Goal: Task Accomplishment & Management: Complete application form

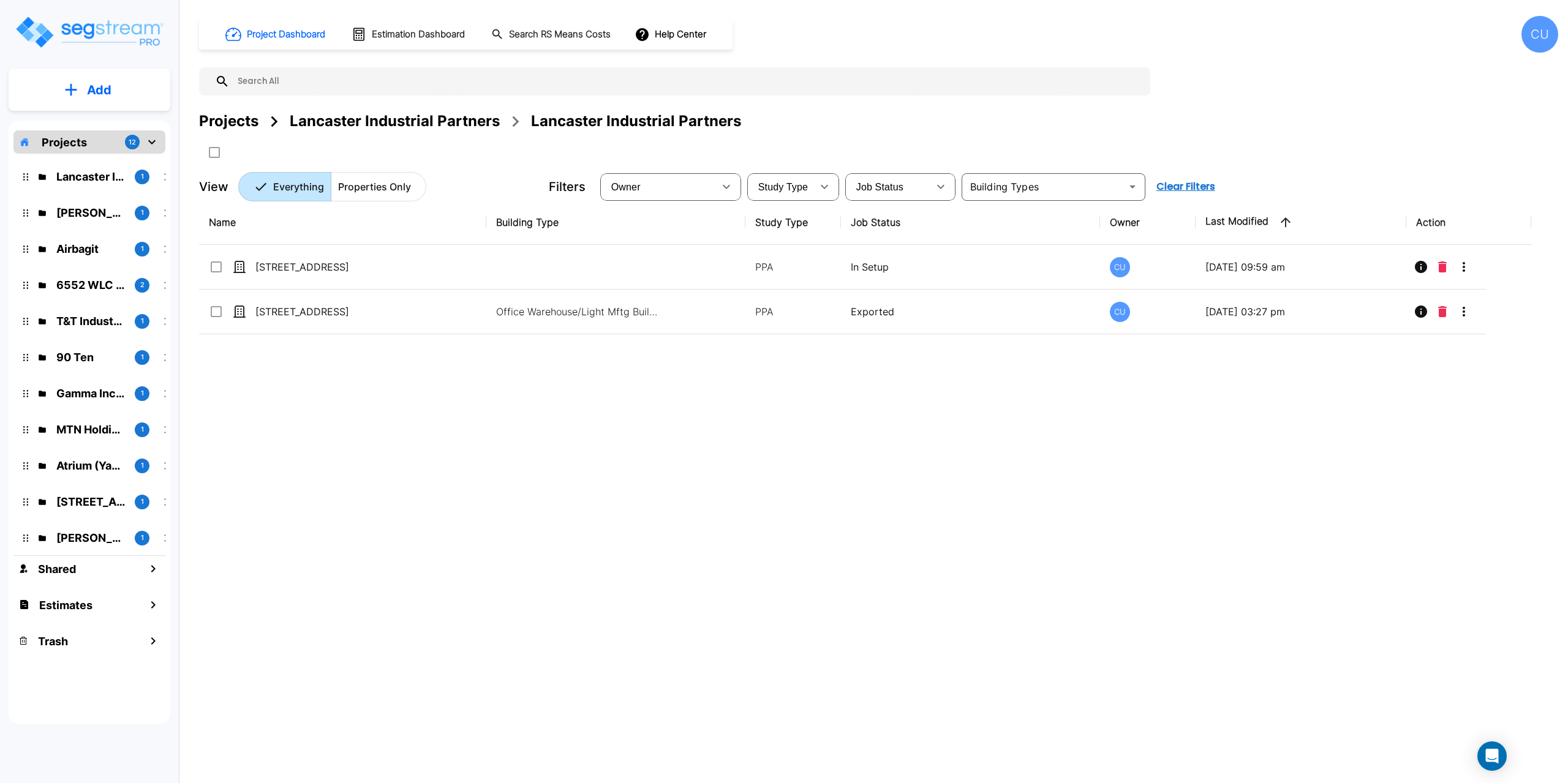
click at [91, 143] on div "Projects 12" at bounding box center [89, 142] width 152 height 23
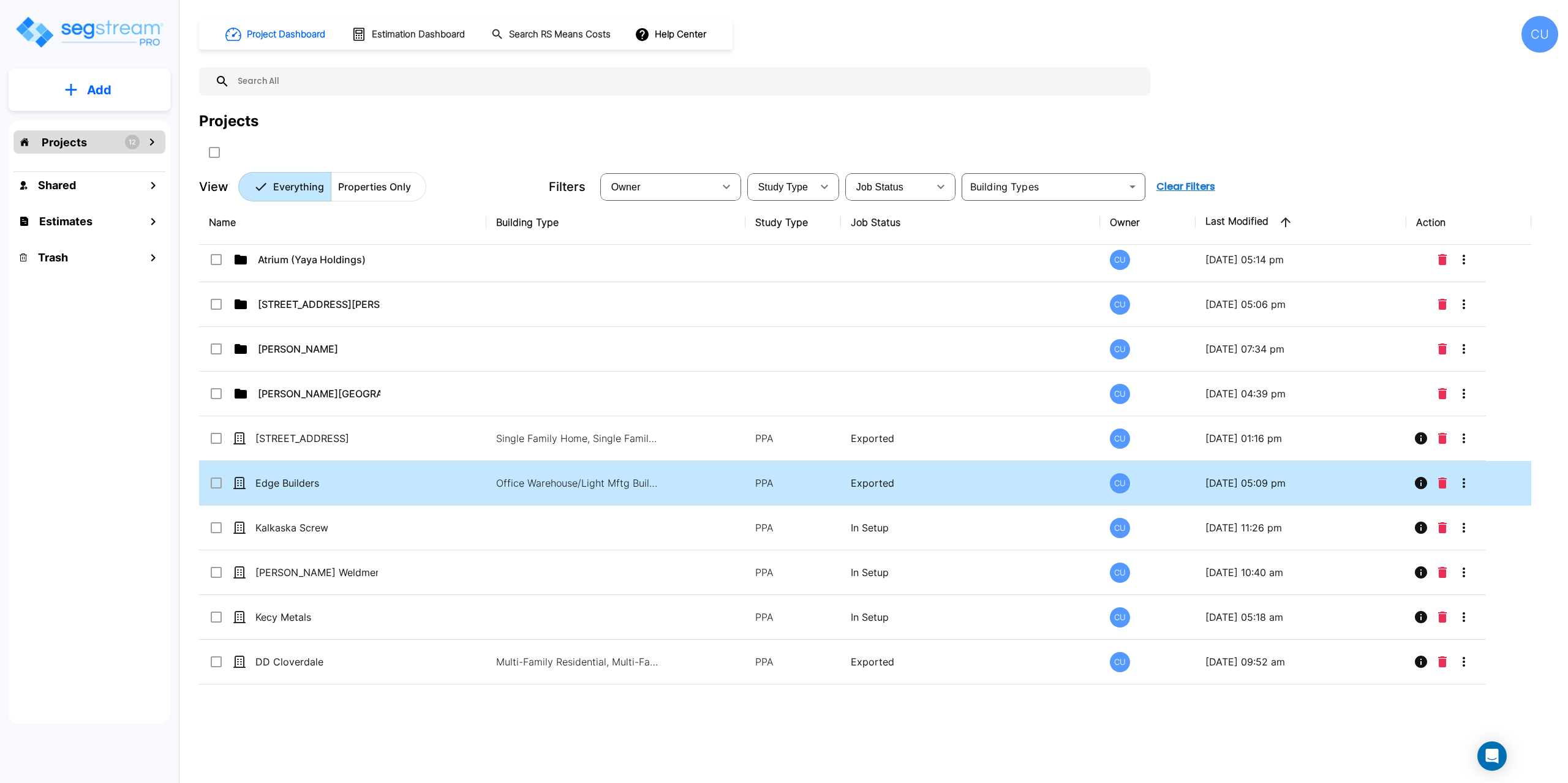
scroll to position [368, 0]
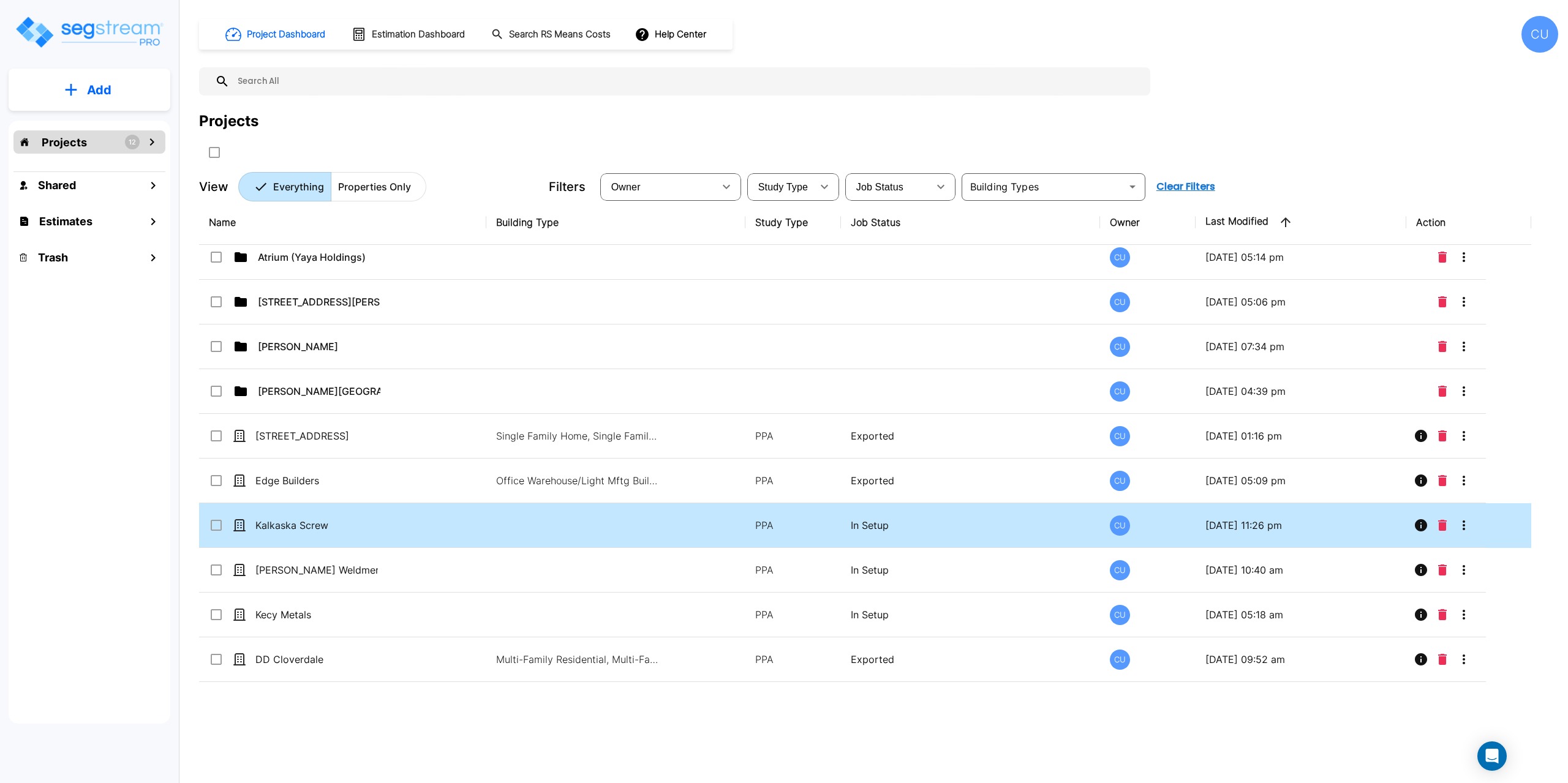
click at [407, 528] on td "Kalkaska Screw" at bounding box center [342, 525] width 287 height 45
click at [413, 525] on td "Kalkaska Screw" at bounding box center [342, 525] width 287 height 45
checkbox input "false"
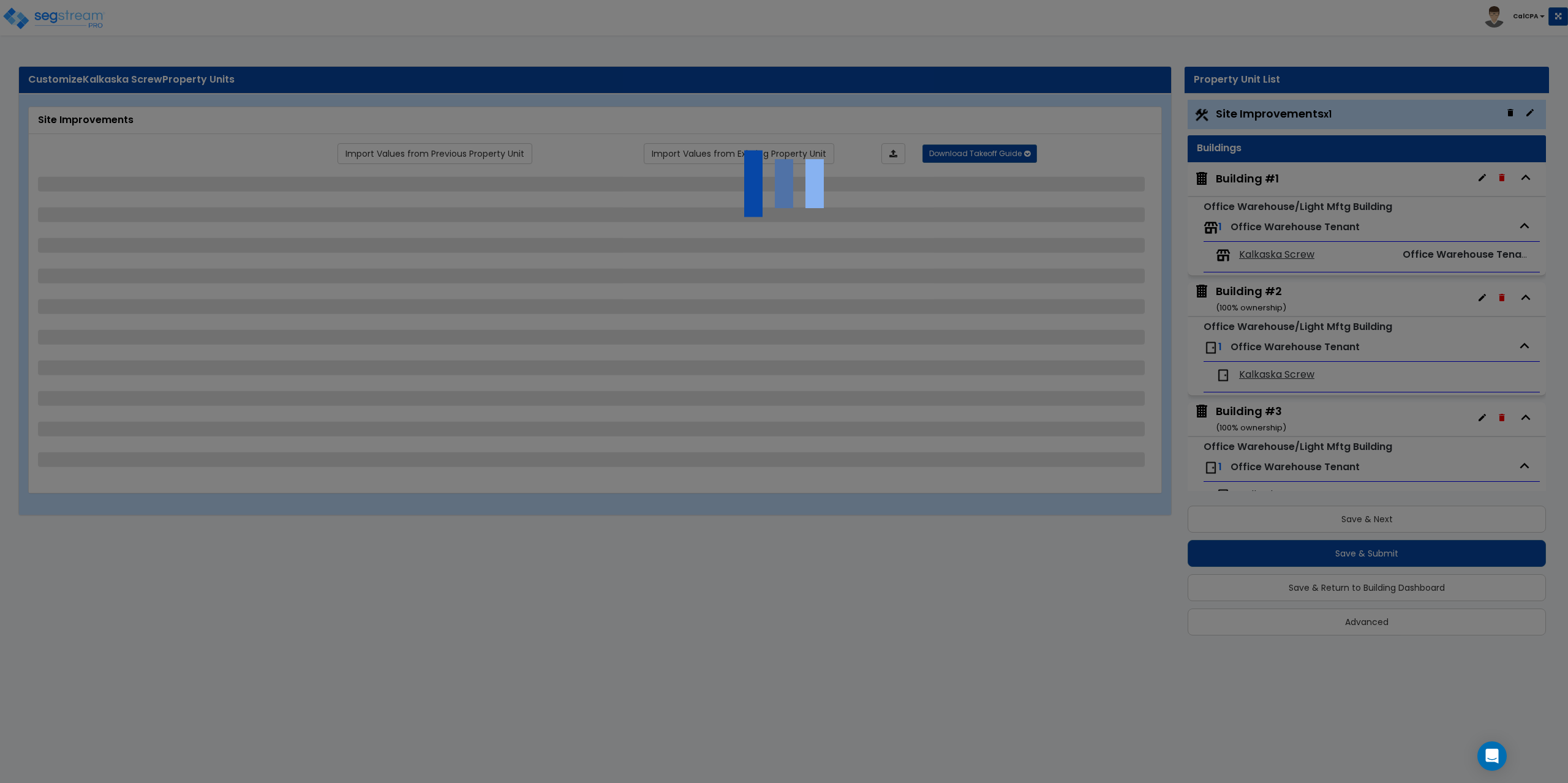
select select "2"
select select "1"
select select "2"
select select "1"
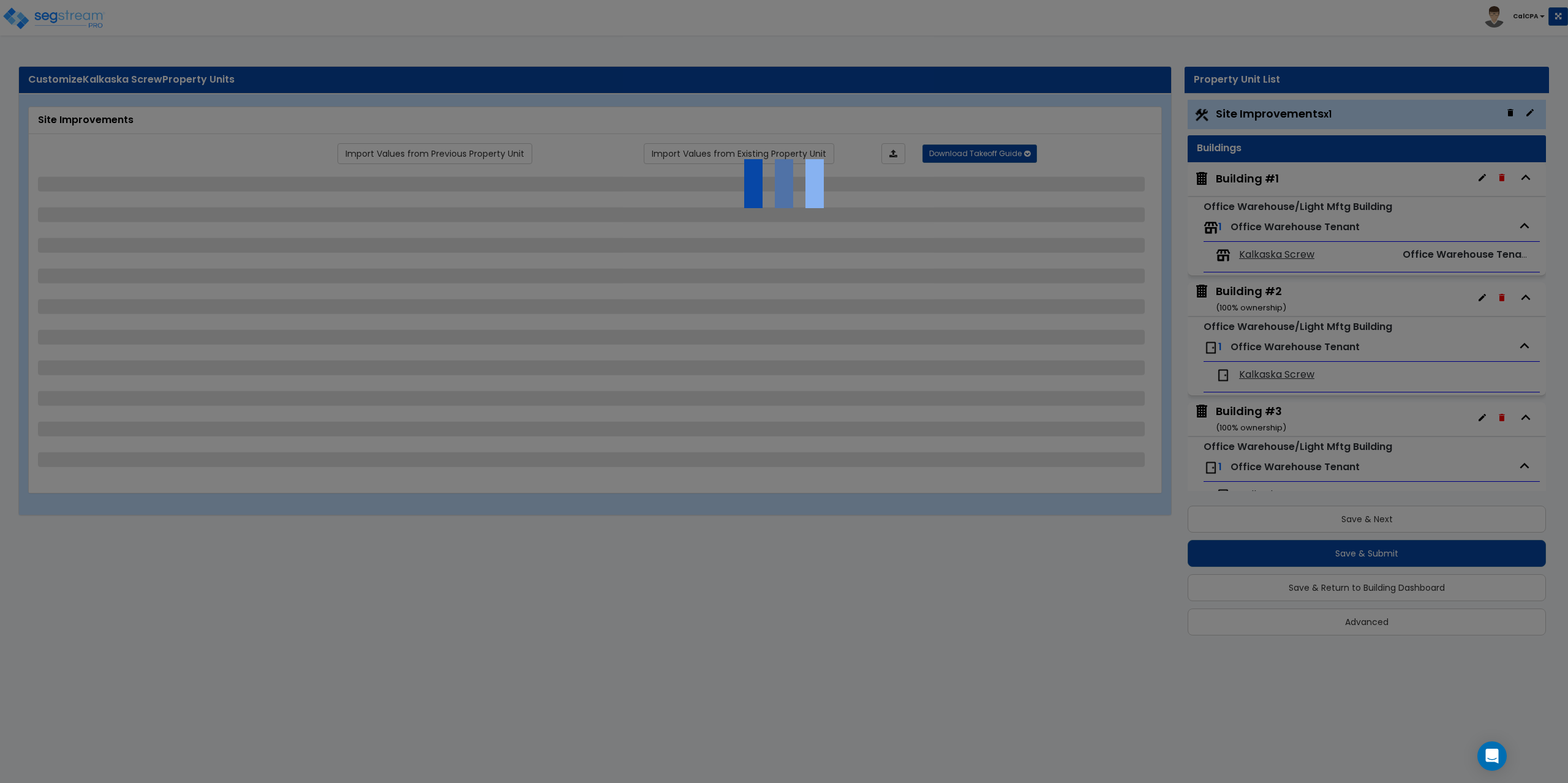
select select "1"
select select "2"
select select "3"
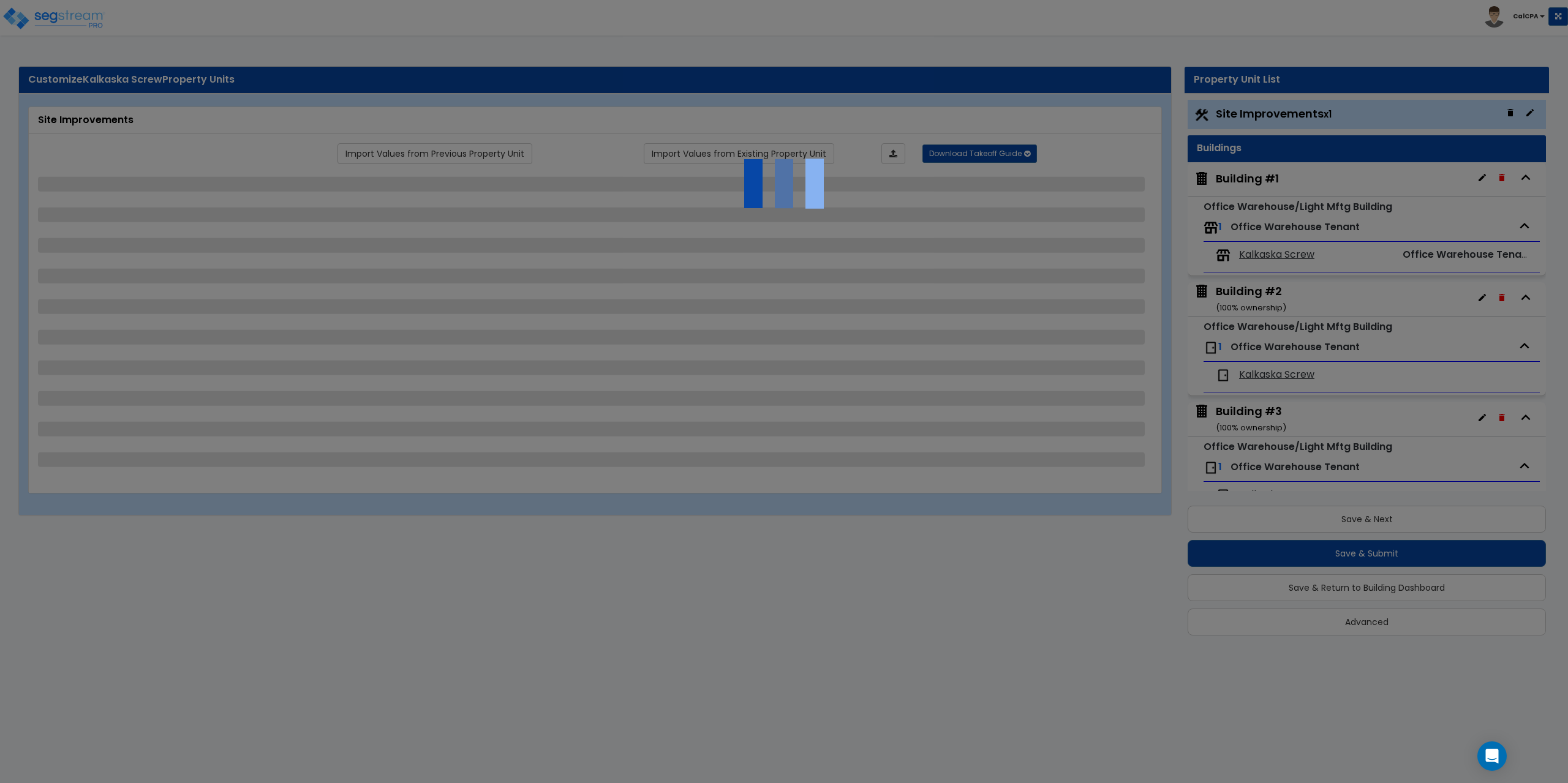
select select "9"
select select "2"
select select "3"
select select "2"
select select "5"
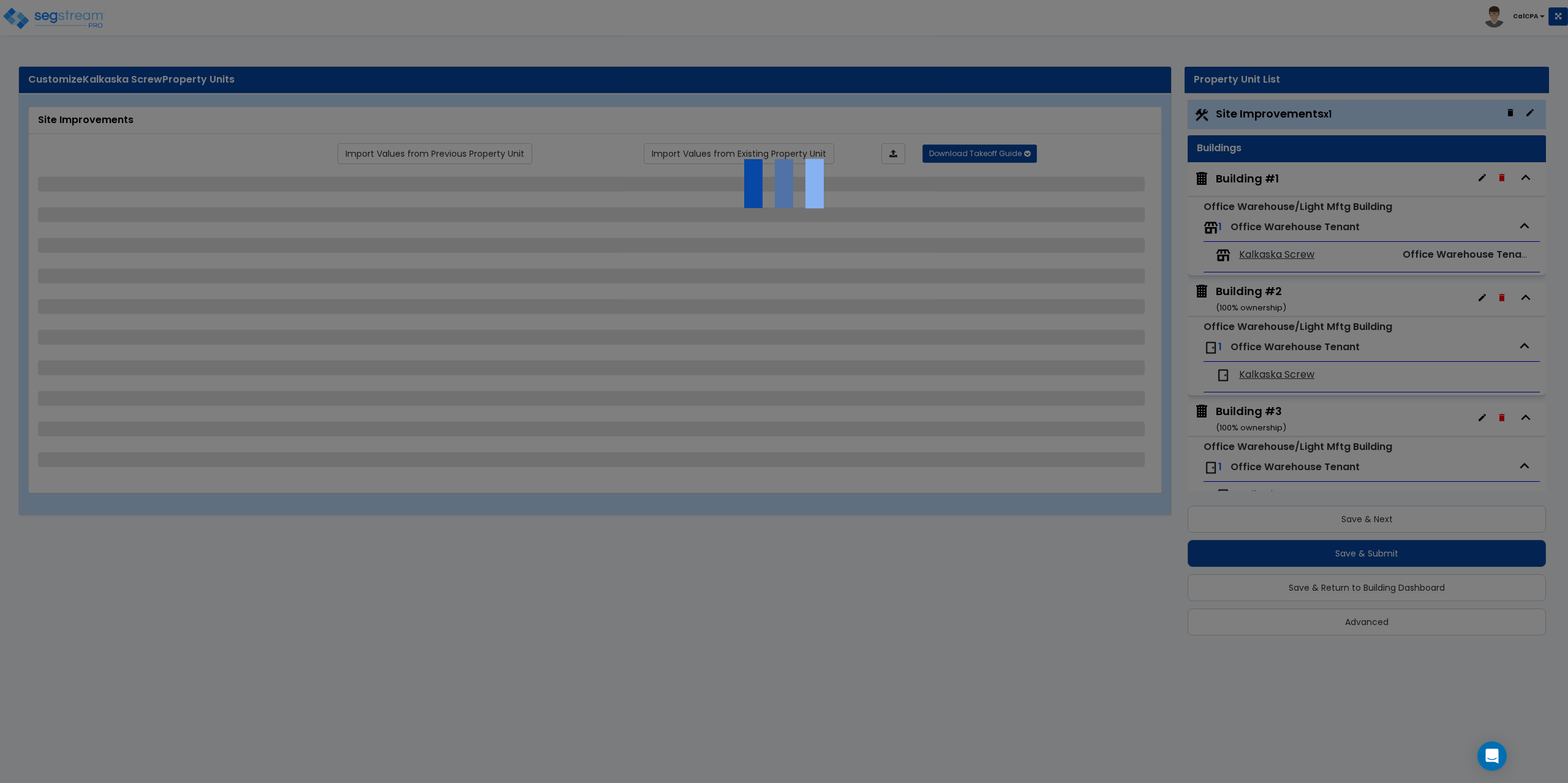
select select "1"
select select "3"
select select "1"
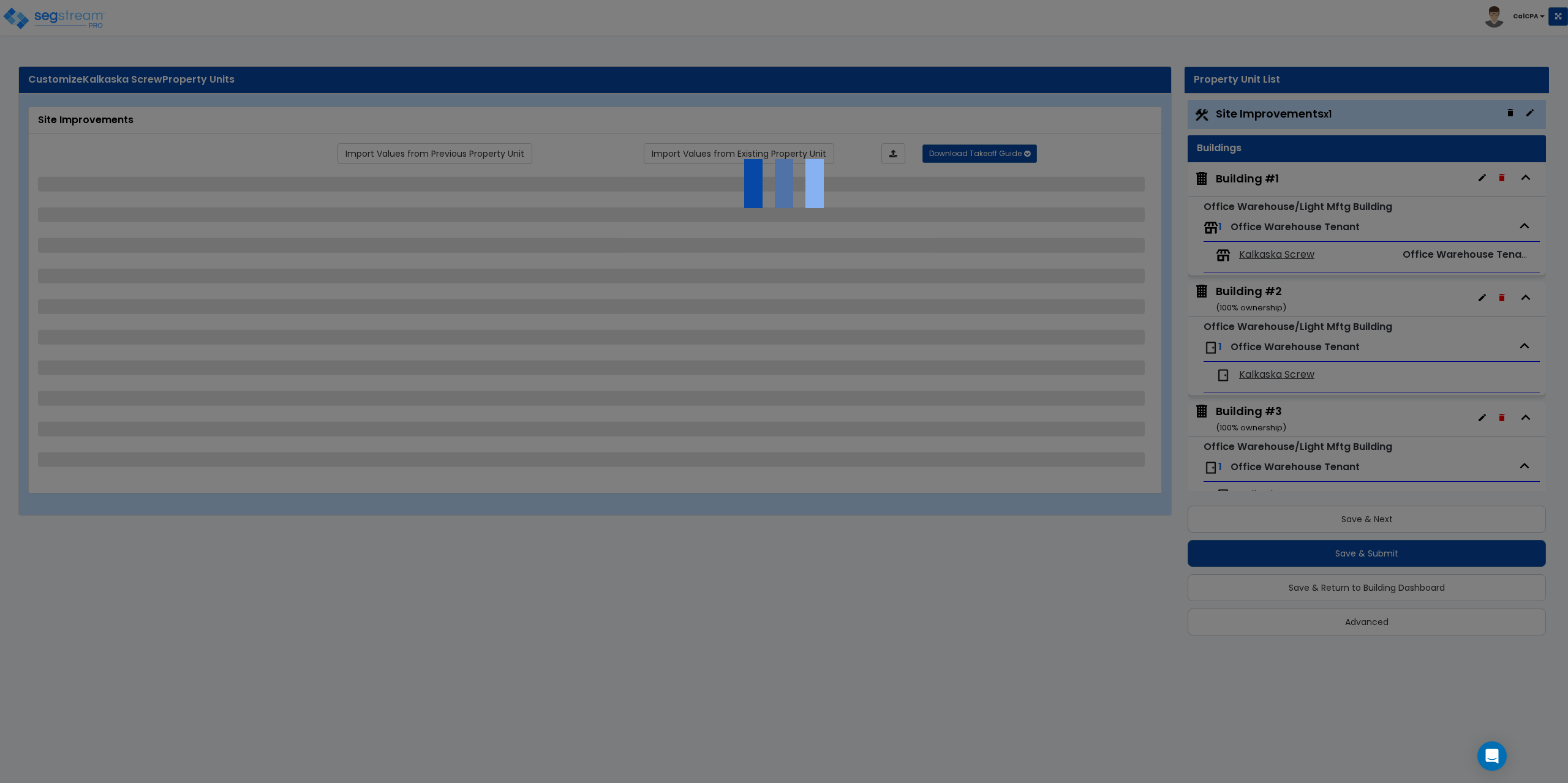
select select "4"
select select "2"
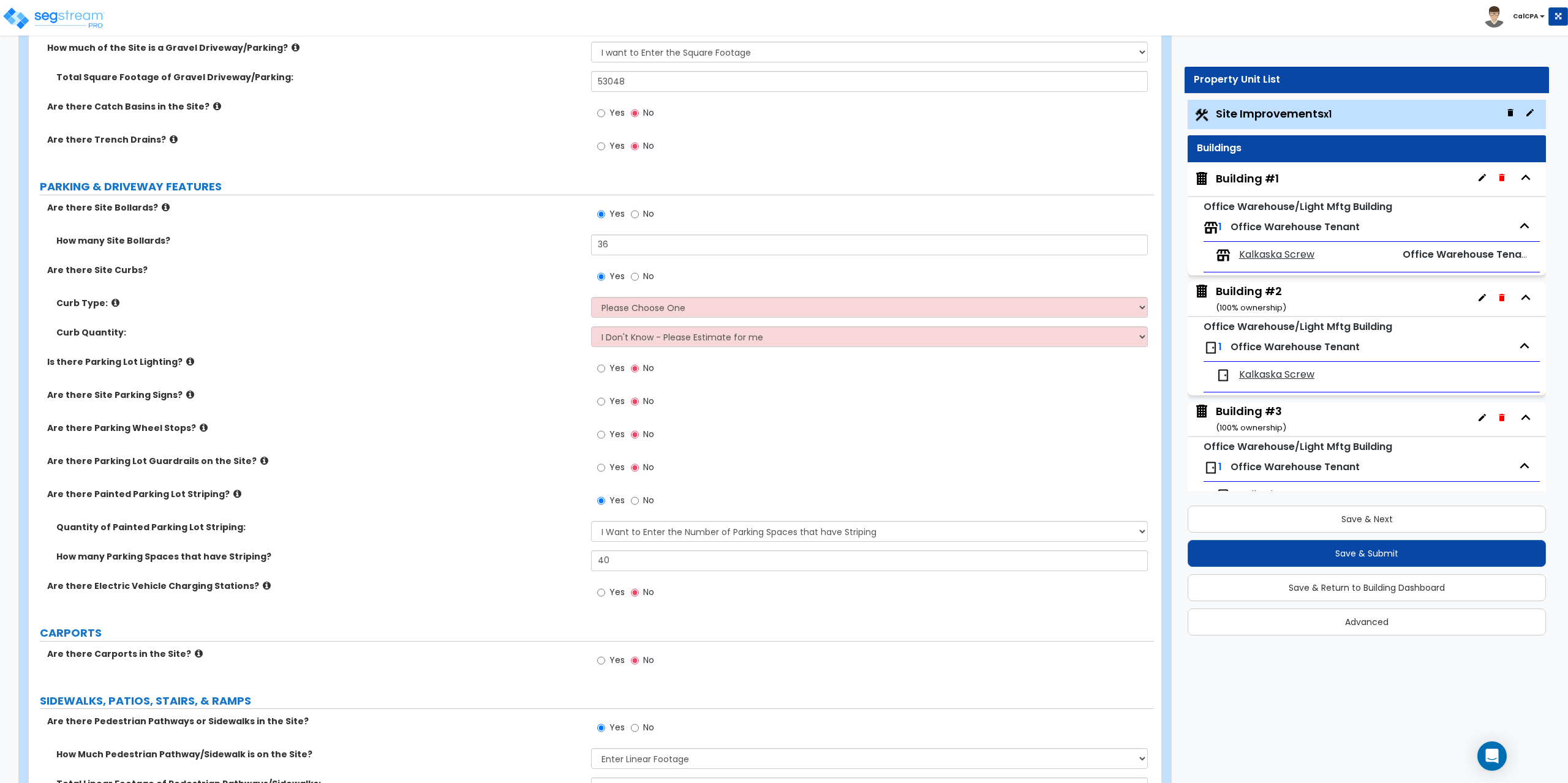
scroll to position [429, 0]
click at [634, 277] on input "No" at bounding box center [635, 278] width 8 height 13
radio input "false"
radio input "true"
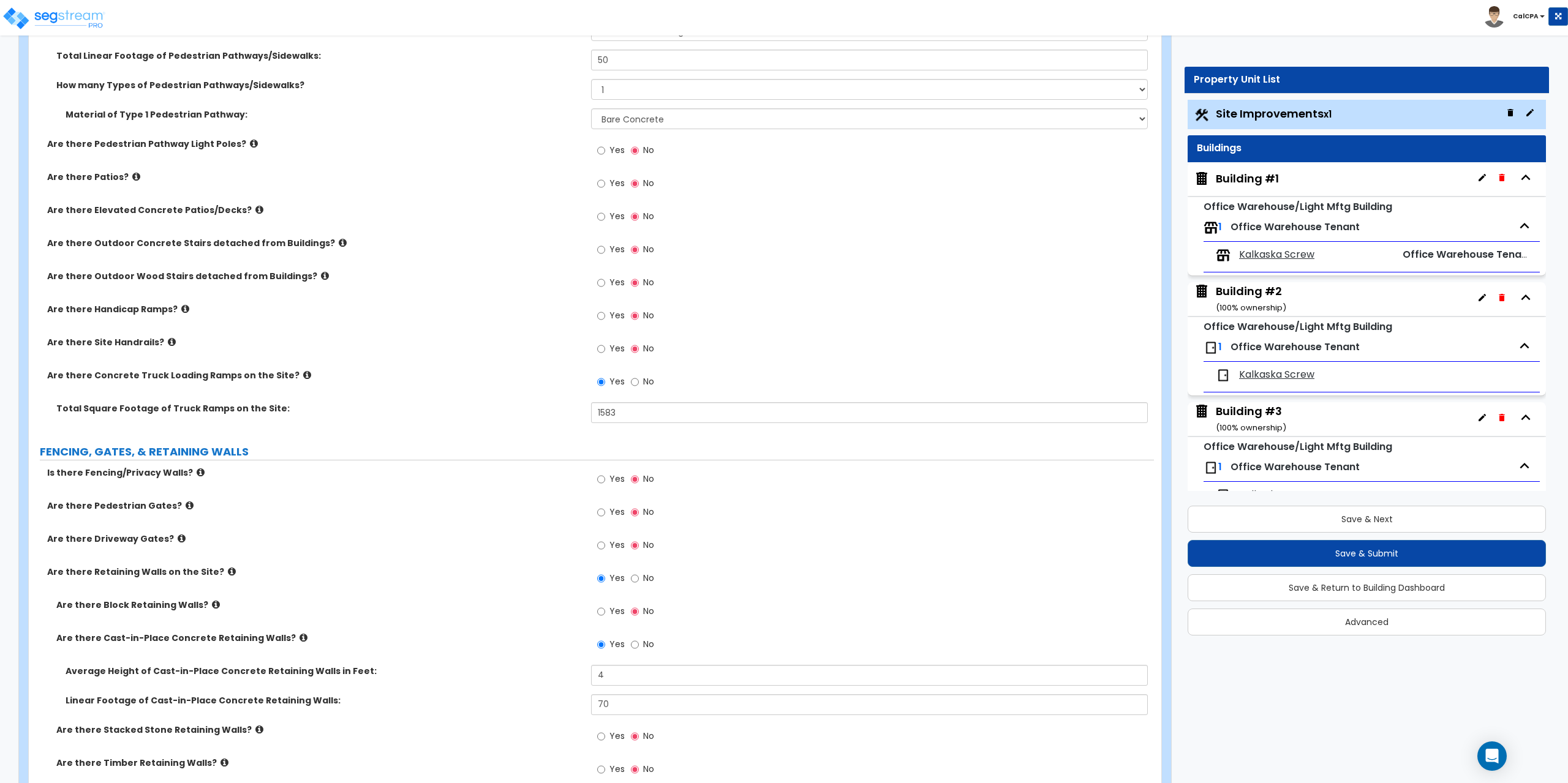
scroll to position [1102, 0]
click at [168, 339] on icon at bounding box center [172, 339] width 8 height 9
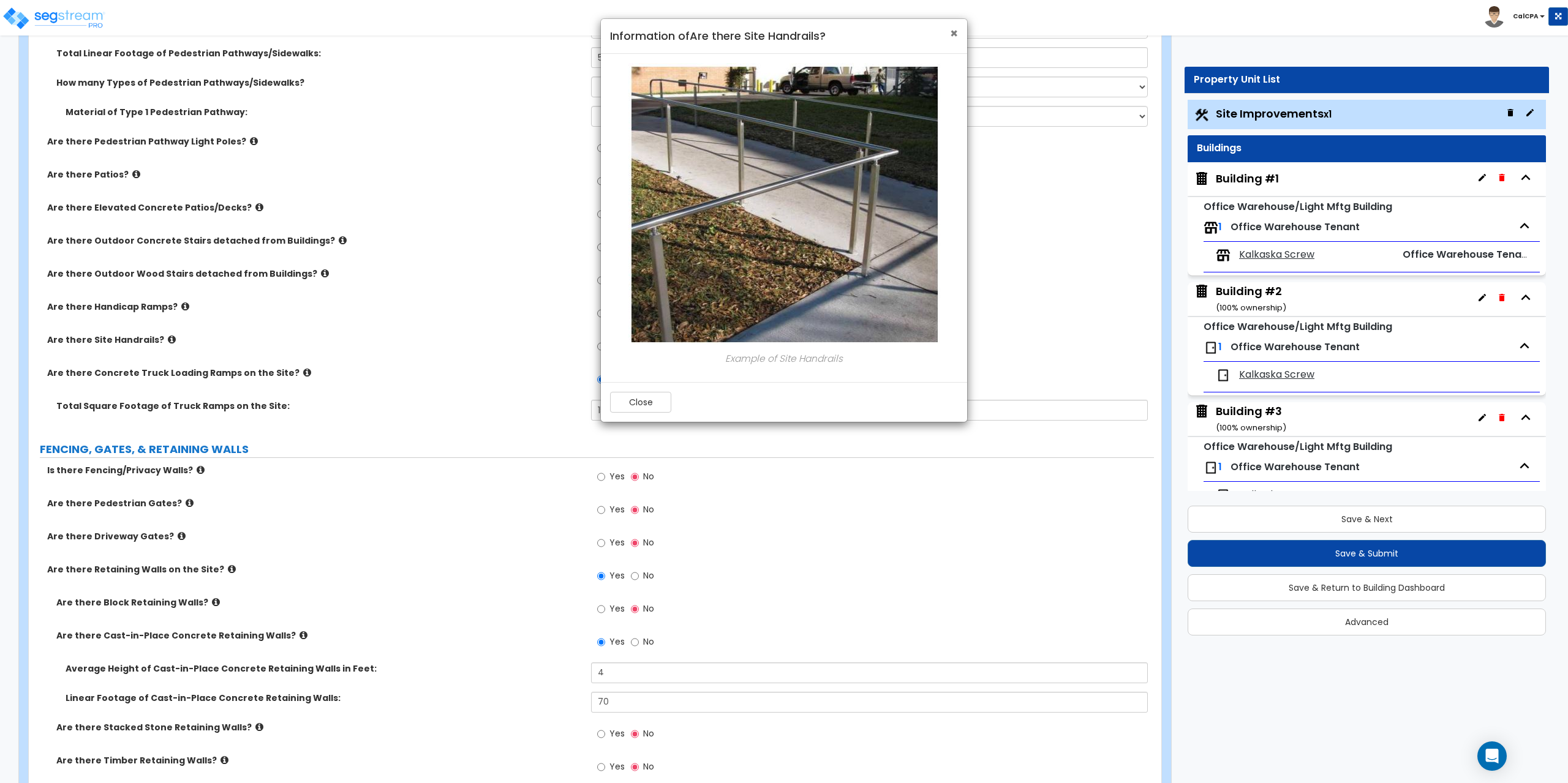
click at [953, 30] on span "×" at bounding box center [954, 33] width 8 height 18
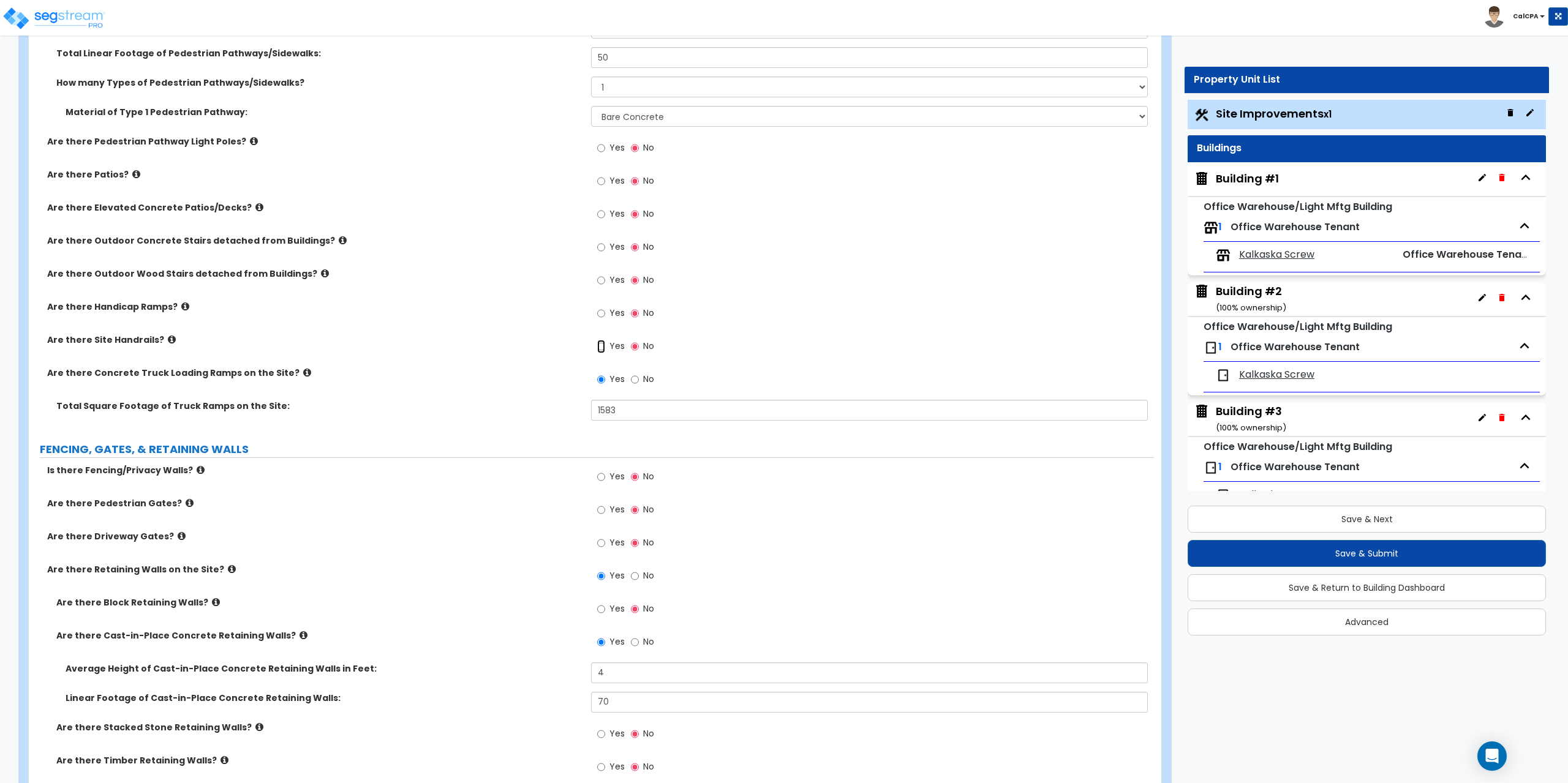
click at [603, 343] on input "Yes" at bounding box center [601, 346] width 8 height 13
radio input "true"
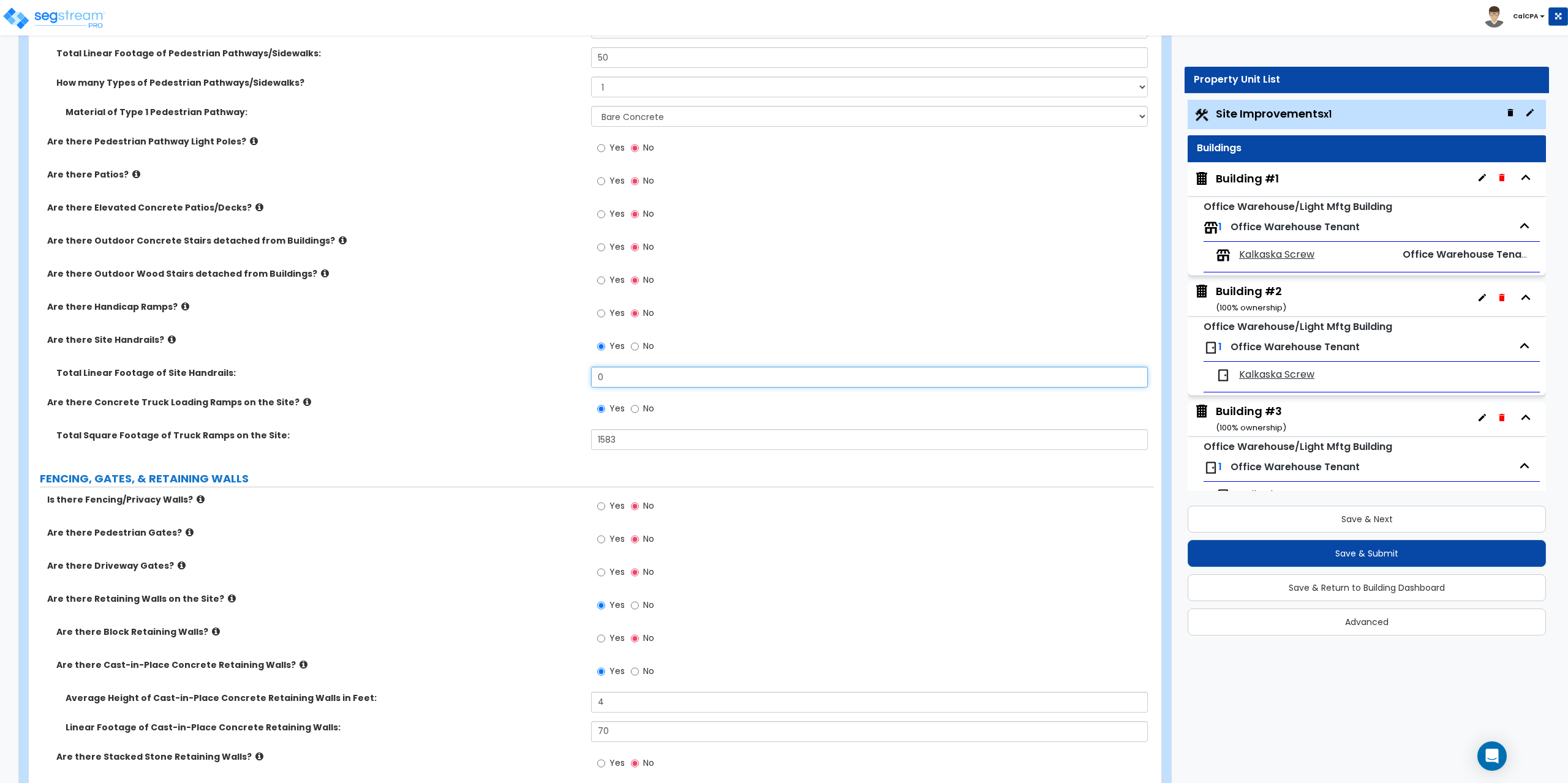
drag, startPoint x: 614, startPoint y: 374, endPoint x: 576, endPoint y: 374, distance: 38.0
click at [576, 374] on div "Total Linear Footage of Site Handrails: 0" at bounding box center [591, 381] width 1125 height 30
type input "50"
click at [652, 443] on input "1583" at bounding box center [869, 439] width 556 height 21
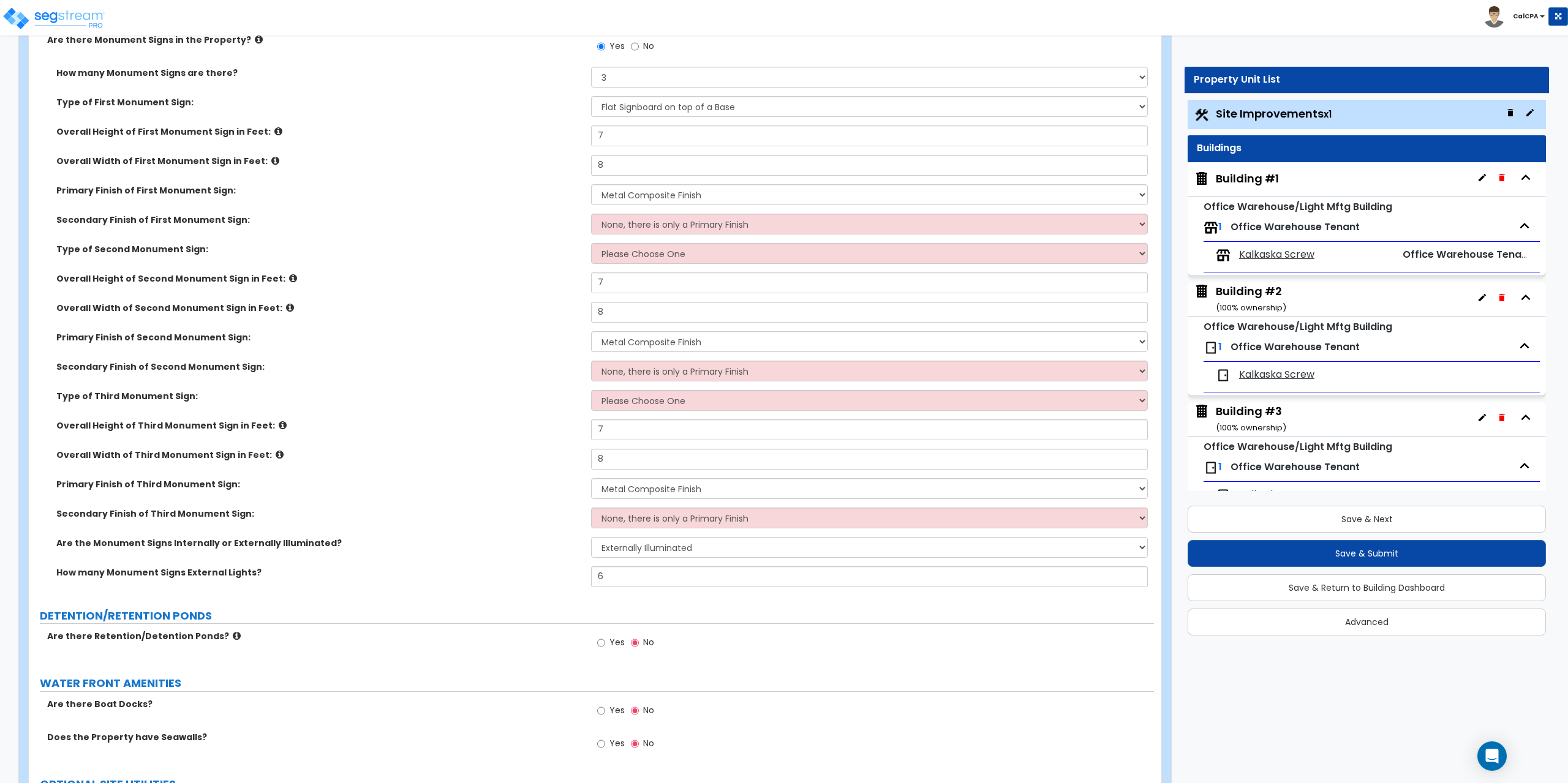
scroll to position [3064, 0]
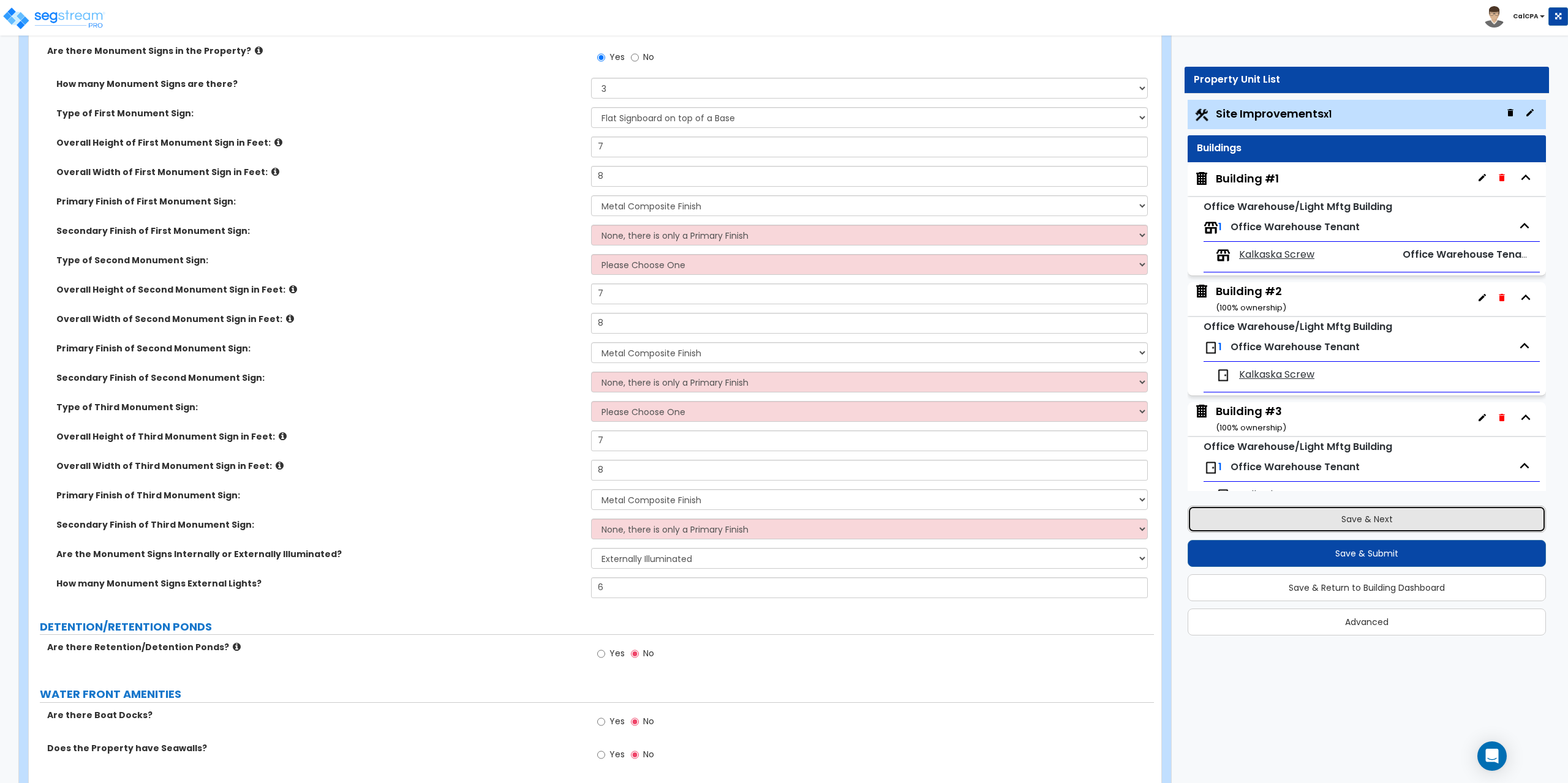
click at [1363, 518] on button "Save & Next" at bounding box center [1366, 519] width 358 height 27
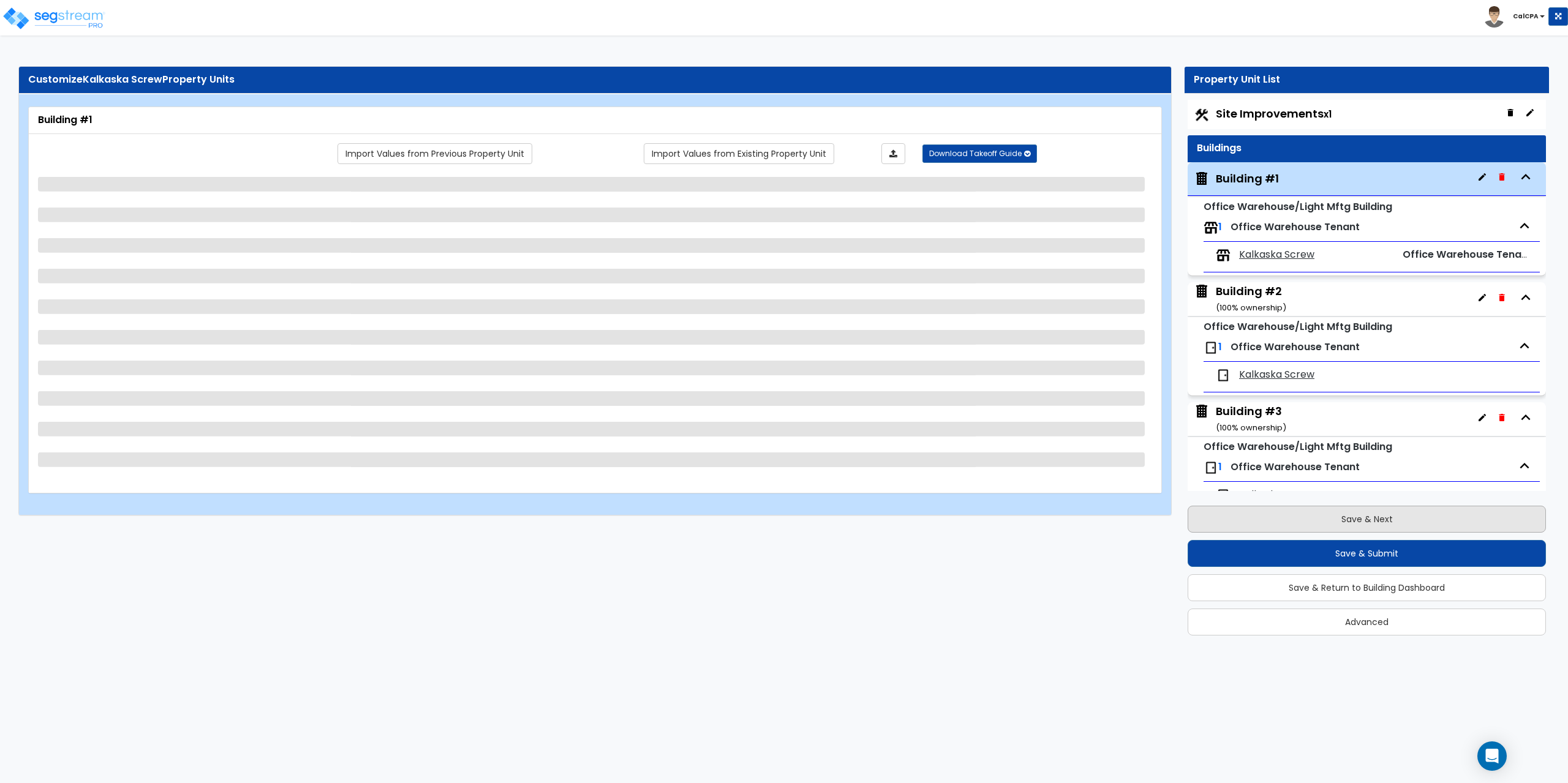
scroll to position [63, 0]
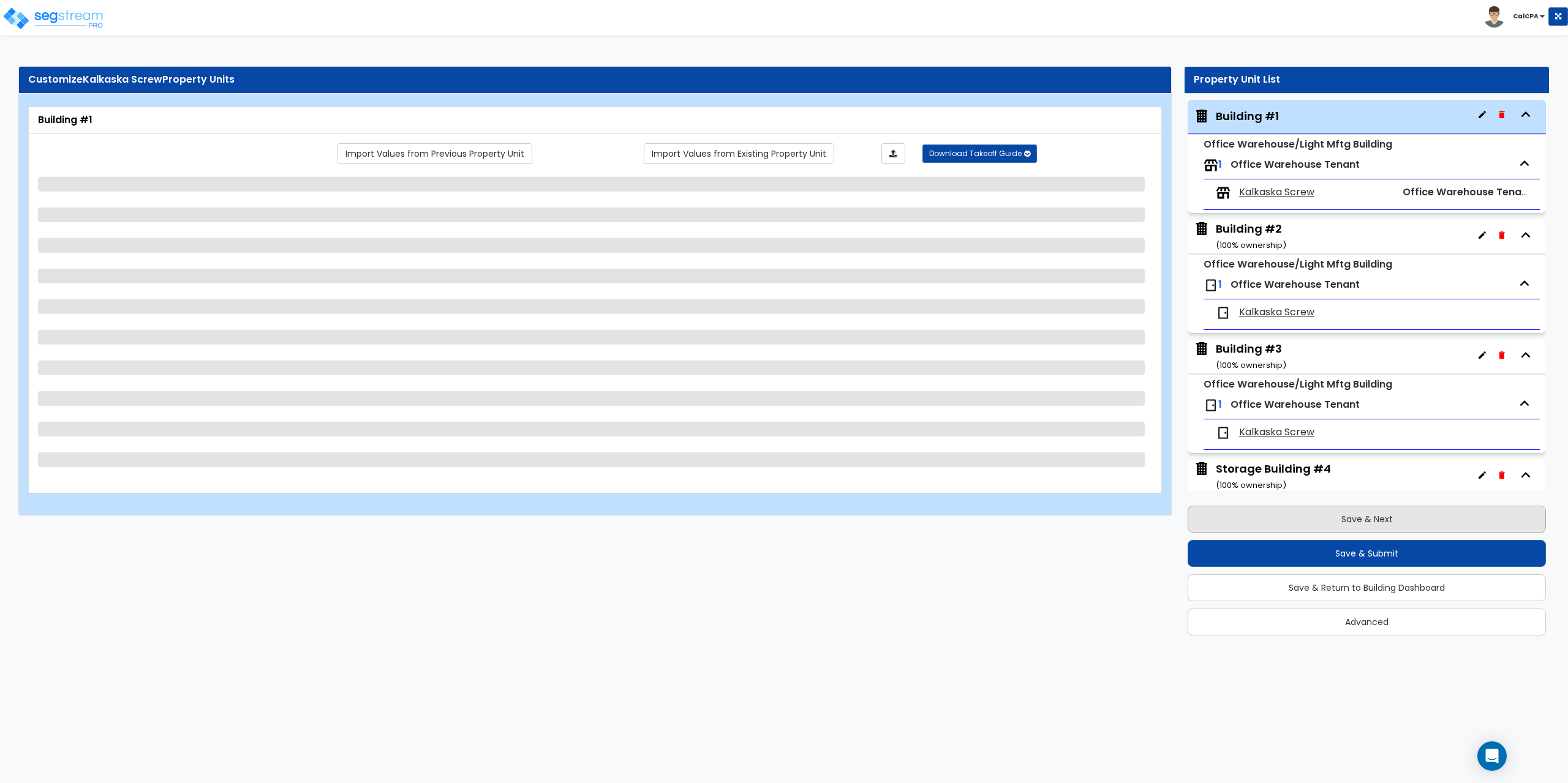
select select "1"
select select "2"
select select "6"
select select "2"
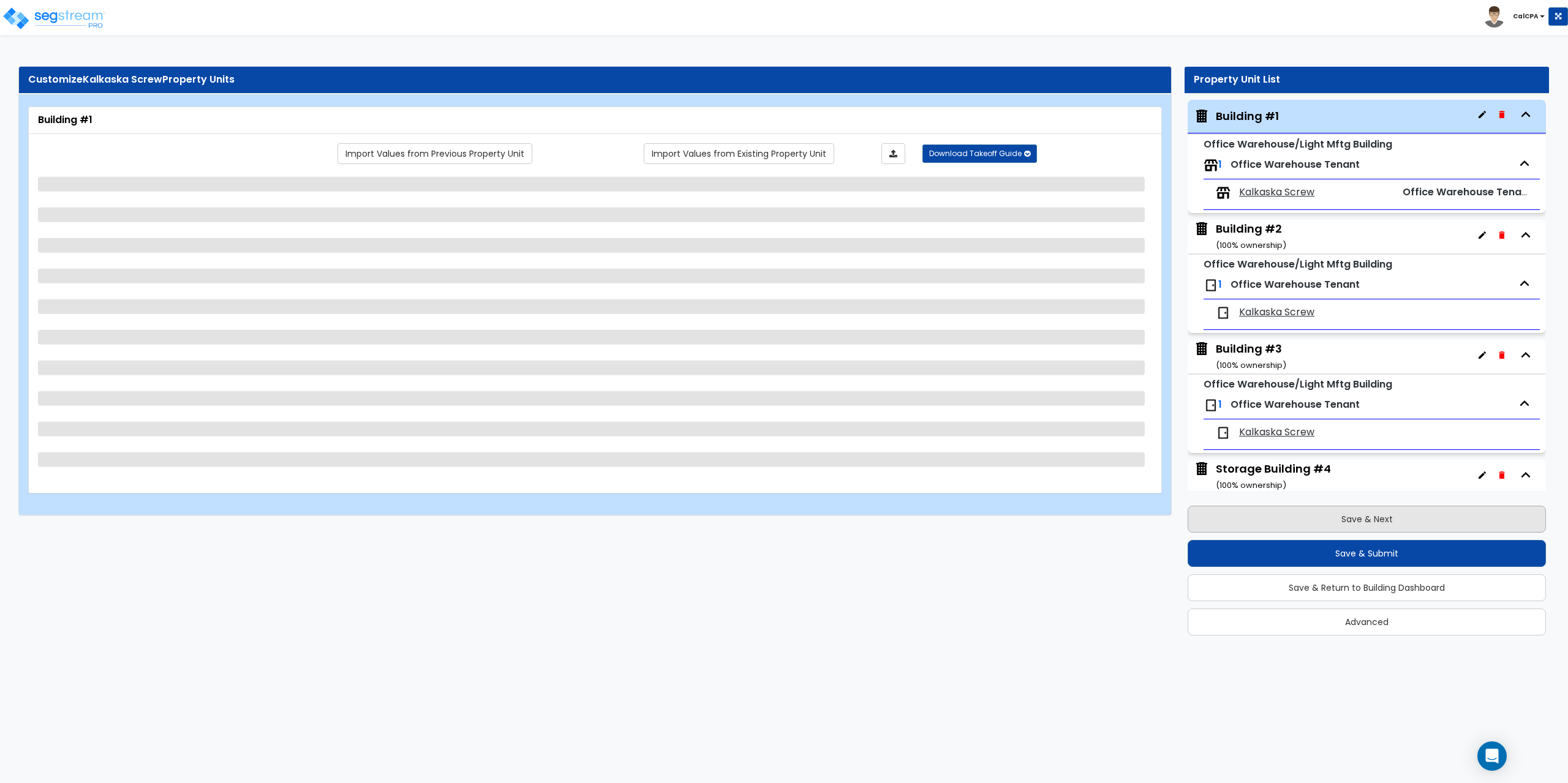
select select "3"
select select "4"
select select "2"
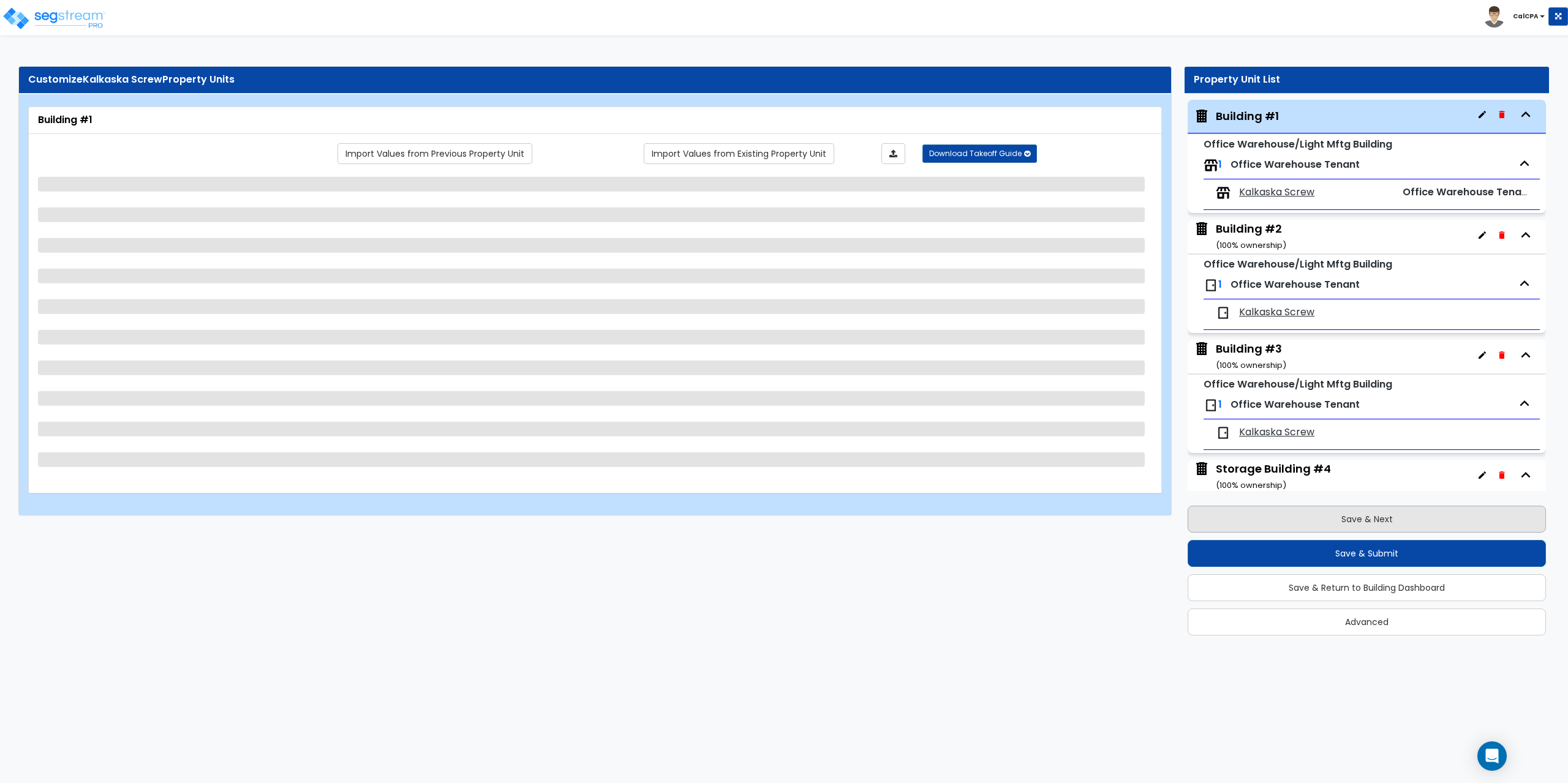
select select "1"
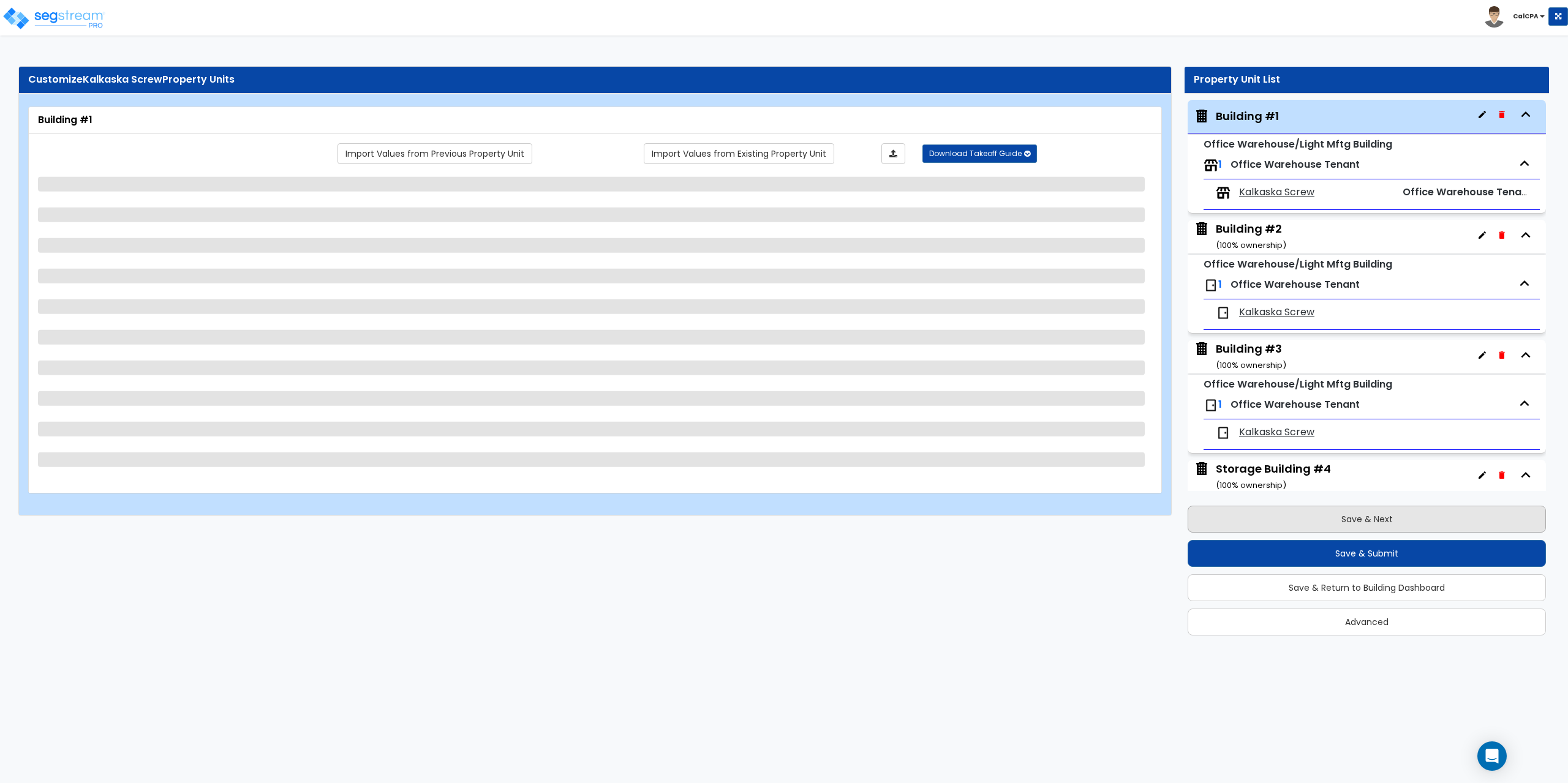
select select "3"
select select "1"
select select "3"
select select "1"
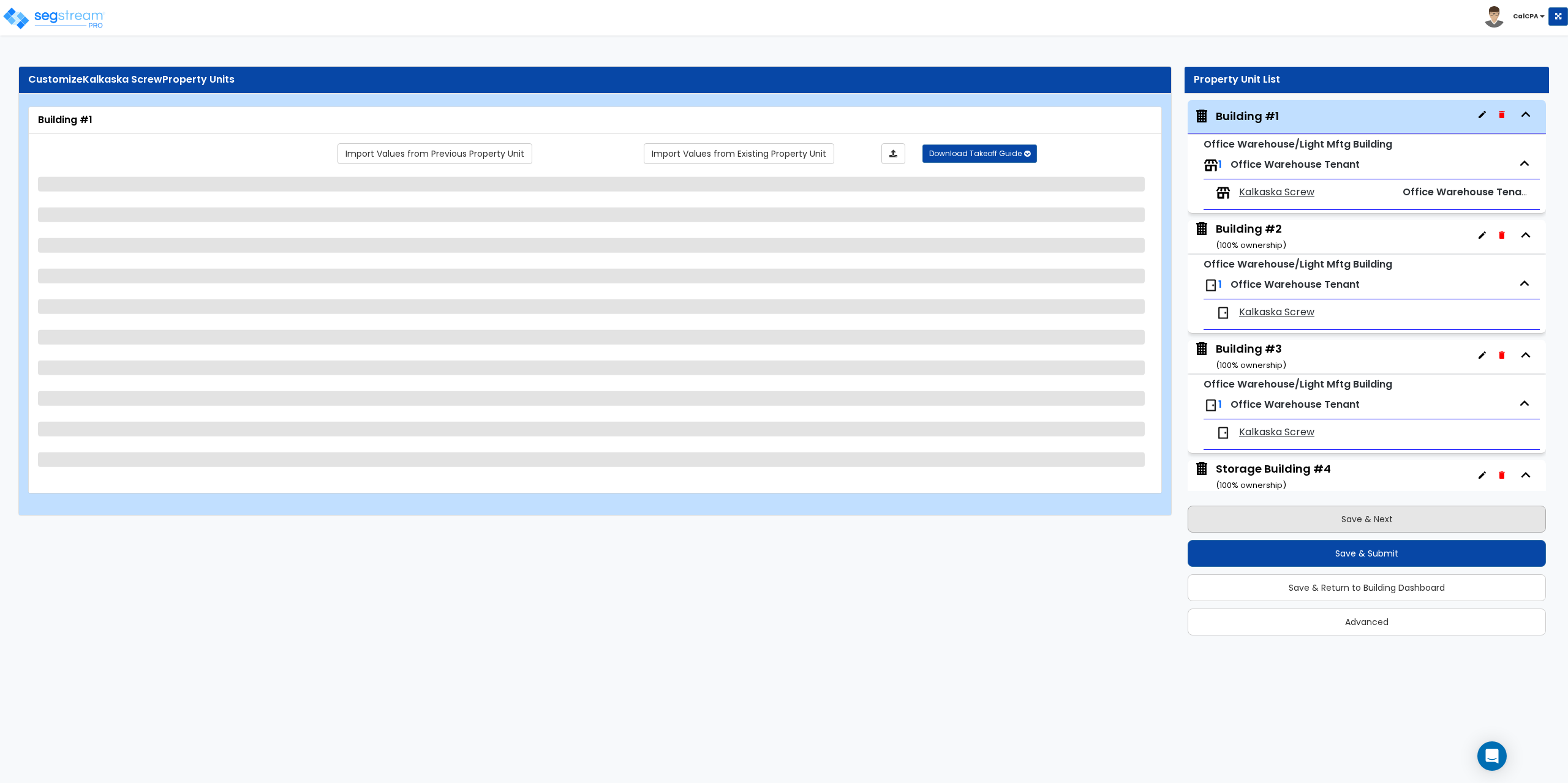
select select "1"
select select "2"
select select "5"
select select "1"
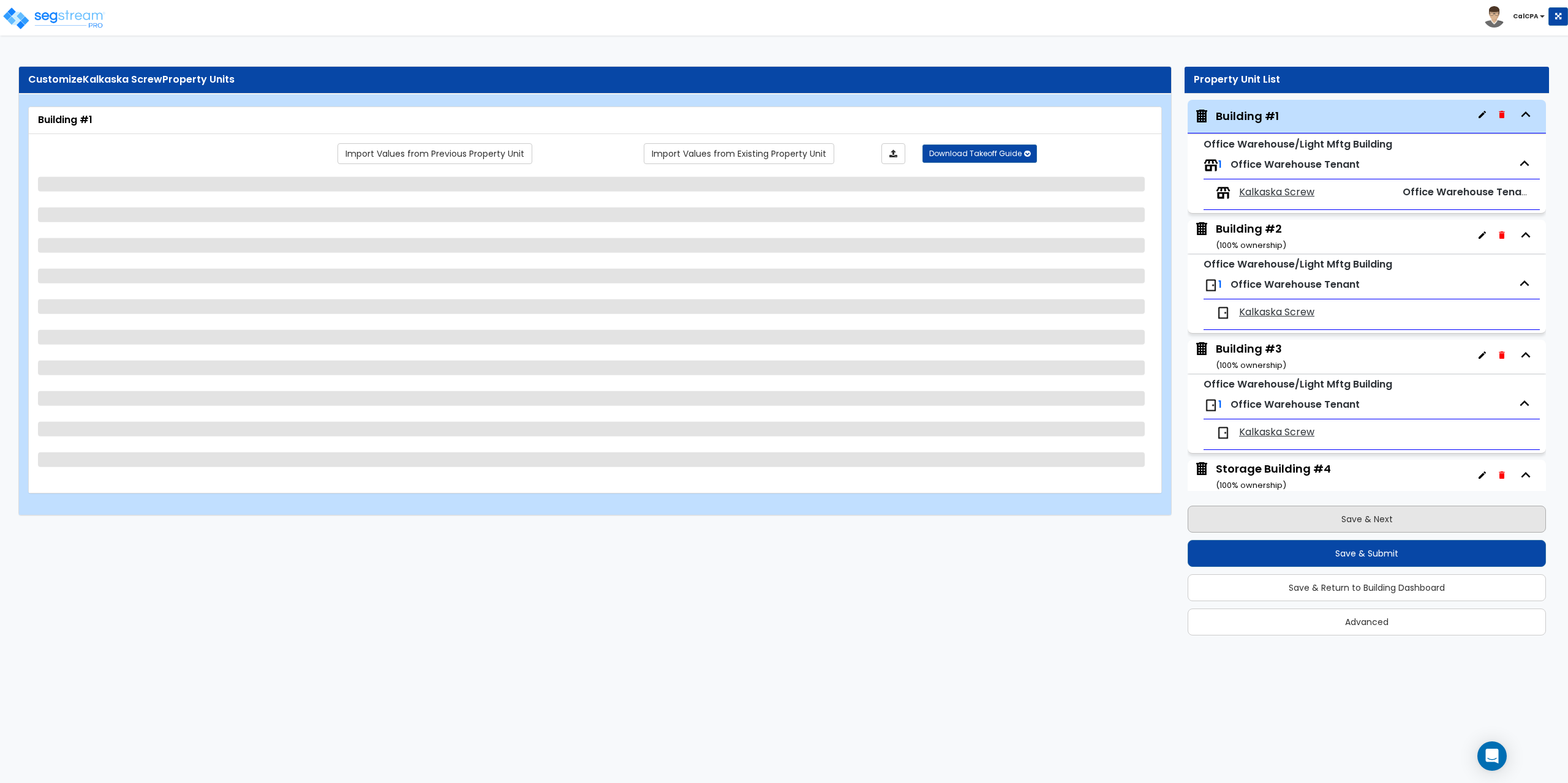
select select "3"
select select "1"
select select "2"
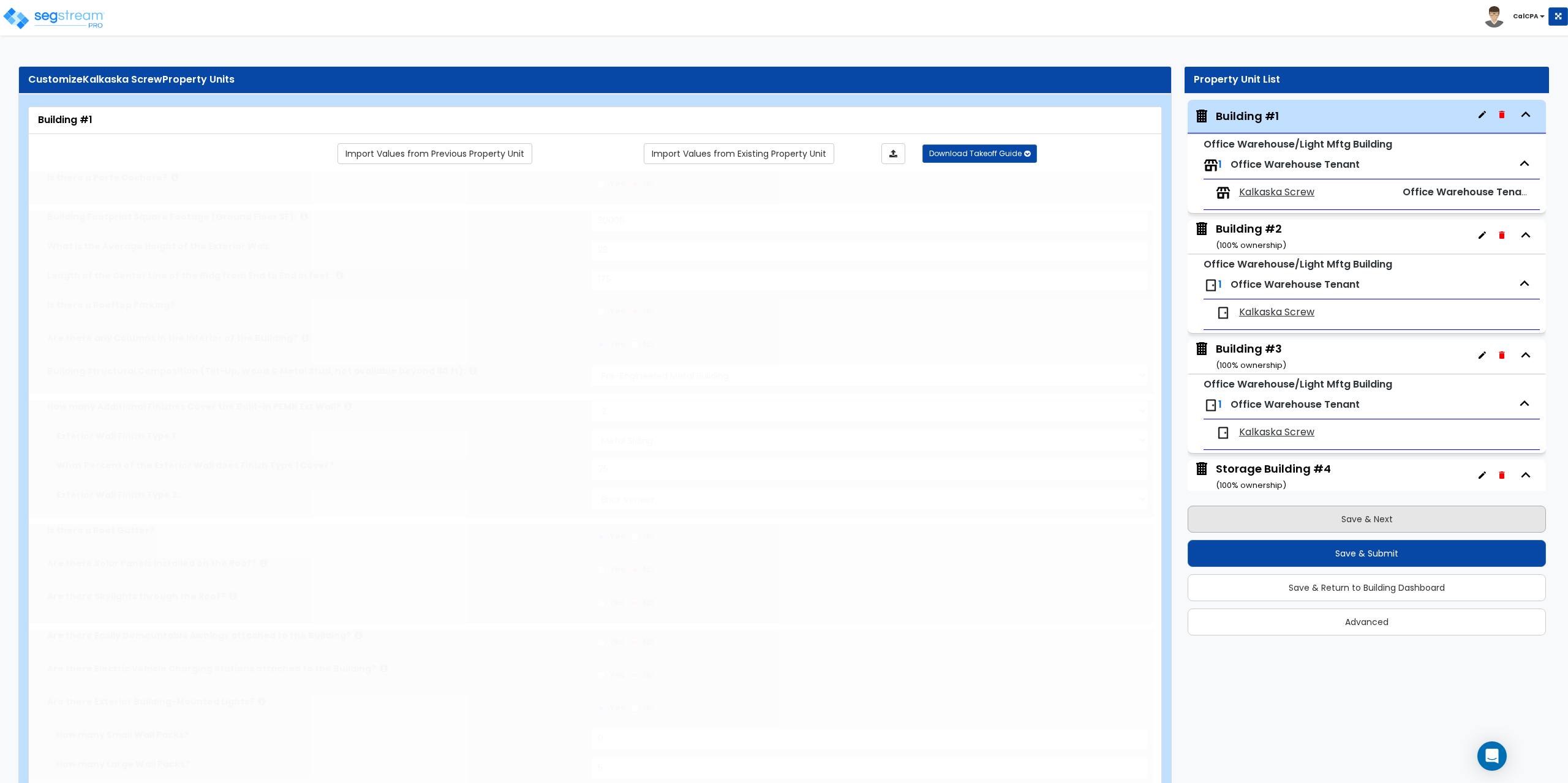
radio input "true"
select select "2"
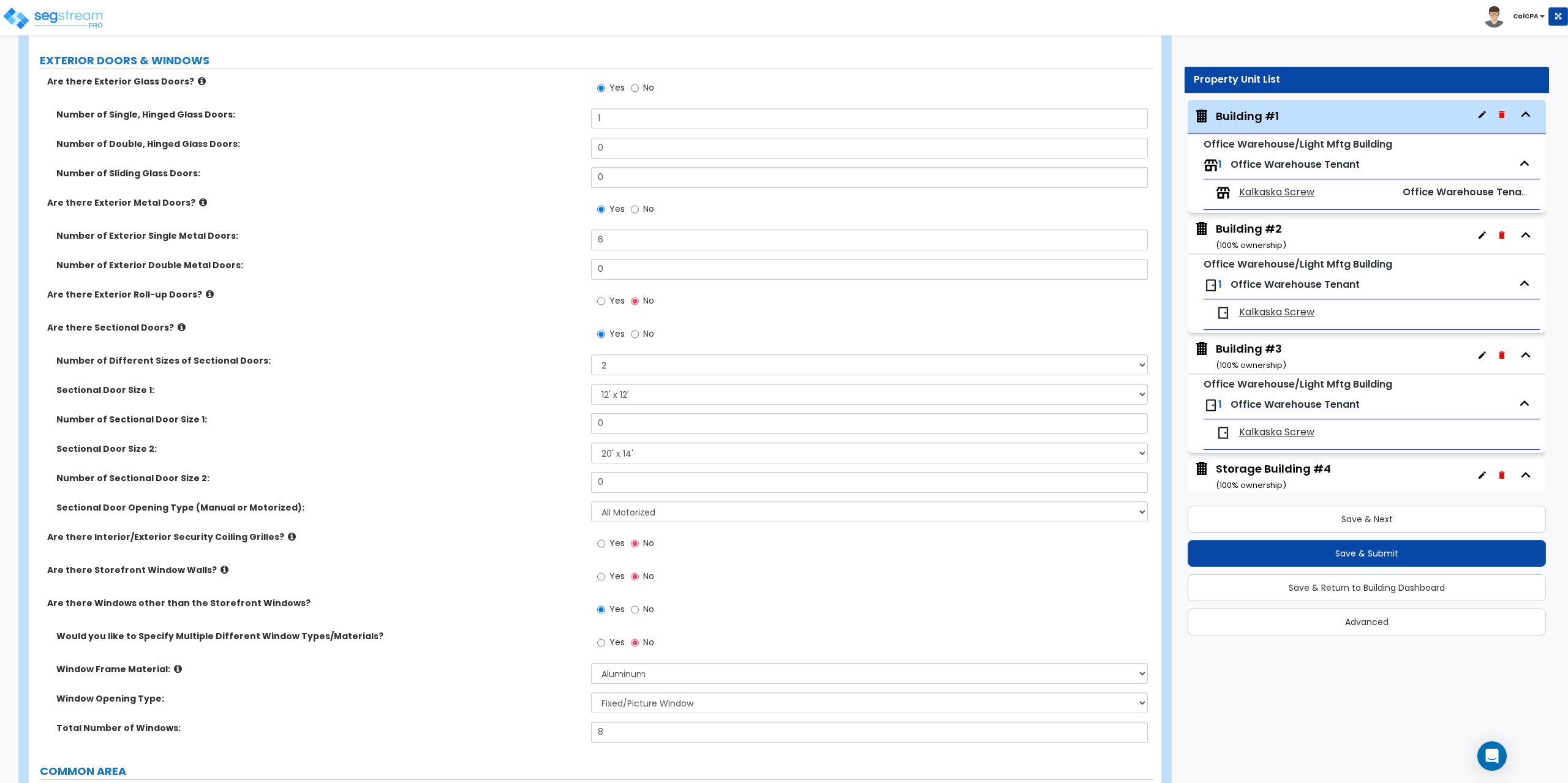
scroll to position [1224, 0]
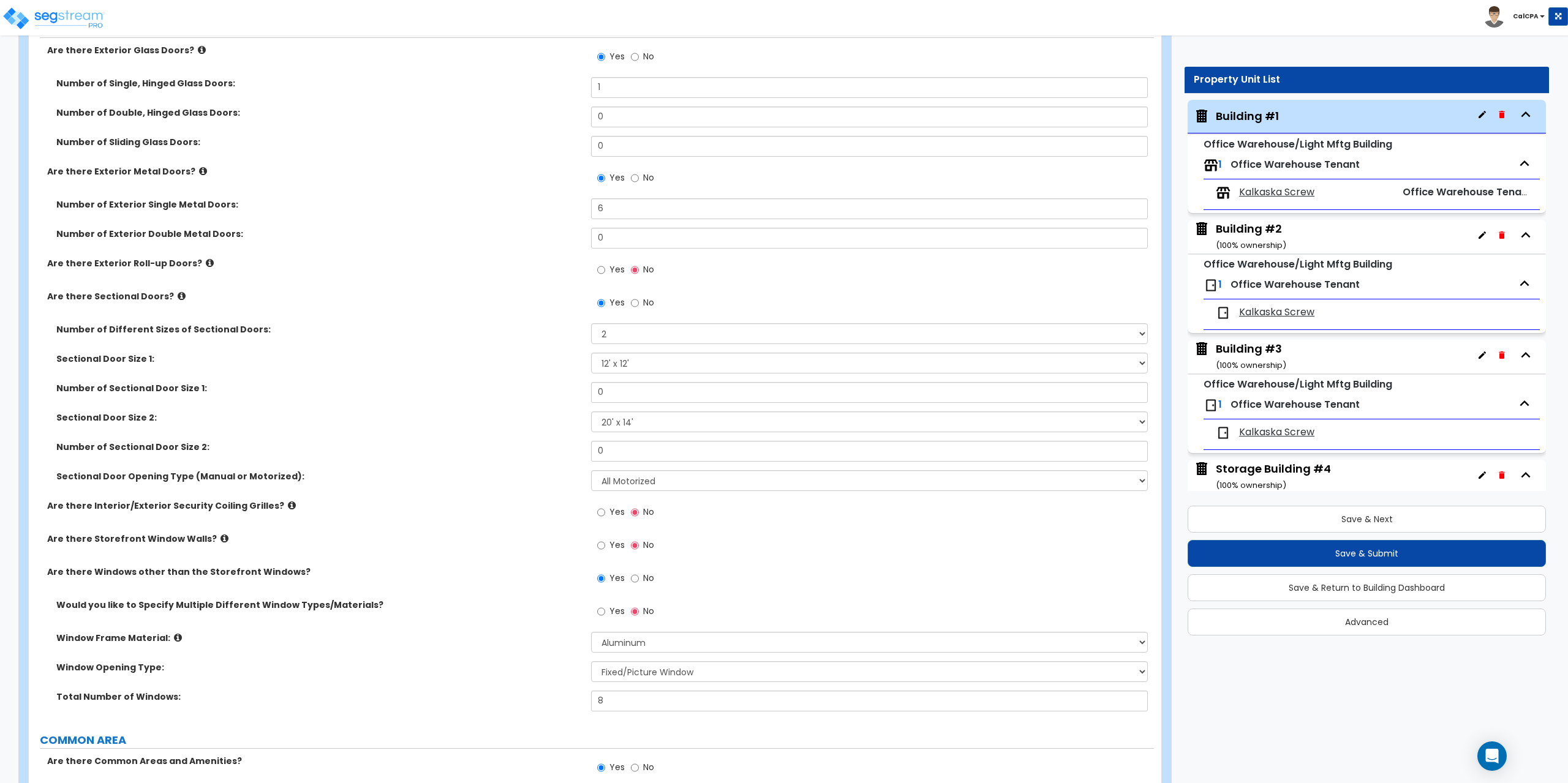
click at [1275, 192] on span "Kalkaska Screw" at bounding box center [1277, 193] width 75 height 14
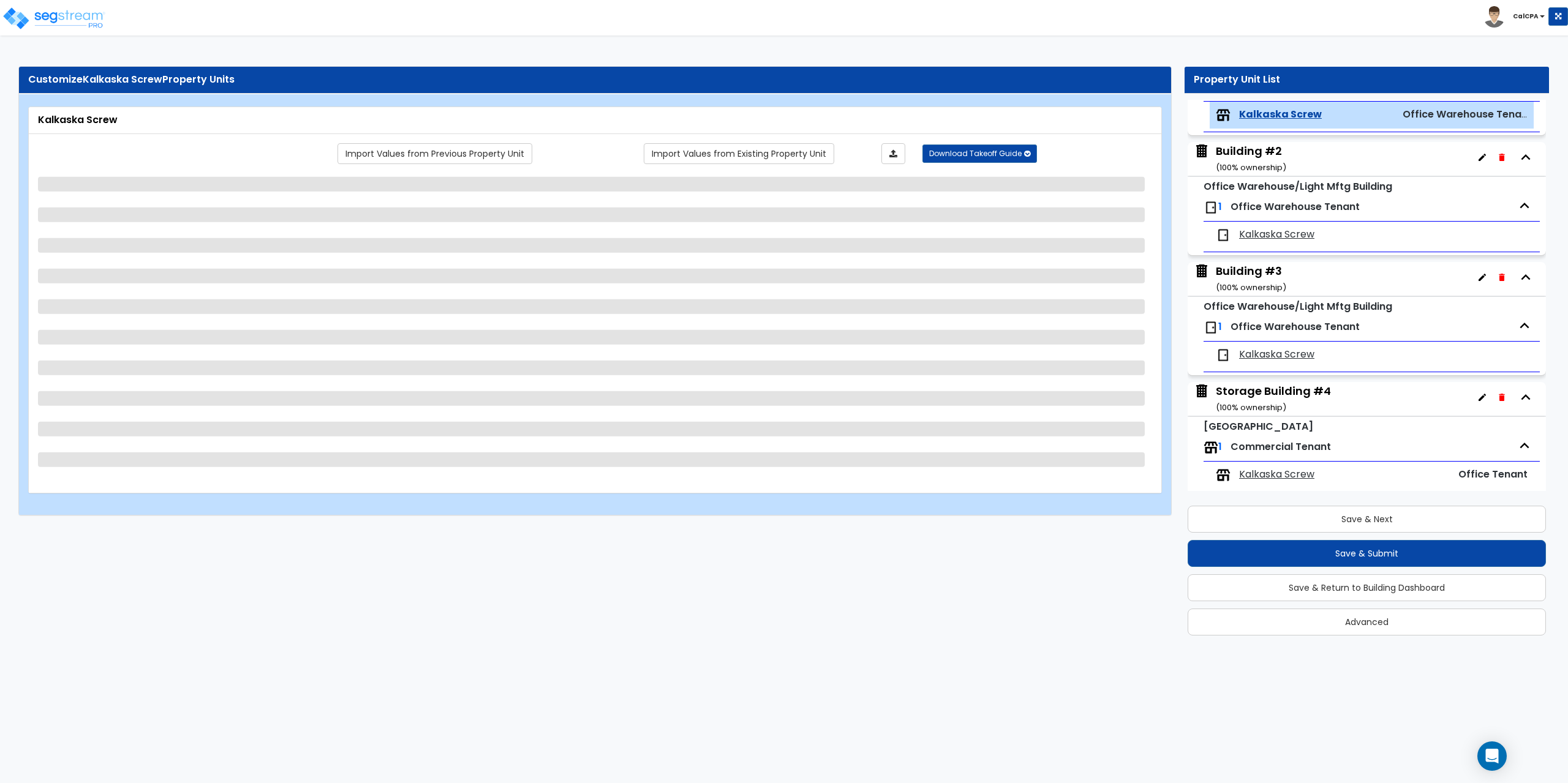
scroll to position [142, 0]
select select "1"
select select "2"
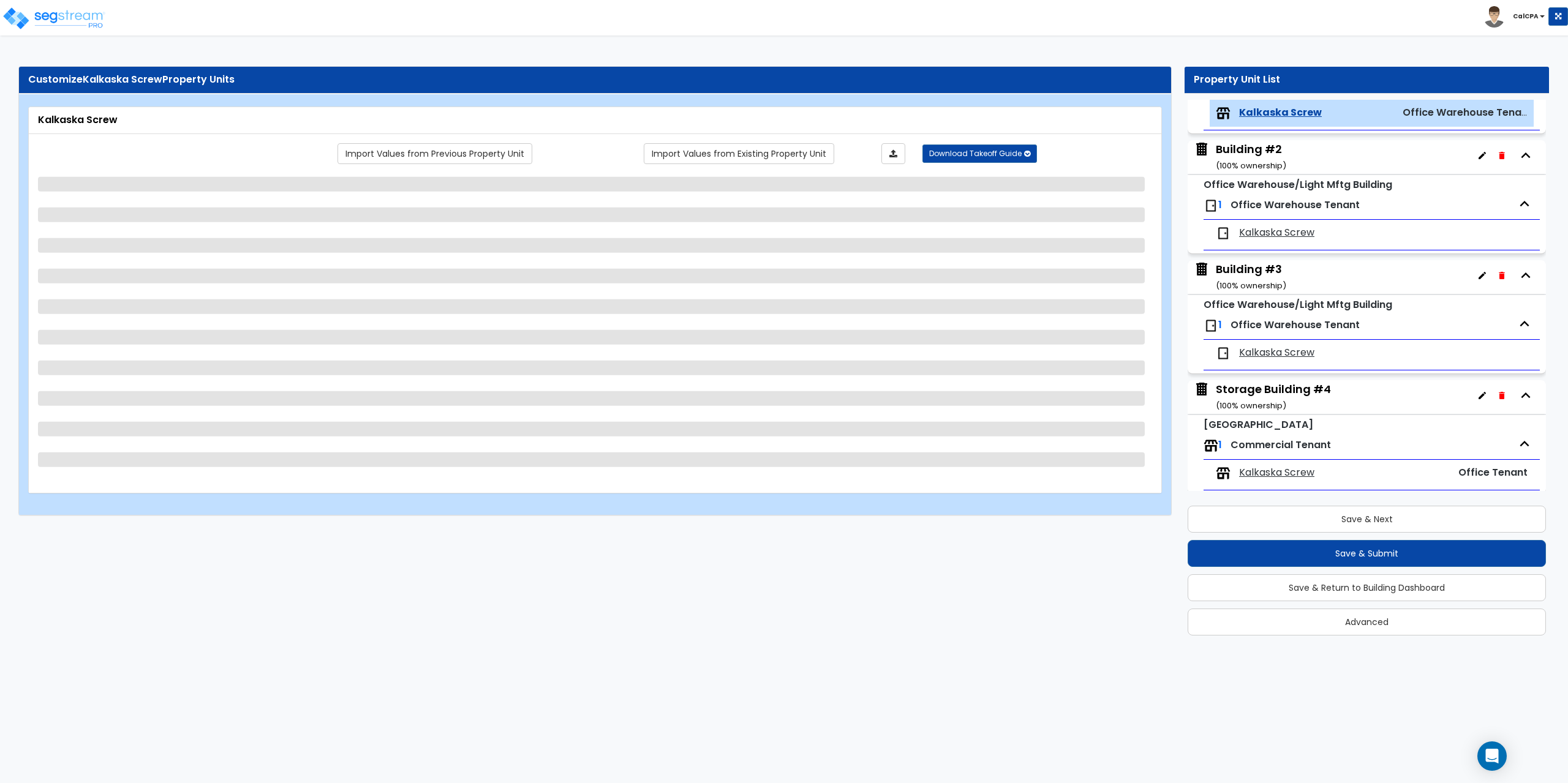
select select "1"
select select "2"
select select "1"
select select "5"
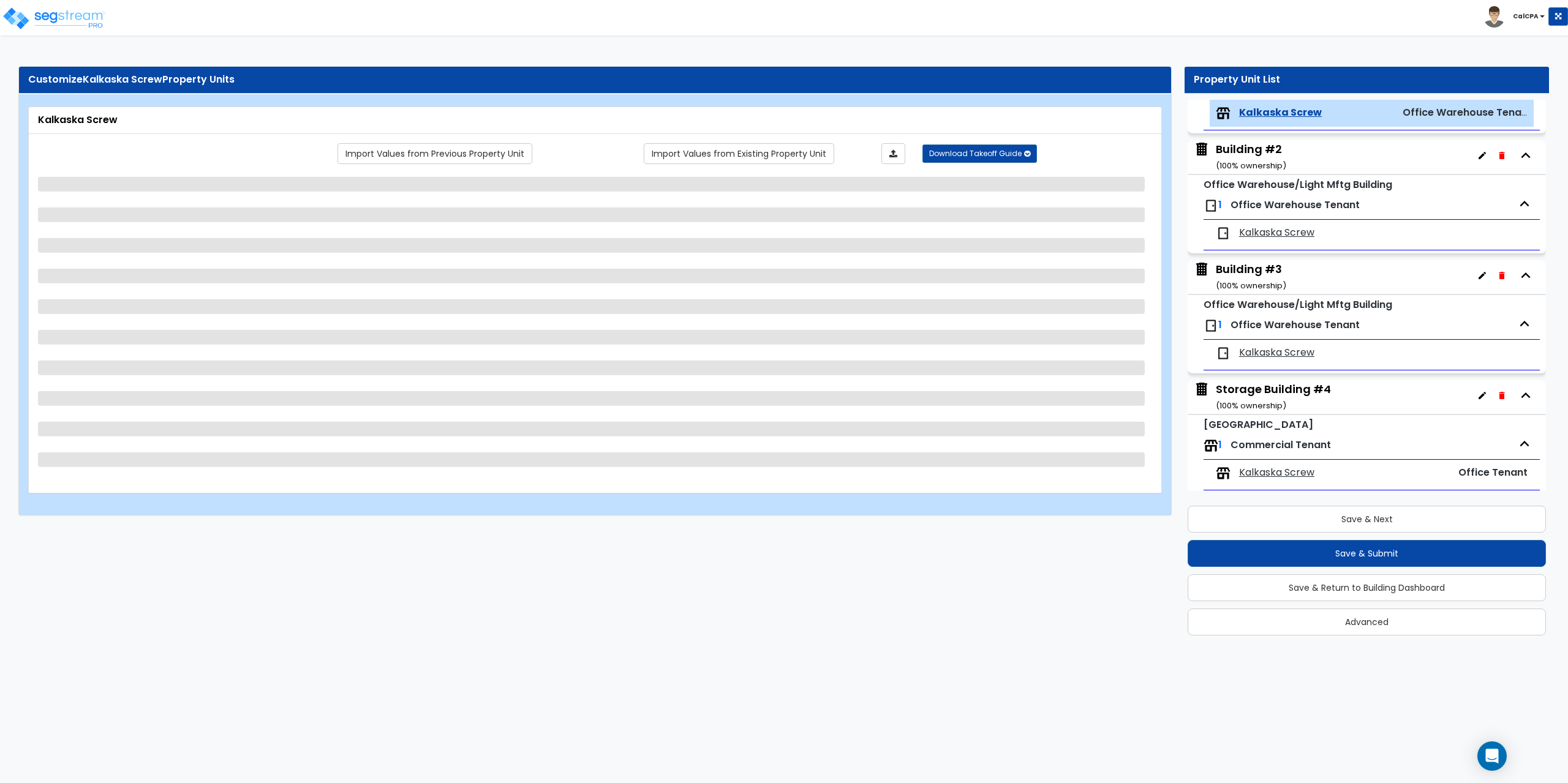
select select "1"
select select "4"
select select "3"
select select "1"
select select "4"
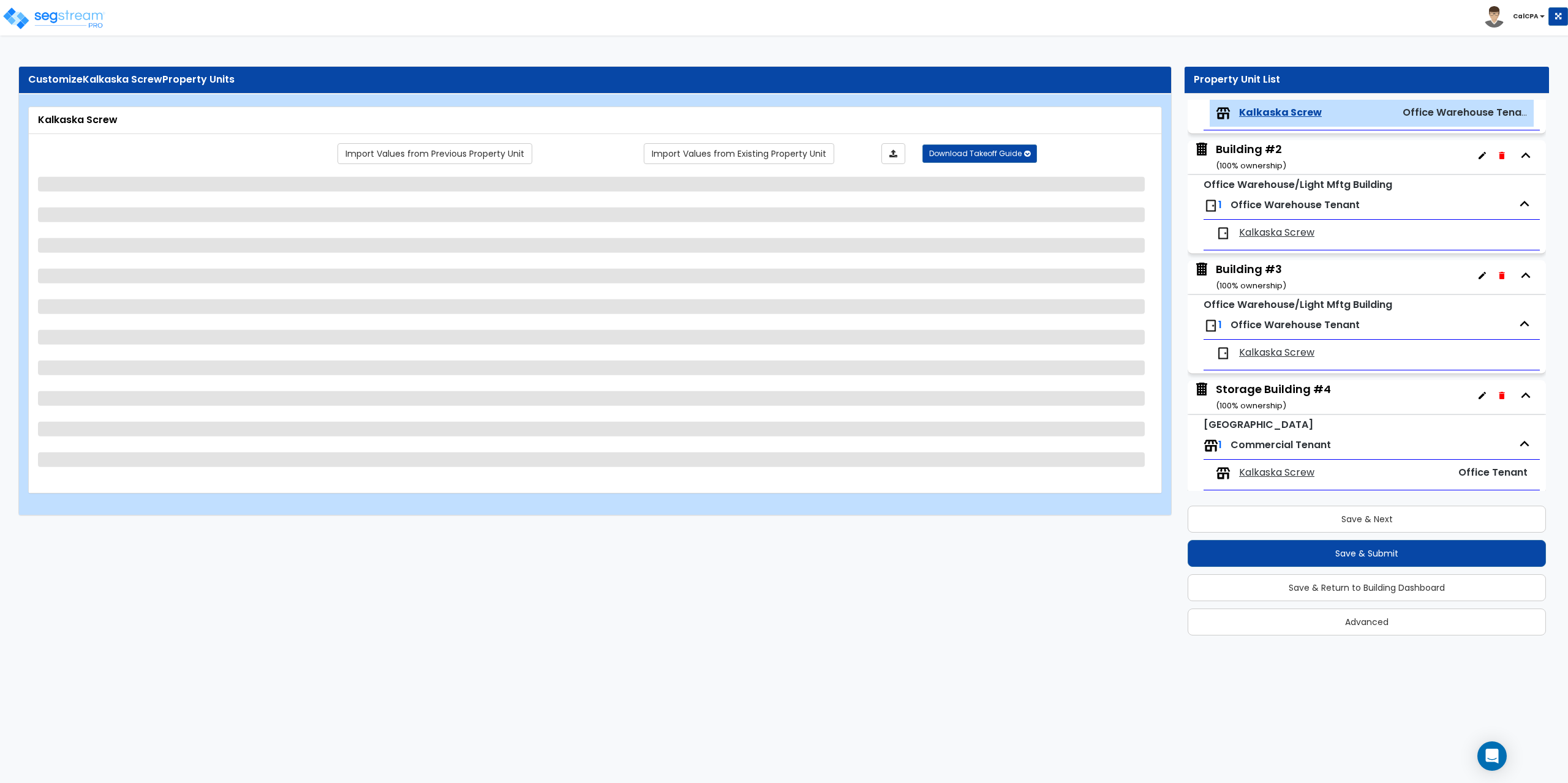
select select "2"
select select "1"
select select "2"
select select "1"
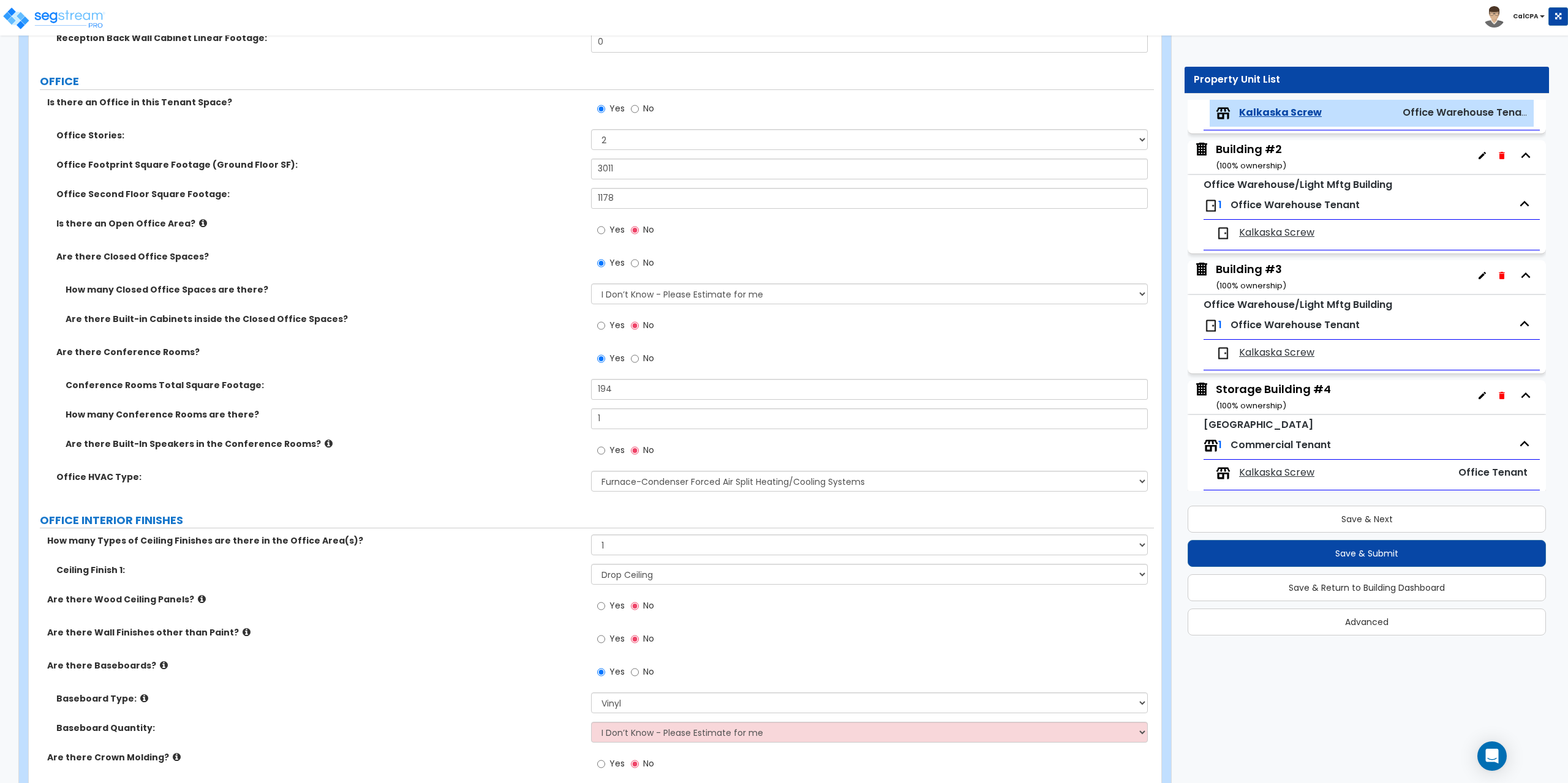
scroll to position [551, 0]
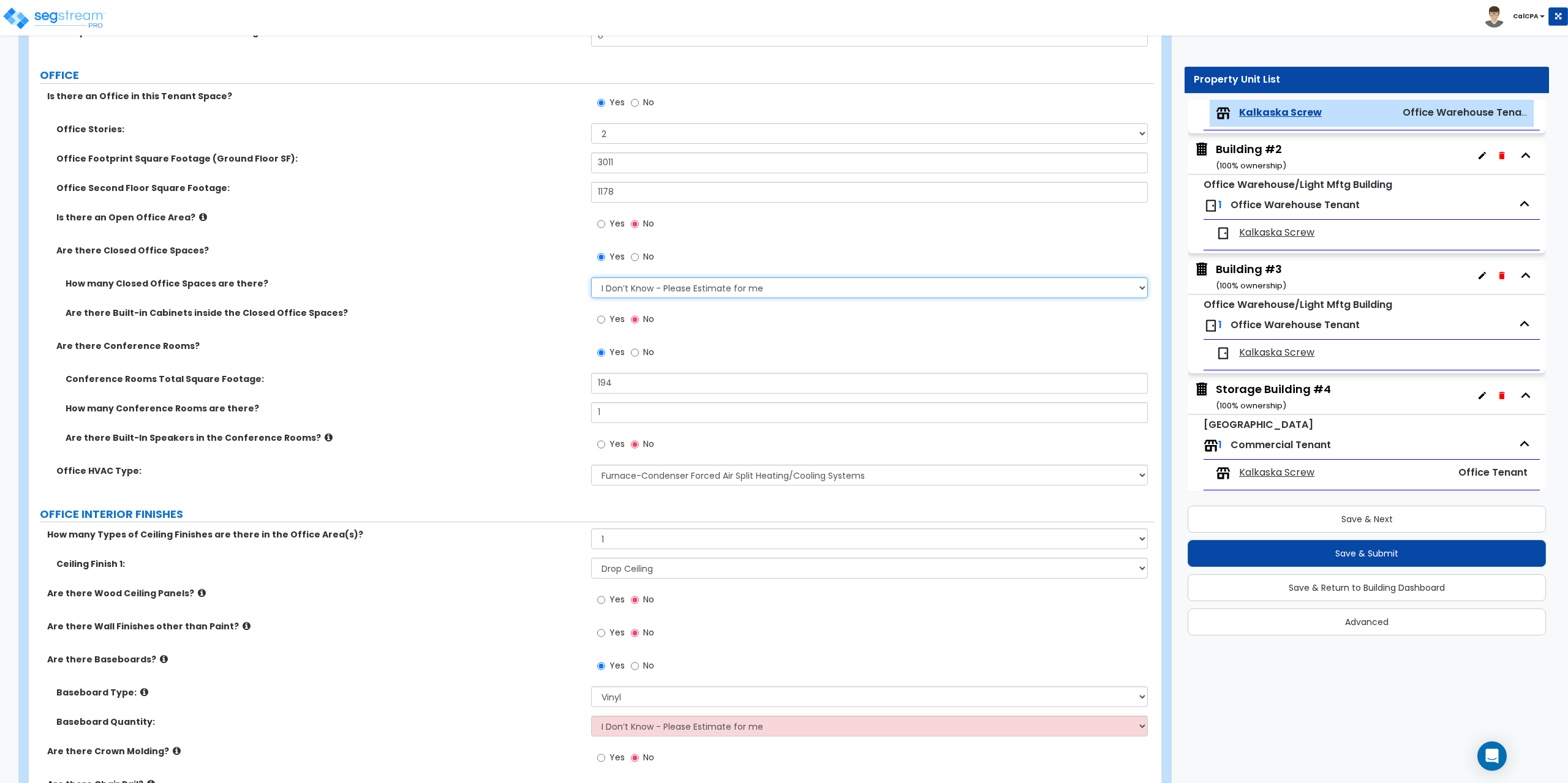
click at [1138, 285] on select "I Don’t Know - Please Estimate for me I want to Enter the Number of Closed Offi…" at bounding box center [869, 287] width 556 height 21
select select "2"
click at [591, 277] on select "I Don’t Know - Please Estimate for me I want to Enter the Number of Closed Offi…" at bounding box center [869, 287] width 556 height 21
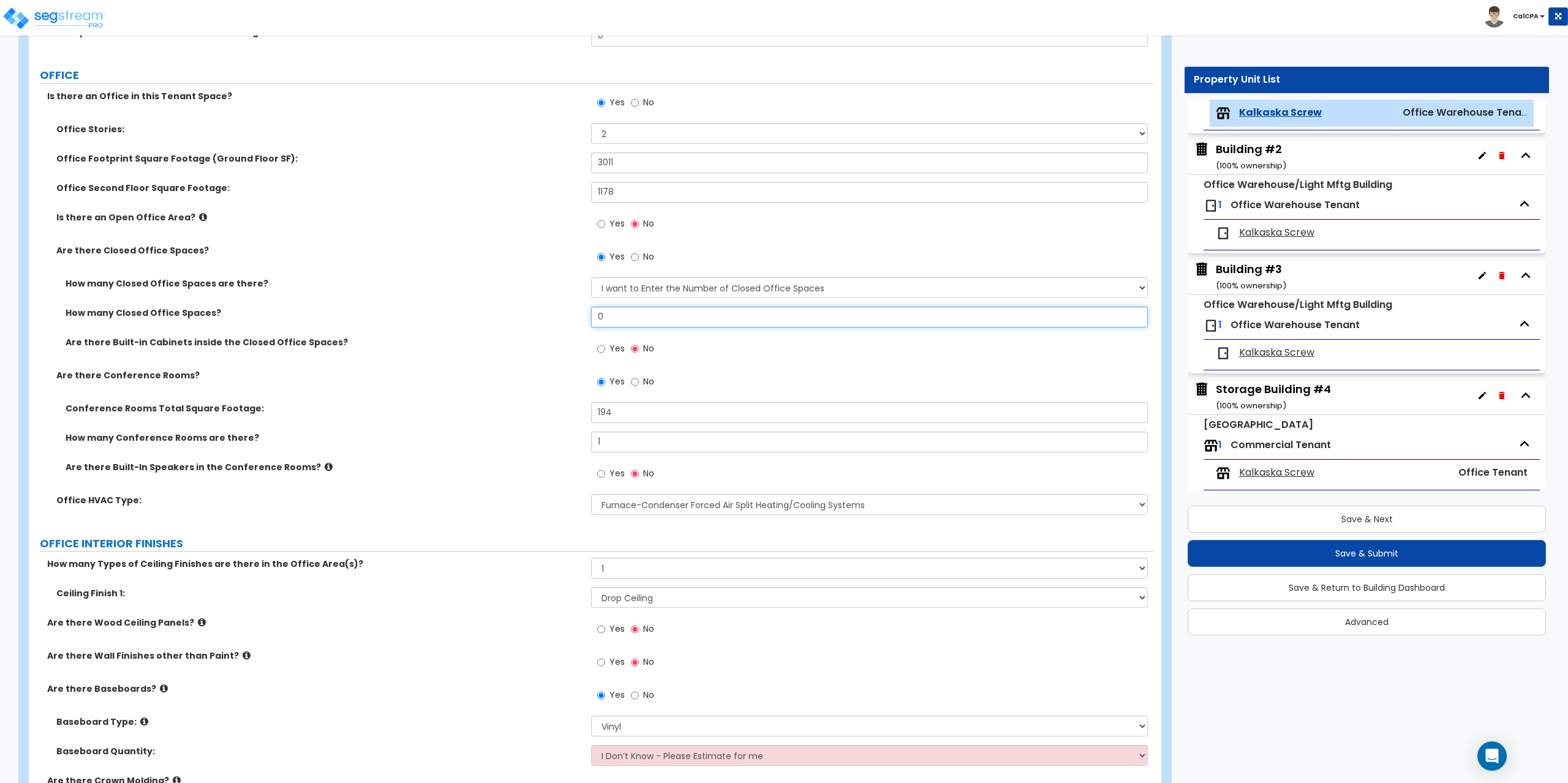
drag, startPoint x: 624, startPoint y: 313, endPoint x: 527, endPoint y: 315, distance: 97.0
click at [531, 315] on div "How many Closed Office Spaces? 0" at bounding box center [591, 321] width 1125 height 30
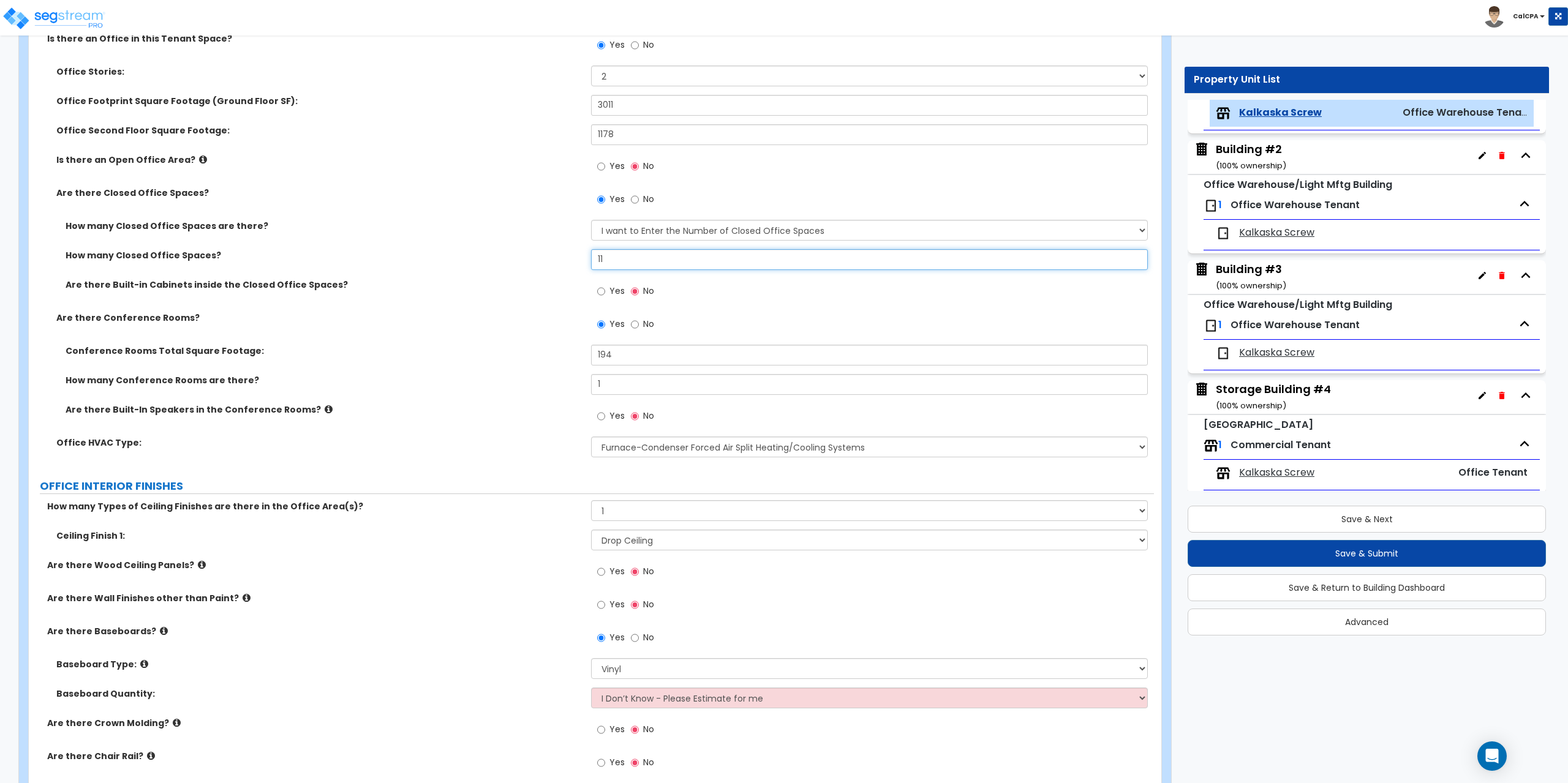
scroll to position [613, 0]
type input "11"
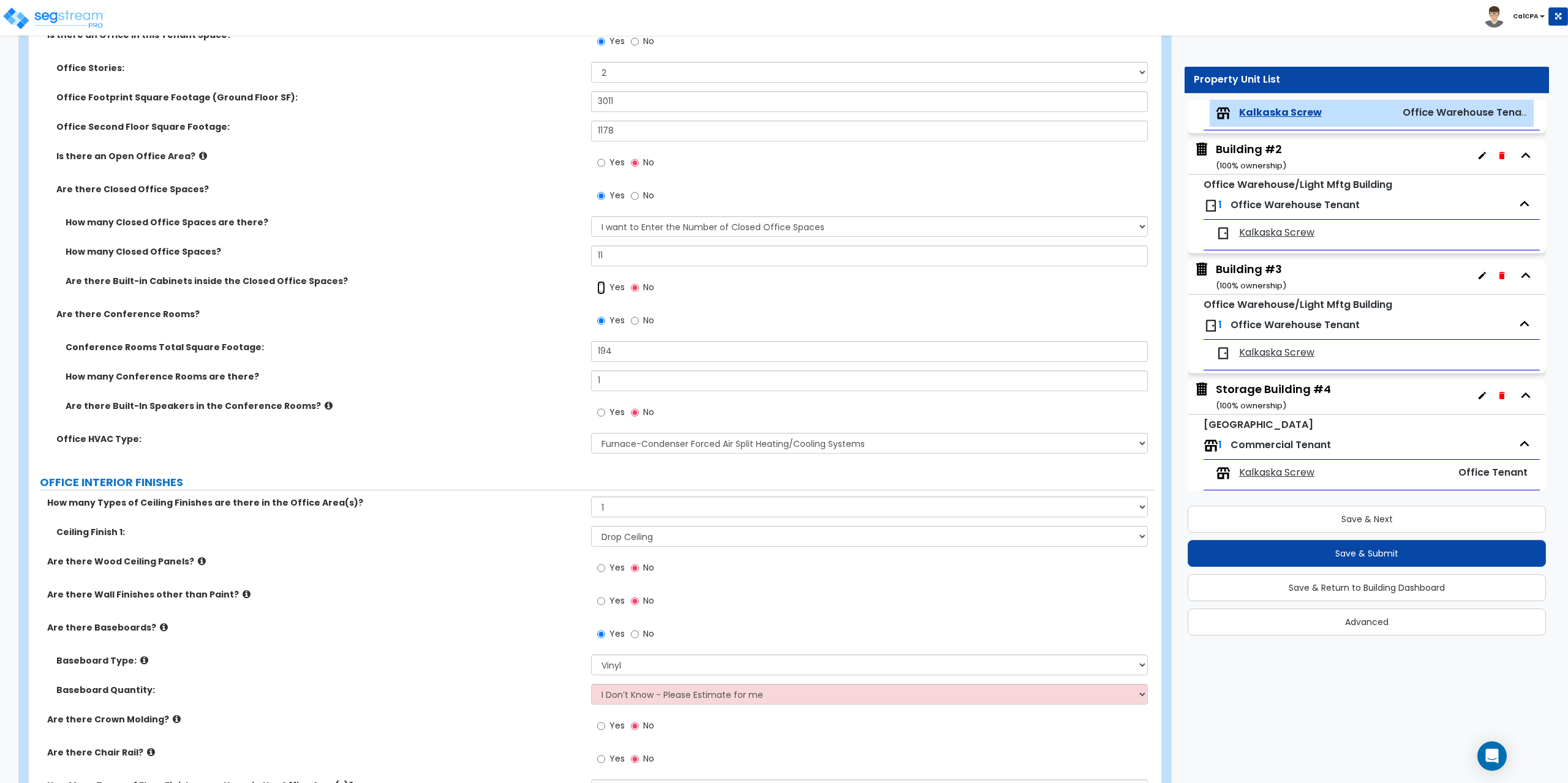
click at [601, 286] on input "Yes" at bounding box center [601, 287] width 8 height 13
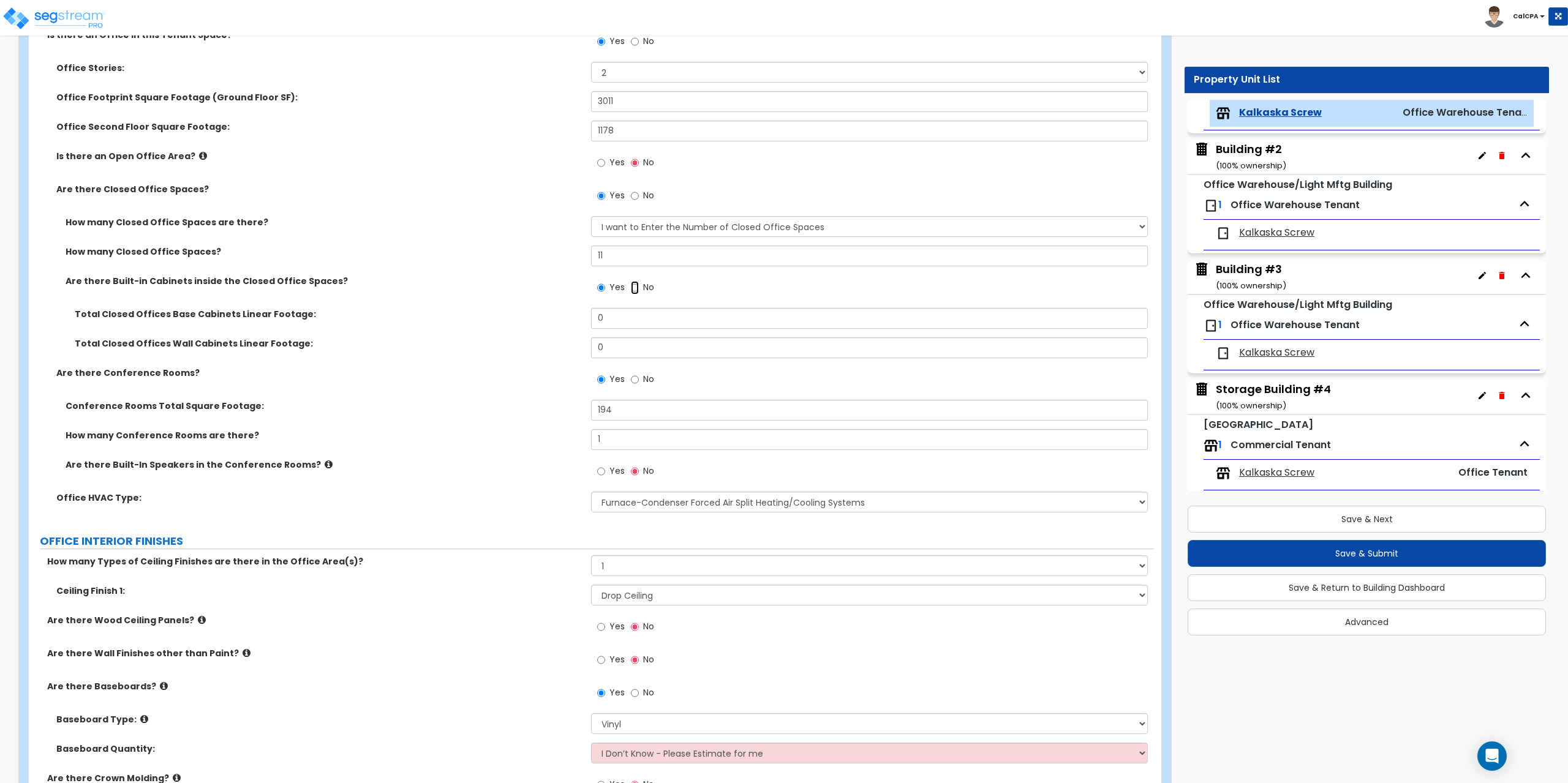
click at [636, 285] on input "No" at bounding box center [635, 287] width 8 height 13
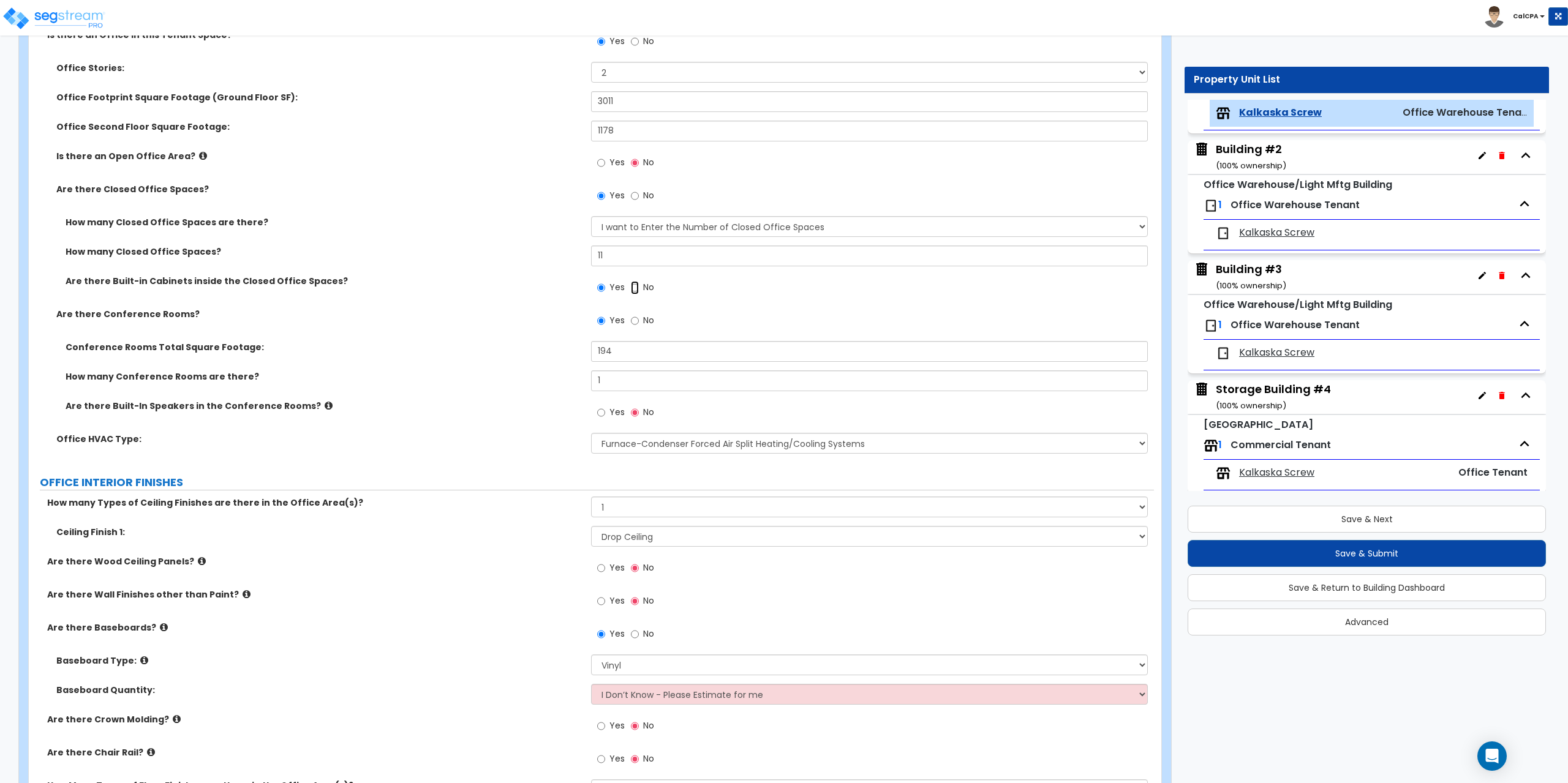
radio input "false"
radio input "true"
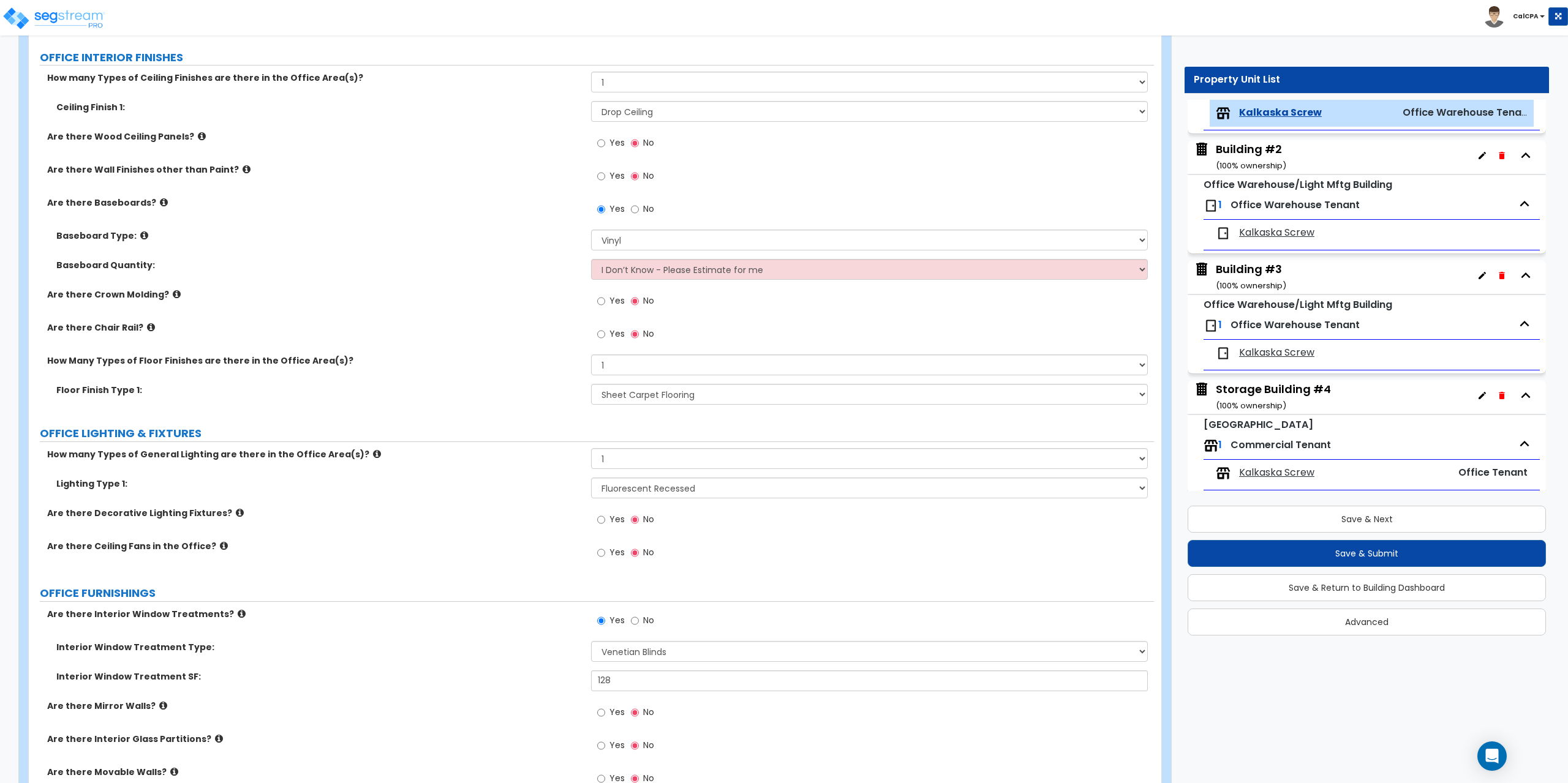
scroll to position [1041, 0]
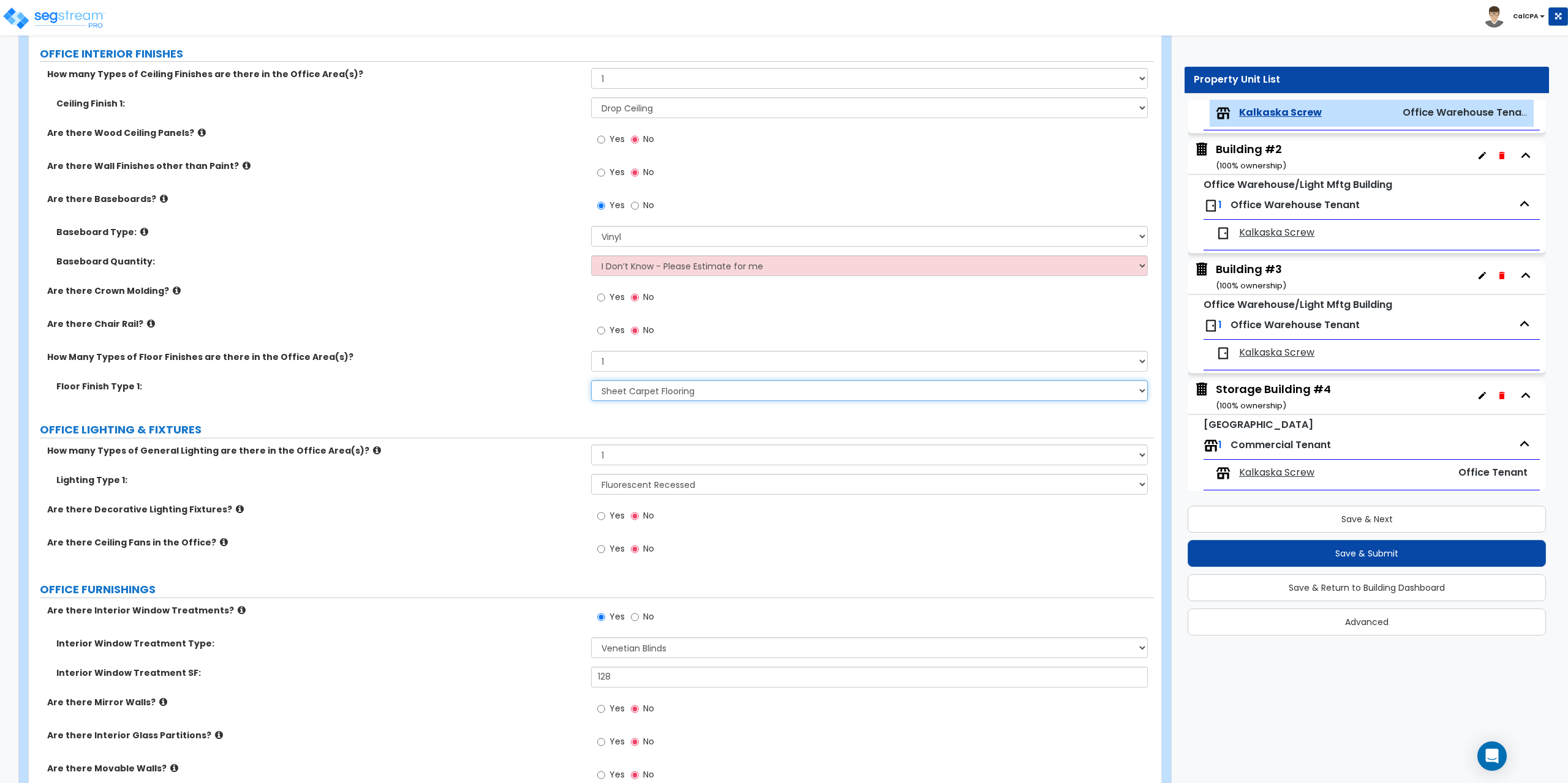
click at [1143, 392] on select "None Tile Flooring Hardwood Flooring Resilient Laminate Flooring VCT Flooring S…" at bounding box center [869, 390] width 556 height 21
select select "1"
click at [591, 380] on select "None Tile Flooring Hardwood Flooring Resilient Laminate Flooring VCT Flooring S…" at bounding box center [869, 390] width 556 height 21
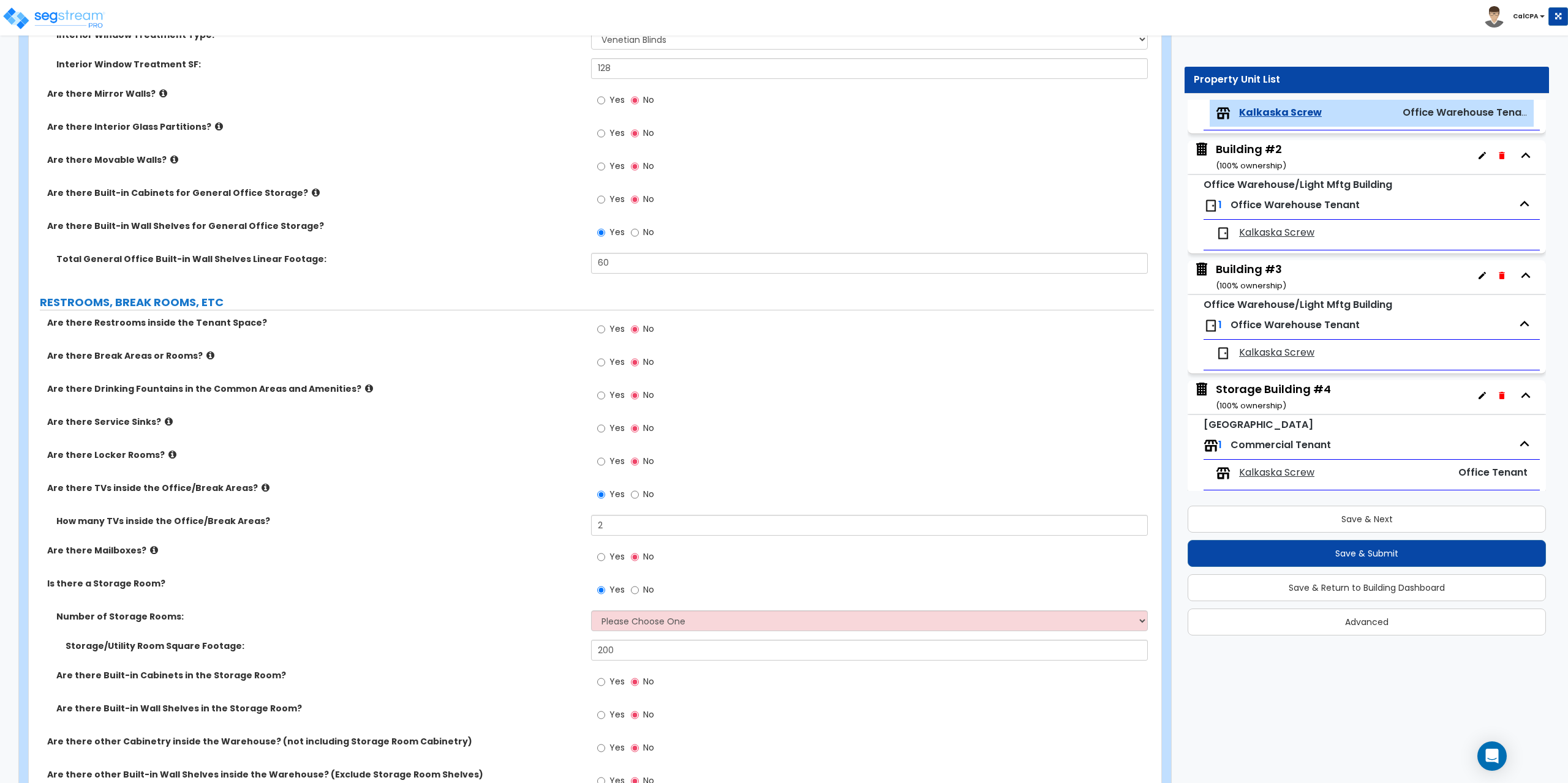
scroll to position [1653, 0]
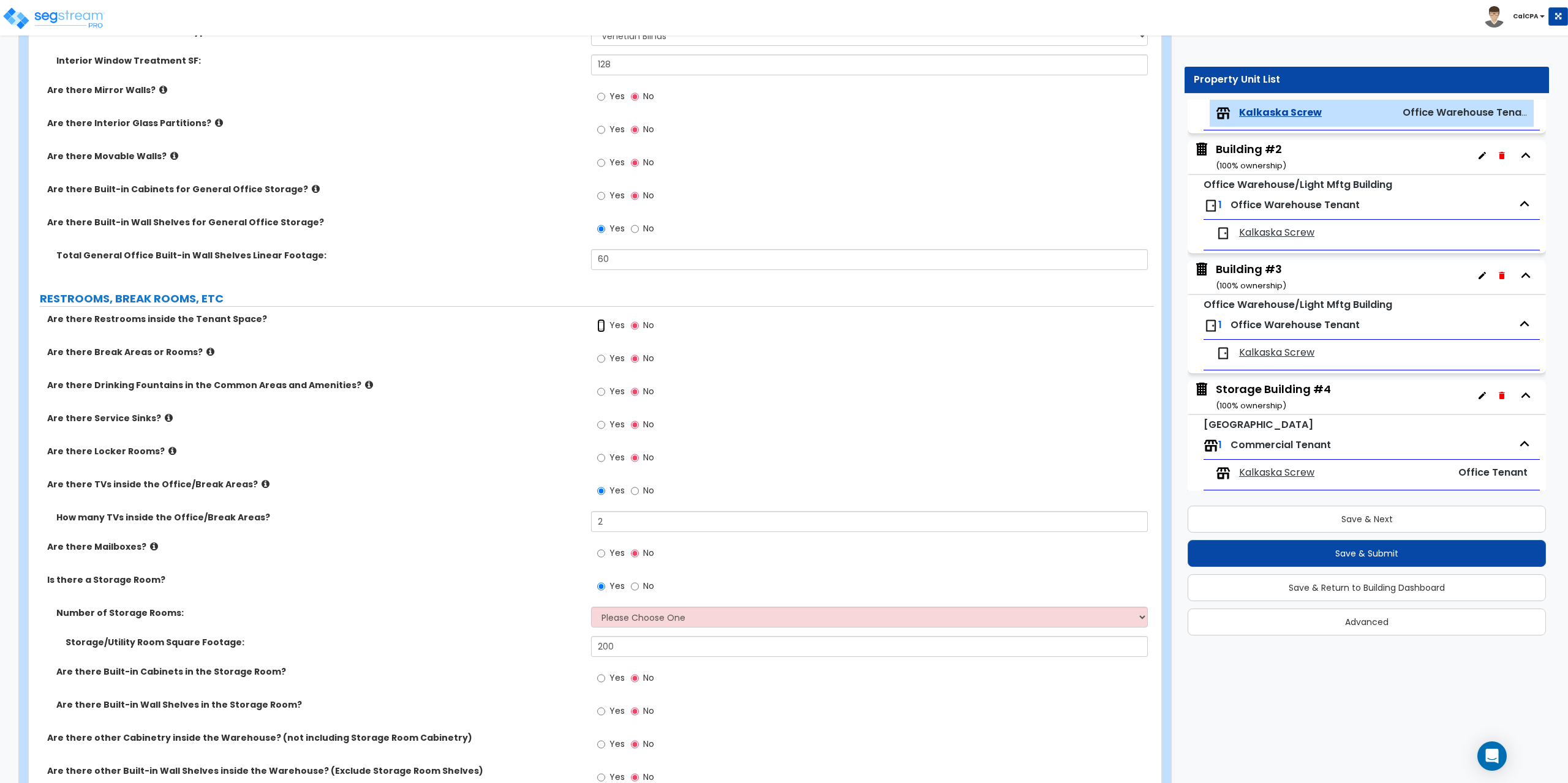
click at [603, 325] on input "Yes" at bounding box center [601, 325] width 8 height 13
radio input "true"
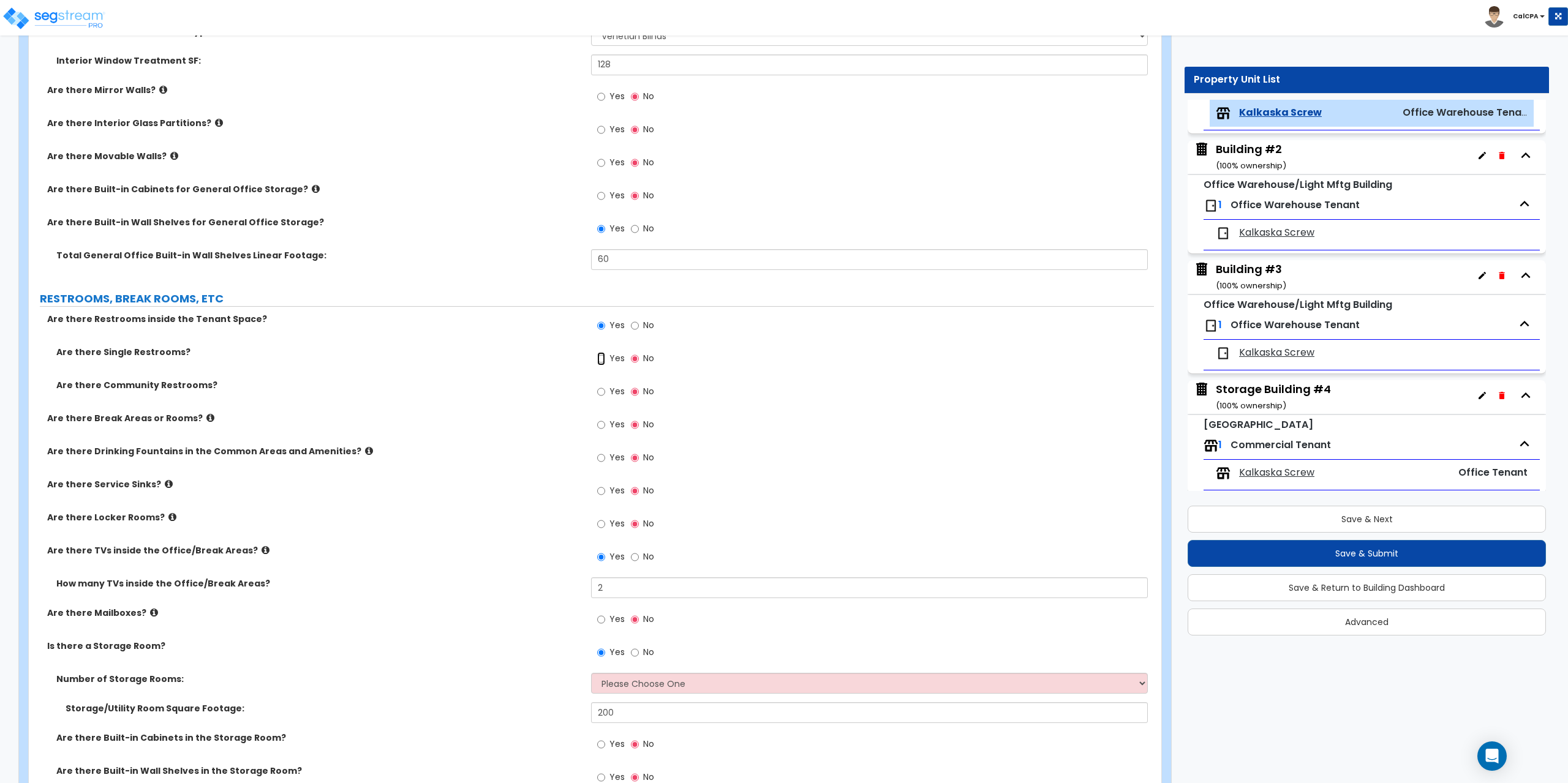
click at [601, 357] on input "Yes" at bounding box center [601, 359] width 8 height 13
radio input "true"
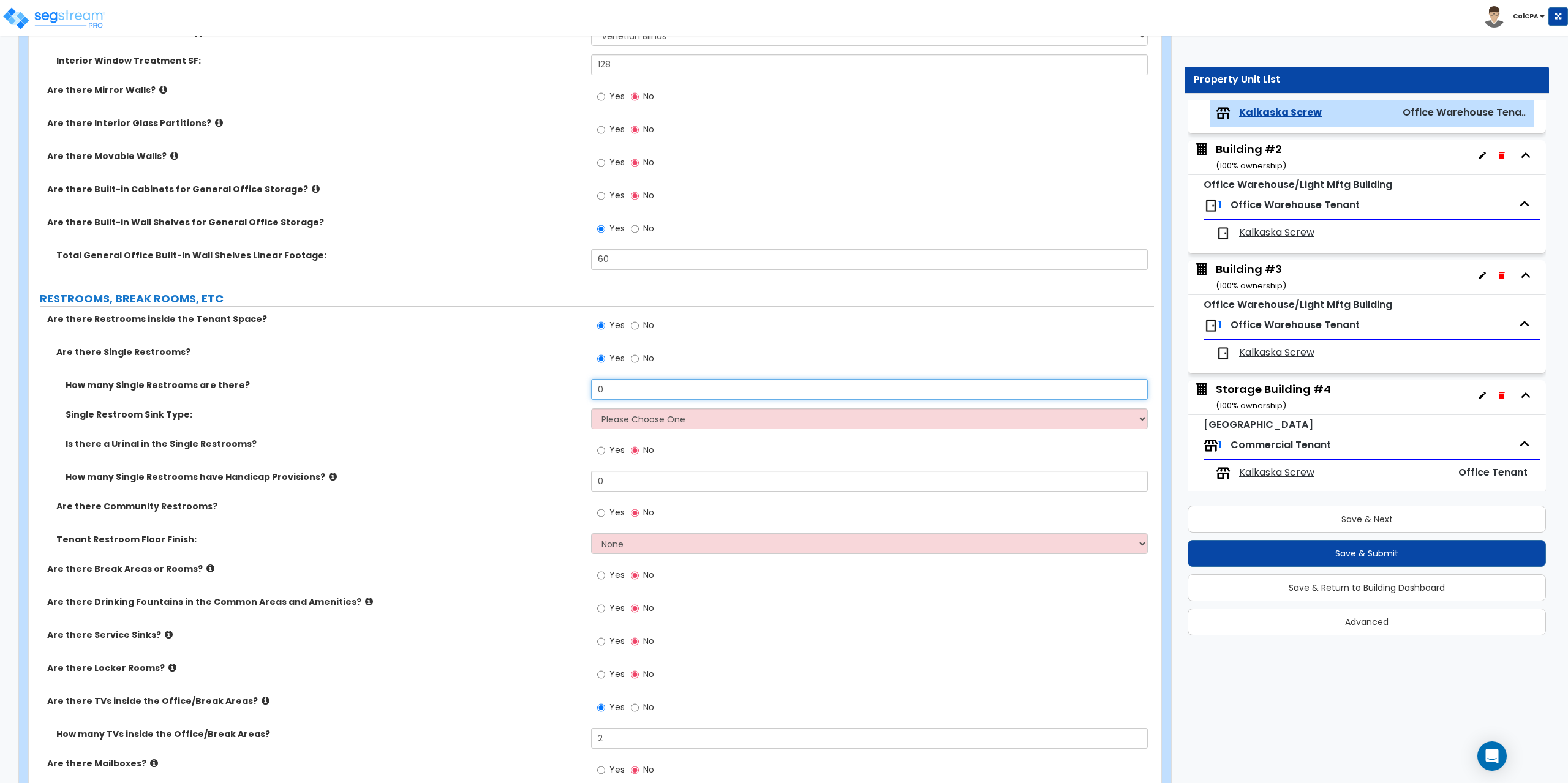
drag, startPoint x: 621, startPoint y: 393, endPoint x: 591, endPoint y: 388, distance: 30.4
click at [591, 388] on div "How many Single Restrooms are there? 0" at bounding box center [591, 393] width 1125 height 30
type input "2"
click at [1143, 421] on select "Please Choose One Wall-mounted Vanity-mounted" at bounding box center [869, 419] width 556 height 21
select select "1"
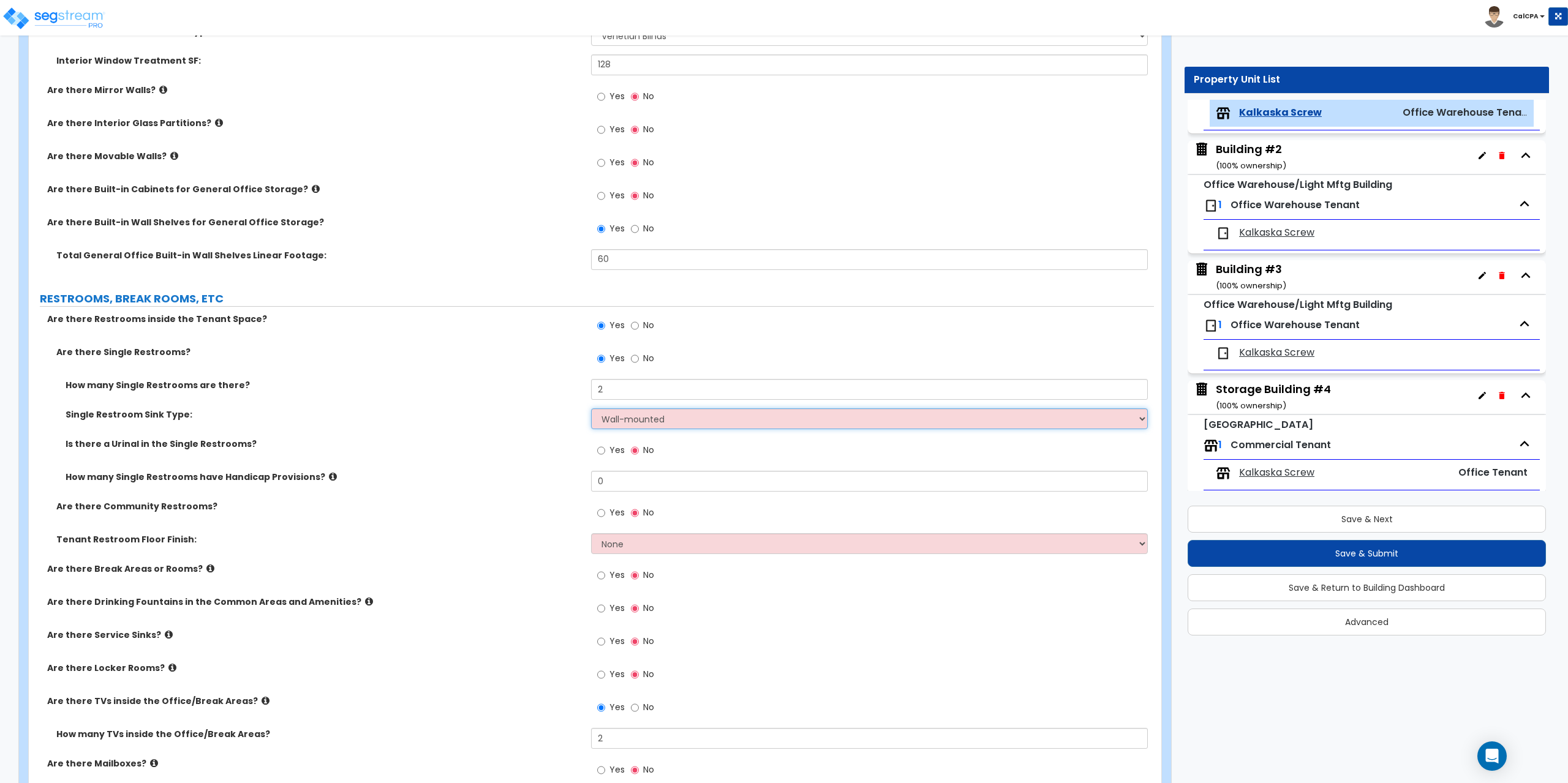
click at [591, 409] on select "Please Choose One Wall-mounted Vanity-mounted" at bounding box center [869, 419] width 556 height 21
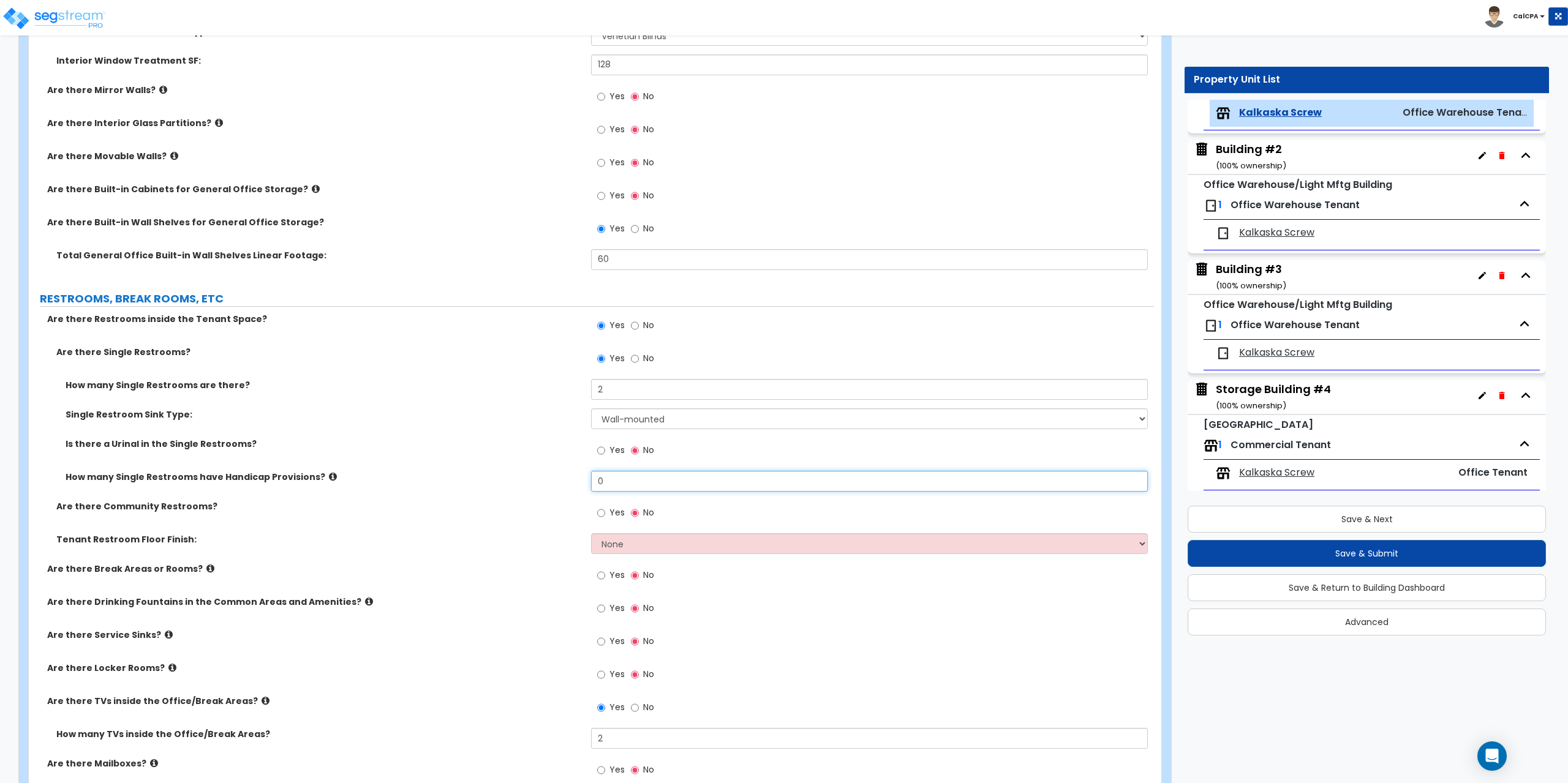
drag, startPoint x: 619, startPoint y: 482, endPoint x: 549, endPoint y: 482, distance: 70.0
click at [549, 482] on div "How many Single Restrooms have Handicap Provisions? 0" at bounding box center [591, 486] width 1125 height 30
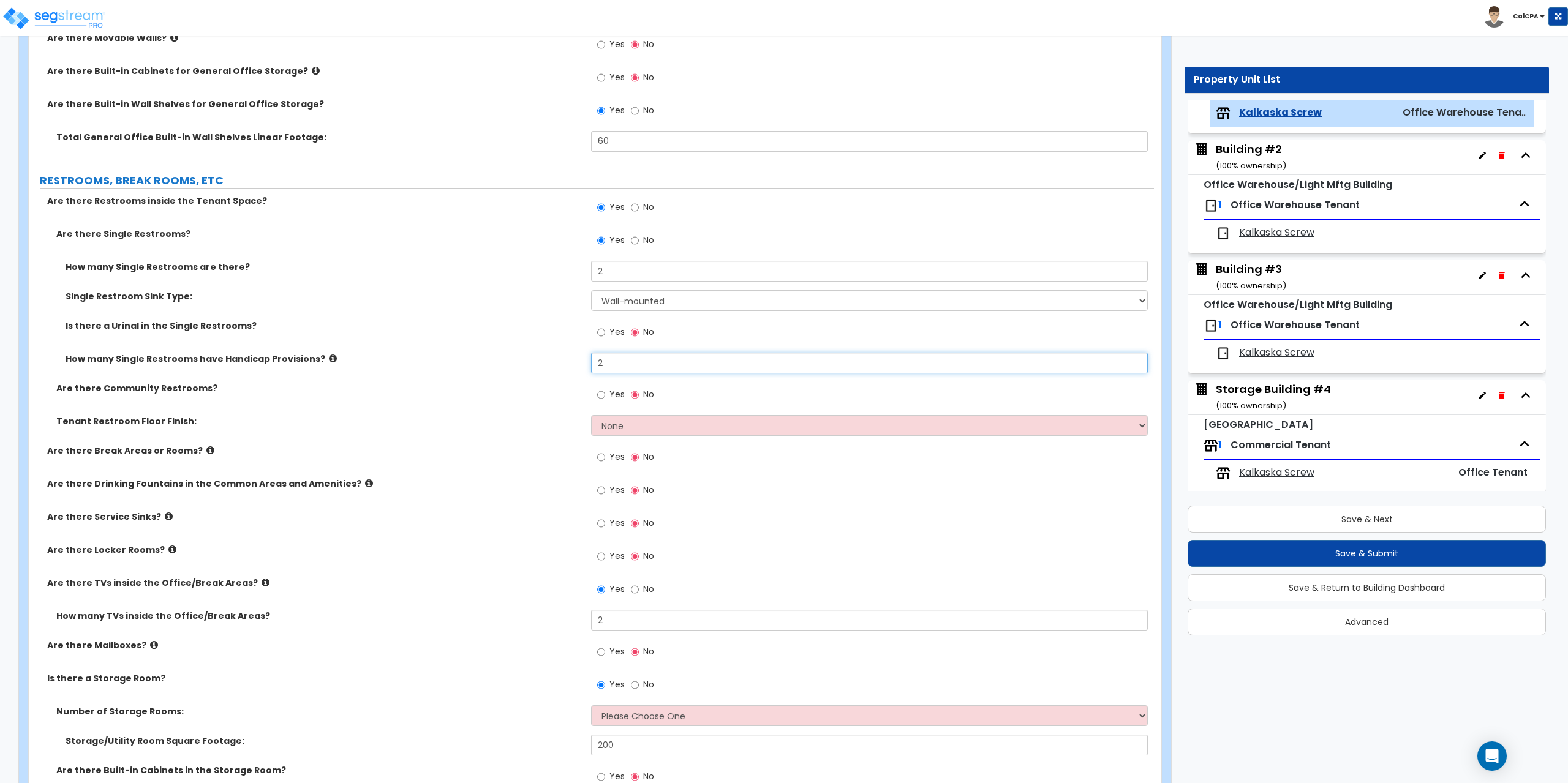
scroll to position [1776, 0]
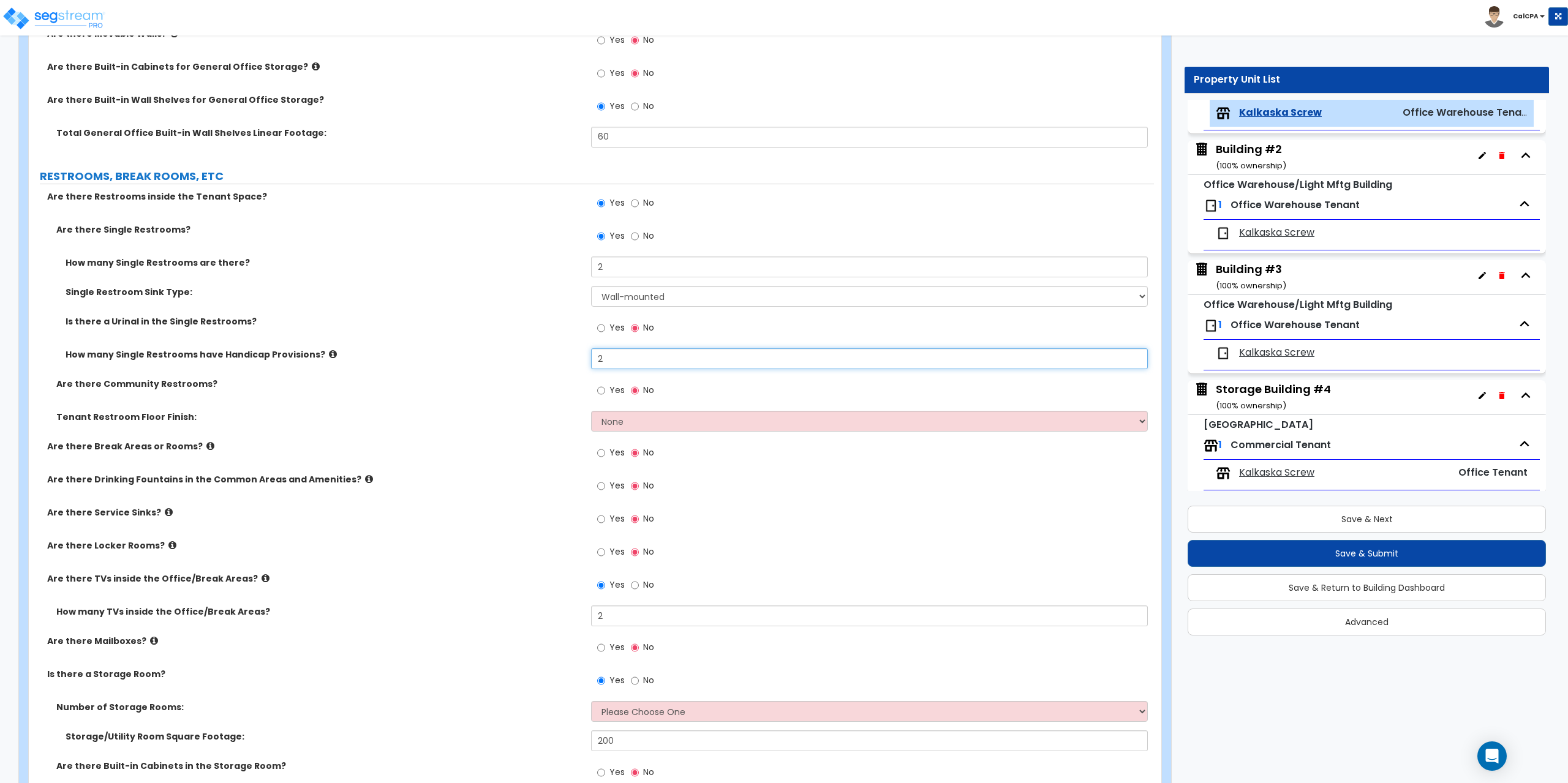
type input "2"
click at [601, 389] on input "Yes" at bounding box center [601, 390] width 8 height 13
radio input "true"
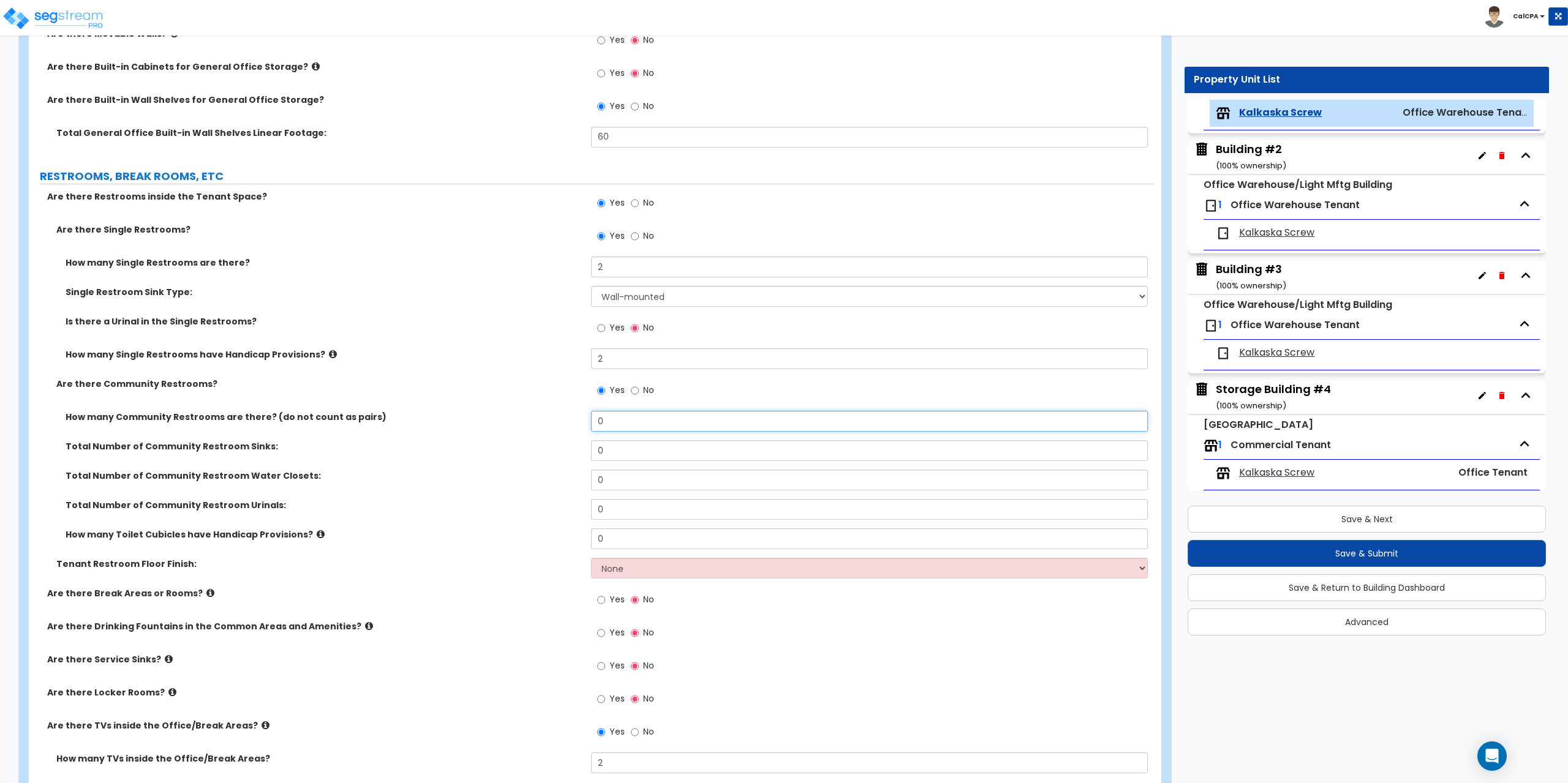
drag, startPoint x: 612, startPoint y: 422, endPoint x: 571, endPoint y: 418, distance: 41.2
click at [571, 418] on div "How many Community Restrooms are there? (do not count as pairs) 0" at bounding box center [591, 426] width 1125 height 30
type input "2"
drag, startPoint x: 620, startPoint y: 449, endPoint x: 564, endPoint y: 448, distance: 56.0
click at [564, 448] on div "Total Number of Community Restroom Sinks: 0" at bounding box center [591, 455] width 1125 height 30
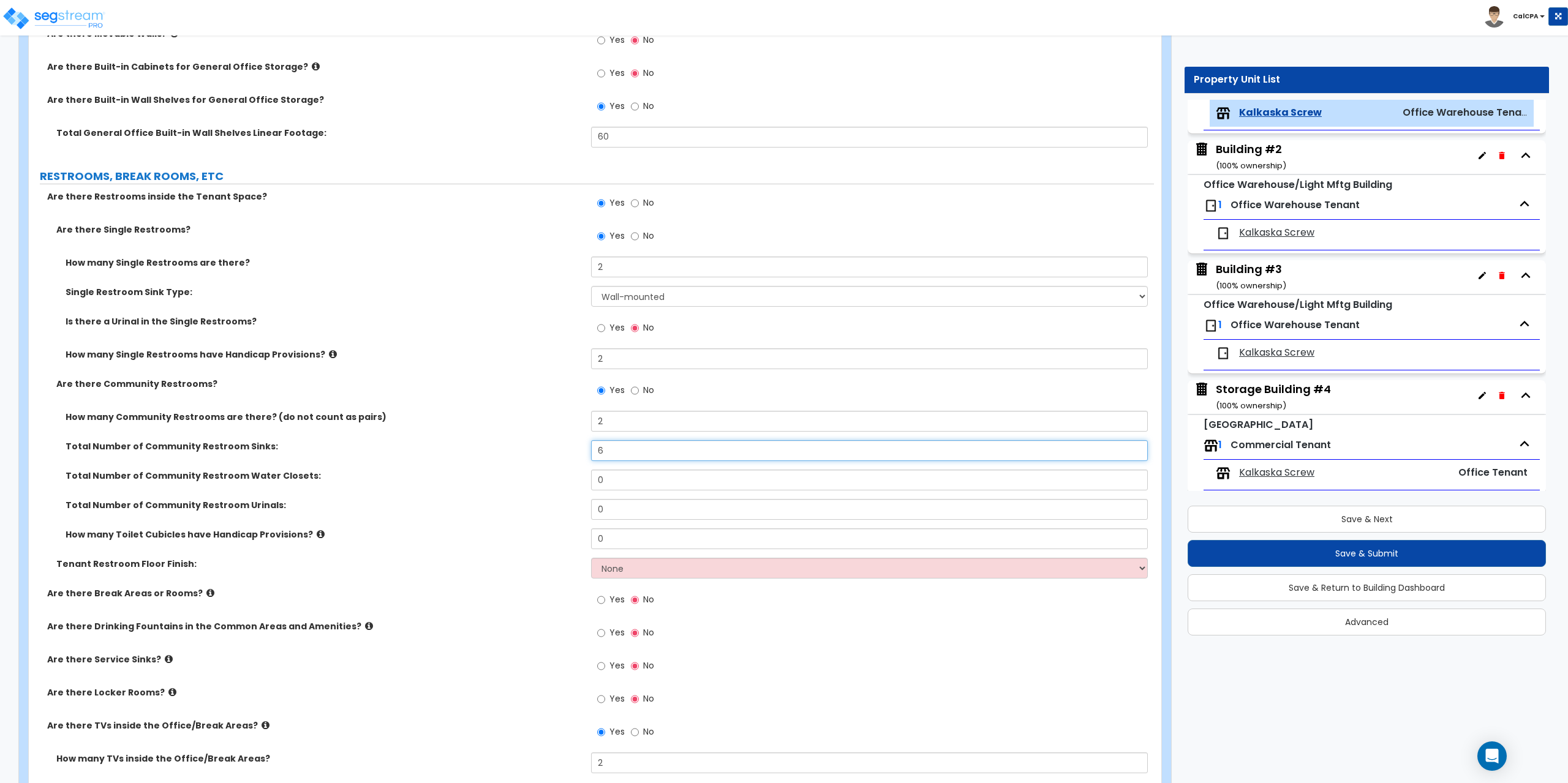
type input "6"
drag, startPoint x: 610, startPoint y: 485, endPoint x: 568, endPoint y: 484, distance: 42.0
click at [569, 484] on div "Total Number of Community Restroom Water Closets: 0" at bounding box center [591, 484] width 1125 height 30
type input "7"
drag, startPoint x: 606, startPoint y: 510, endPoint x: 522, endPoint y: 505, distance: 84.1
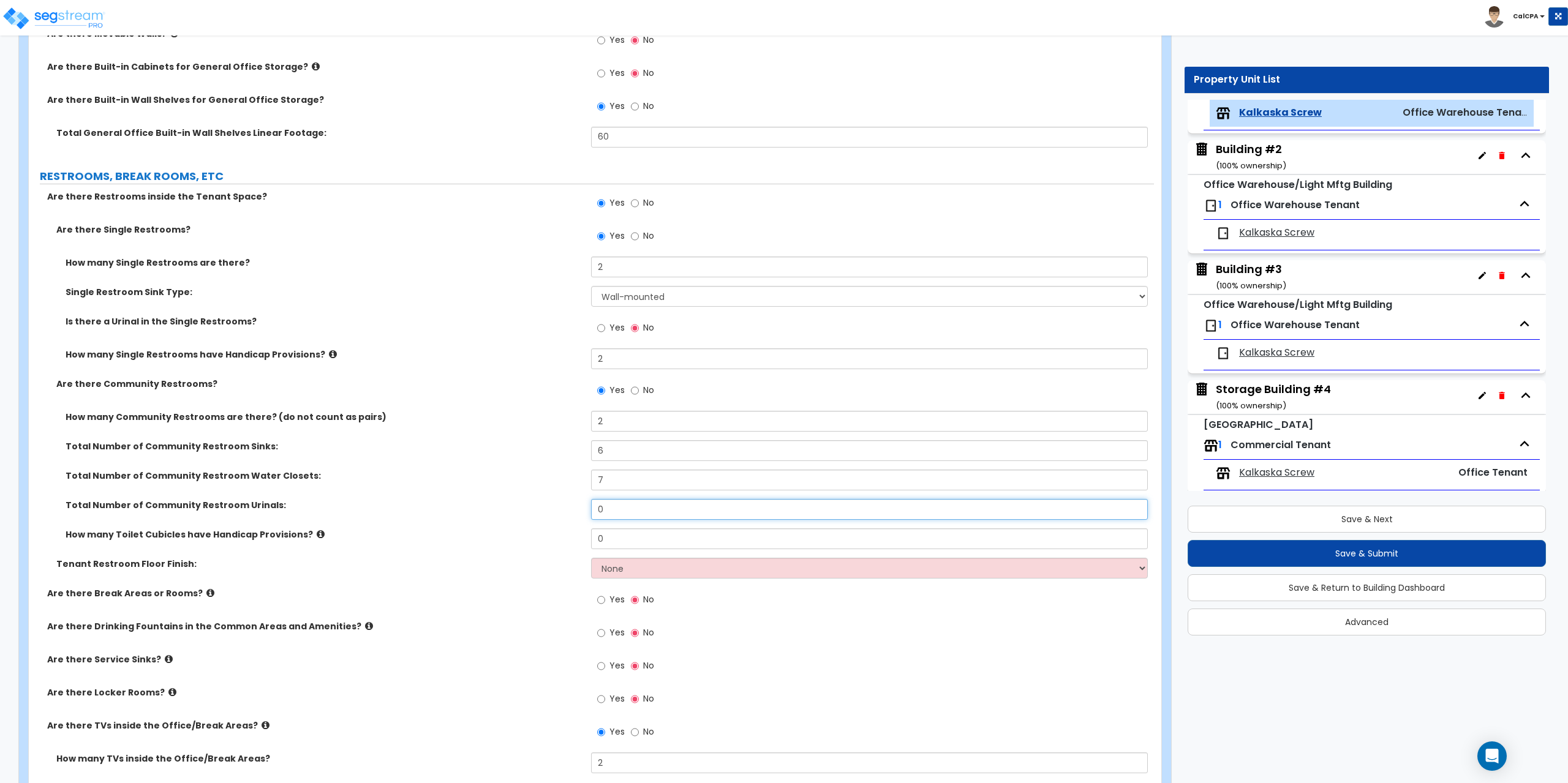
click at [522, 505] on div "Total Number of Community Restroom Urinals: 0" at bounding box center [591, 513] width 1125 height 30
type input "2"
drag, startPoint x: 632, startPoint y: 537, endPoint x: 557, endPoint y: 533, distance: 75.1
click at [557, 533] on div "How many Toilet Cubicles have Handicap Provisions? 0" at bounding box center [591, 543] width 1125 height 30
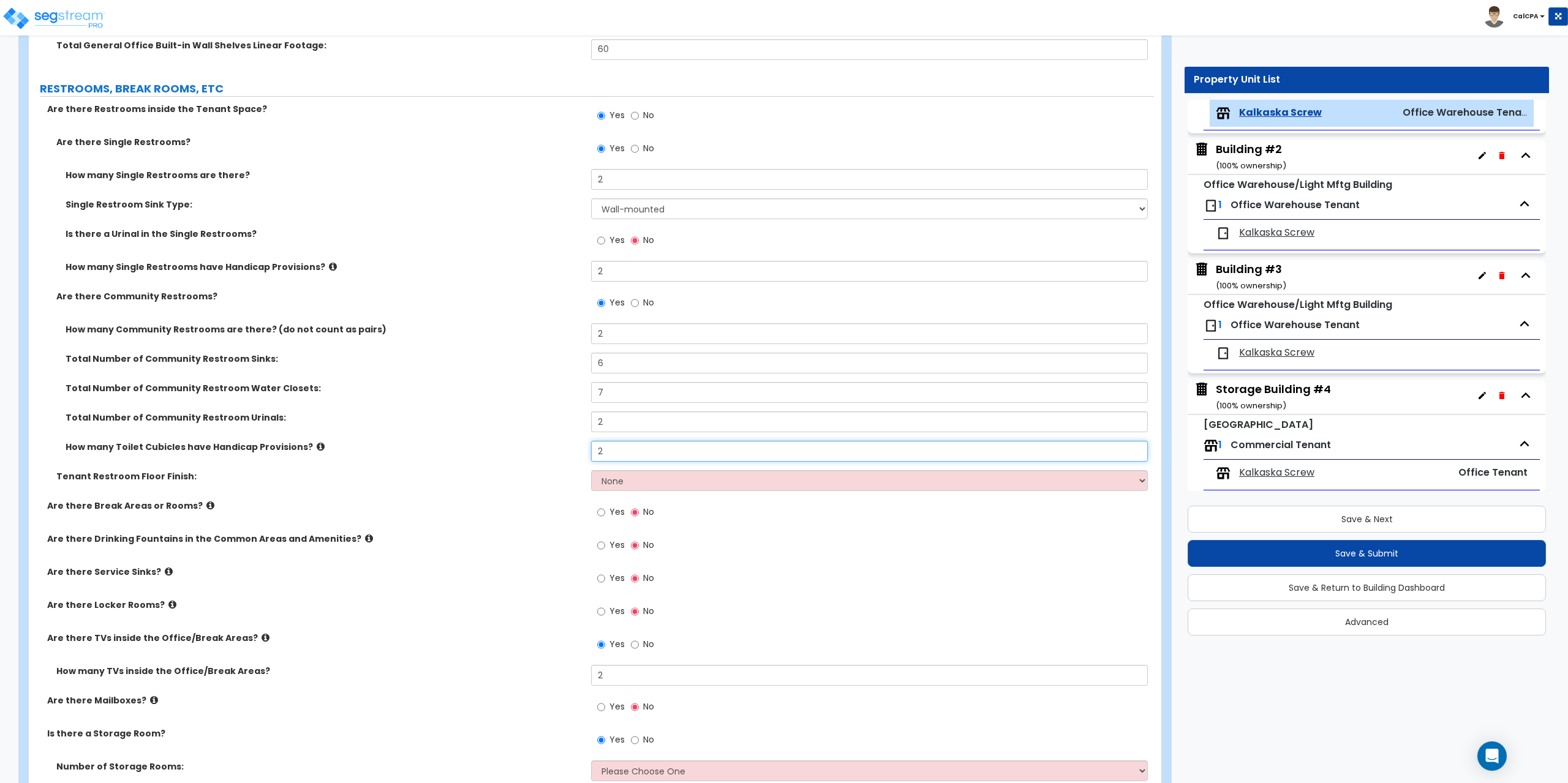
scroll to position [1898, 0]
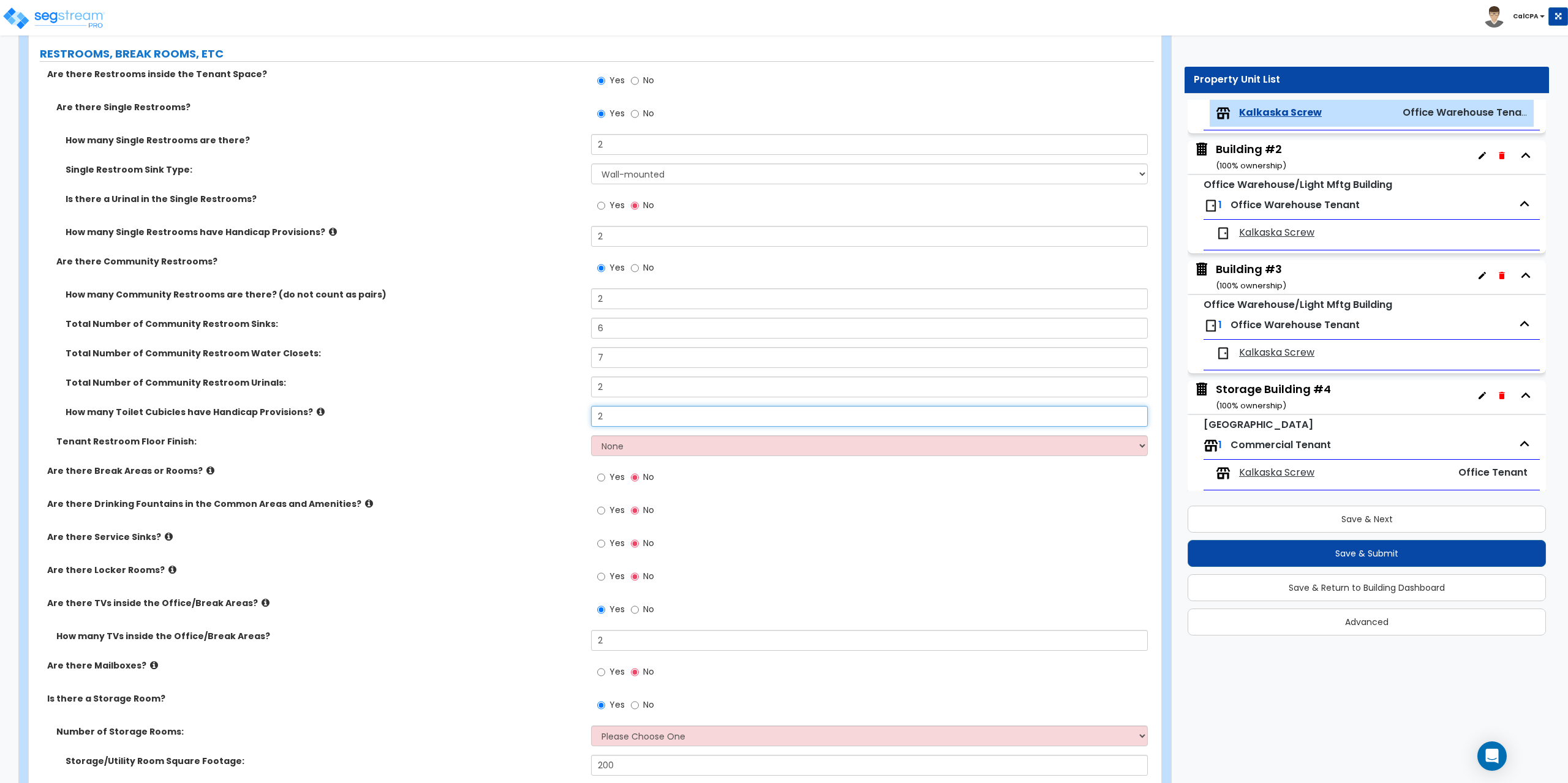
type input "2"
click at [1143, 446] on select "None Tile Flooring Resilient Laminate Flooring VCT Flooring Sheet Vinyl Flooring" at bounding box center [869, 445] width 556 height 21
select select "1"
click at [591, 435] on select "None Tile Flooring Resilient Laminate Flooring VCT Flooring Sheet Vinyl Flooring" at bounding box center [869, 445] width 556 height 21
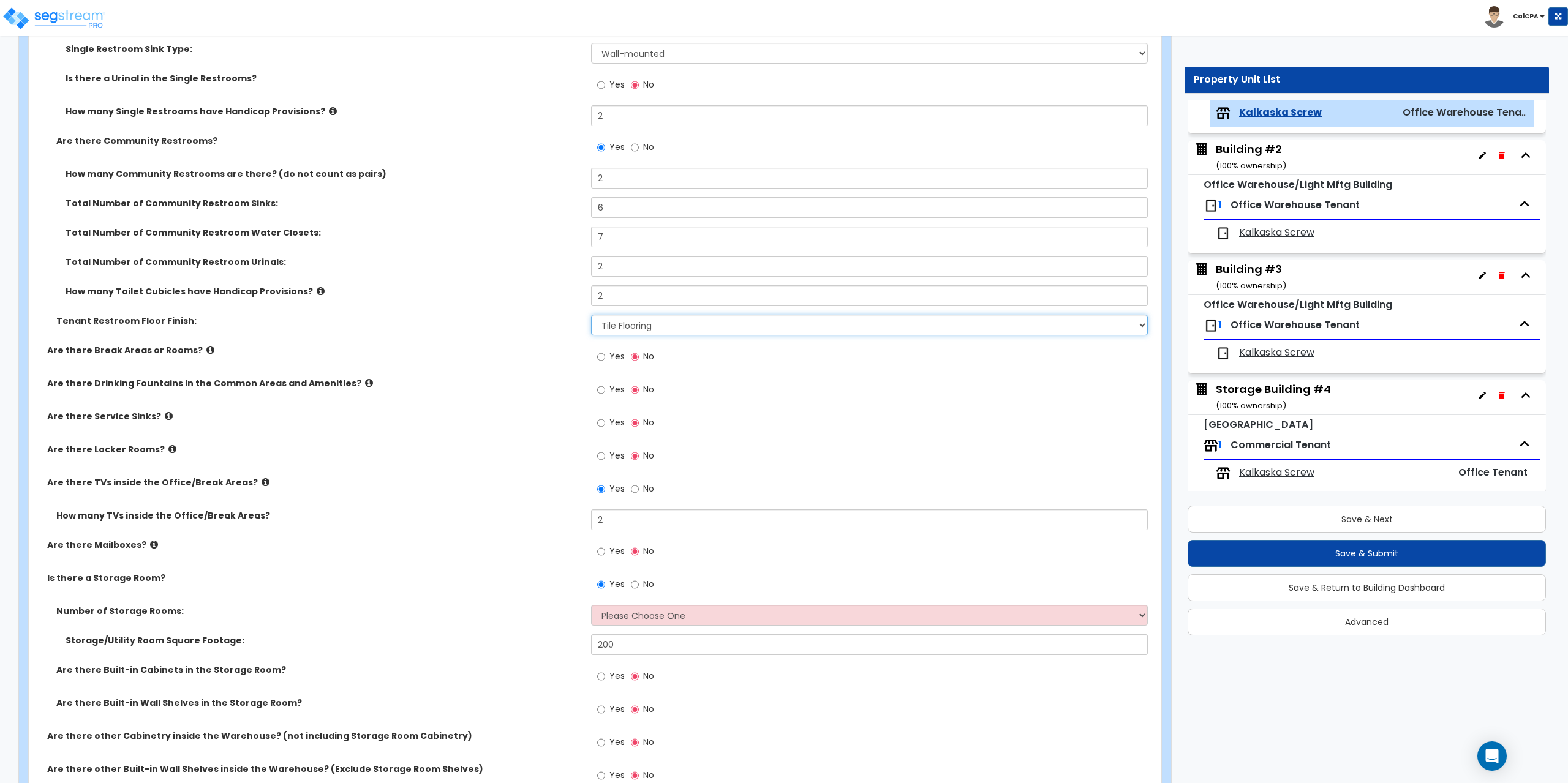
scroll to position [2021, 0]
click at [601, 354] on input "Yes" at bounding box center [601, 355] width 8 height 13
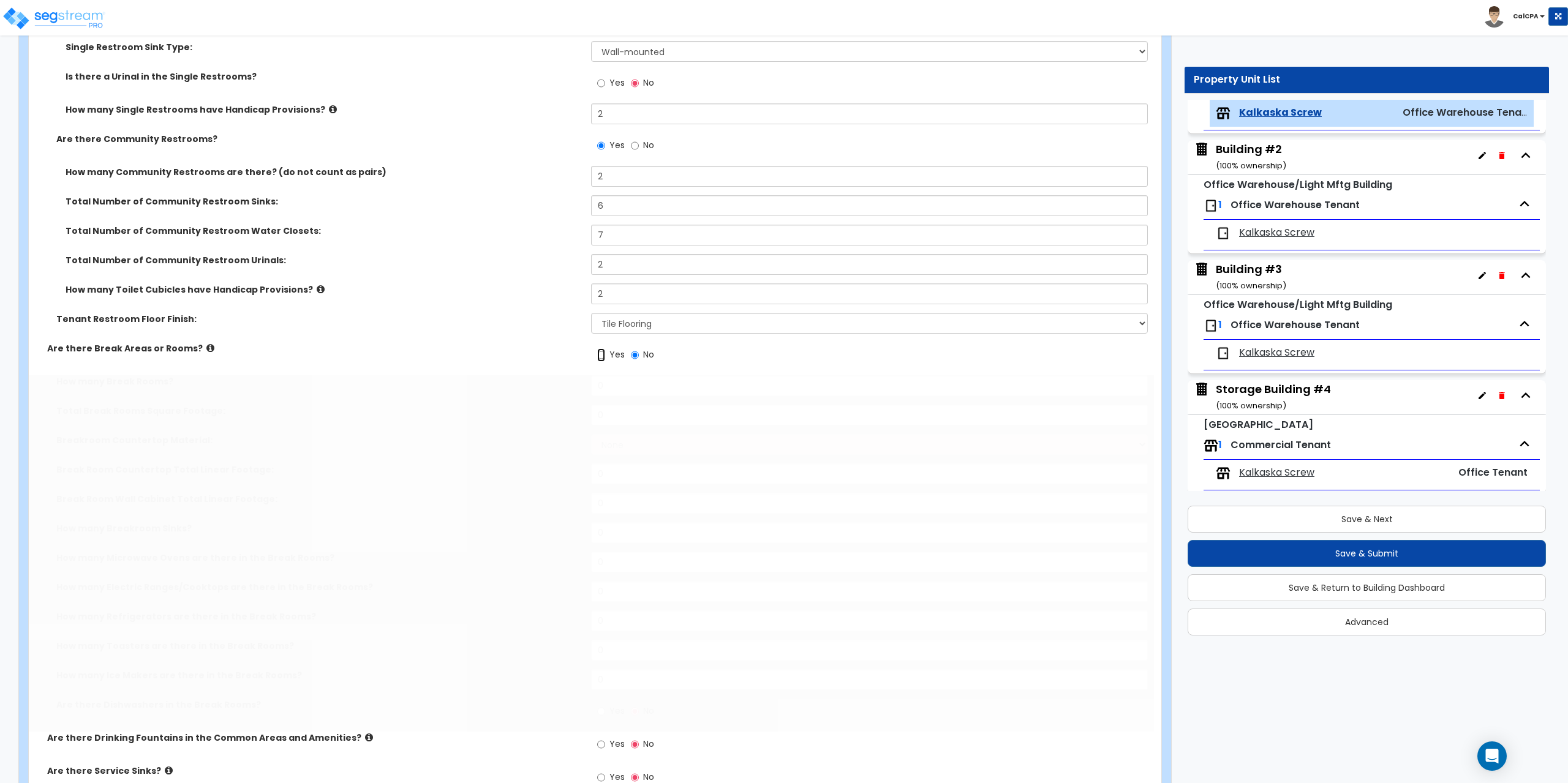
radio input "true"
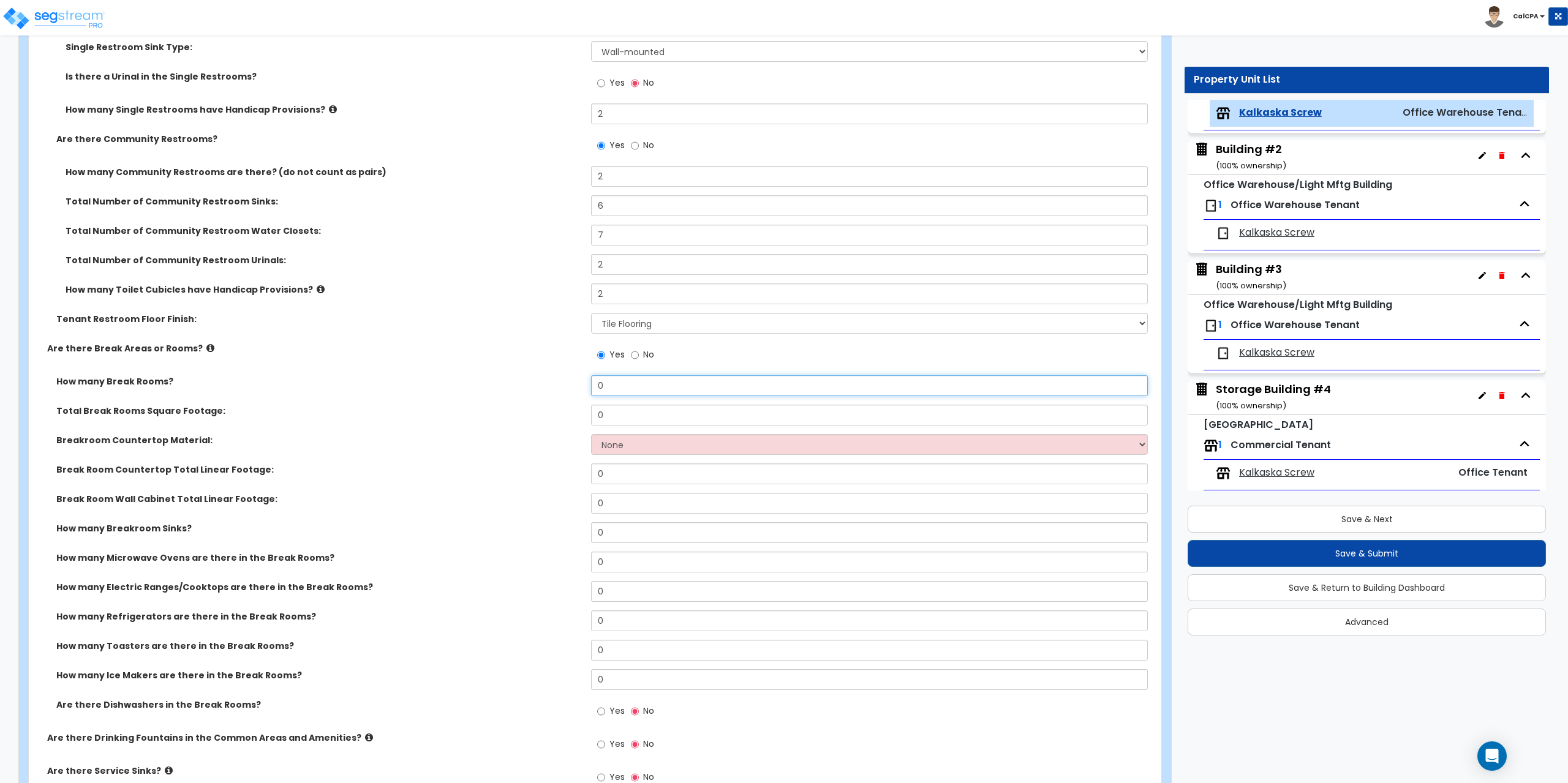
drag, startPoint x: 634, startPoint y: 385, endPoint x: 512, endPoint y: 383, distance: 122.0
click at [512, 383] on div "How many Break Rooms? 0" at bounding box center [591, 390] width 1125 height 30
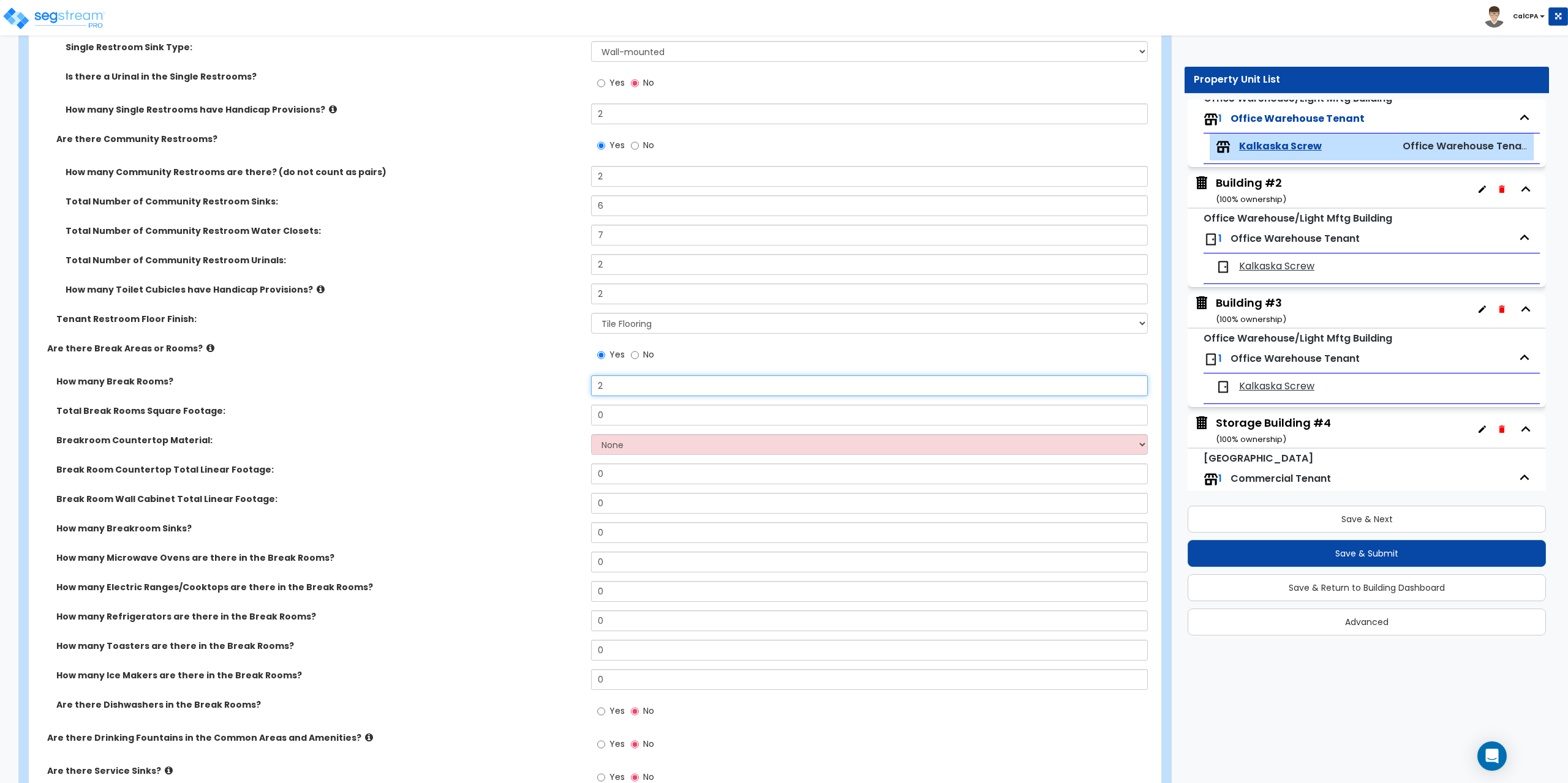
scroll to position [20, 0]
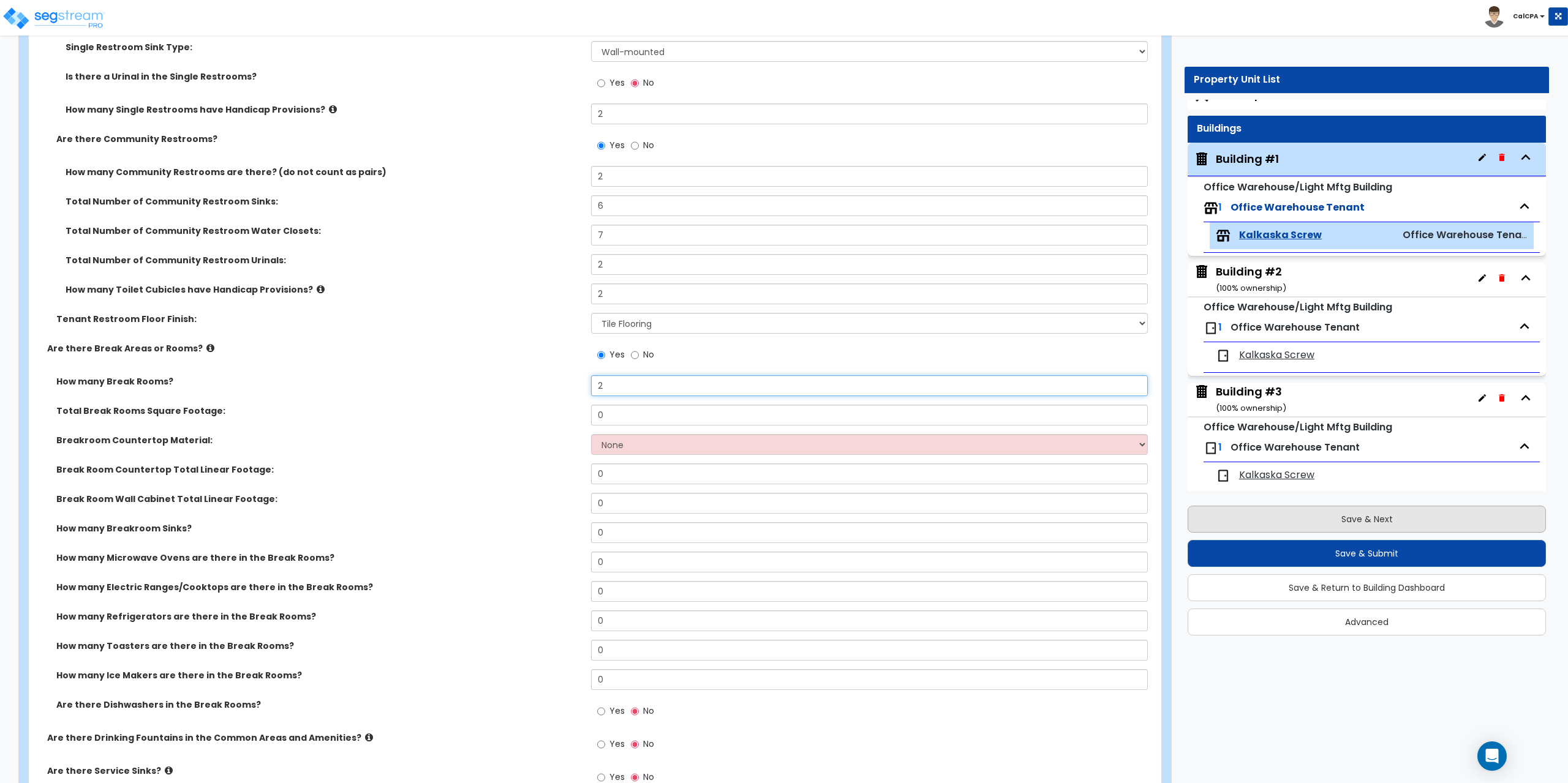
type input "2"
click at [1302, 522] on button "Save & Next" at bounding box center [1366, 519] width 358 height 27
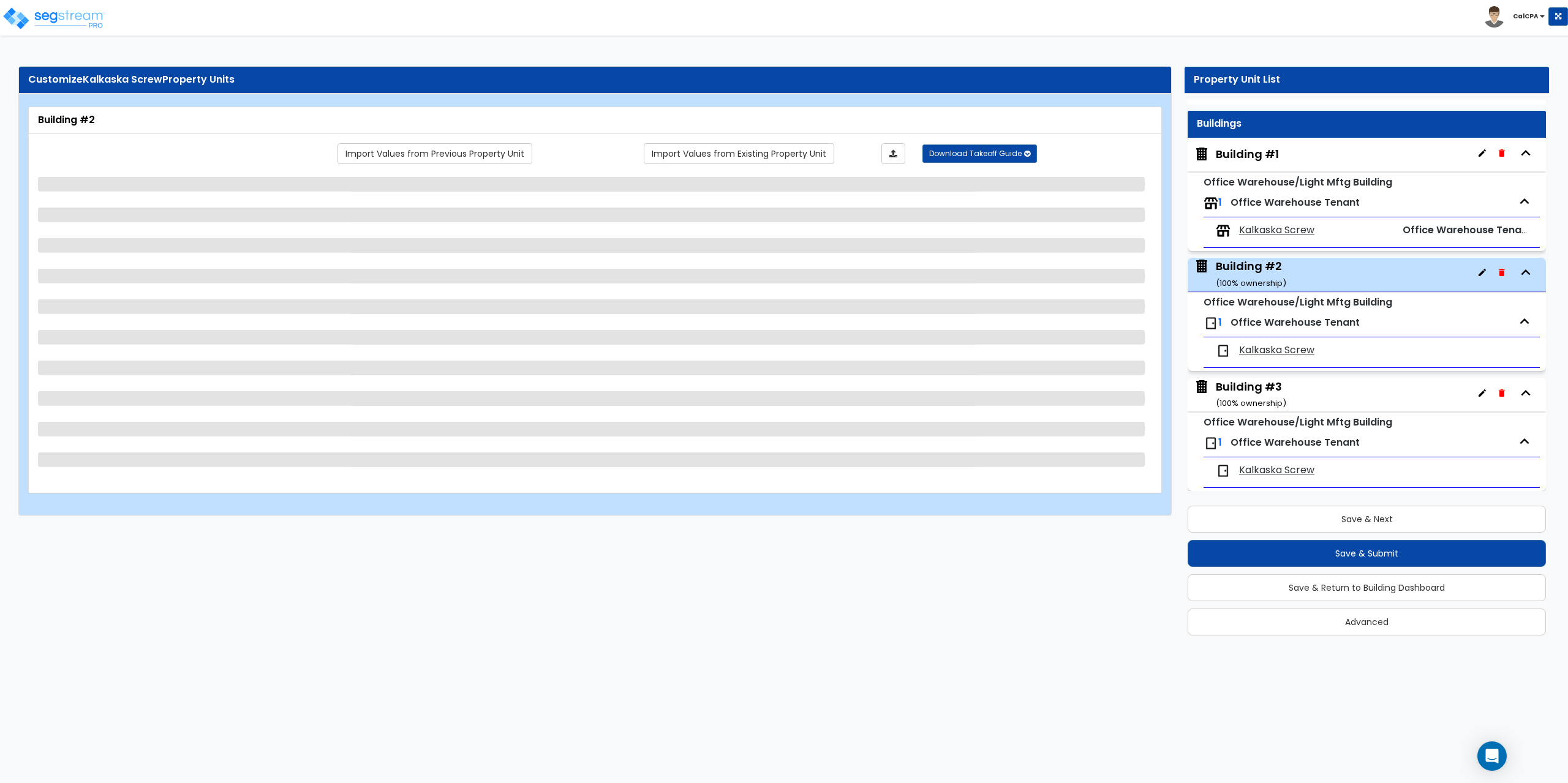
scroll to position [0, 0]
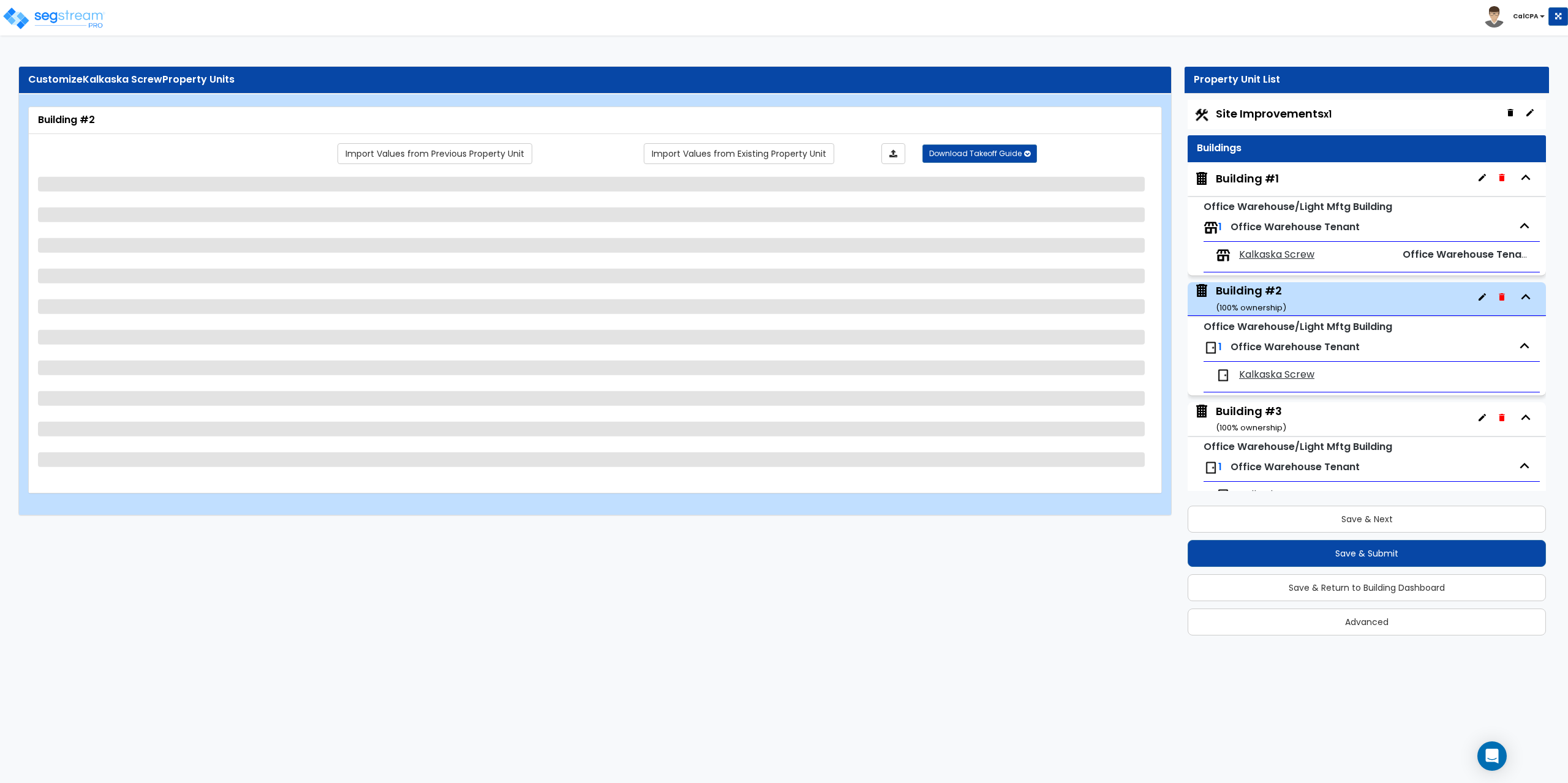
select select "1"
select select "6"
select select "2"
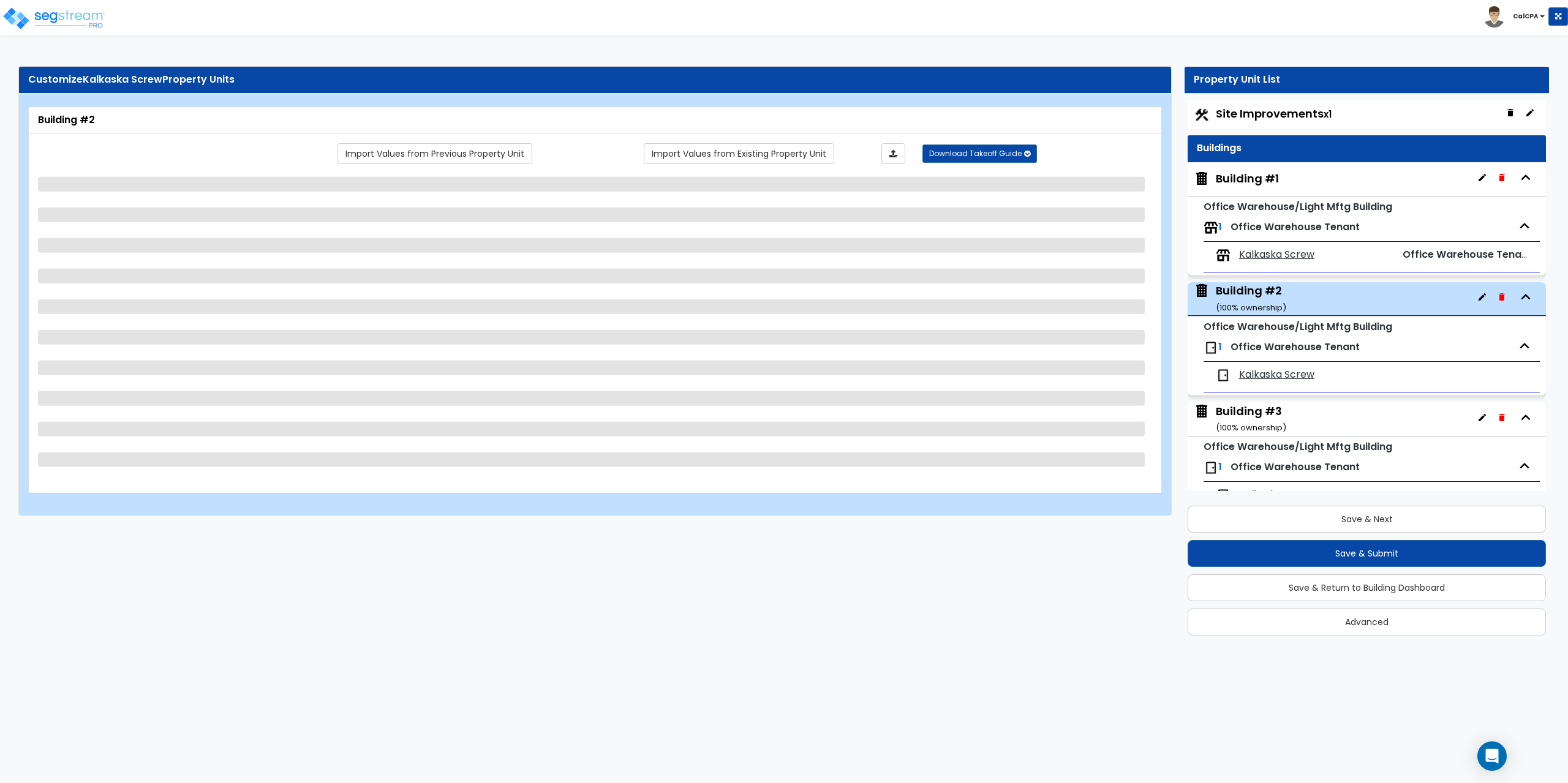
select select "3"
select select "2"
select select "1"
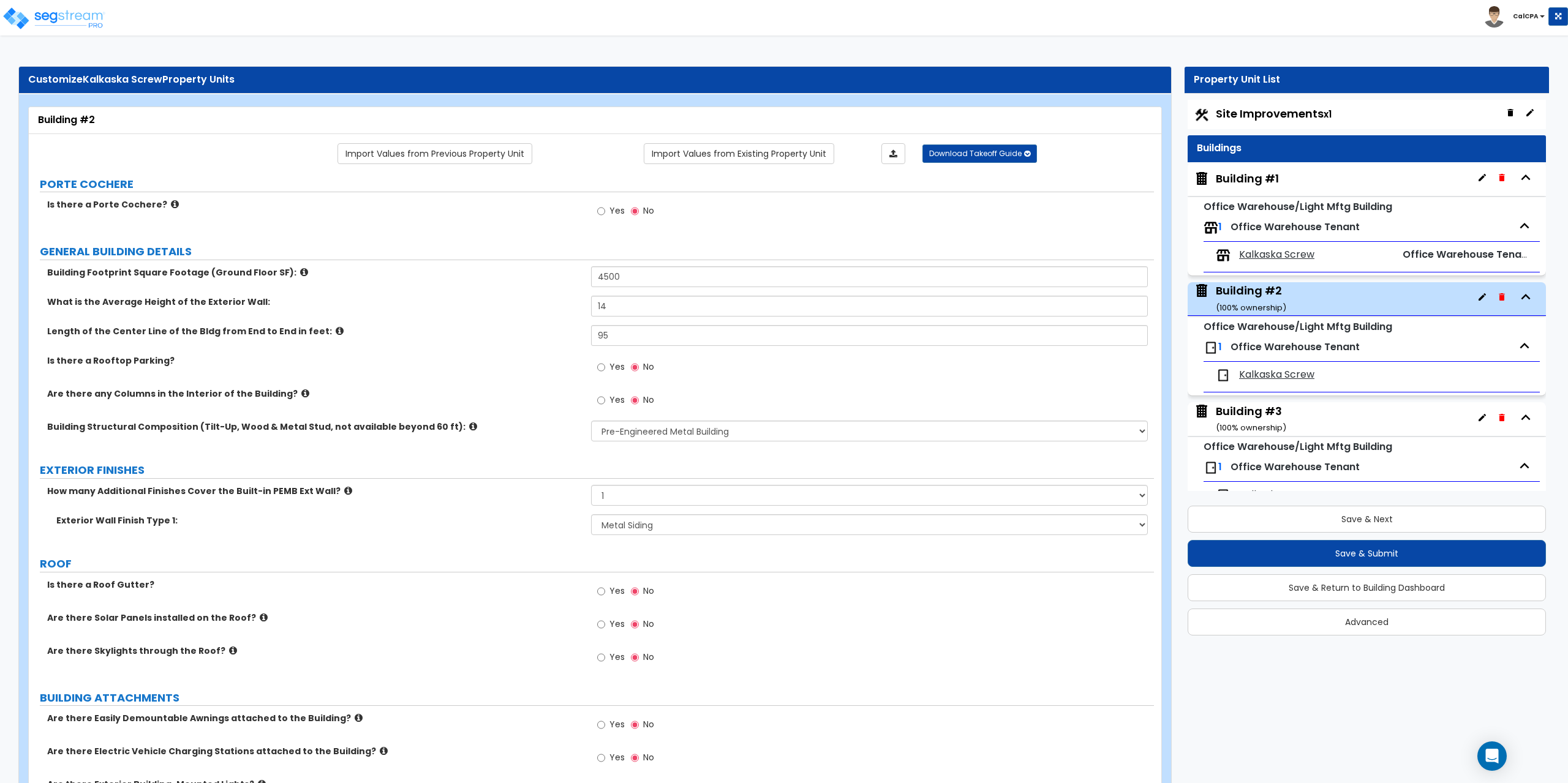
click at [1252, 178] on div "Building #1" at bounding box center [1248, 179] width 63 height 16
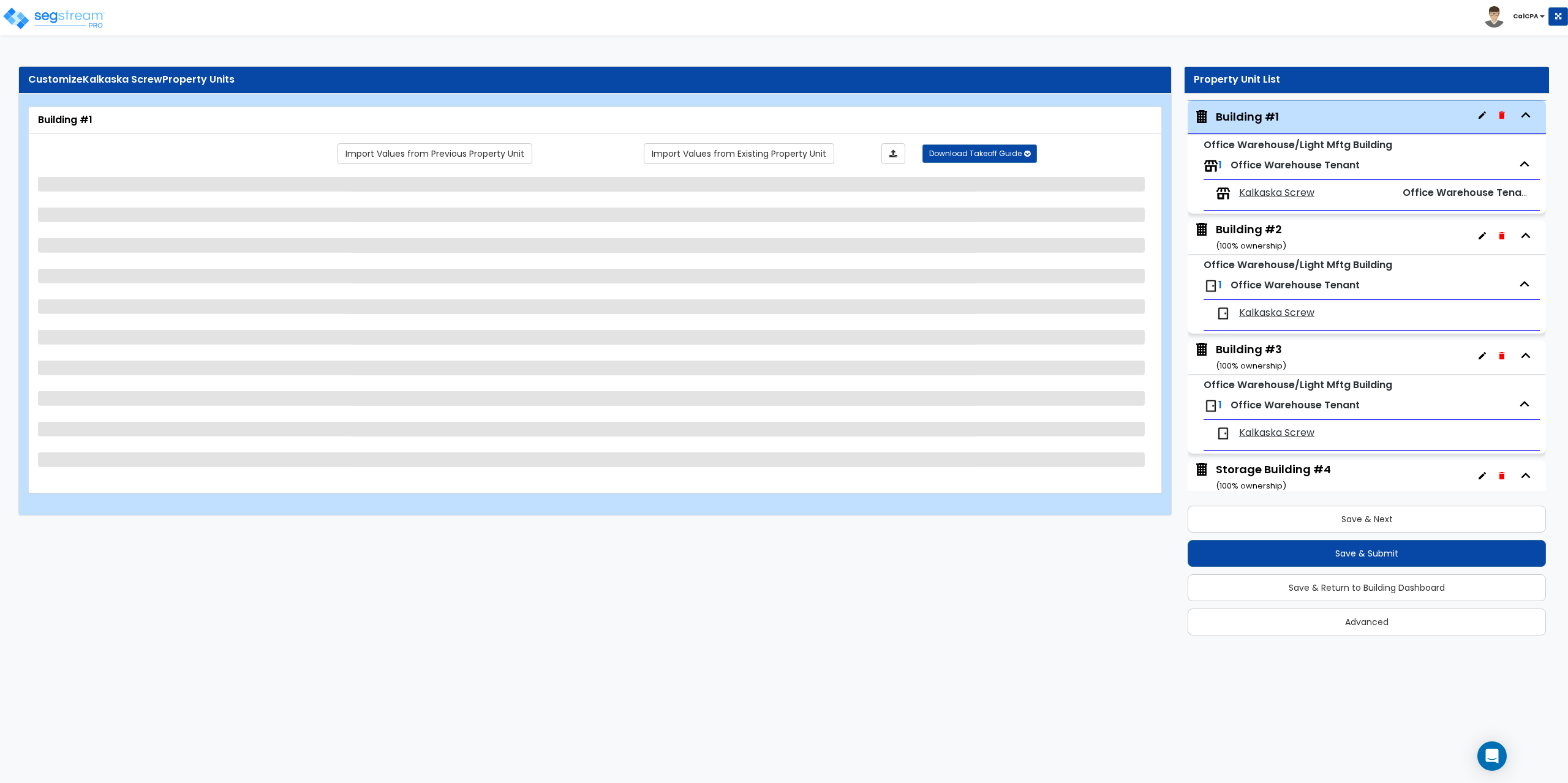
scroll to position [63, 0]
select select "1"
select select "2"
select select "6"
select select "2"
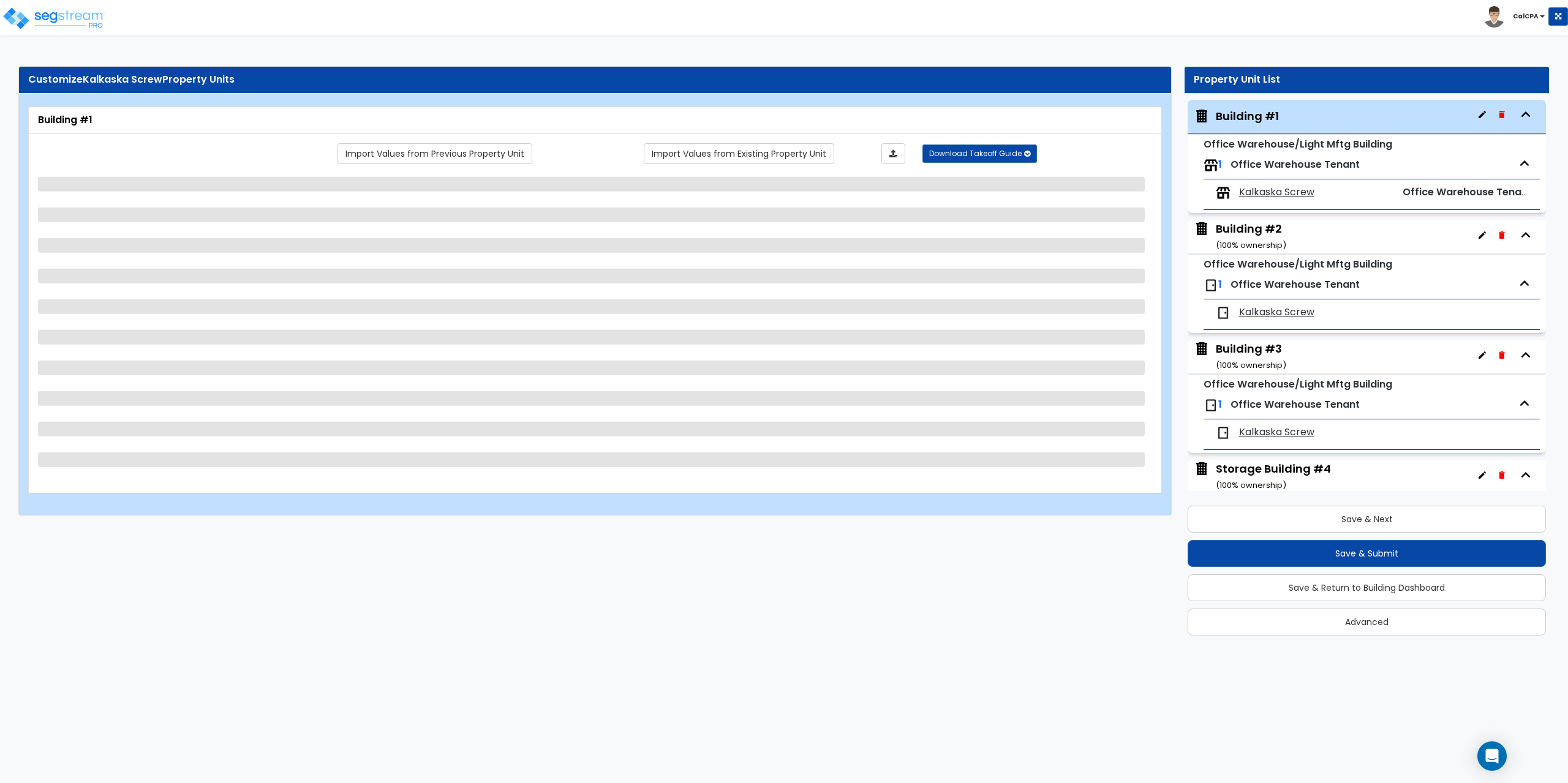
select select "2"
select select "3"
select select "4"
select select "2"
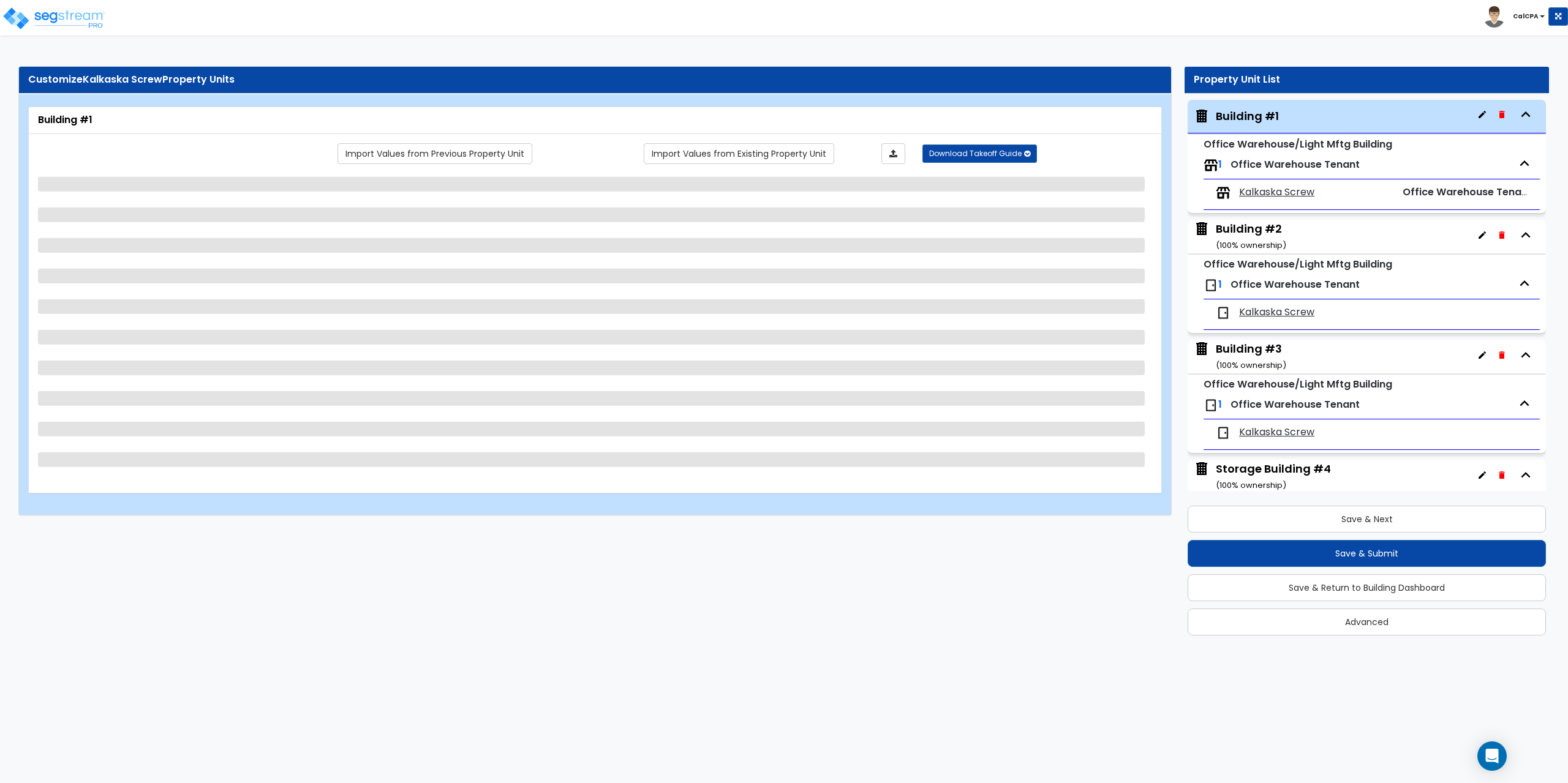
select select "2"
select select "1"
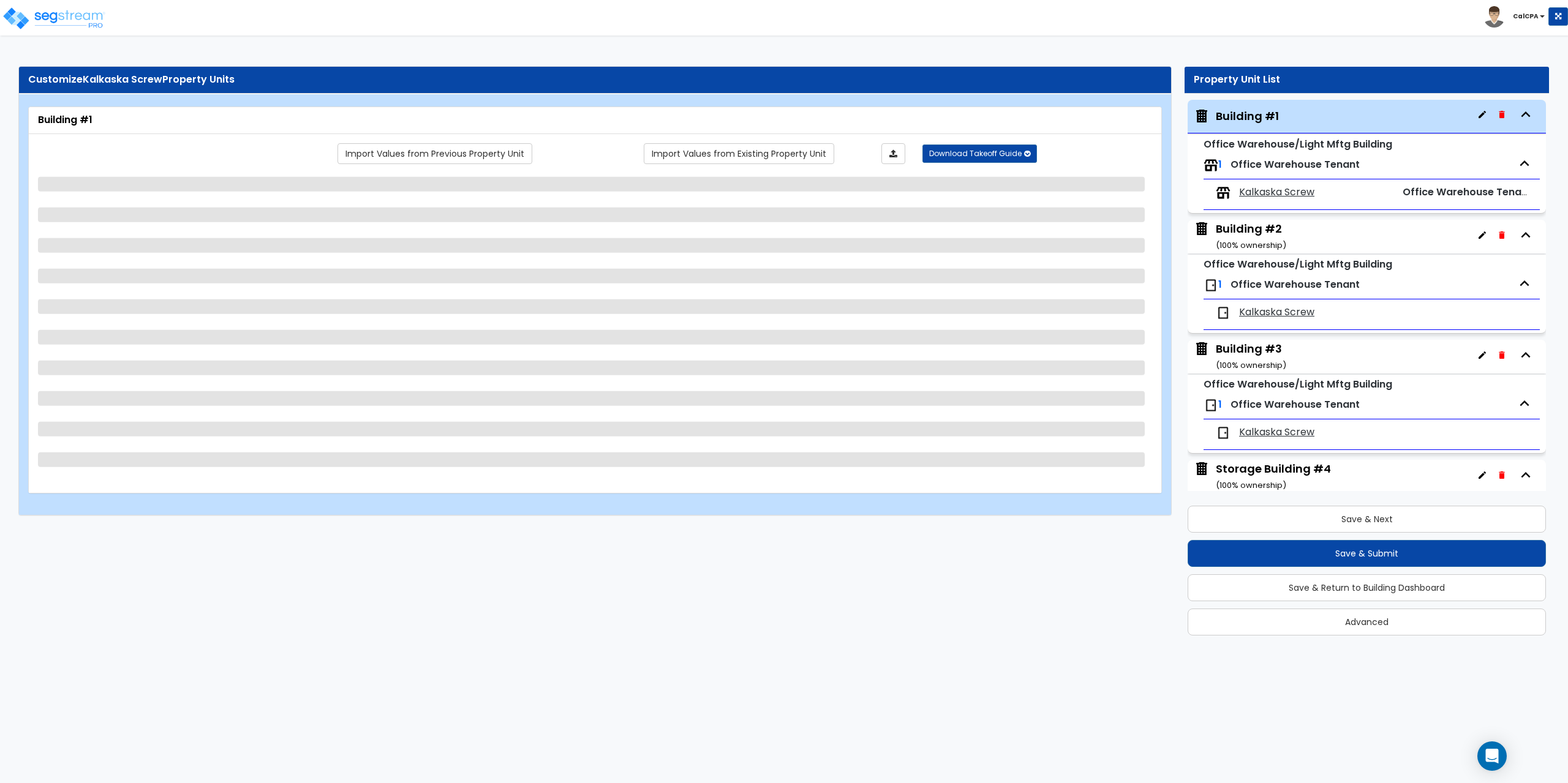
select select "1"
select select "3"
select select "1"
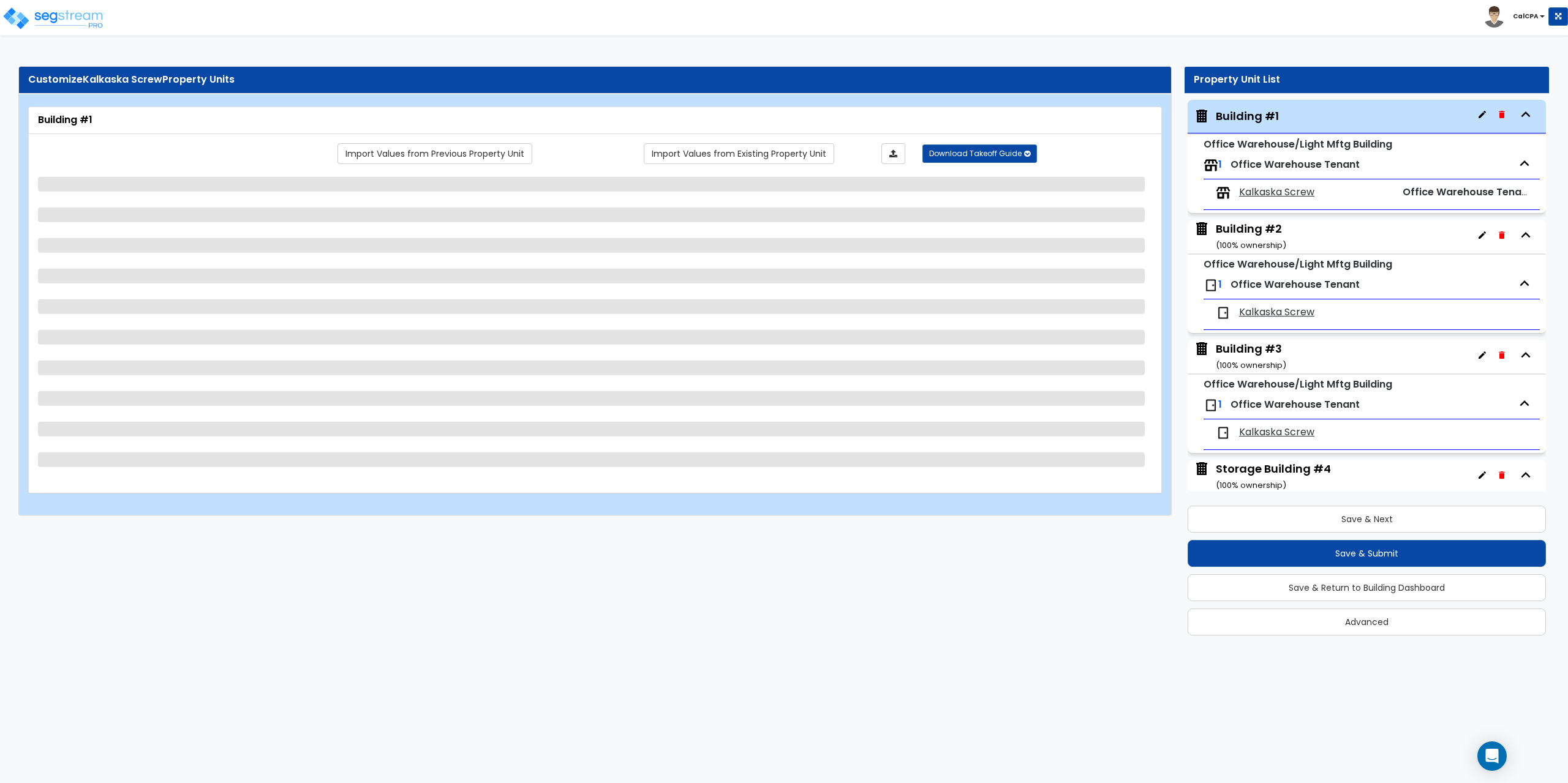
select select "3"
select select "1"
select select "2"
select select "5"
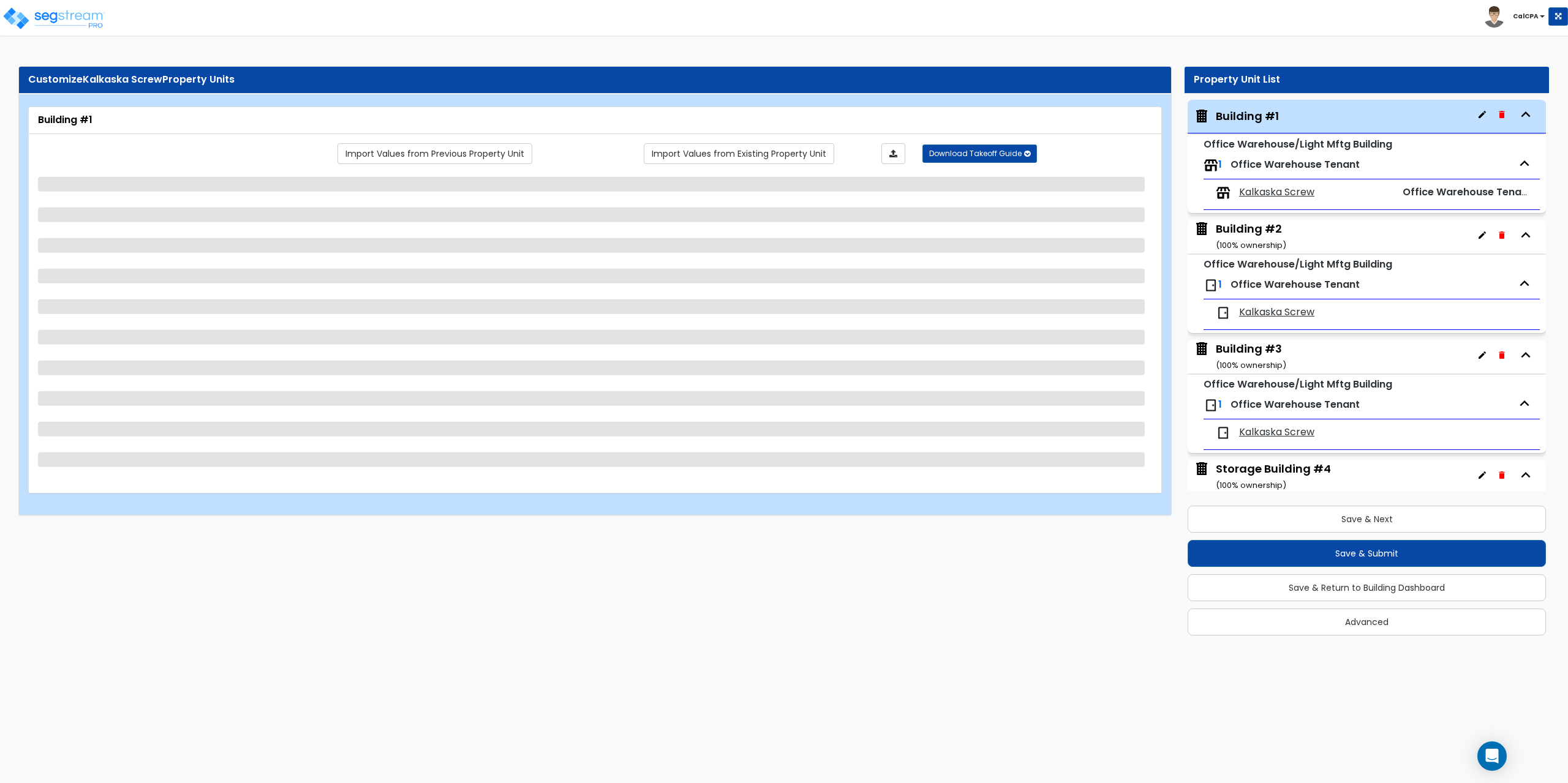
select select "1"
select select "3"
select select "1"
select select "2"
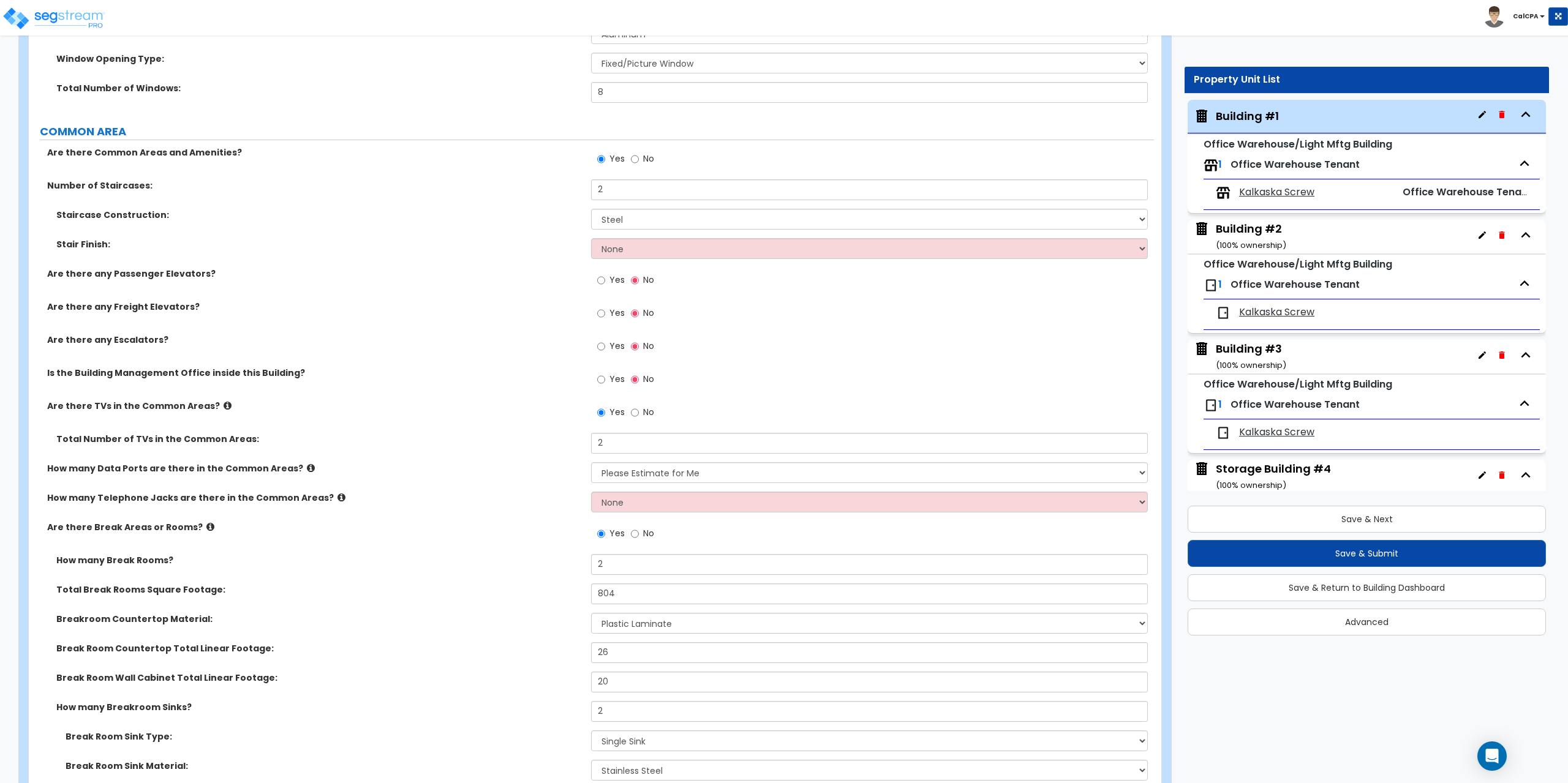
scroll to position [1837, 0]
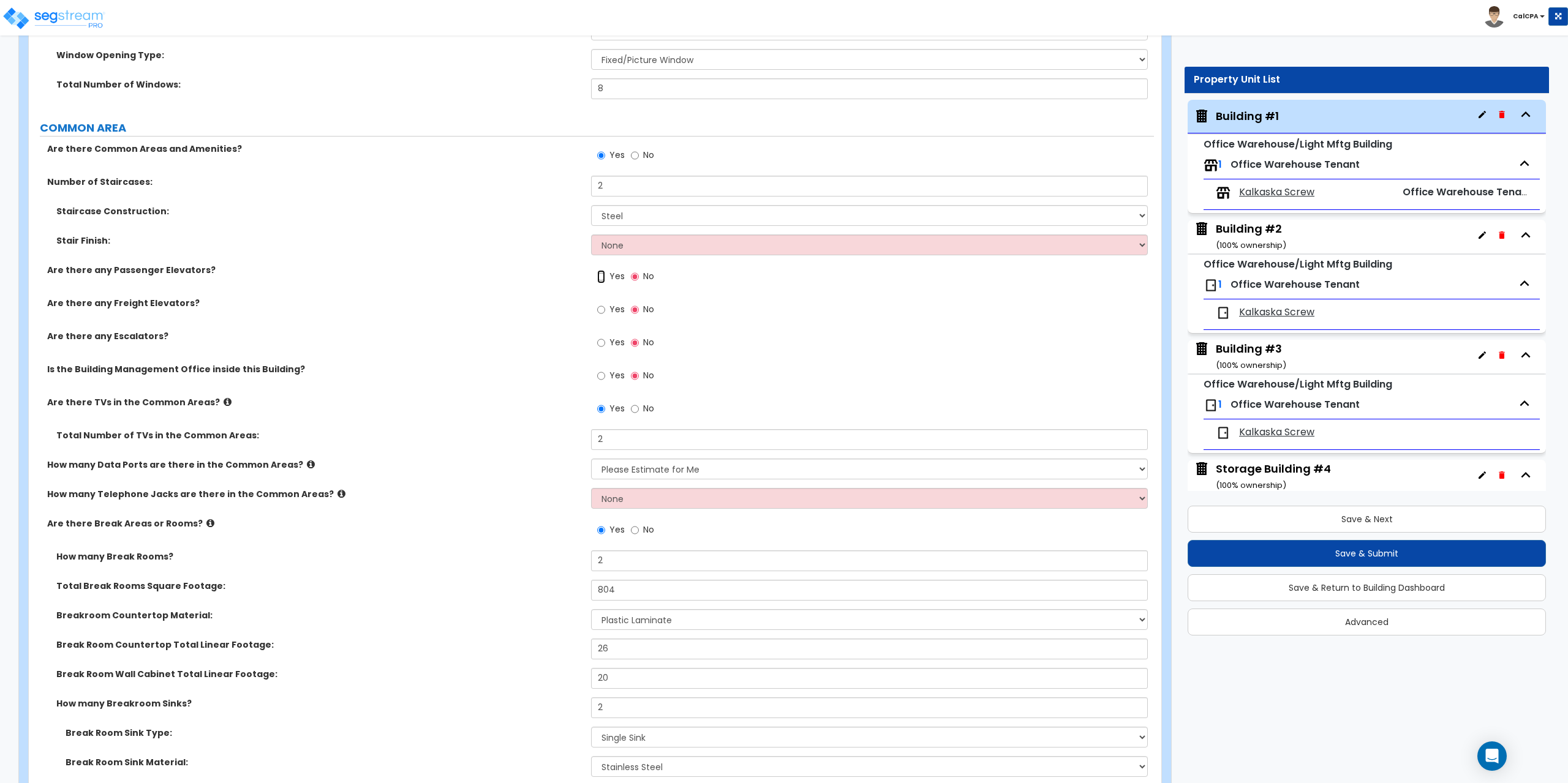
click at [598, 277] on input "Yes" at bounding box center [601, 277] width 8 height 13
radio input "true"
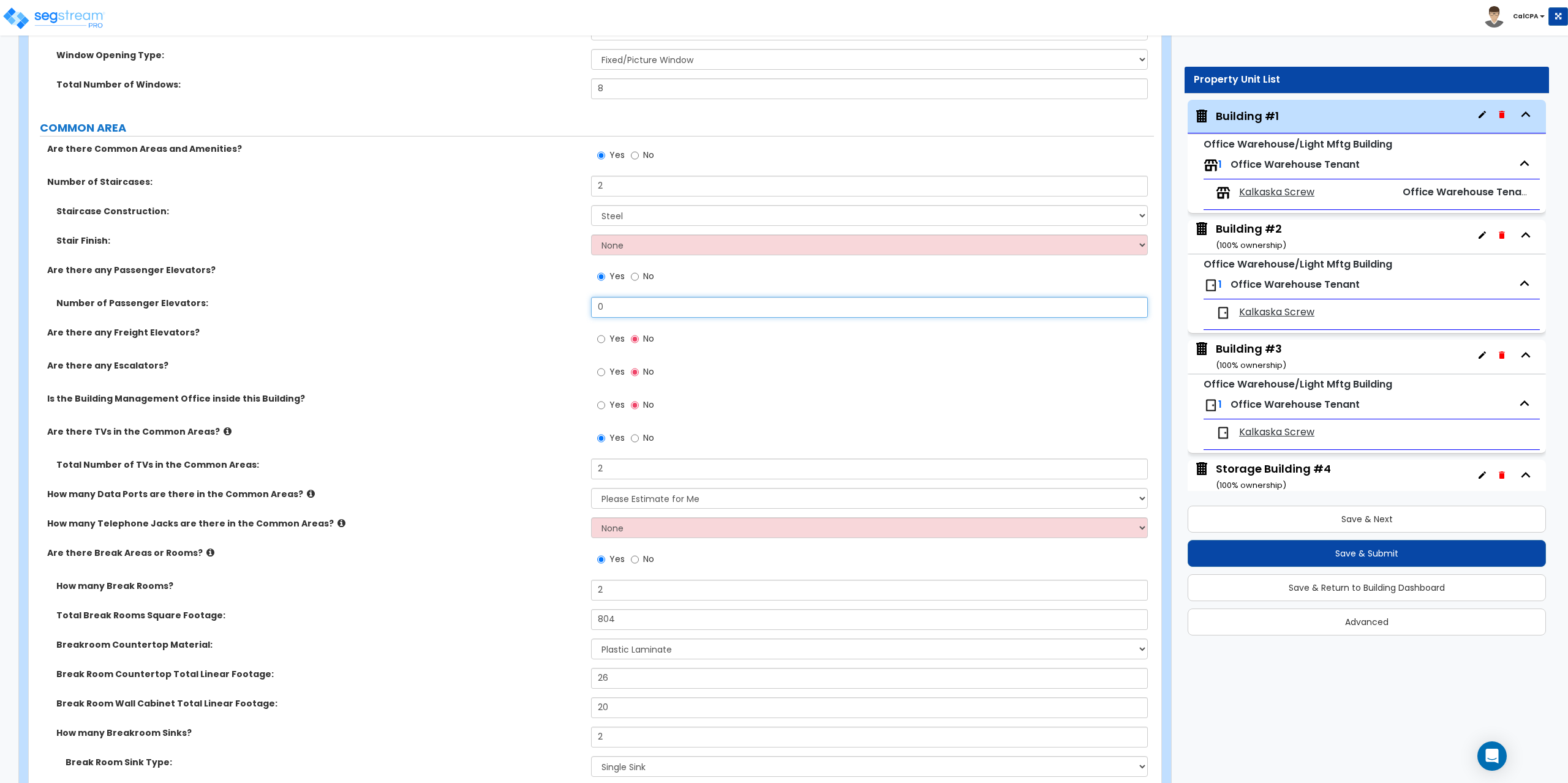
drag, startPoint x: 634, startPoint y: 306, endPoint x: 572, endPoint y: 302, distance: 62.1
click at [572, 302] on div "Number of Passenger Elevators: 0" at bounding box center [591, 311] width 1125 height 30
type input "4"
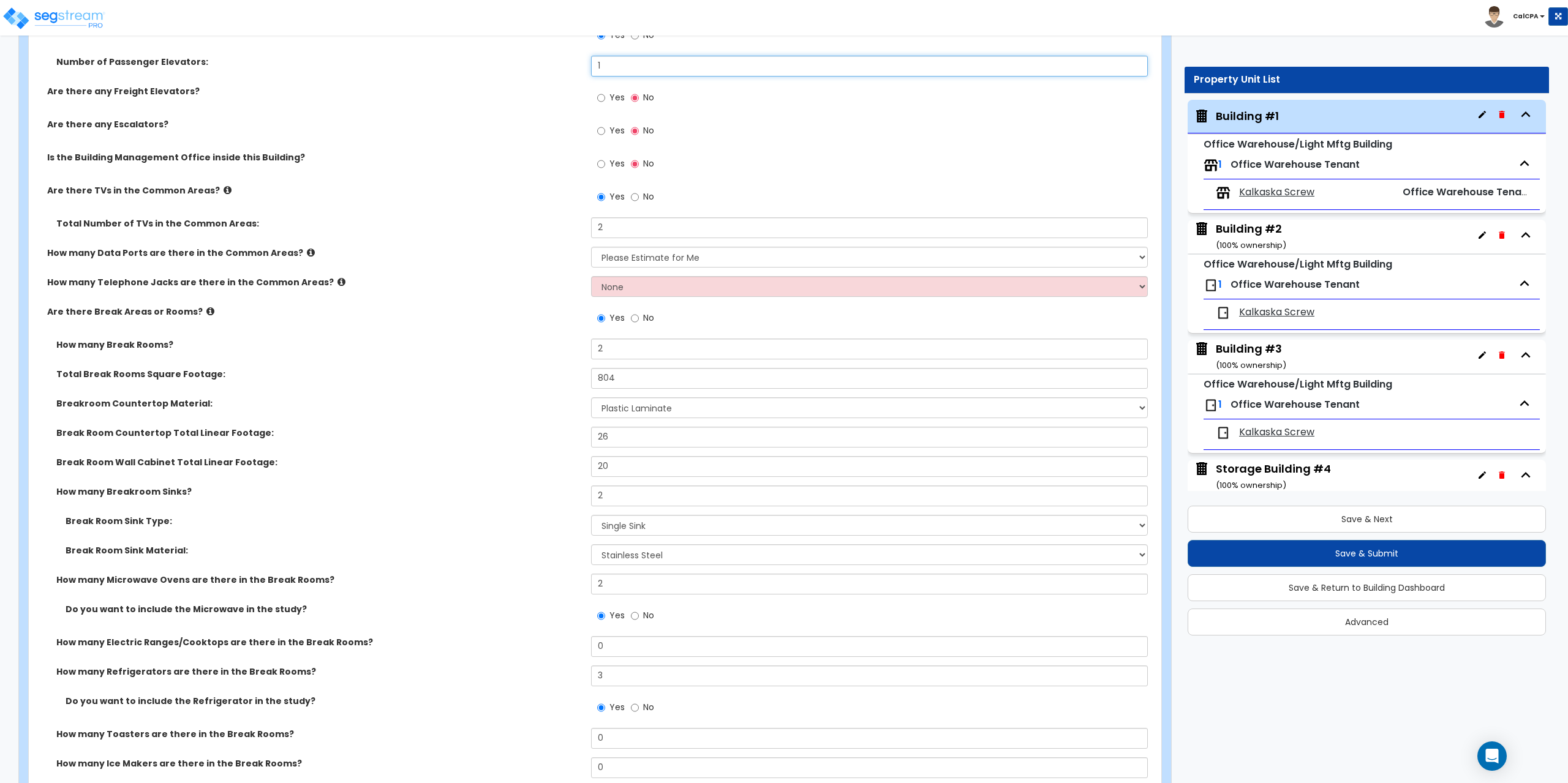
scroll to position [2082, 0]
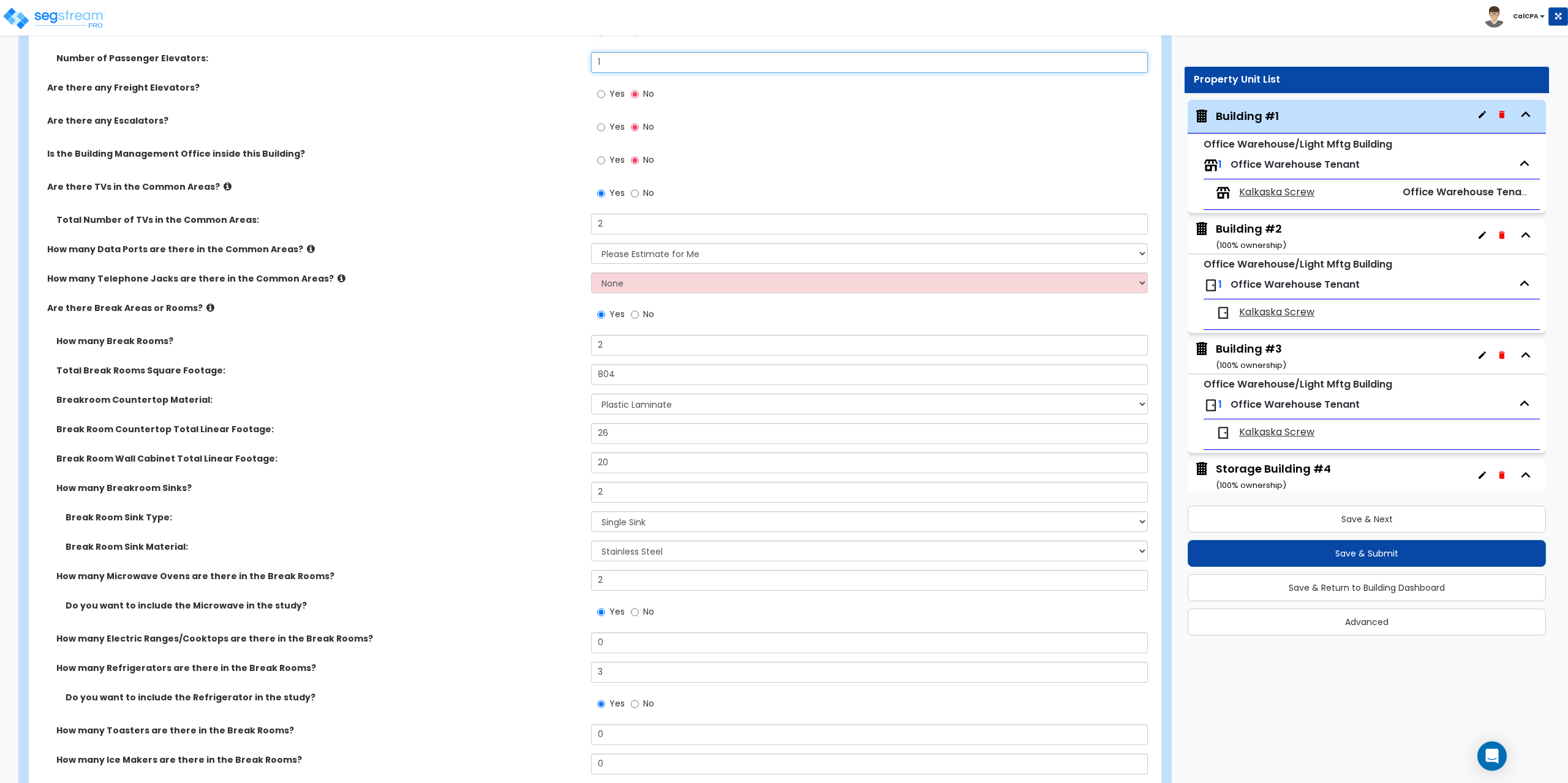
type input "1"
click at [1138, 278] on select "None Please Estimate for Me I will specify the Quantity Exactly" at bounding box center [869, 282] width 556 height 21
select select "1"
click at [591, 272] on select "None Please Estimate for Me I will specify the Quantity Exactly" at bounding box center [869, 282] width 556 height 21
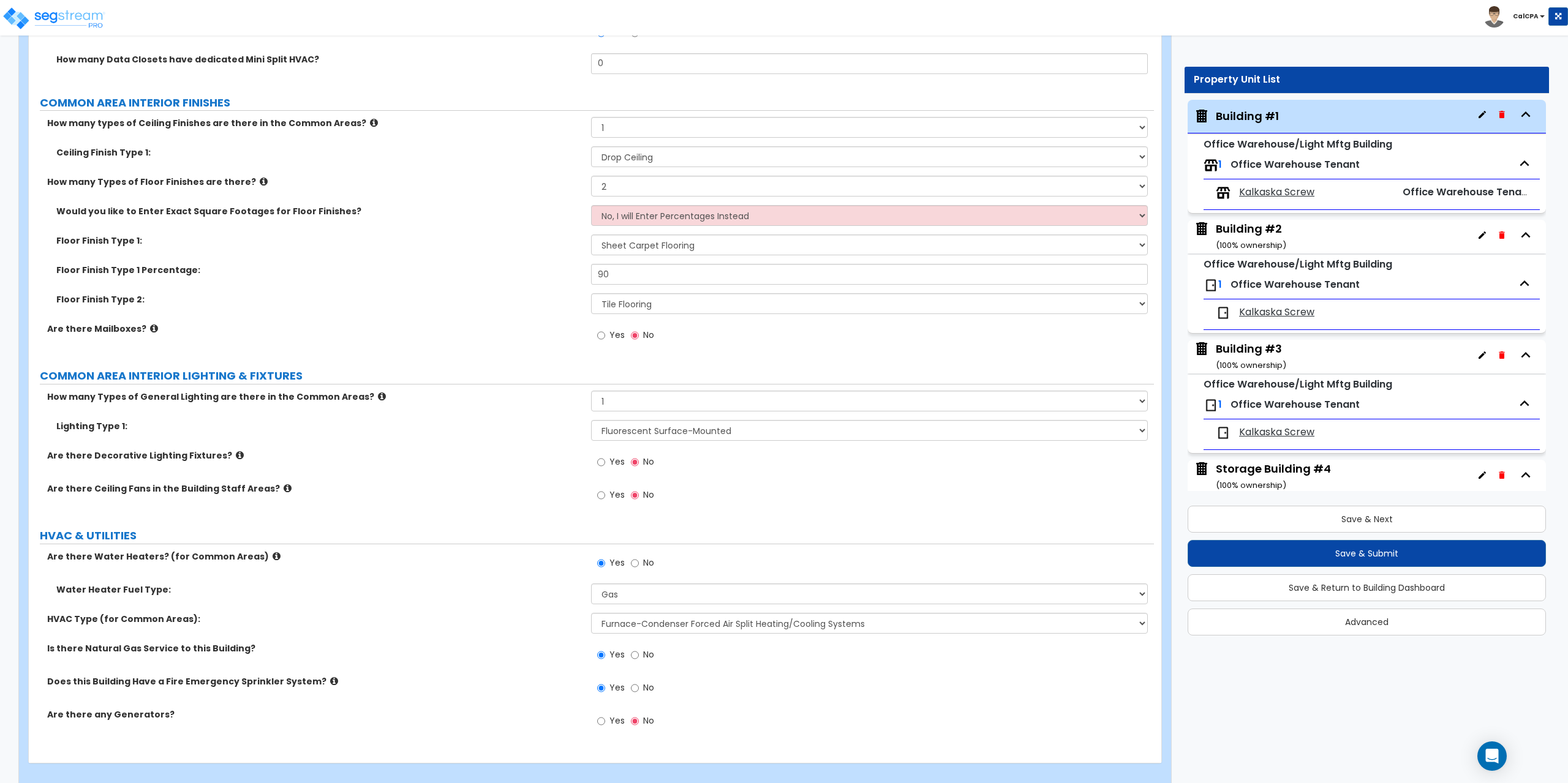
scroll to position [3539, 0]
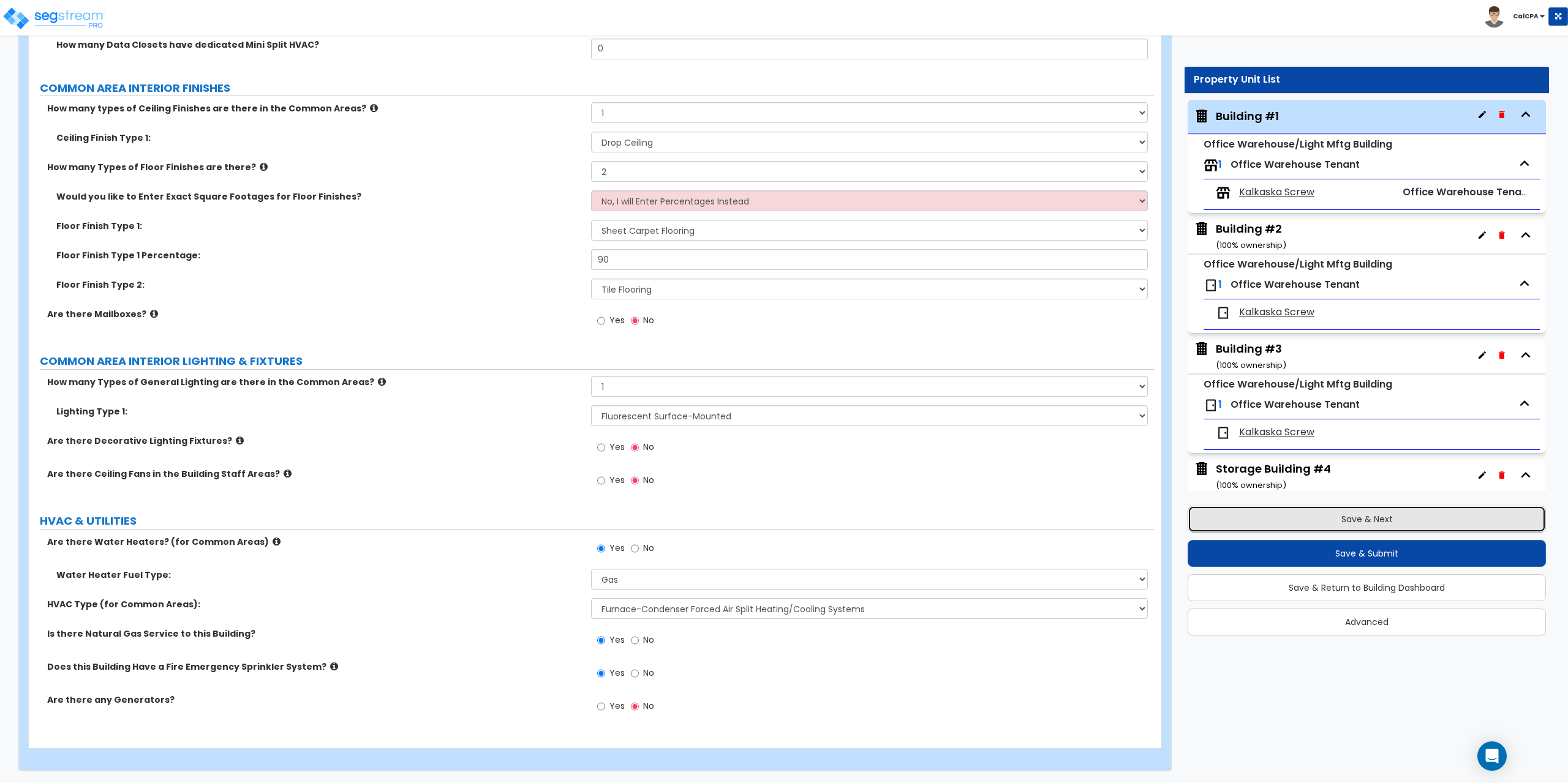
click at [1359, 515] on button "Save & Next" at bounding box center [1366, 519] width 358 height 27
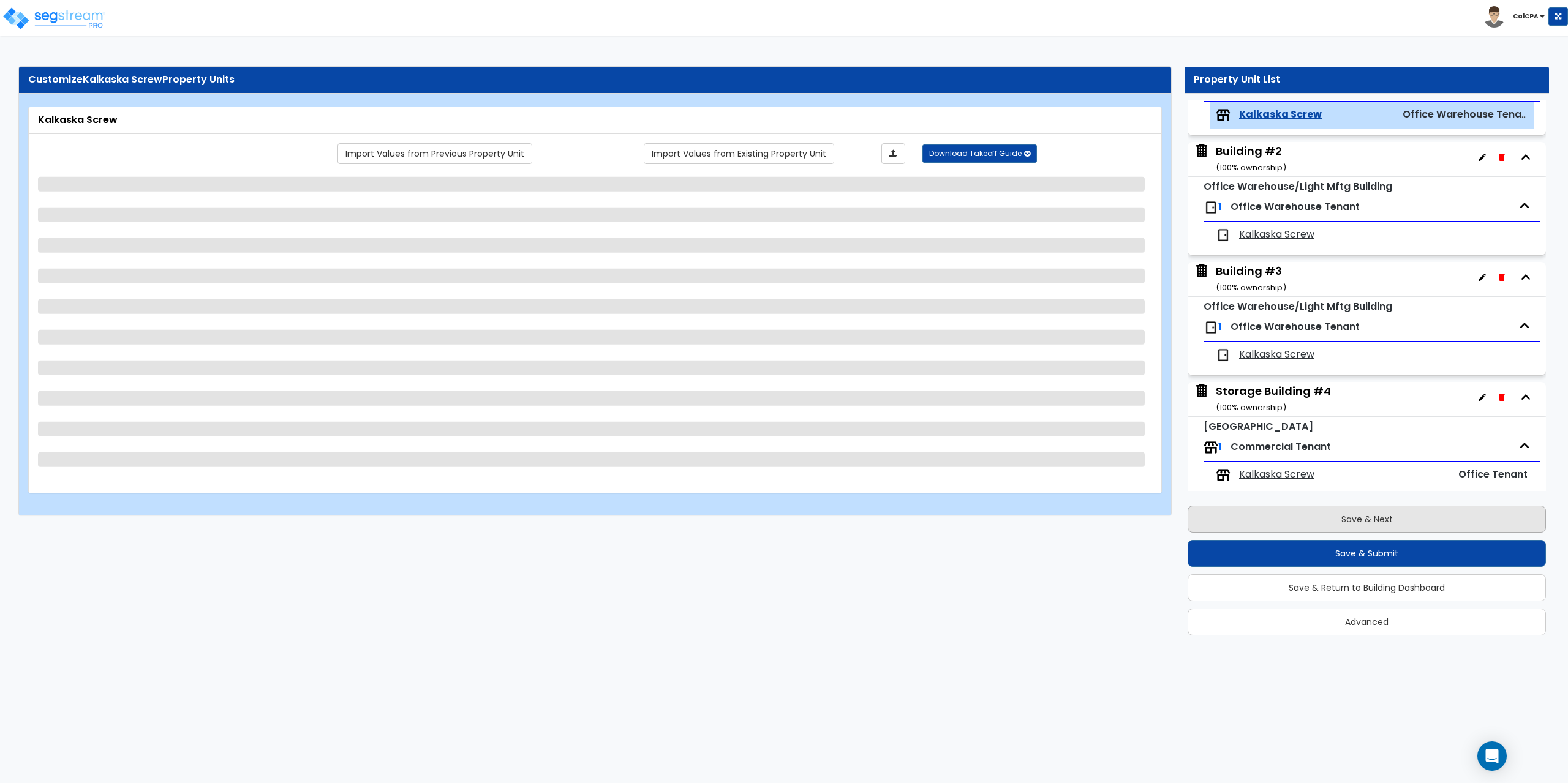
scroll to position [142, 0]
select select "1"
select select "2"
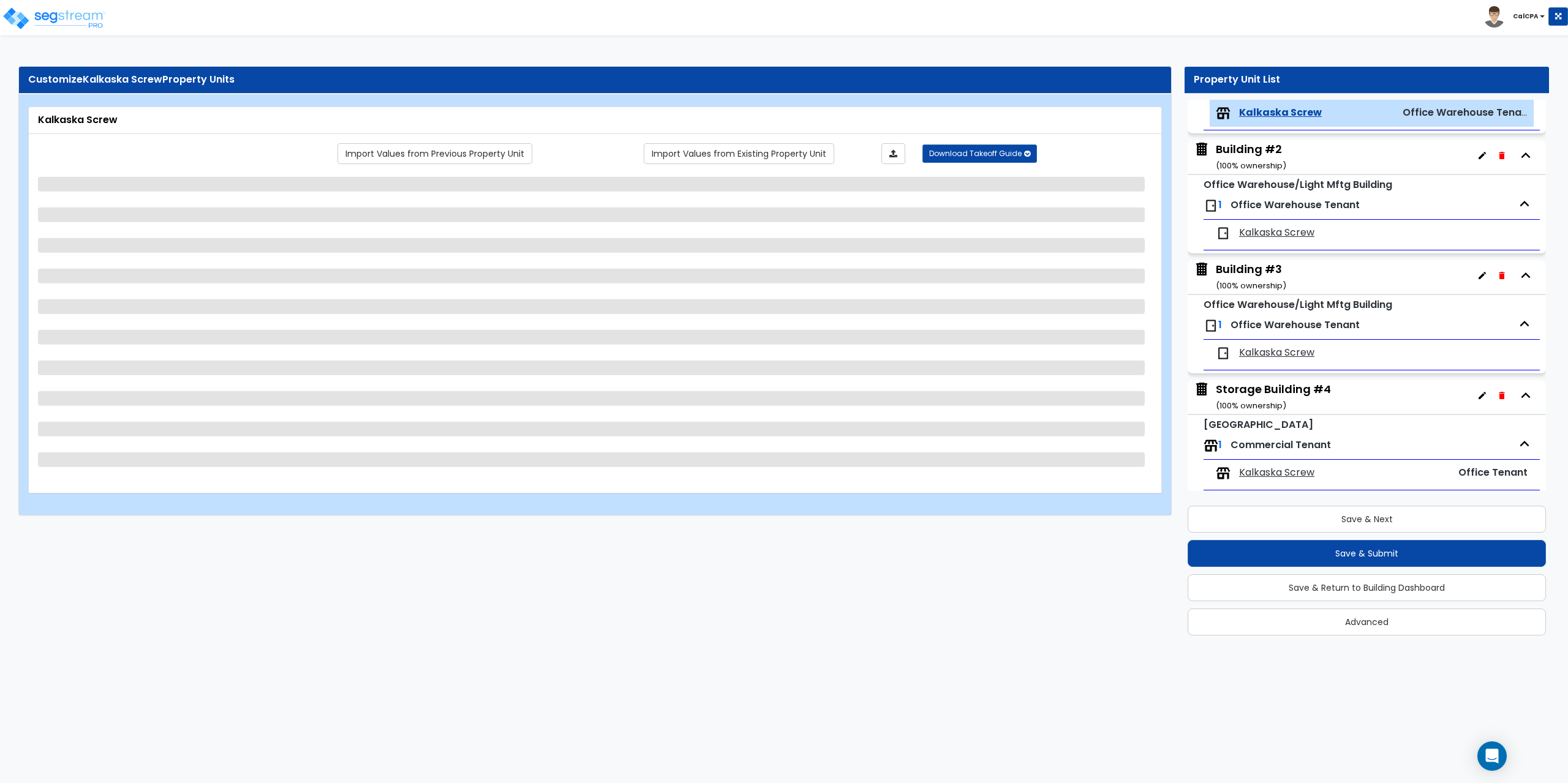
select select "2"
select select "1"
select select "2"
select select "1"
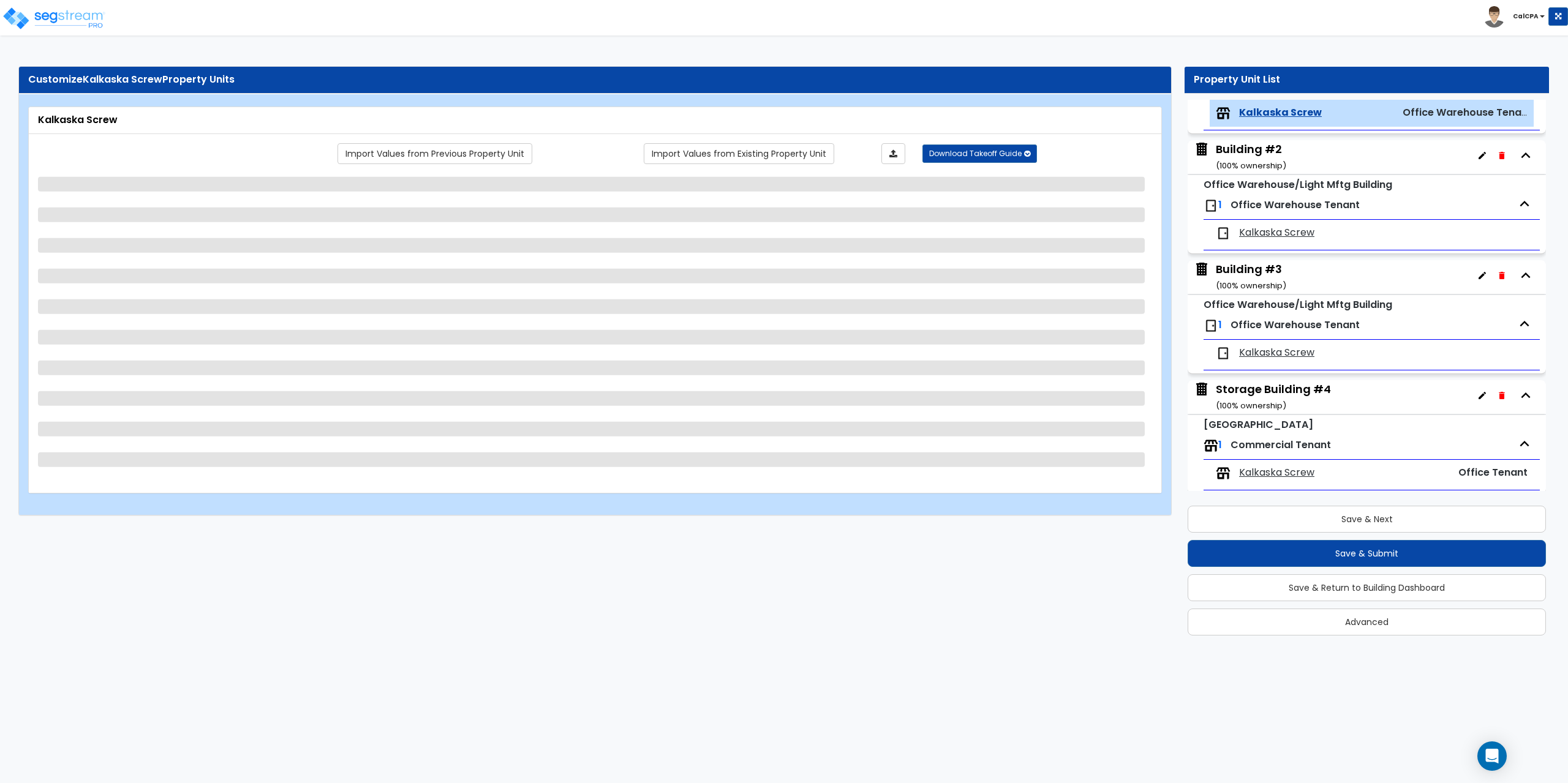
select select "1"
select select "4"
select select "3"
select select "1"
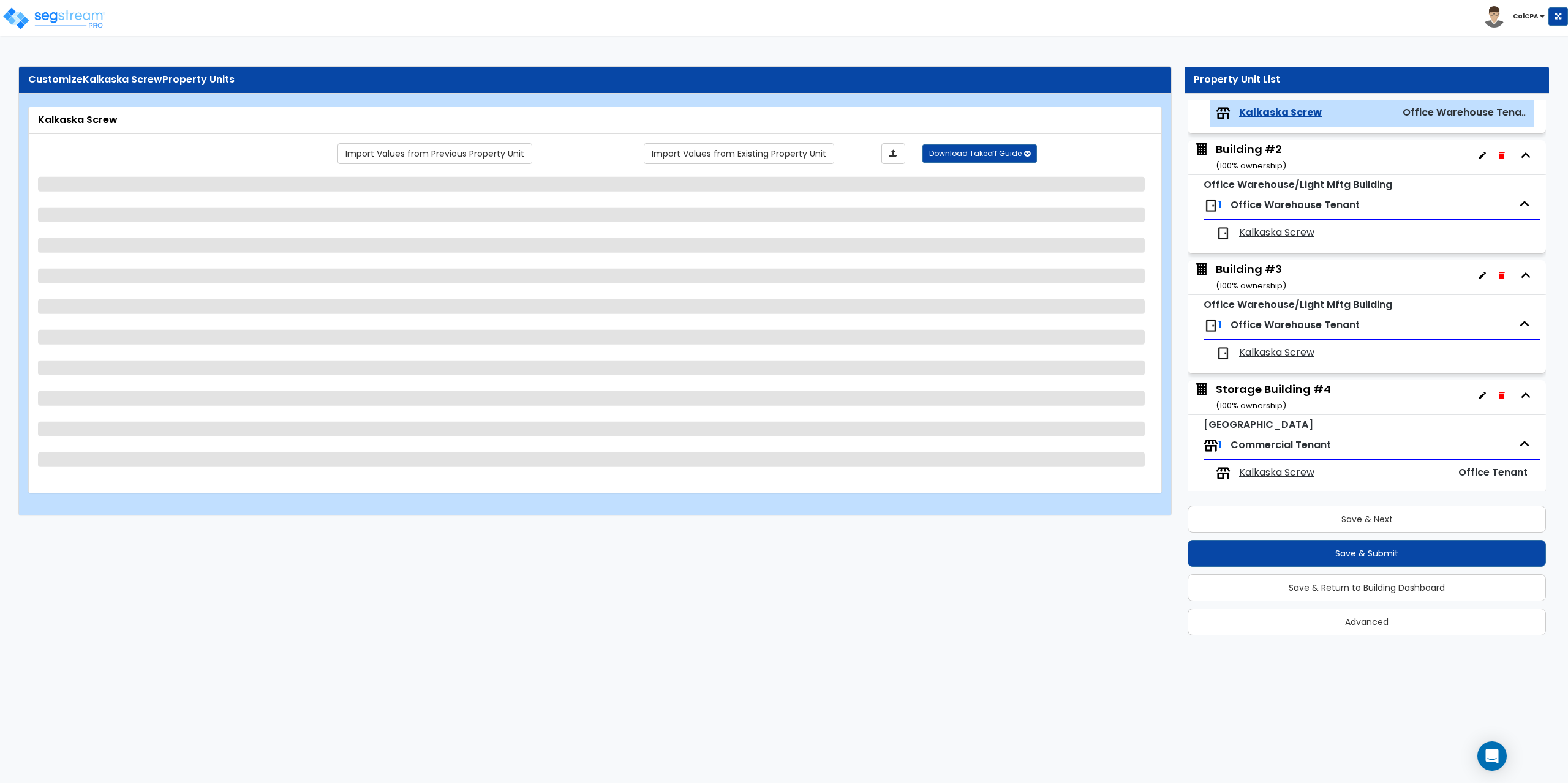
select select "1"
select select "4"
select select "2"
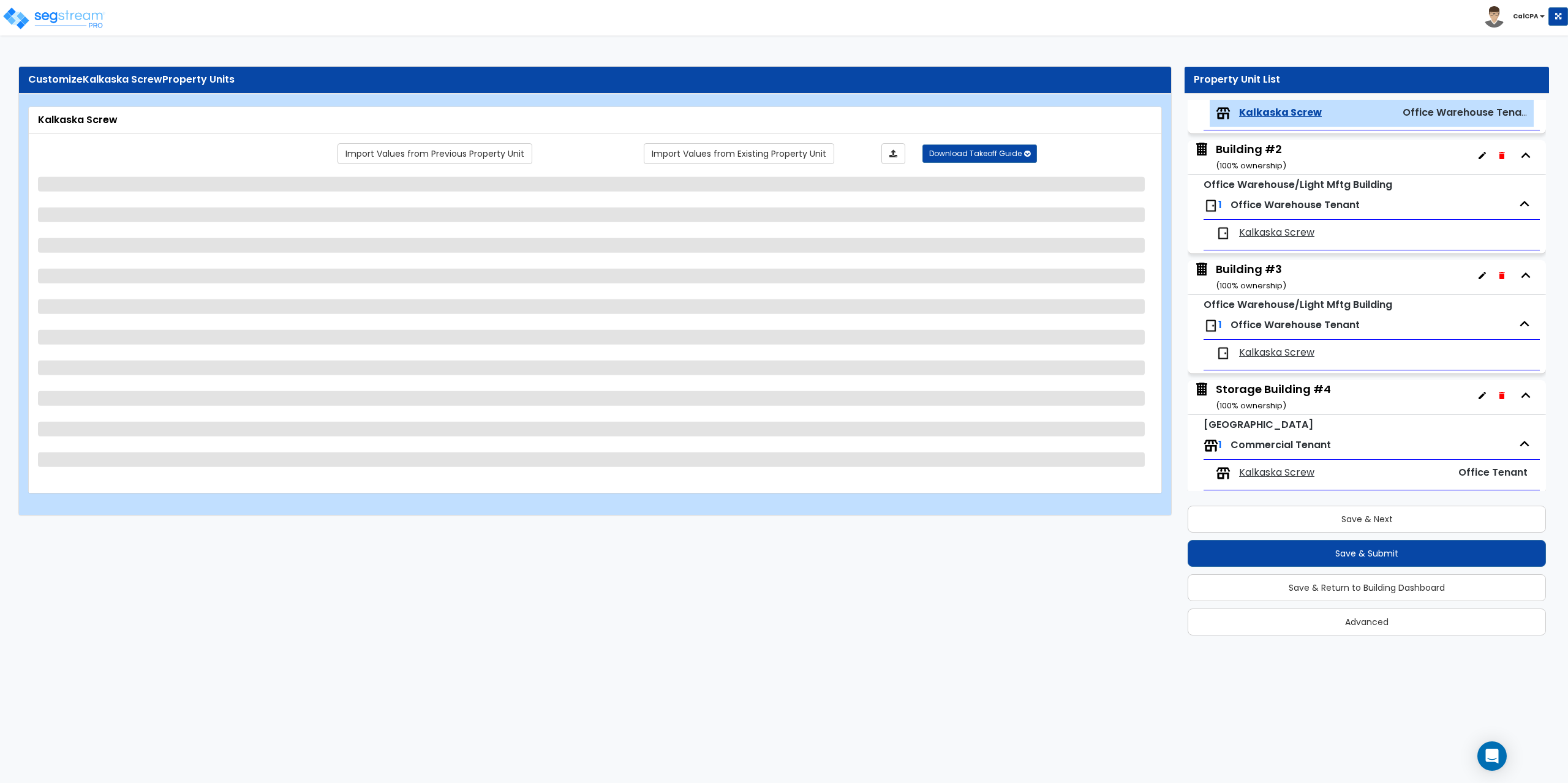
select select "1"
select select "2"
select select "1"
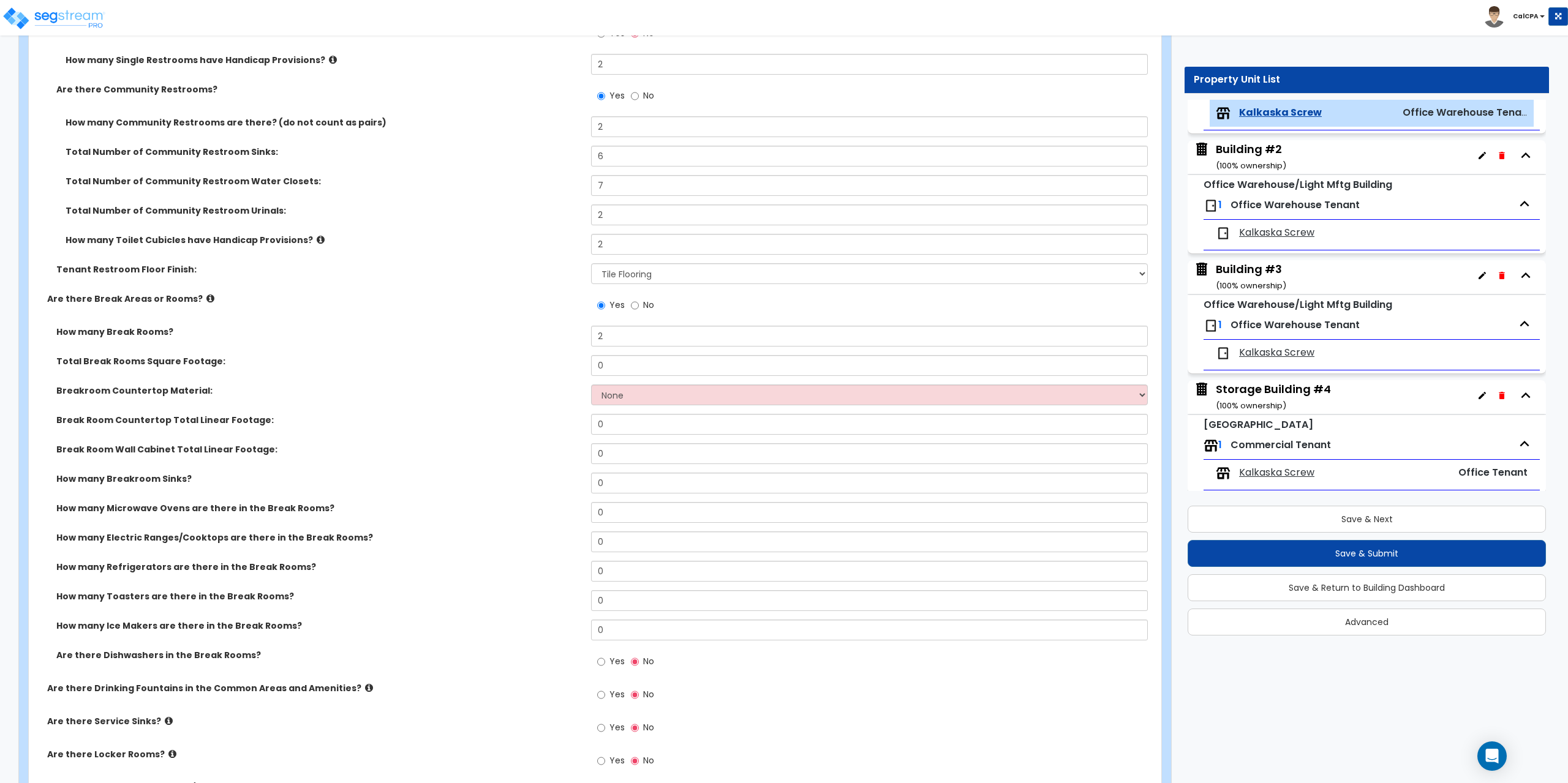
scroll to position [2082, 0]
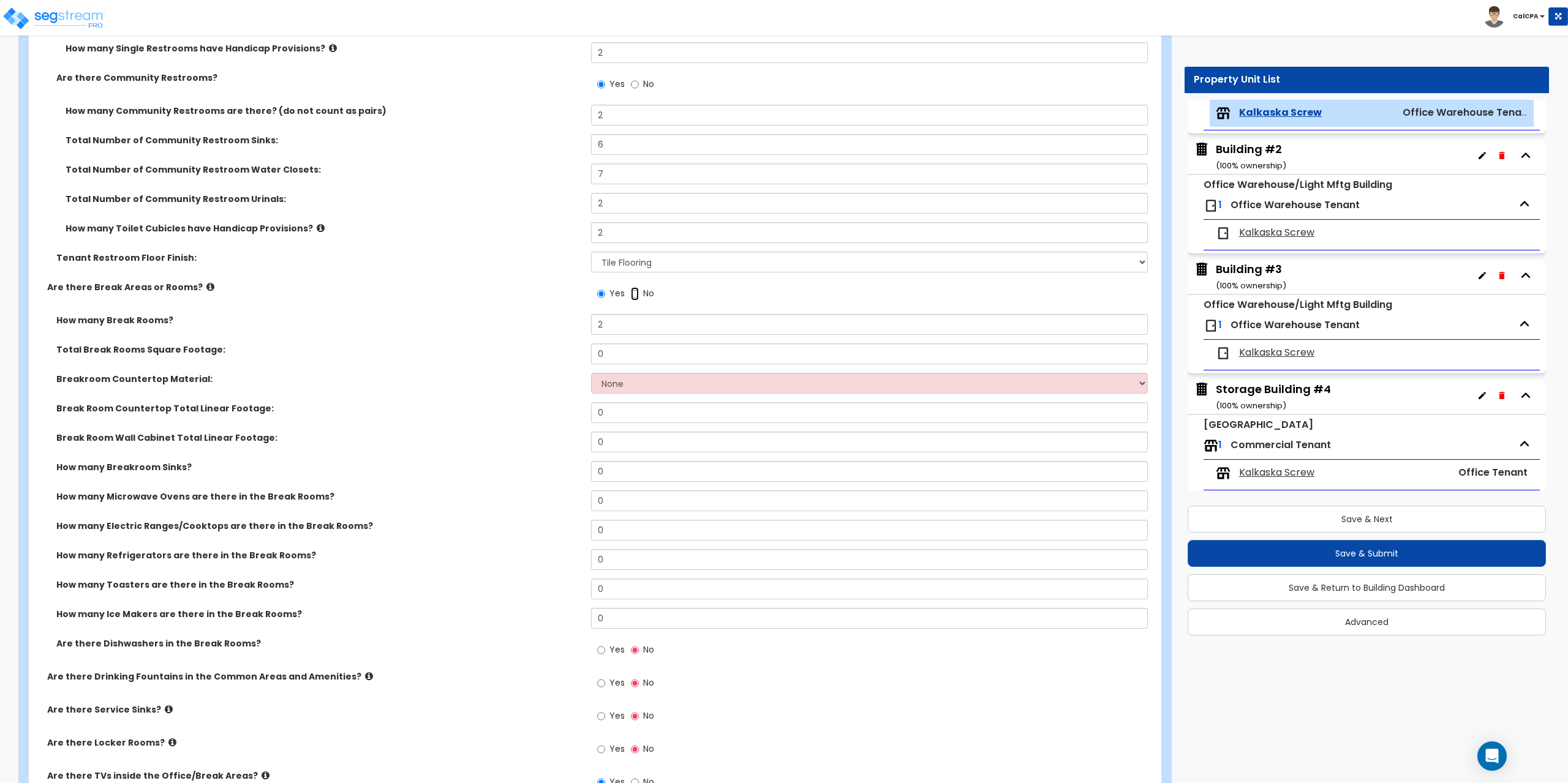
click at [635, 293] on input "No" at bounding box center [635, 294] width 8 height 13
radio input "false"
radio input "true"
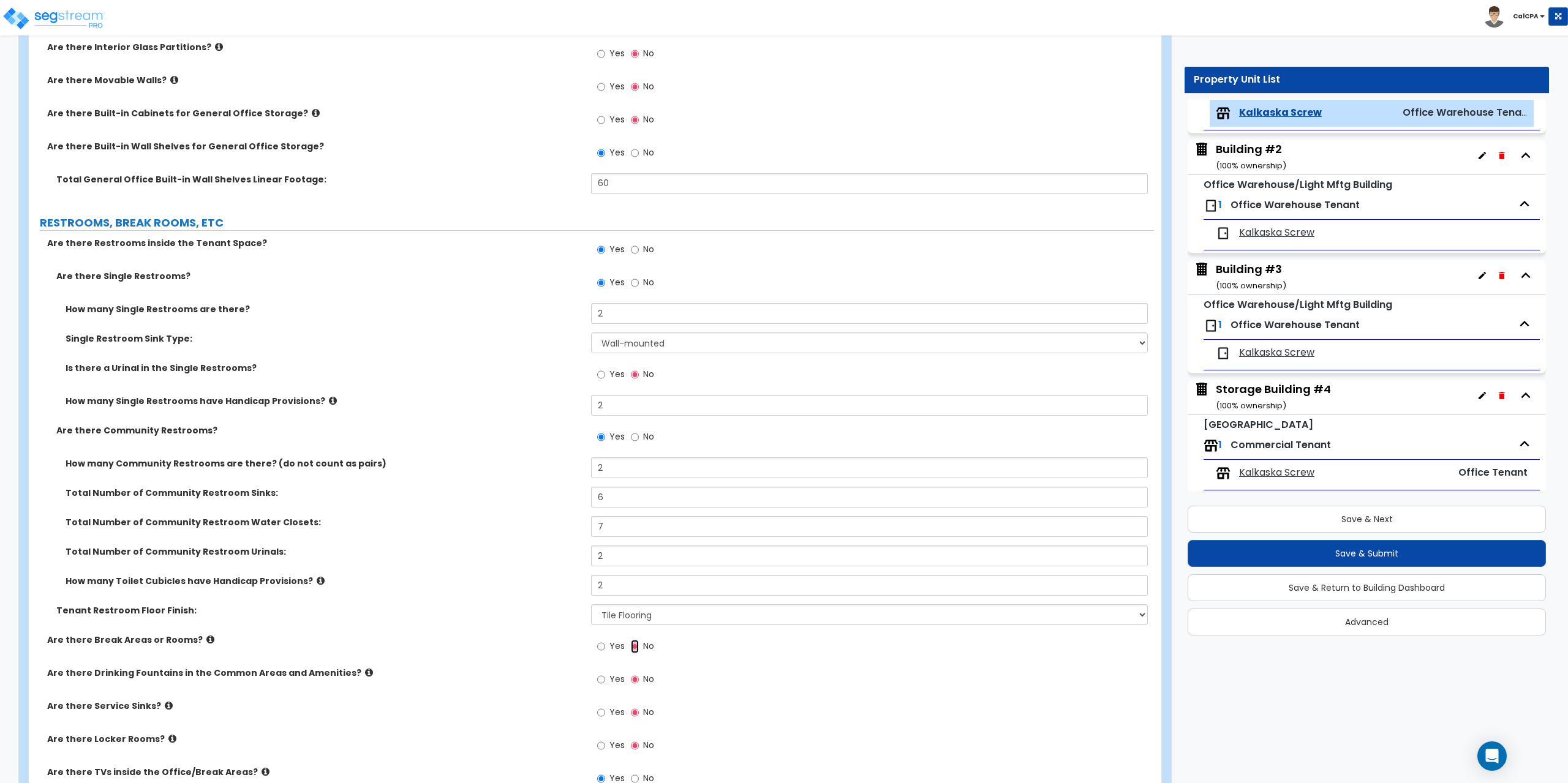
scroll to position [1592, 0]
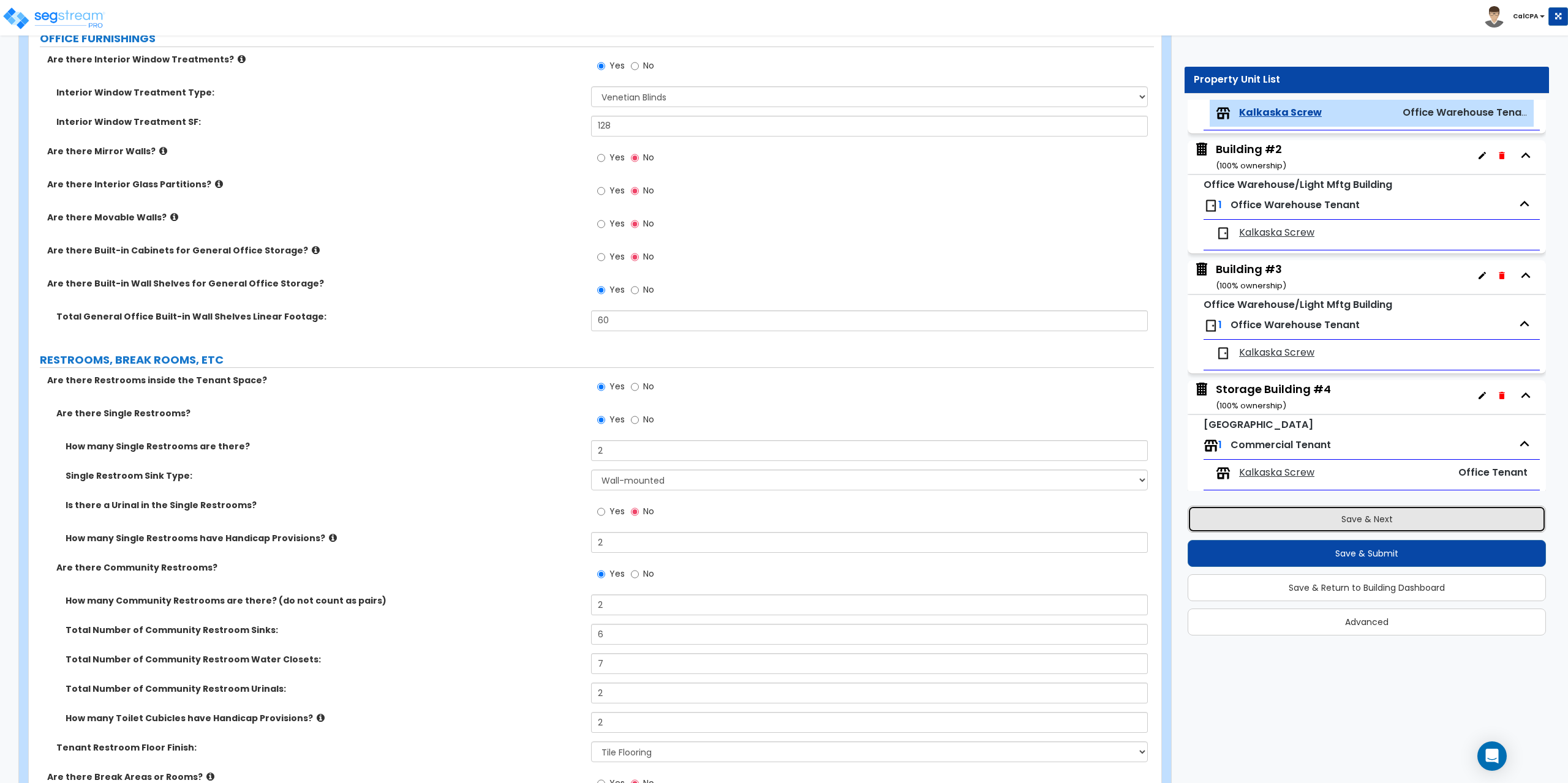
click at [1339, 517] on button "Save & Next" at bounding box center [1366, 519] width 358 height 27
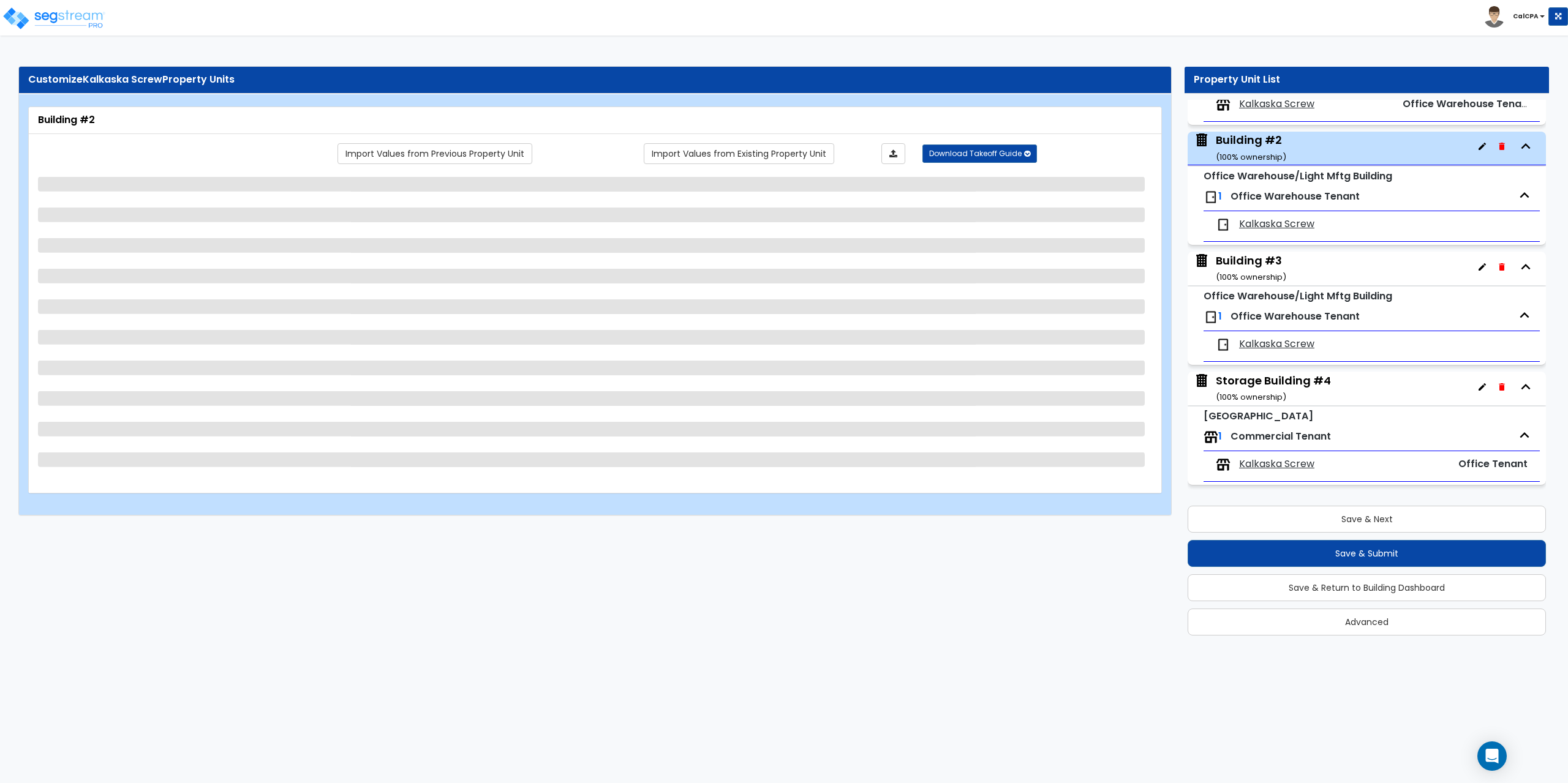
select select "1"
select select "6"
select select "2"
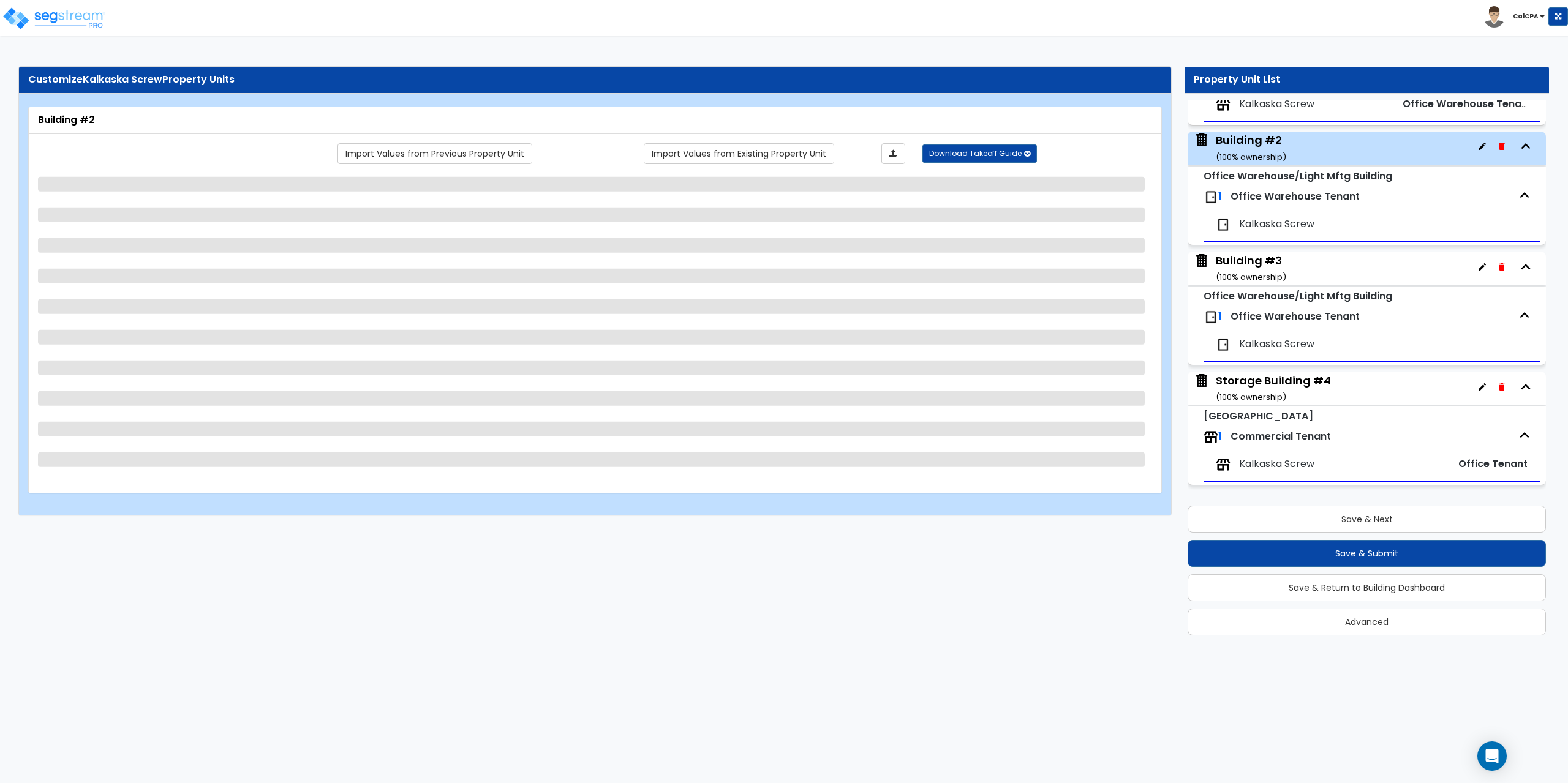
select select "3"
select select "2"
select select "1"
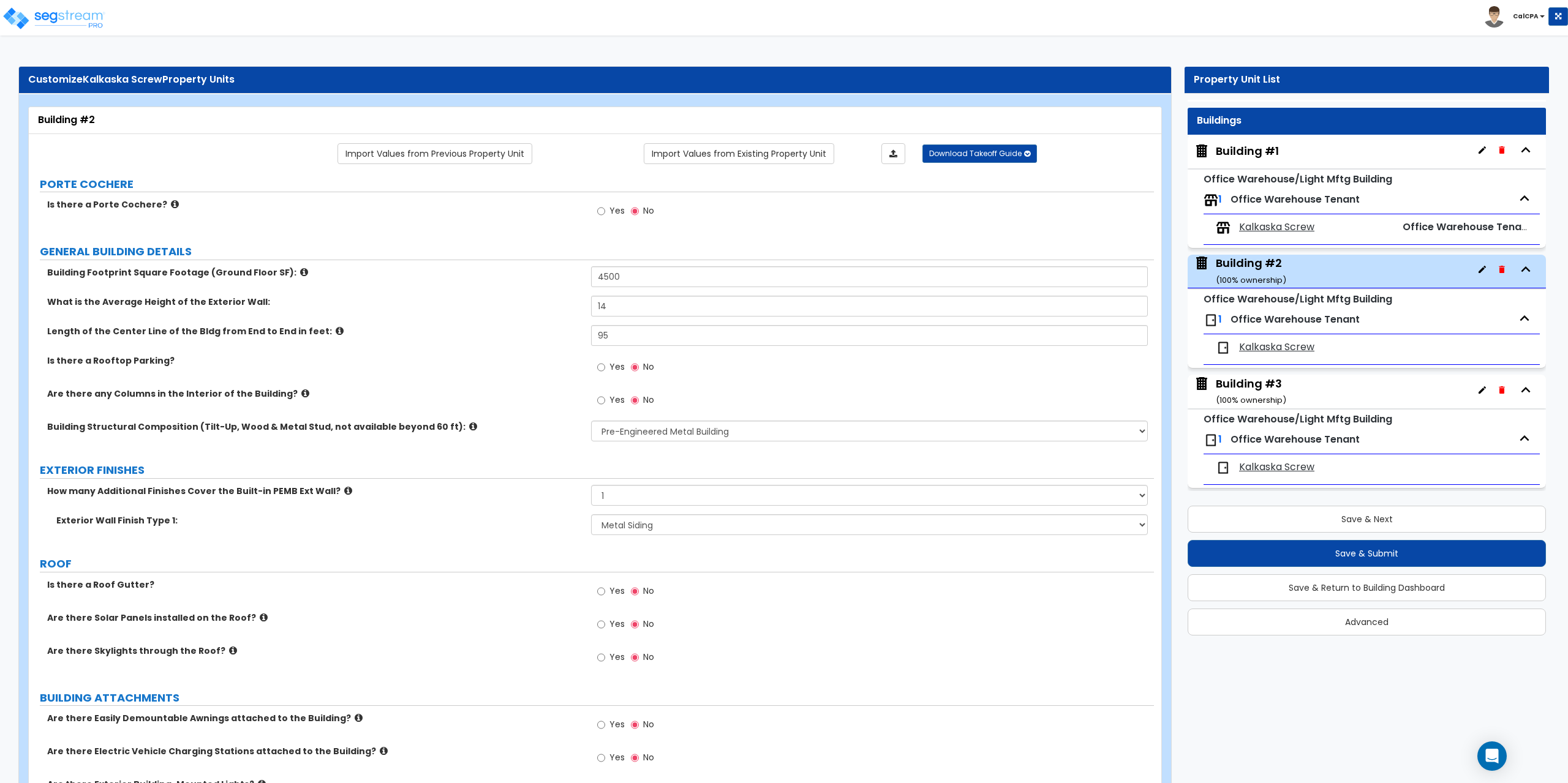
scroll to position [0, 0]
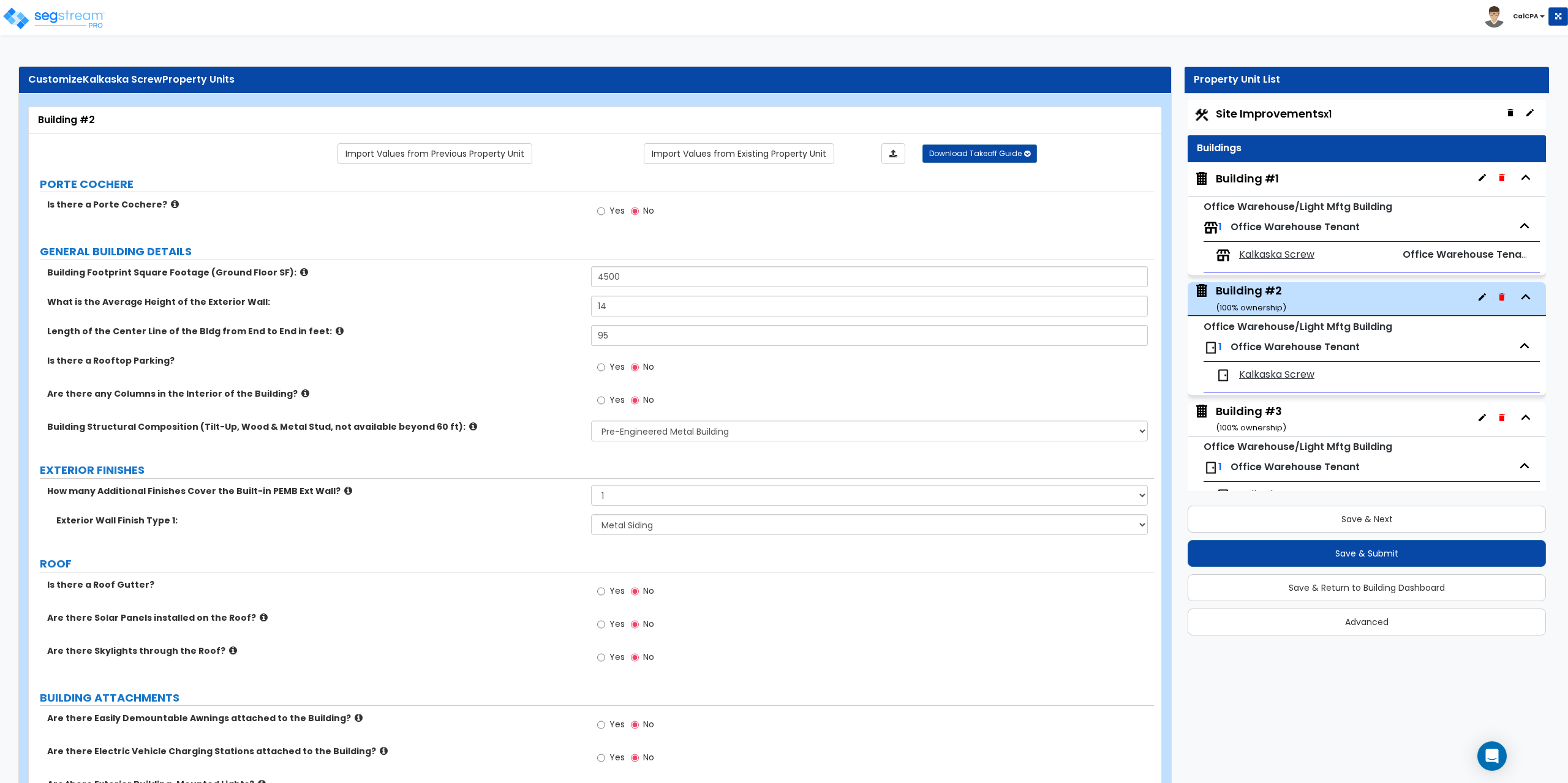
click at [1257, 176] on div "Building #1" at bounding box center [1248, 179] width 63 height 16
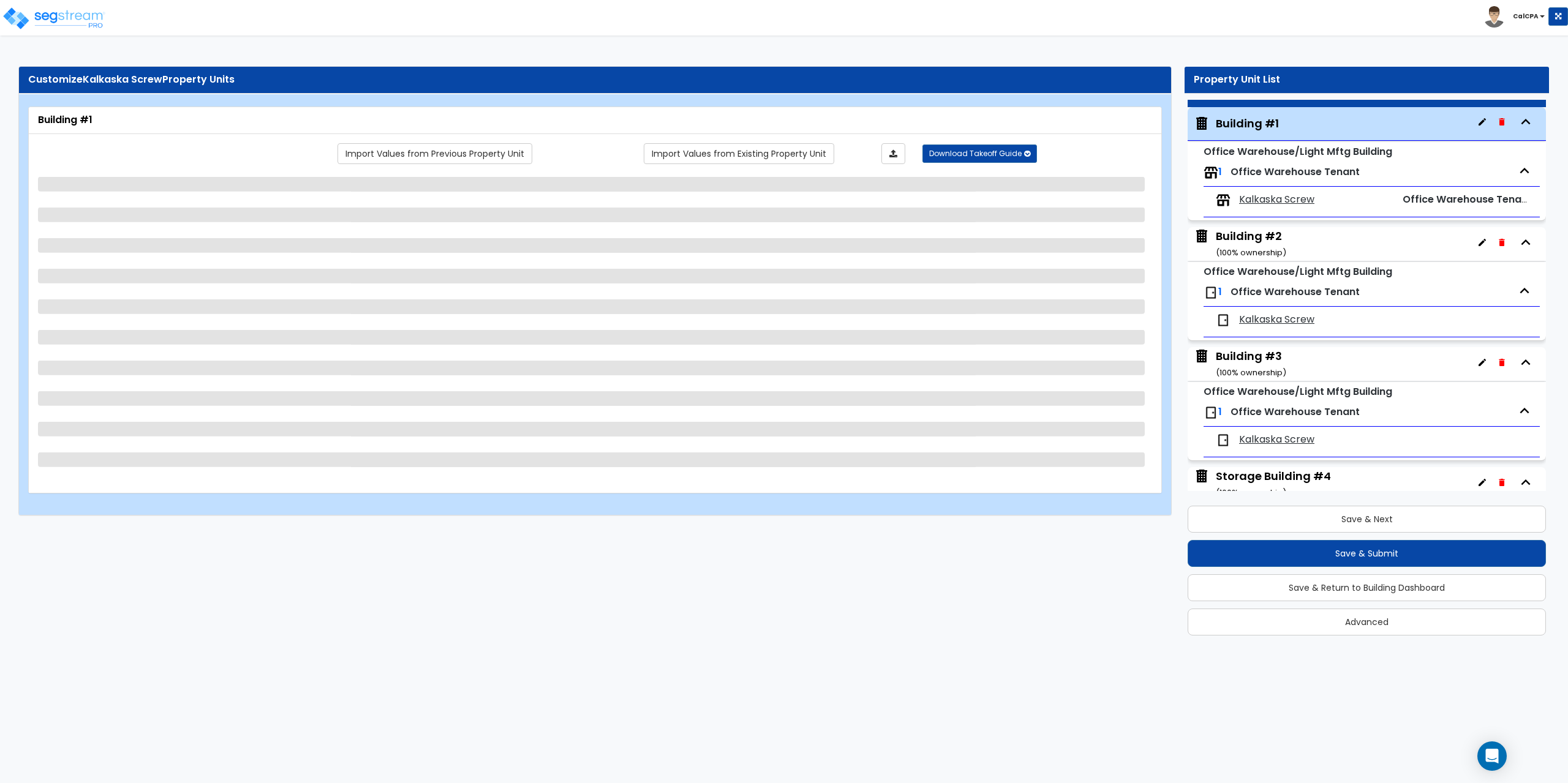
scroll to position [63, 0]
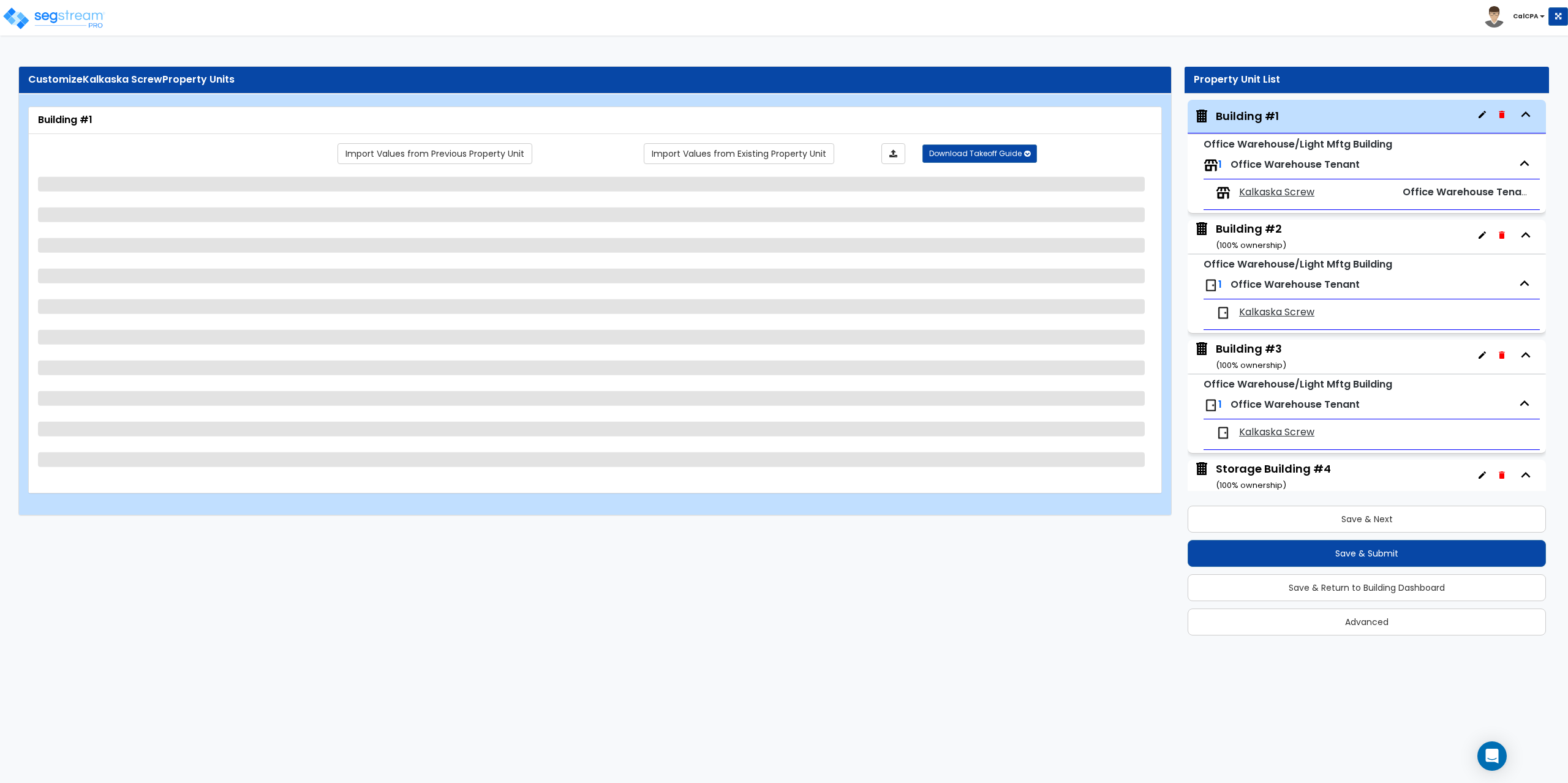
select select "1"
select select "2"
select select "6"
select select "2"
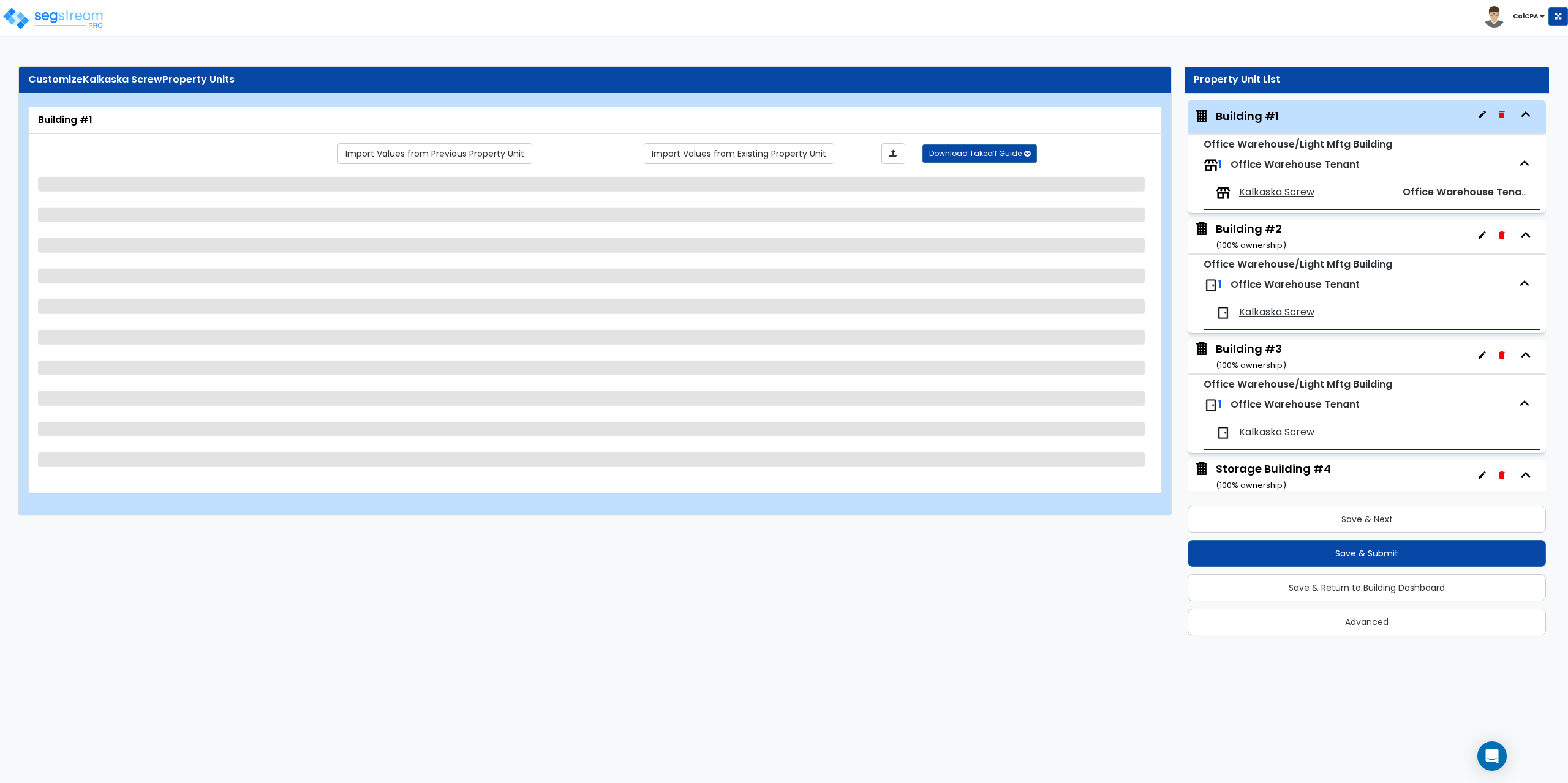
select select "3"
select select "4"
select select "2"
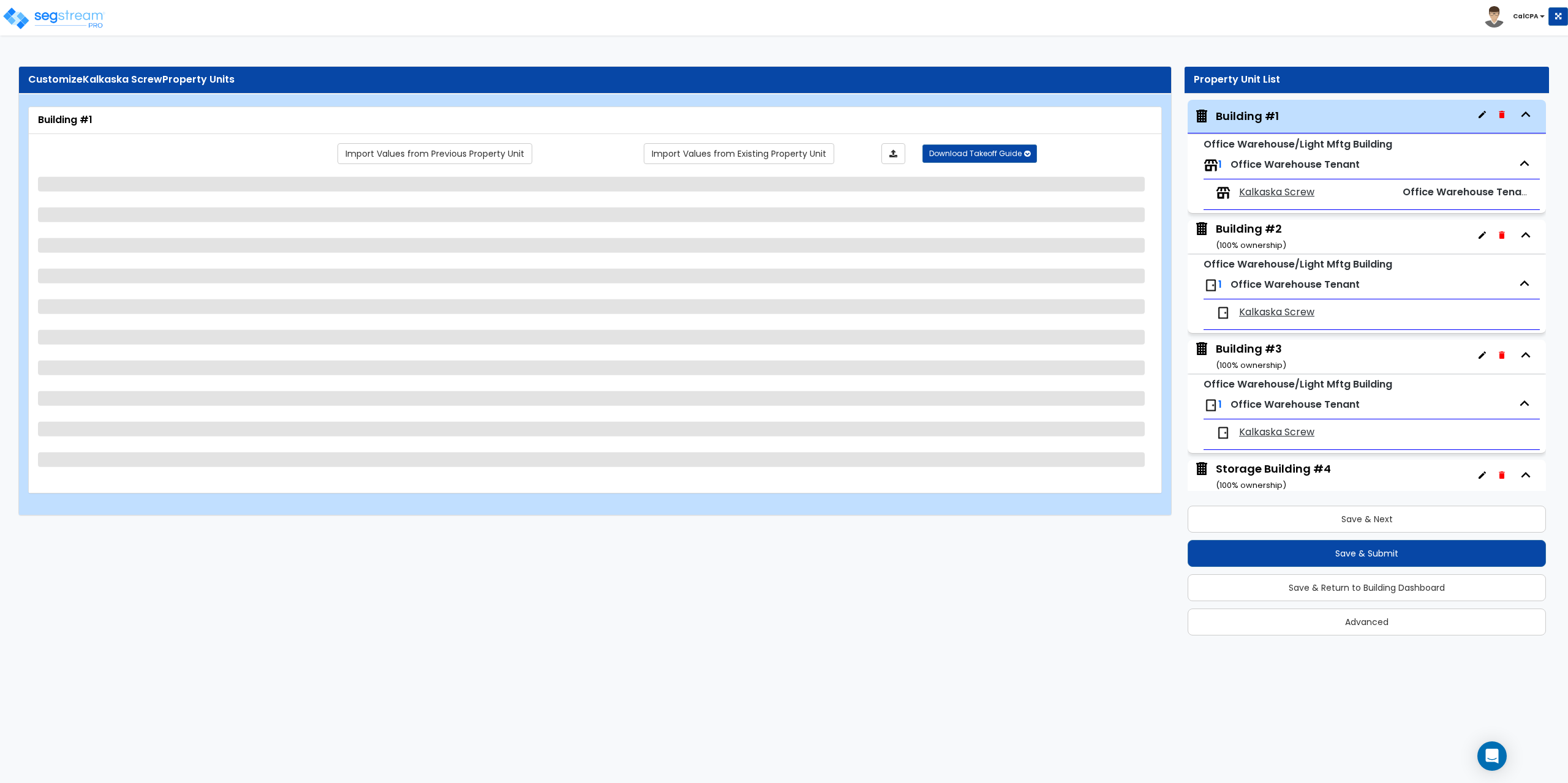
select select "2"
select select "1"
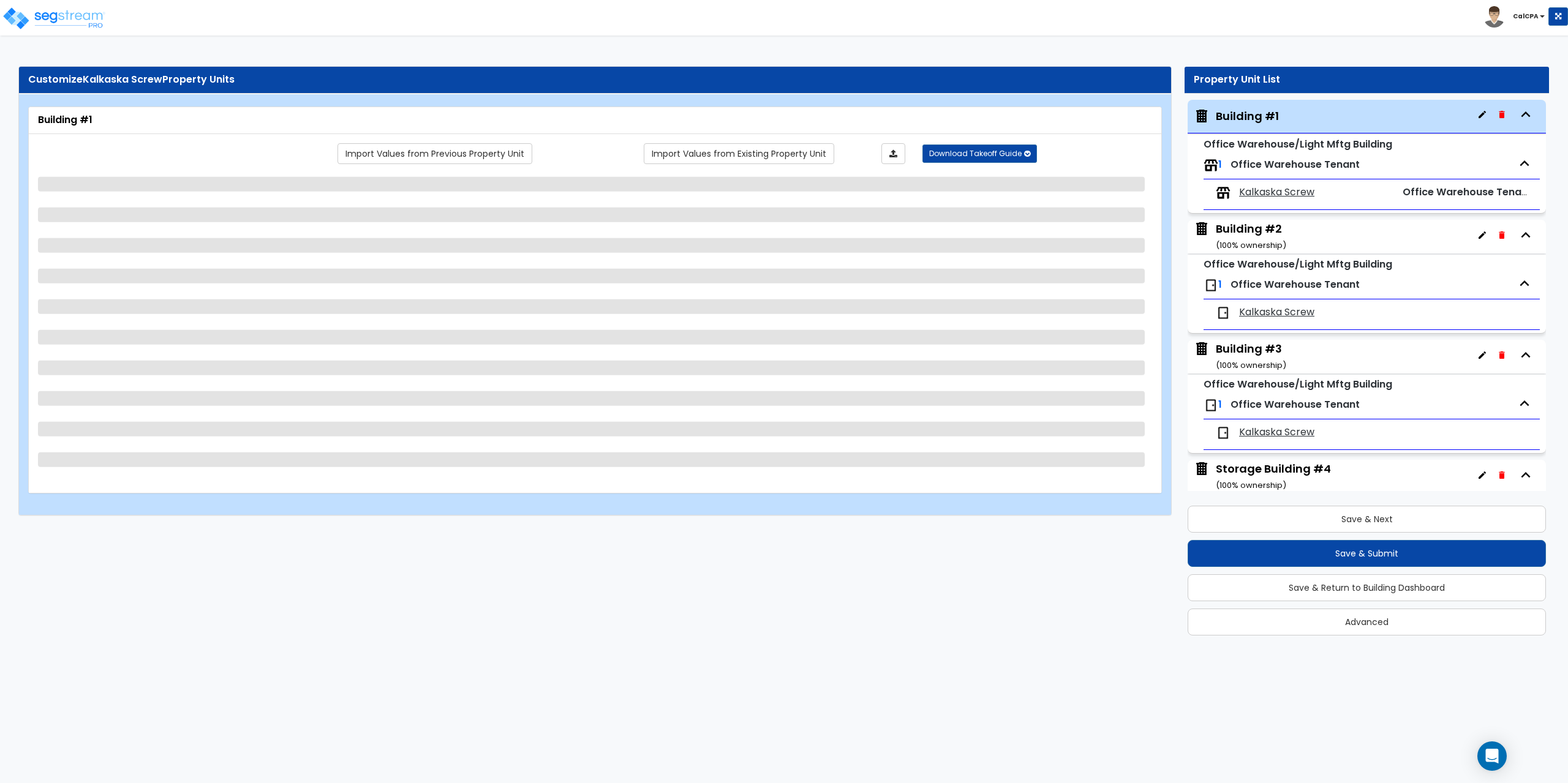
select select "1"
select select "3"
select select "1"
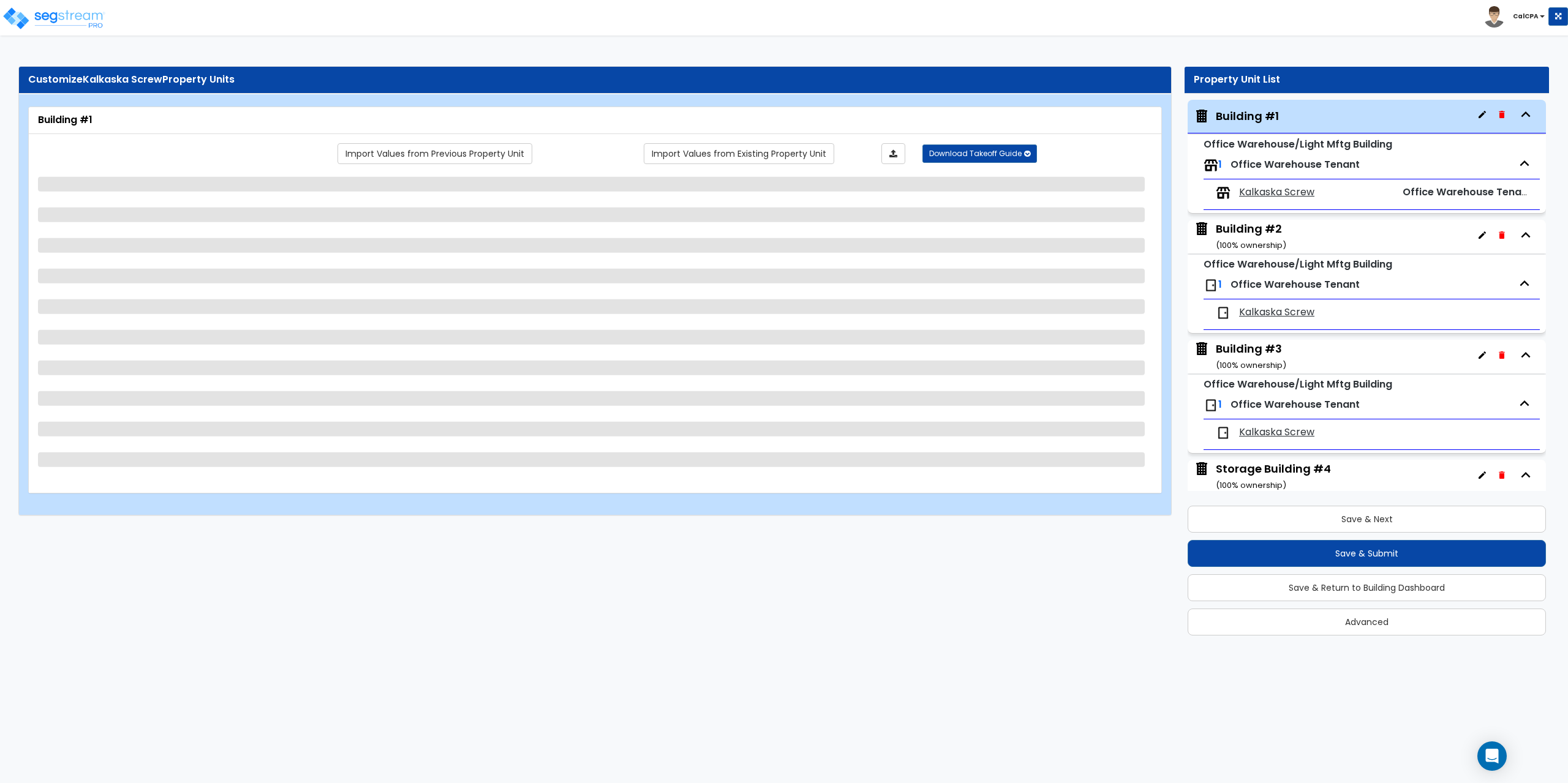
select select "3"
select select "1"
select select "2"
select select "5"
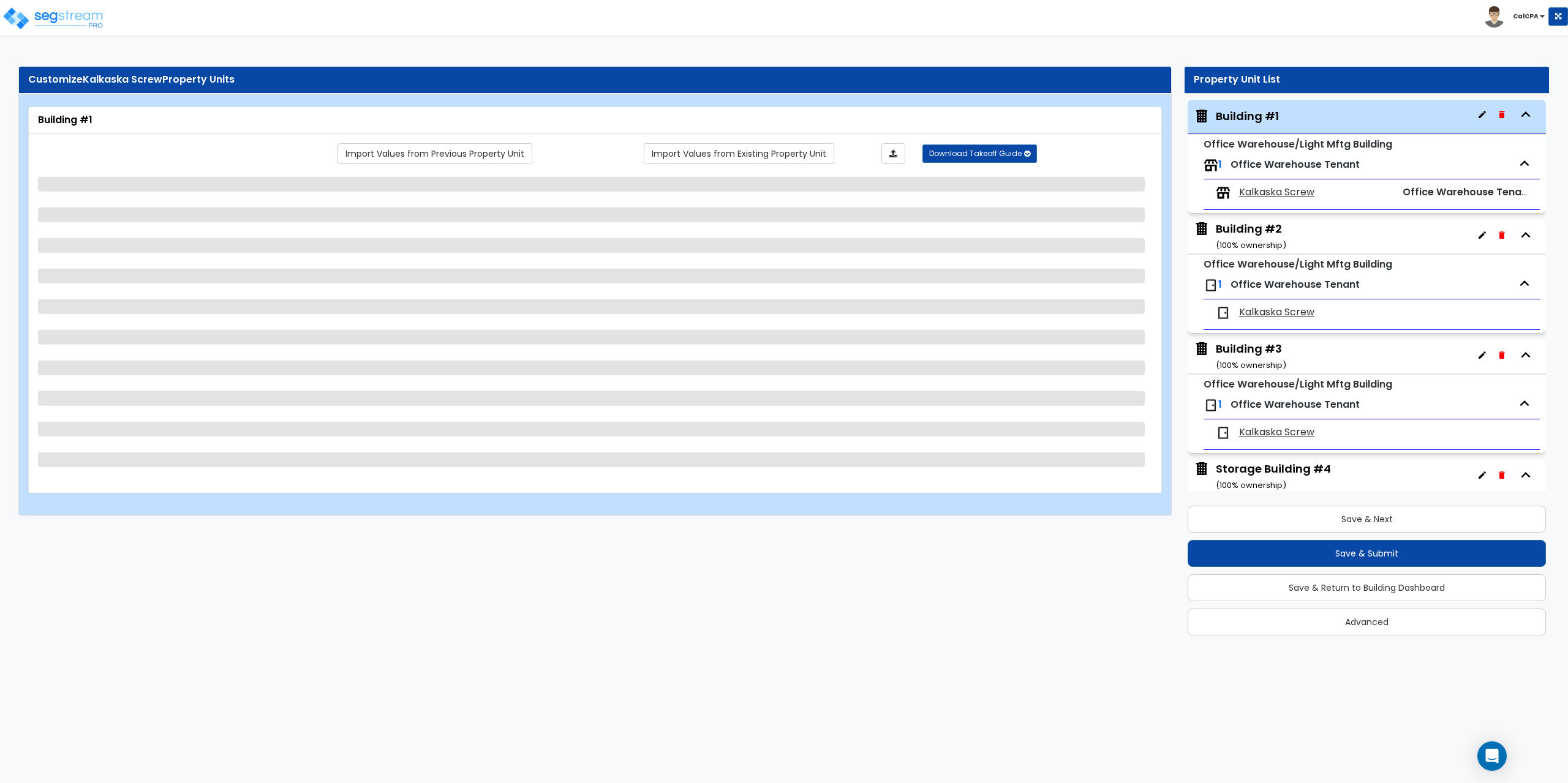
select select "1"
select select "3"
select select "1"
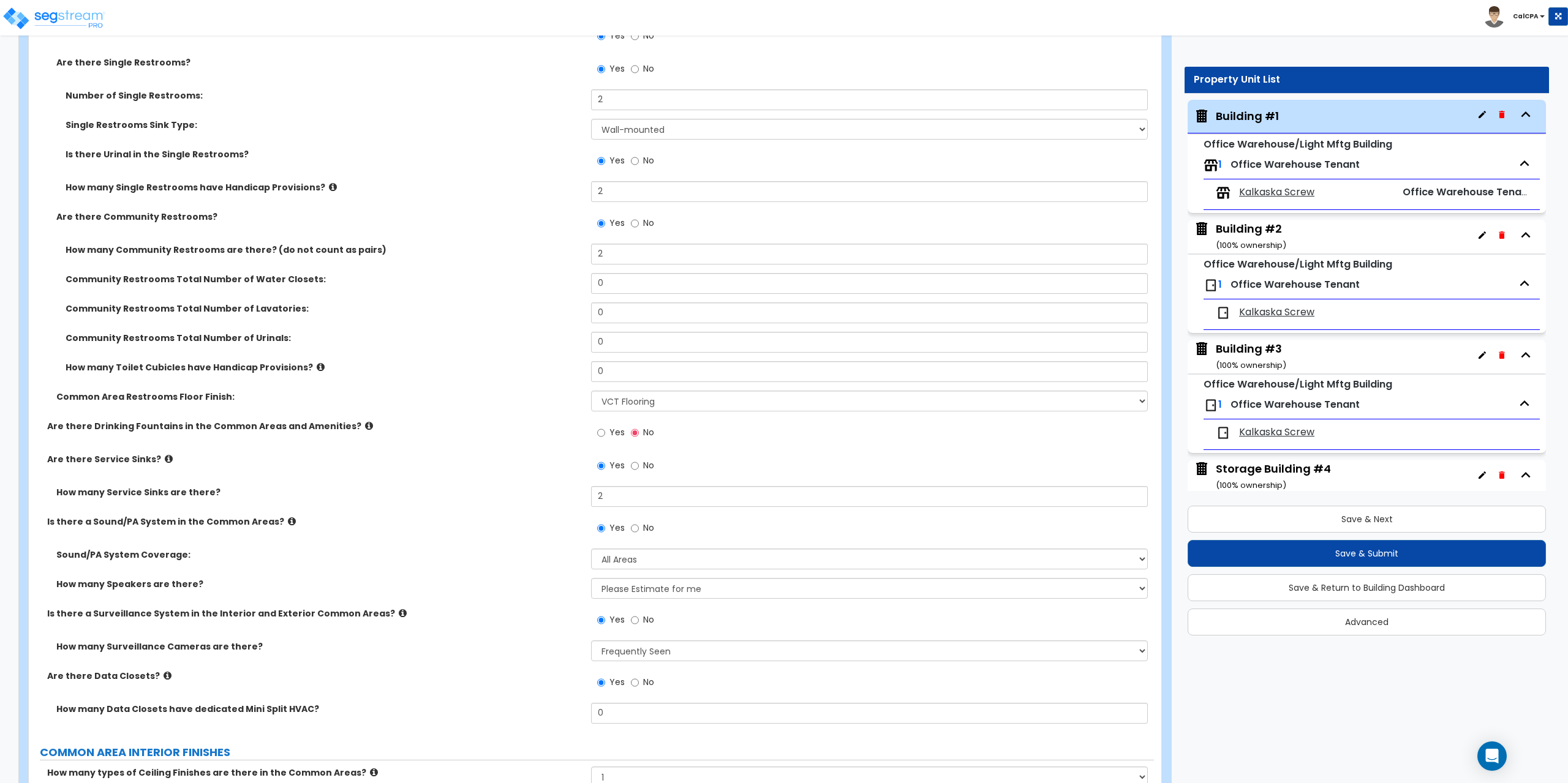
scroll to position [2878, 0]
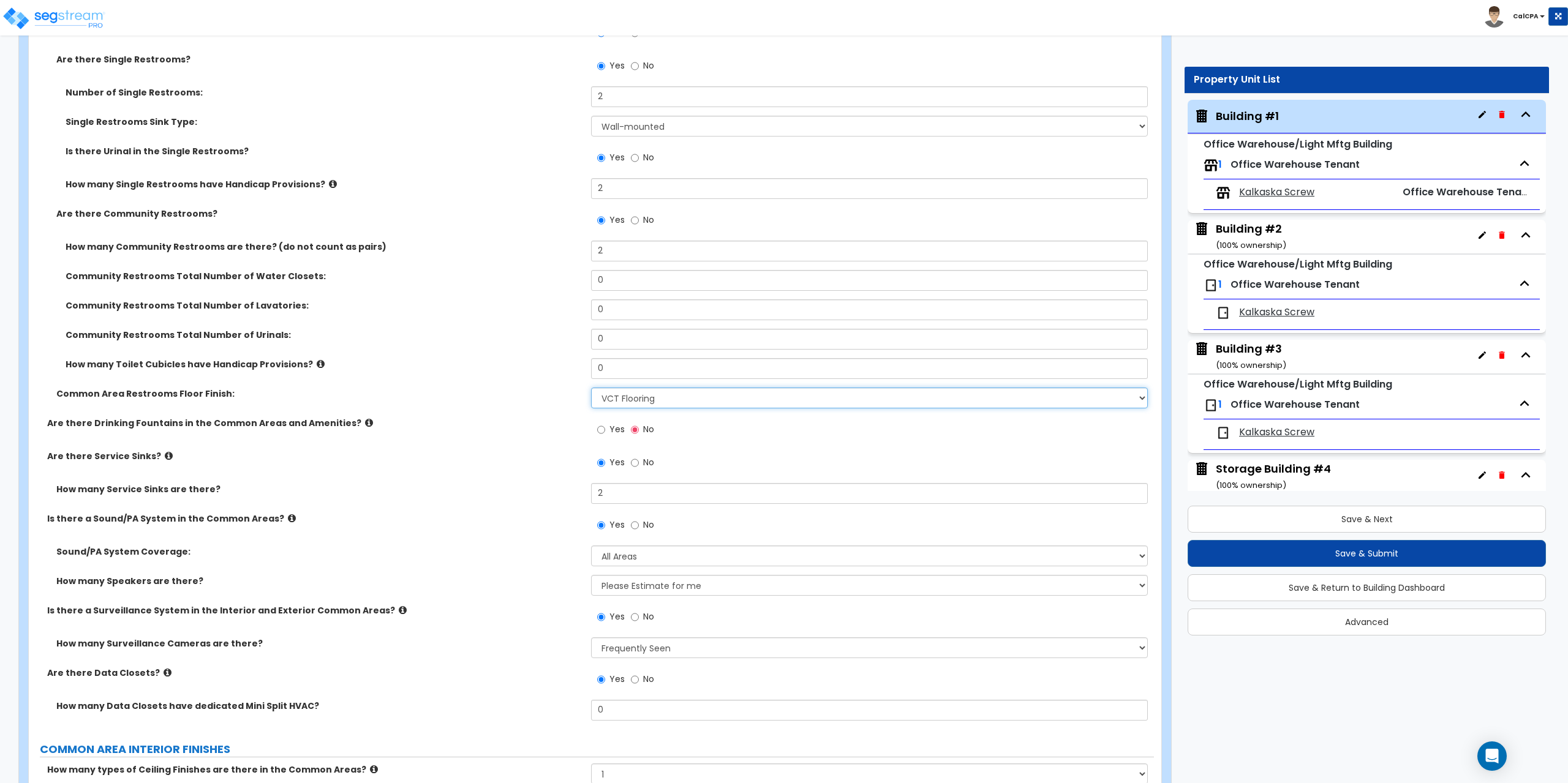
click at [1143, 399] on select "None Tile Flooring Resilient Laminate Flooring VCT Flooring Sheet Vinyl Flooring" at bounding box center [869, 398] width 556 height 21
click at [591, 388] on select "None Tile Flooring Resilient Laminate Flooring VCT Flooring Sheet Vinyl Flooring" at bounding box center [869, 398] width 556 height 21
drag, startPoint x: 631, startPoint y: 280, endPoint x: 582, endPoint y: 277, distance: 49.1
click at [582, 277] on div "Community Restrooms Total Number of Water Closets: 0" at bounding box center [591, 285] width 1125 height 30
drag, startPoint x: 644, startPoint y: 309, endPoint x: 536, endPoint y: 308, distance: 108.0
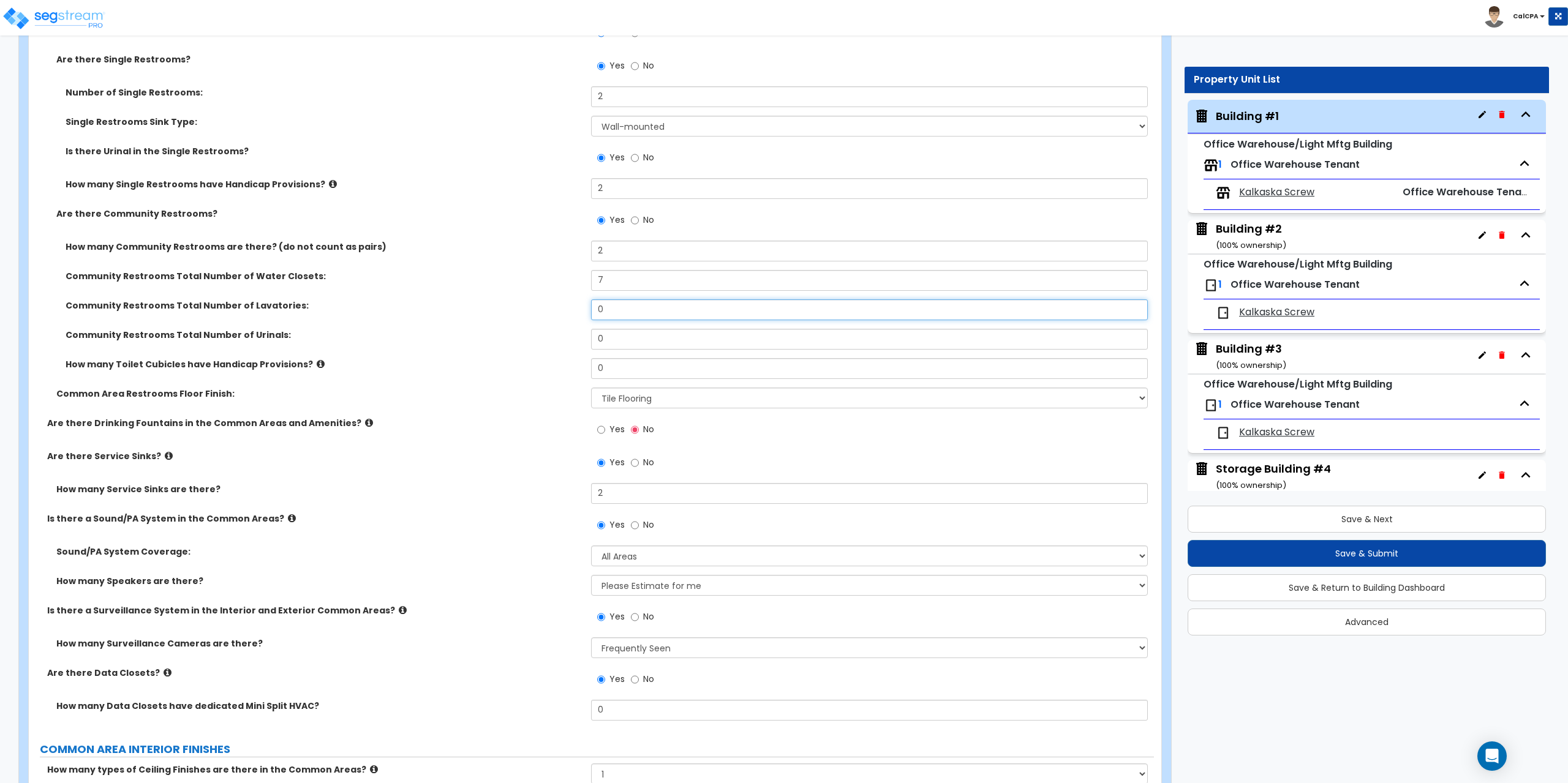
click at [536, 308] on div "Community Restrooms Total Number of Lavatories: 0" at bounding box center [591, 314] width 1125 height 30
drag, startPoint x: 627, startPoint y: 280, endPoint x: 554, endPoint y: 280, distance: 73.0
click at [554, 280] on div "Community Restrooms Total Number of Water Closets: 7" at bounding box center [591, 285] width 1125 height 30
drag, startPoint x: 619, startPoint y: 310, endPoint x: 552, endPoint y: 303, distance: 67.4
click at [553, 304] on div "Community Restrooms Total Number of Lavatories: 6" at bounding box center [591, 314] width 1125 height 30
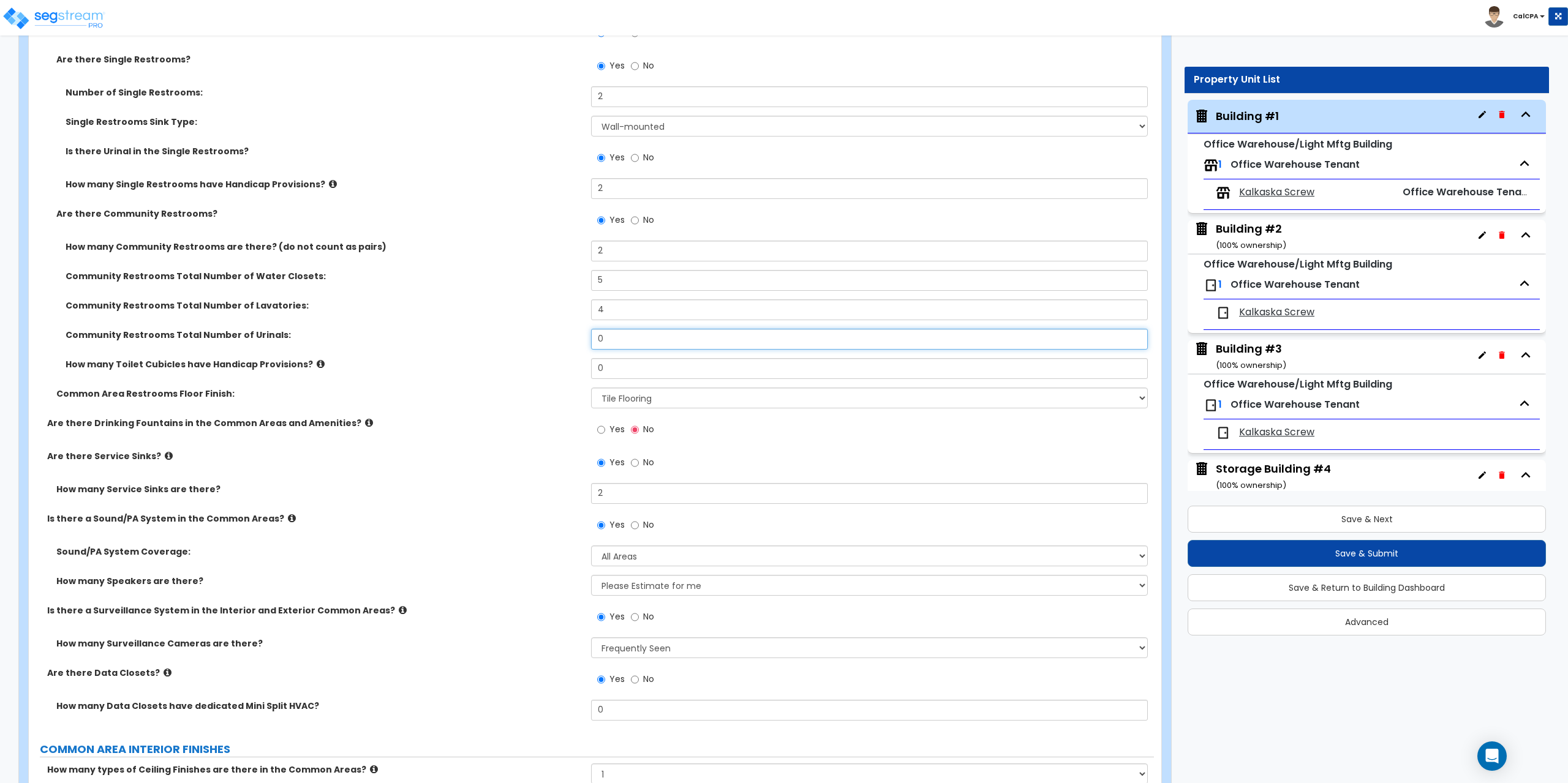
drag, startPoint x: 613, startPoint y: 337, endPoint x: 558, endPoint y: 335, distance: 55.0
click at [560, 335] on div "Community Restrooms Total Number of Urinals: 0" at bounding box center [591, 344] width 1125 height 30
drag, startPoint x: 626, startPoint y: 370, endPoint x: 565, endPoint y: 365, distance: 61.2
click at [566, 365] on div "How many Toilet Cubicles have Handicap Provisions? 0" at bounding box center [591, 373] width 1125 height 30
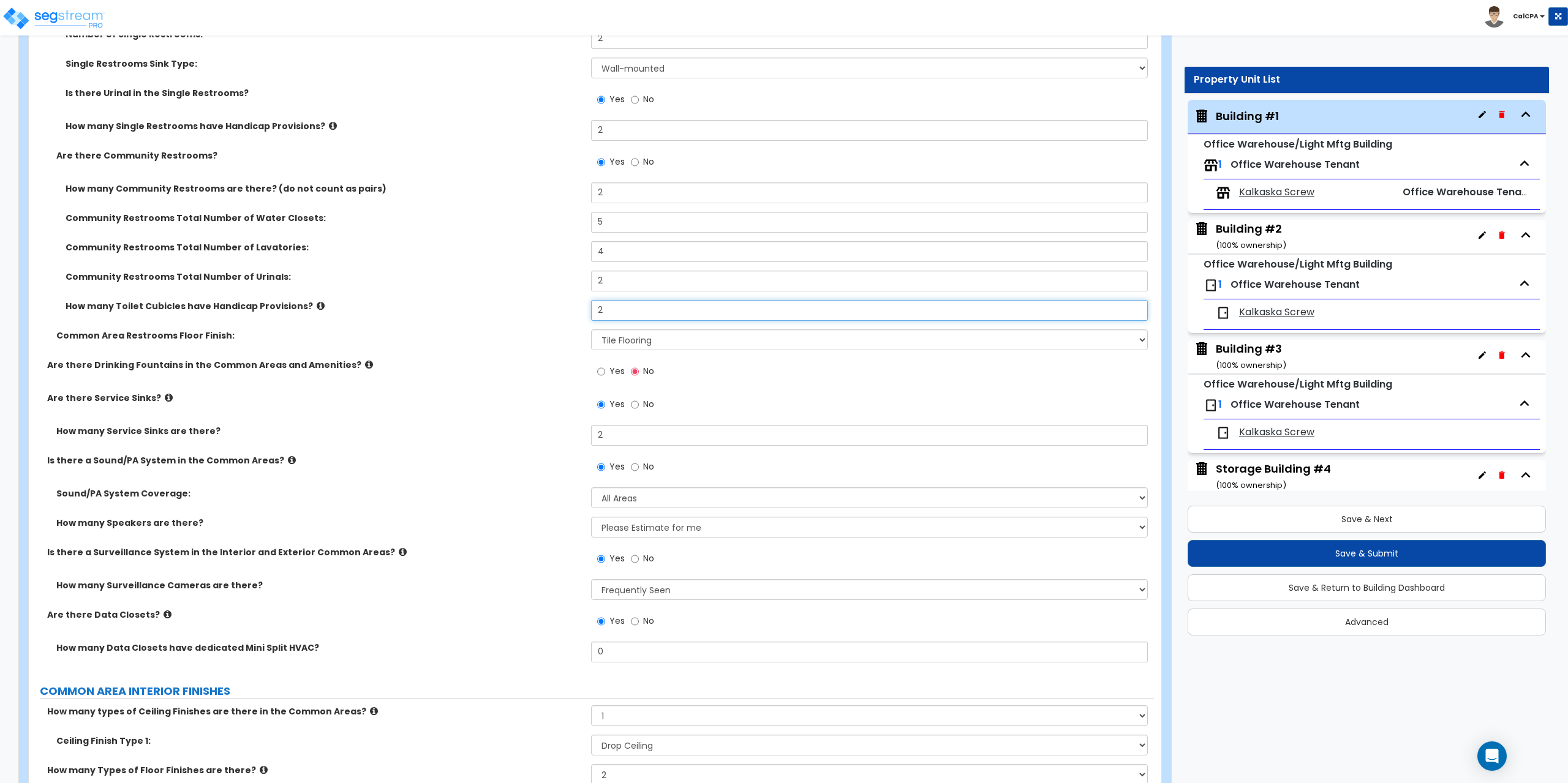
scroll to position [2939, 0]
click at [603, 365] on input "Yes" at bounding box center [601, 368] width 8 height 13
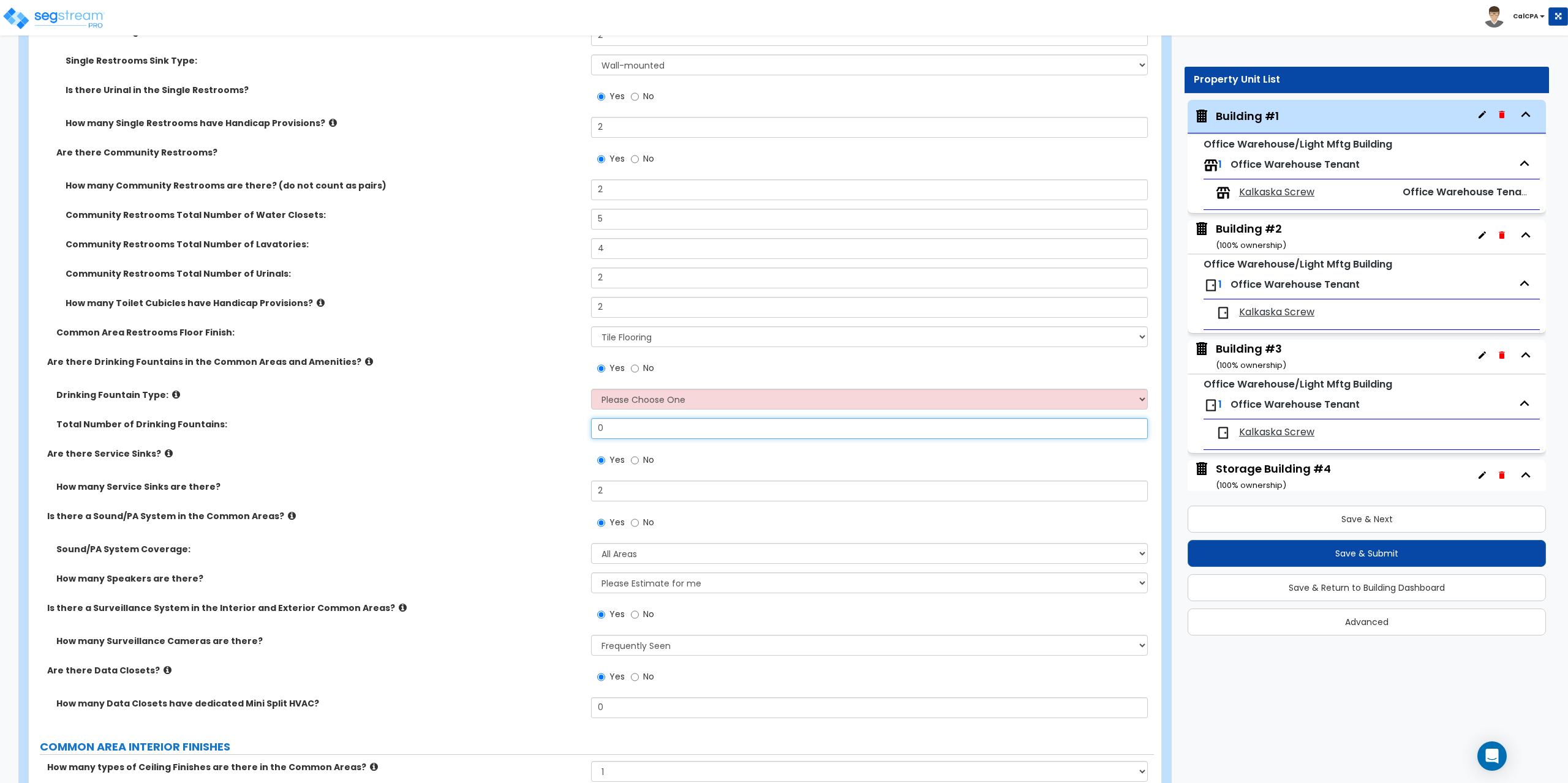
drag, startPoint x: 648, startPoint y: 433, endPoint x: 564, endPoint y: 431, distance: 84.0
click at [564, 431] on div "Total Number of Drinking Fountains: 0" at bounding box center [591, 433] width 1125 height 30
click at [1139, 400] on select "Please Choose One Wall-mounted Floor-mounted" at bounding box center [869, 399] width 556 height 21
click at [591, 389] on select "Please Choose One Wall-mounted Floor-mounted" at bounding box center [869, 399] width 556 height 21
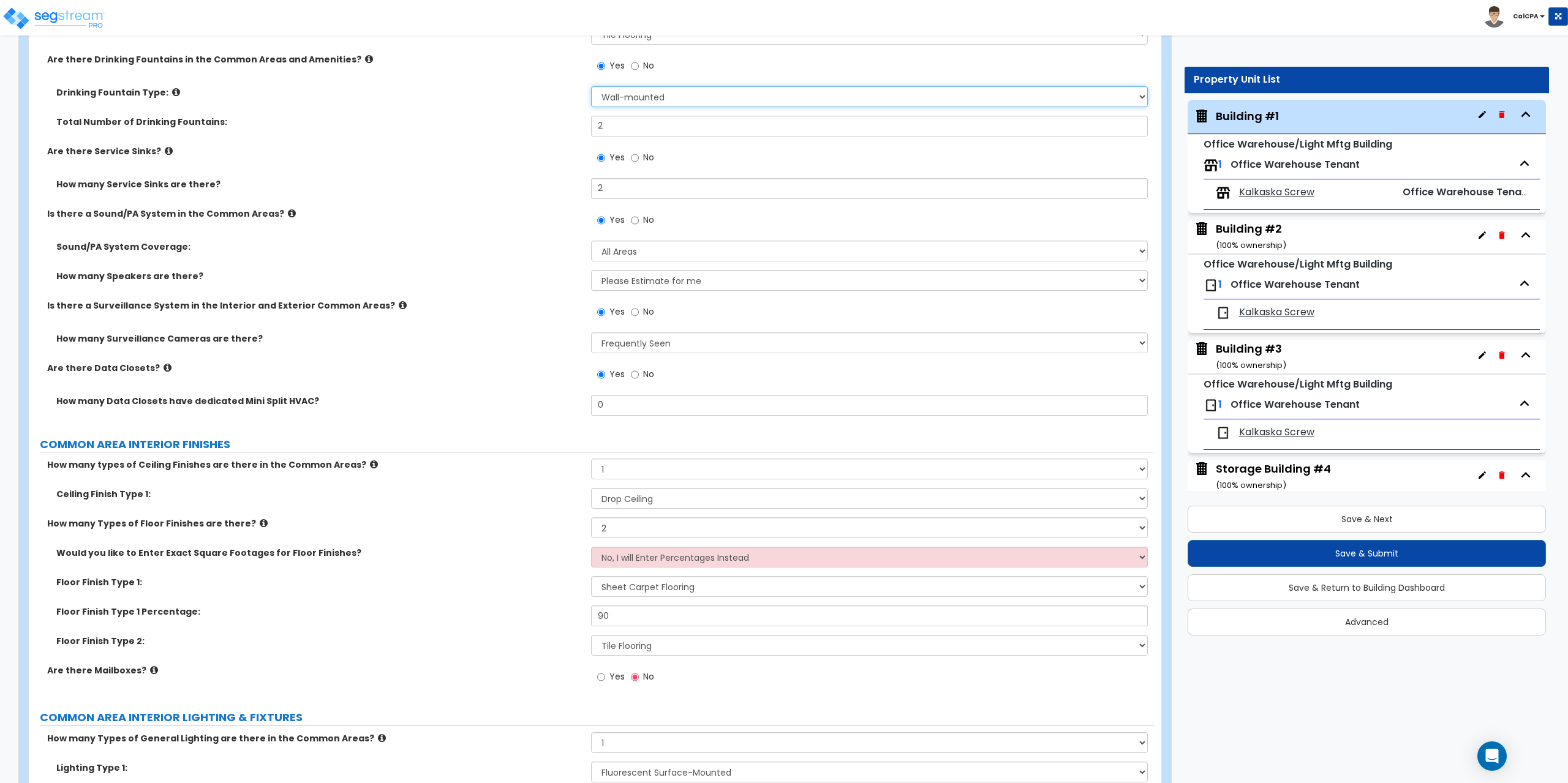
scroll to position [3245, 0]
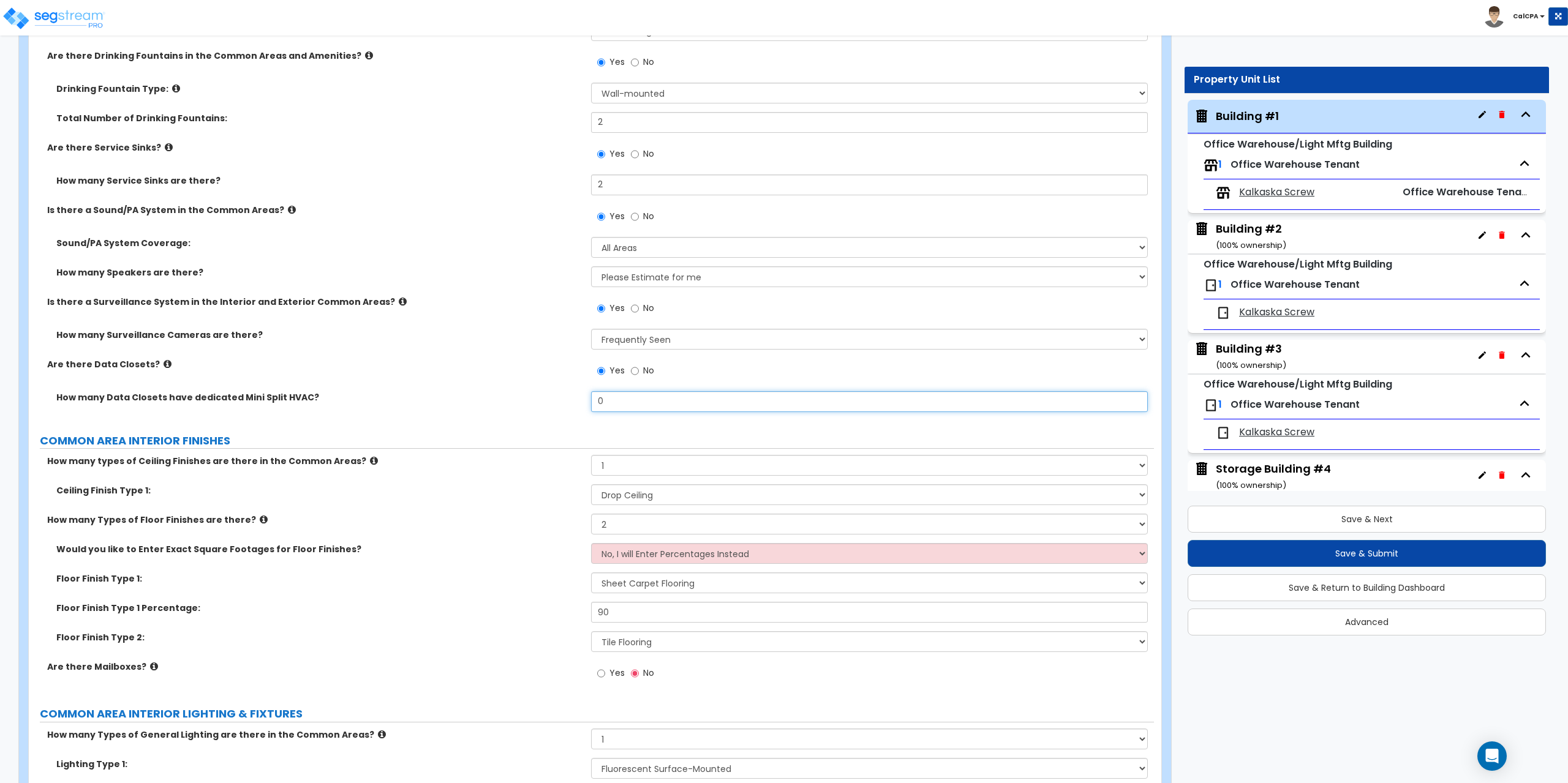
drag, startPoint x: 632, startPoint y: 402, endPoint x: 569, endPoint y: 401, distance: 63.0
click at [561, 401] on div "How many Data Closets have dedicated Mini Split HVAC? 0" at bounding box center [591, 406] width 1125 height 30
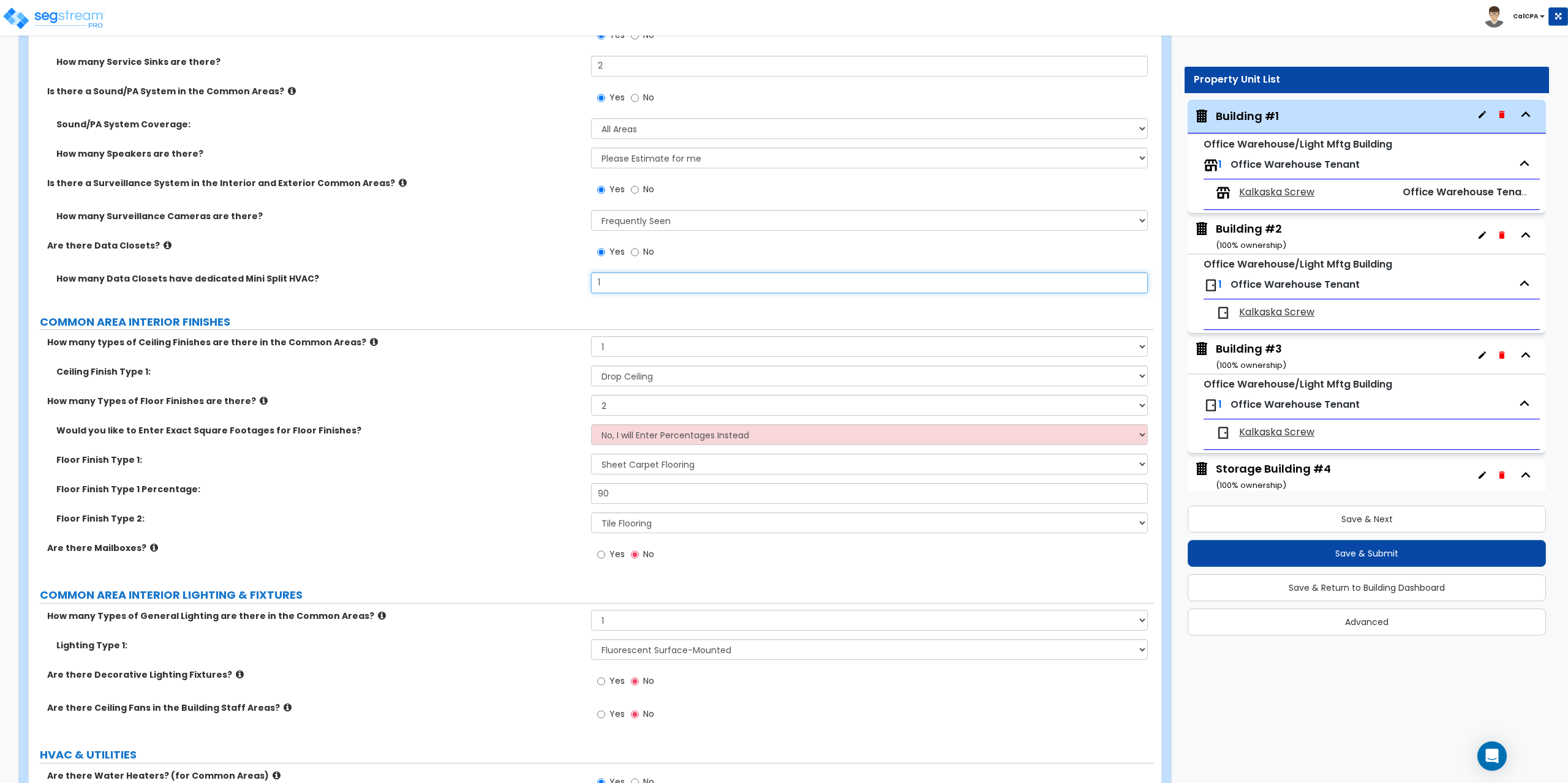
scroll to position [3368, 0]
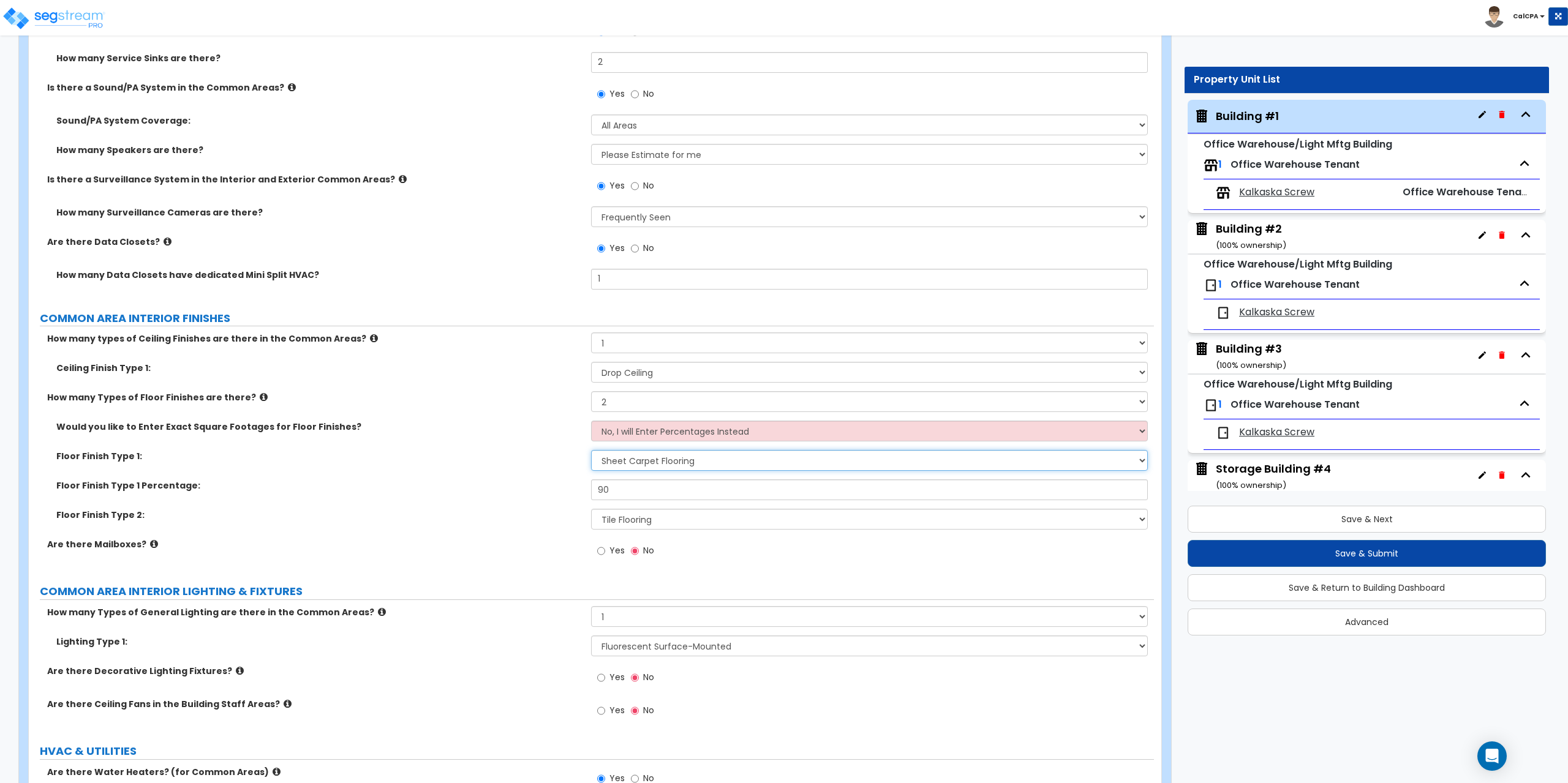
click at [1143, 457] on select "None Tile Flooring Hardwood Flooring Resilient Laminate Flooring VCT Flooring S…" at bounding box center [869, 460] width 556 height 21
click at [591, 450] on select "None Tile Flooring Hardwood Flooring Resilient Laminate Flooring VCT Flooring S…" at bounding box center [869, 460] width 556 height 21
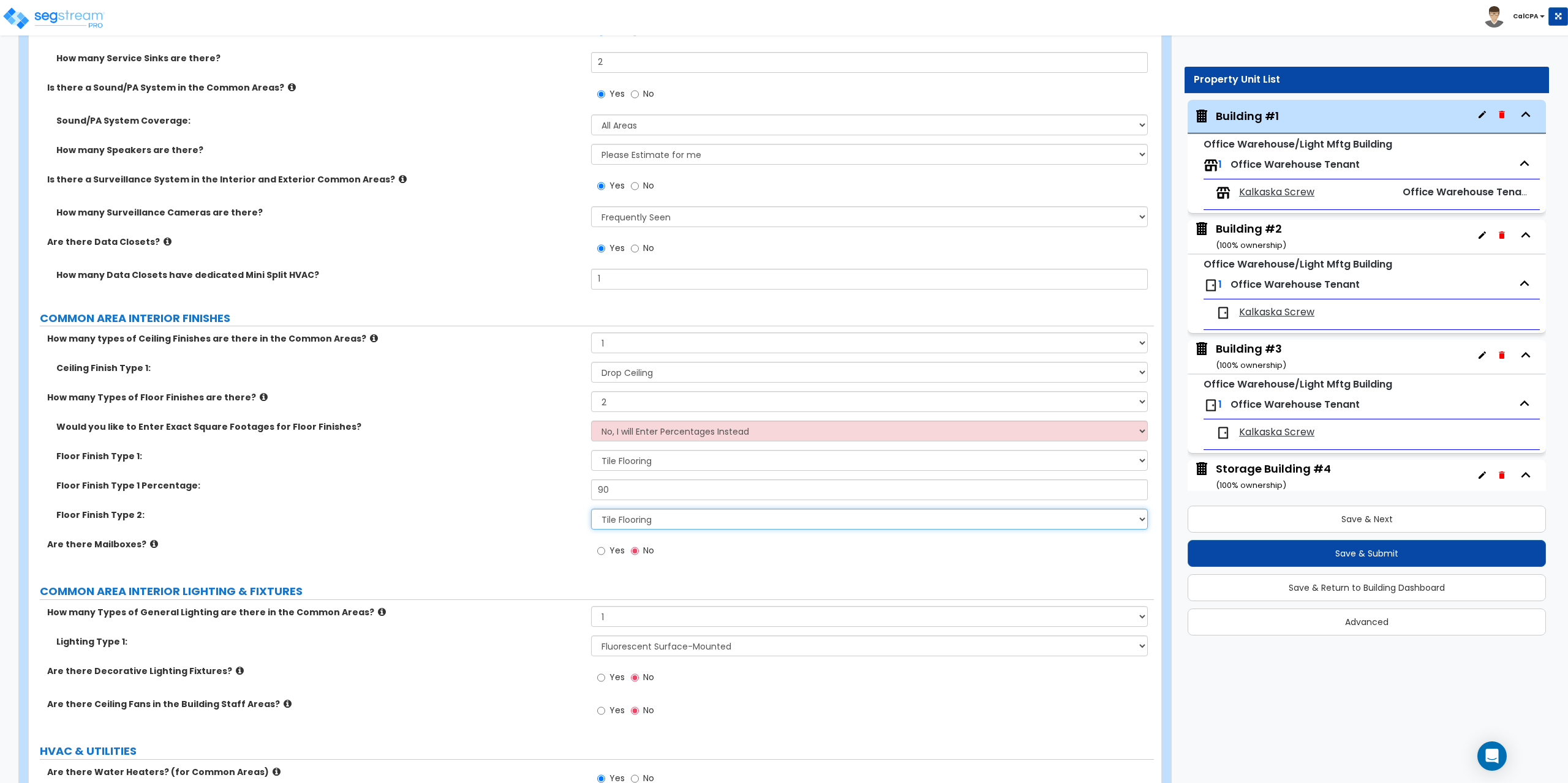
click at [1142, 518] on select "None Tile Flooring Hardwood Flooring Resilient Laminate Flooring VCT Flooring S…" at bounding box center [869, 519] width 556 height 21
click at [591, 509] on select "None Tile Flooring Hardwood Flooring Resilient Laminate Flooring VCT Flooring S…" at bounding box center [869, 519] width 556 height 21
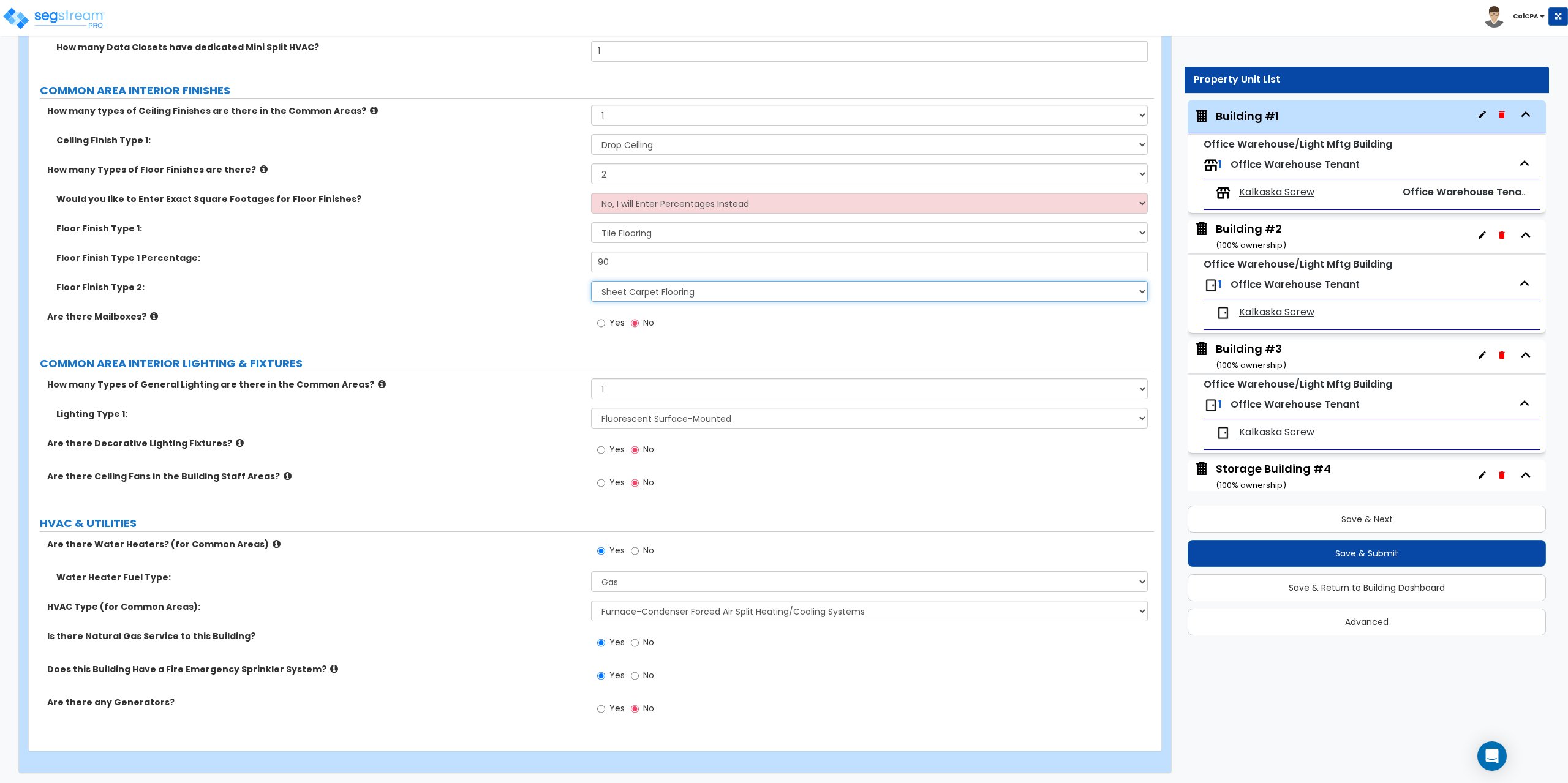
scroll to position [3597, 0]
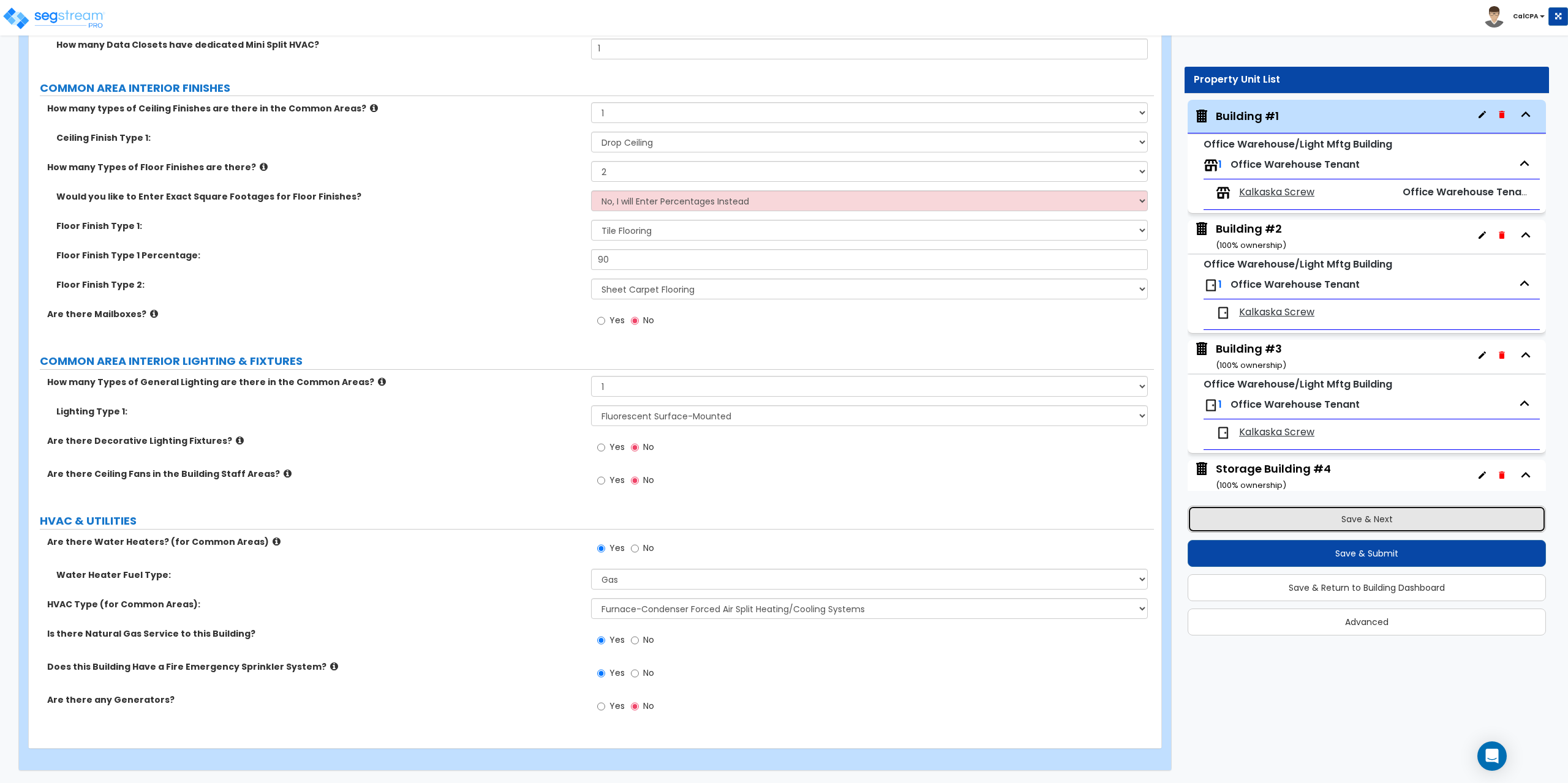
click at [1354, 518] on button "Save & Next" at bounding box center [1366, 519] width 358 height 27
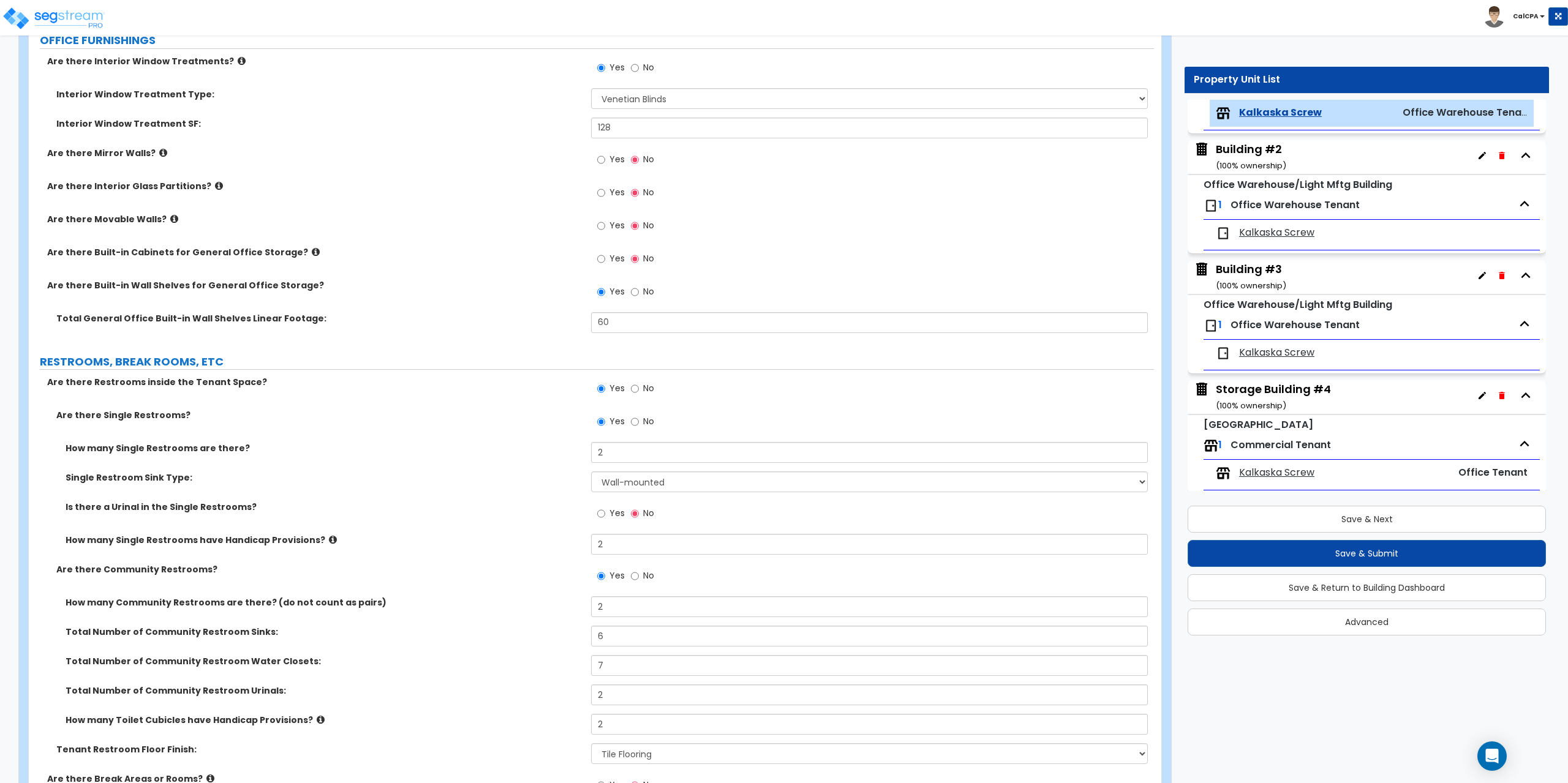
scroll to position [1592, 0]
click at [635, 420] on input "No" at bounding box center [635, 419] width 8 height 13
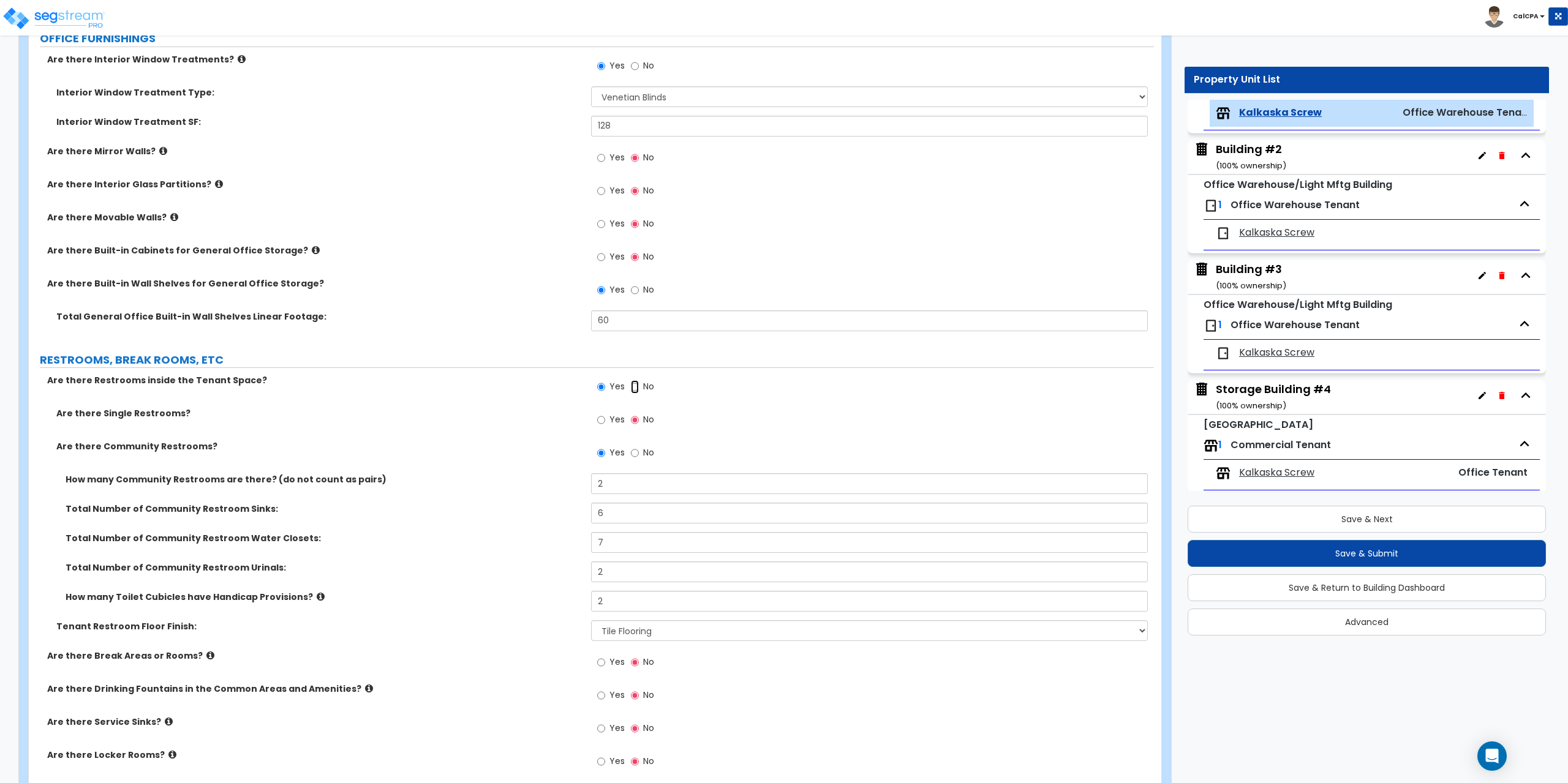
click at [635, 388] on input "No" at bounding box center [635, 386] width 8 height 13
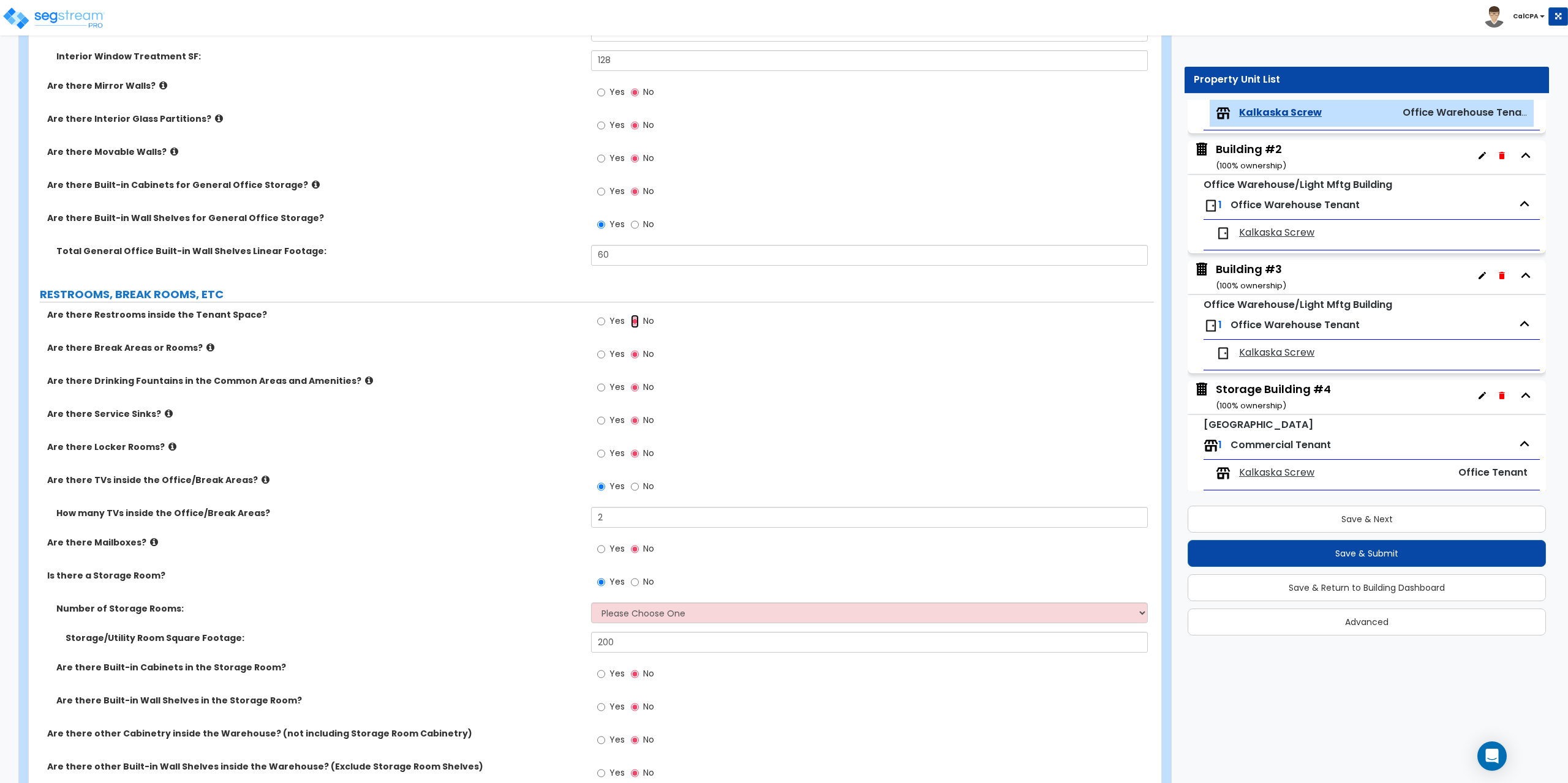
scroll to position [1714, 0]
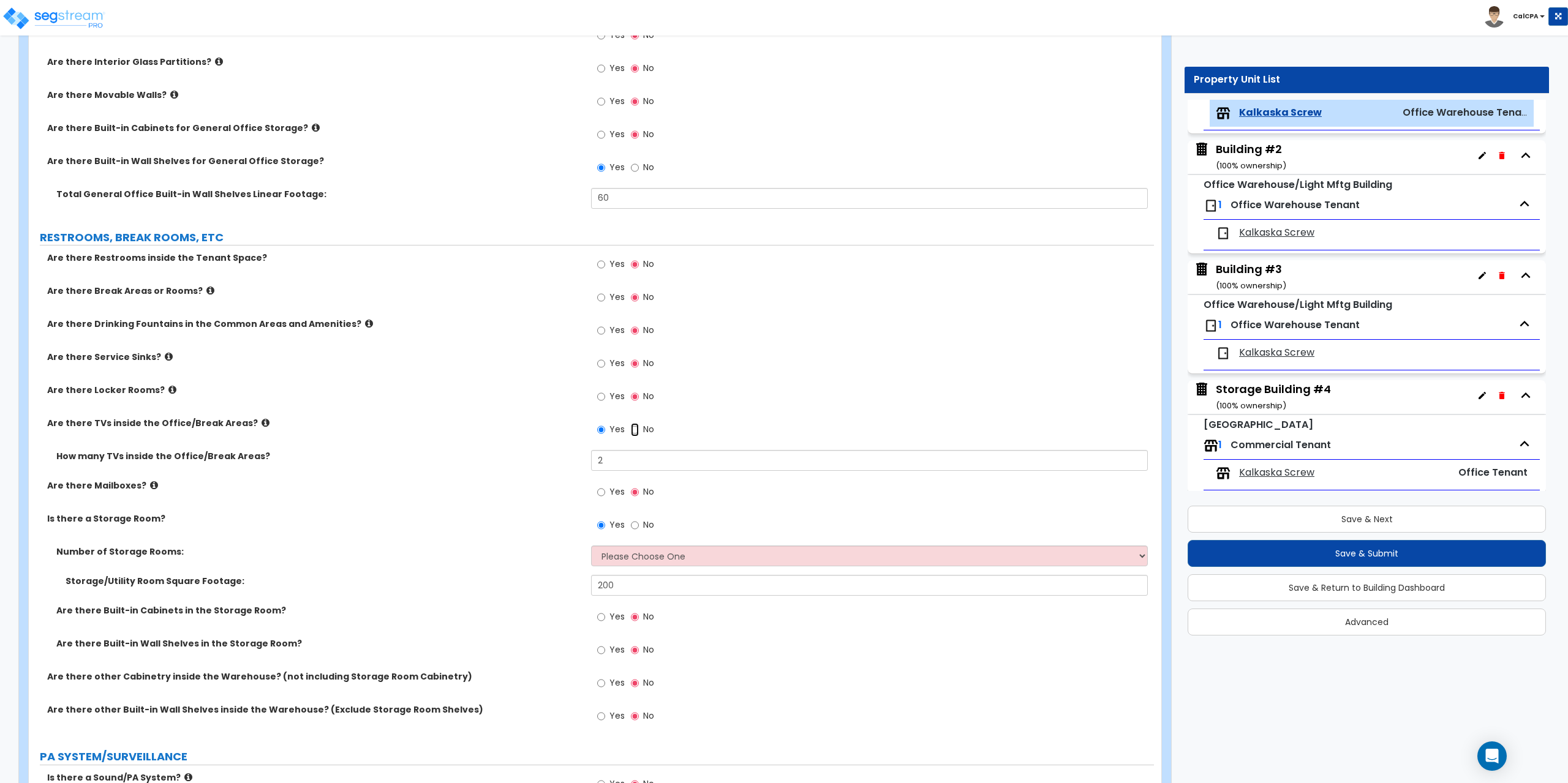
click at [634, 431] on input "No" at bounding box center [635, 429] width 8 height 13
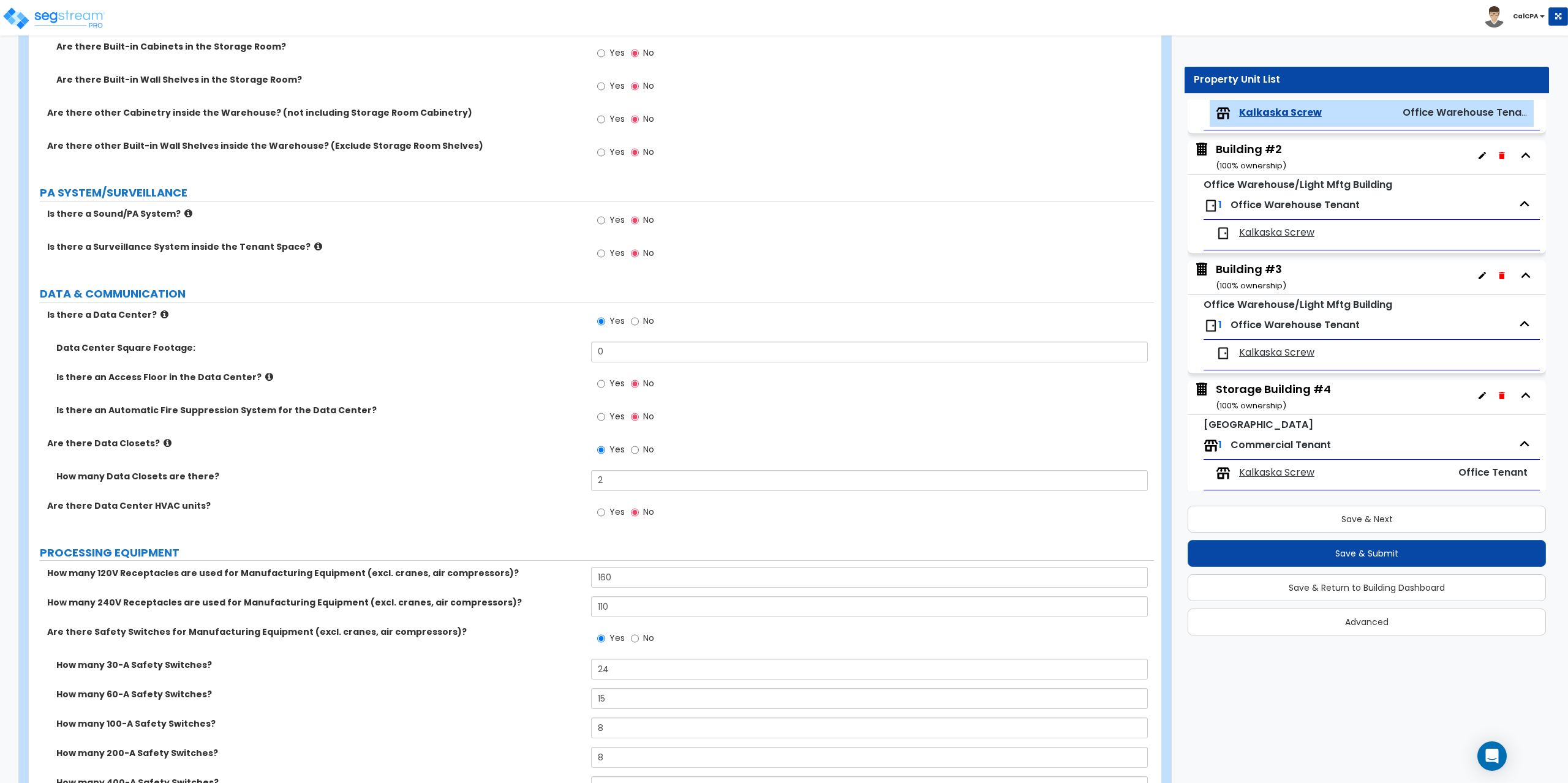
scroll to position [2266, 0]
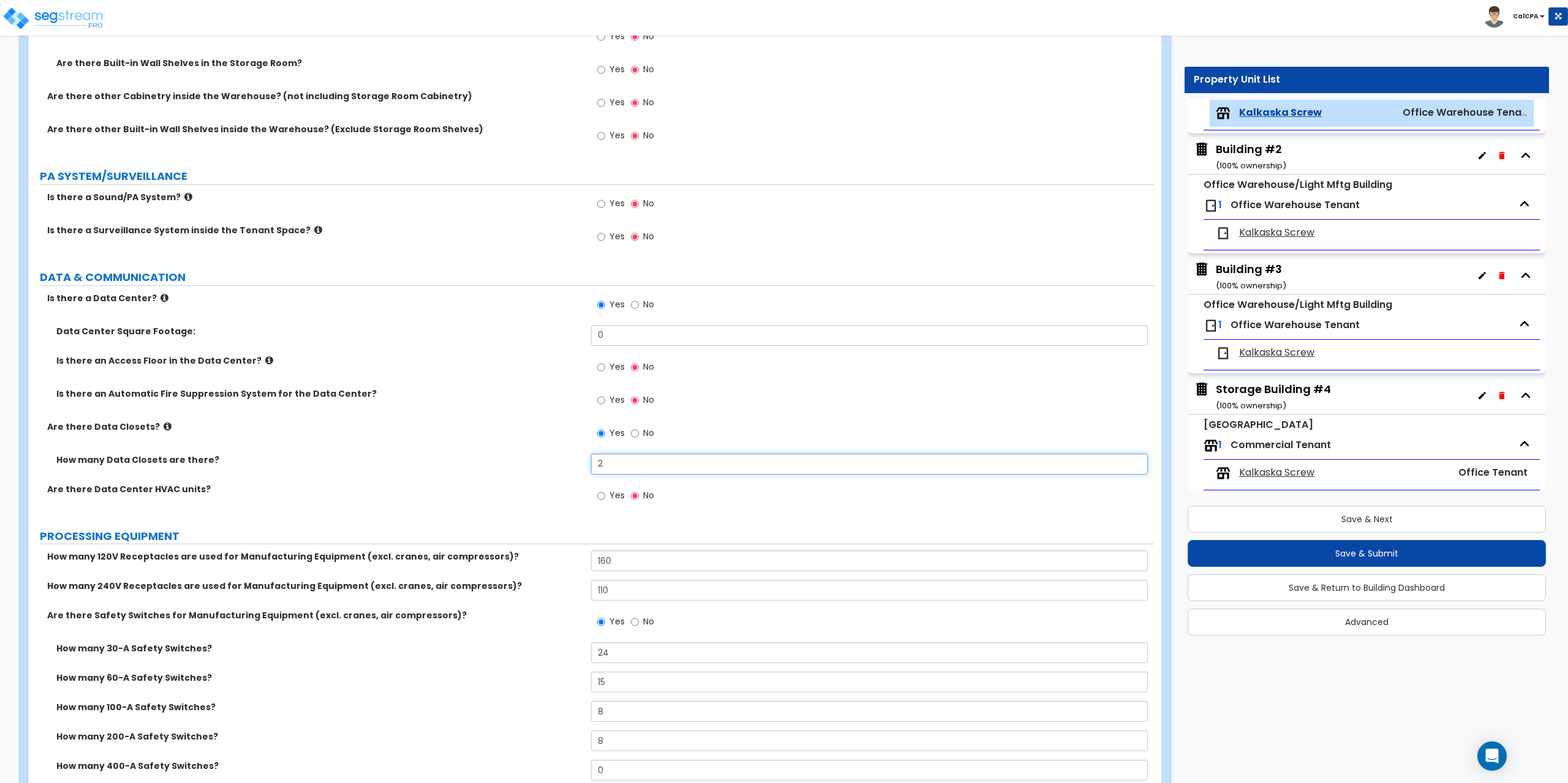
drag, startPoint x: 616, startPoint y: 462, endPoint x: 574, endPoint y: 457, distance: 42.3
click at [574, 457] on div "How many Data Closets are there? 2" at bounding box center [591, 468] width 1125 height 30
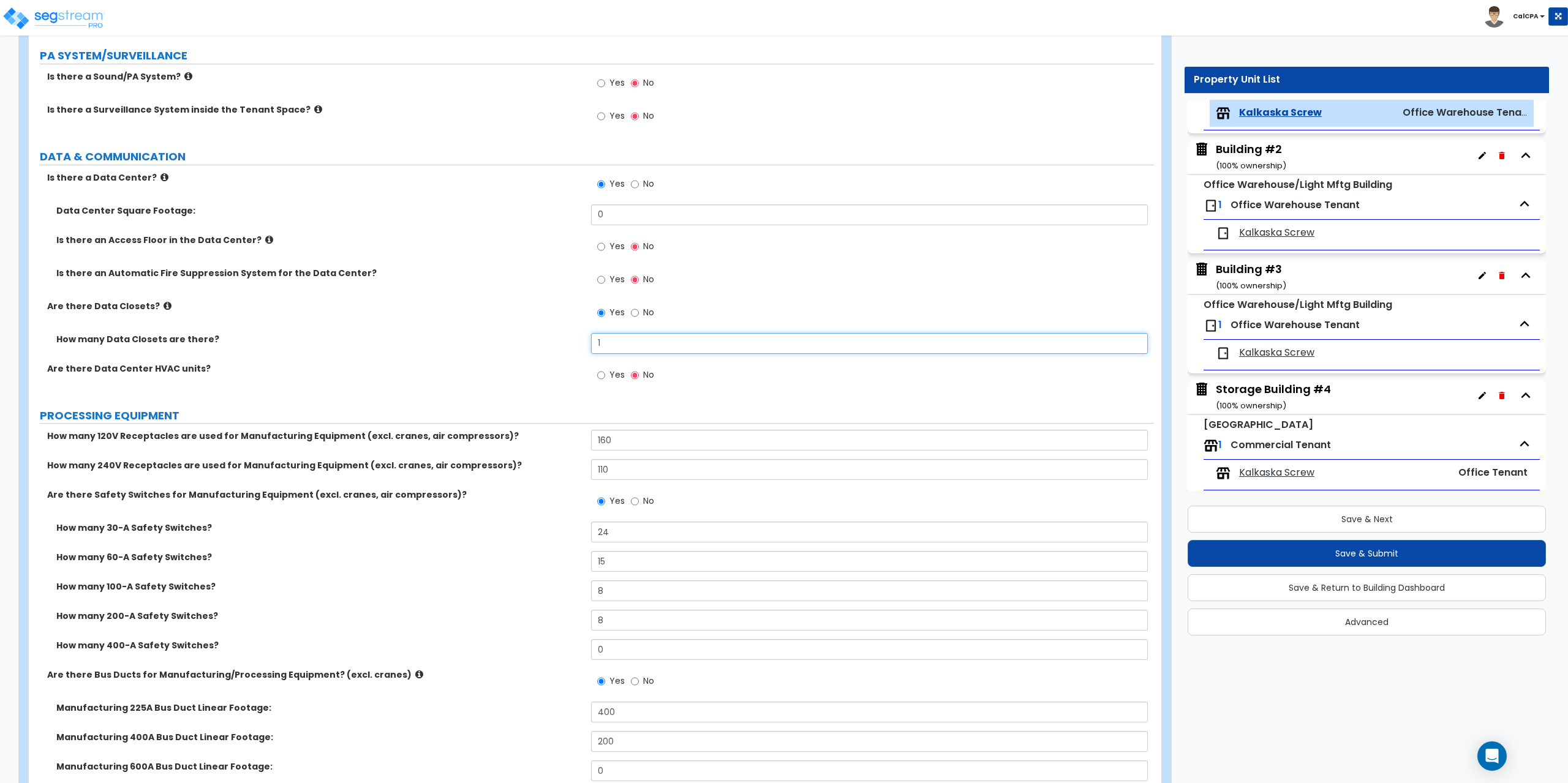
scroll to position [2388, 0]
click at [634, 182] on input "No" at bounding box center [635, 182] width 8 height 13
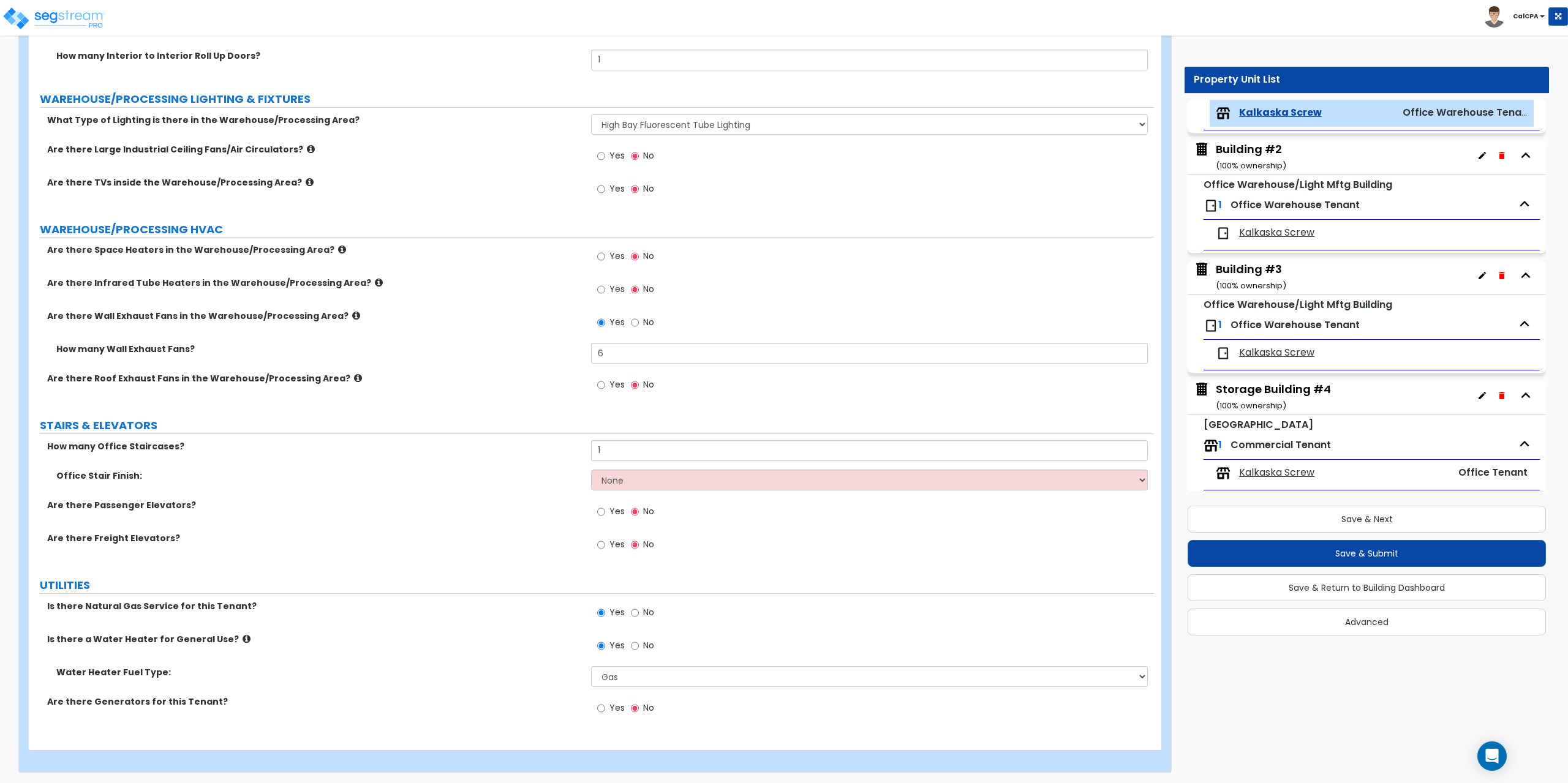
scroll to position [4436, 0]
click at [243, 637] on icon at bounding box center [246, 637] width 8 height 9
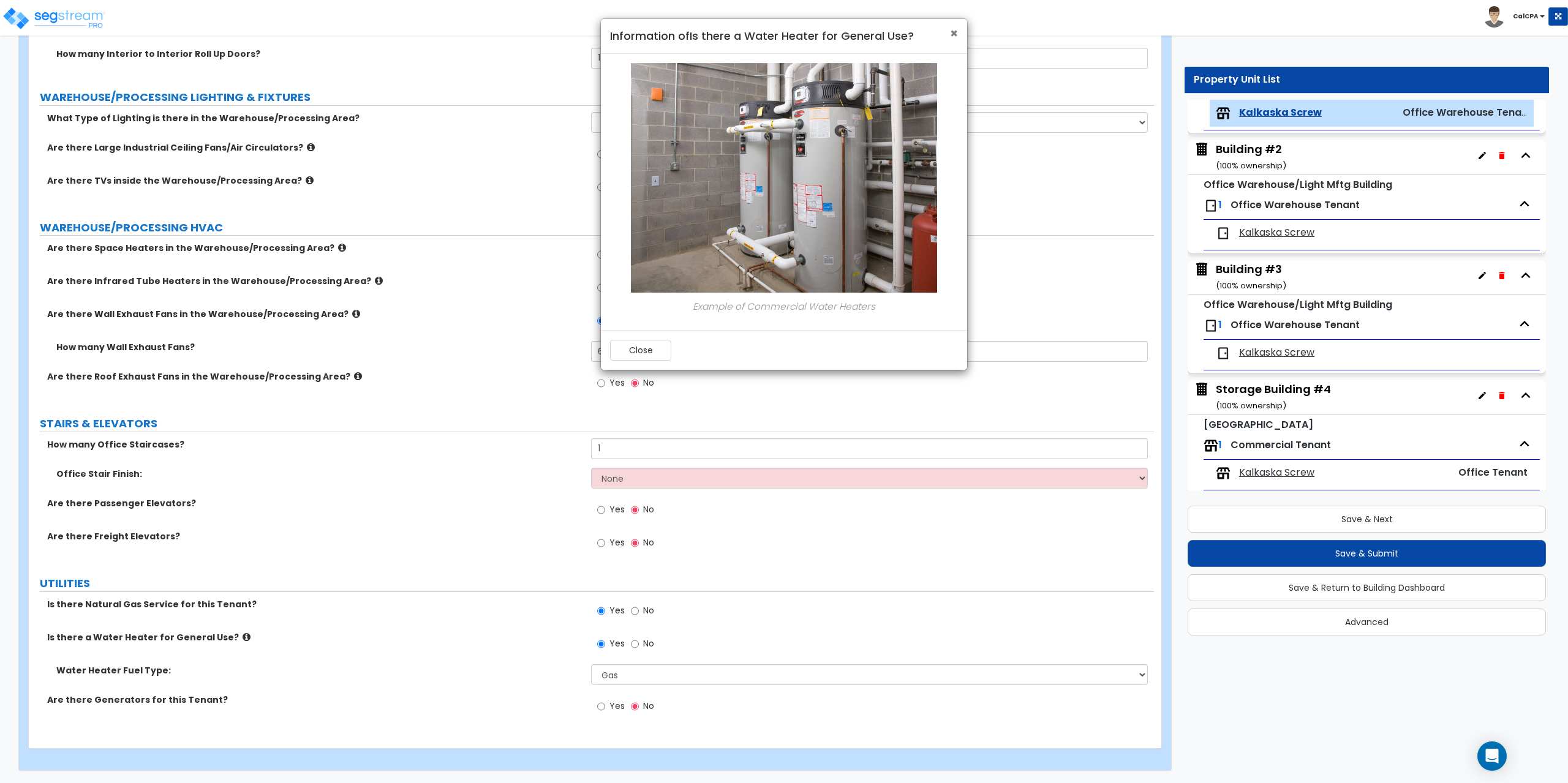
click at [956, 32] on span "×" at bounding box center [954, 33] width 8 height 18
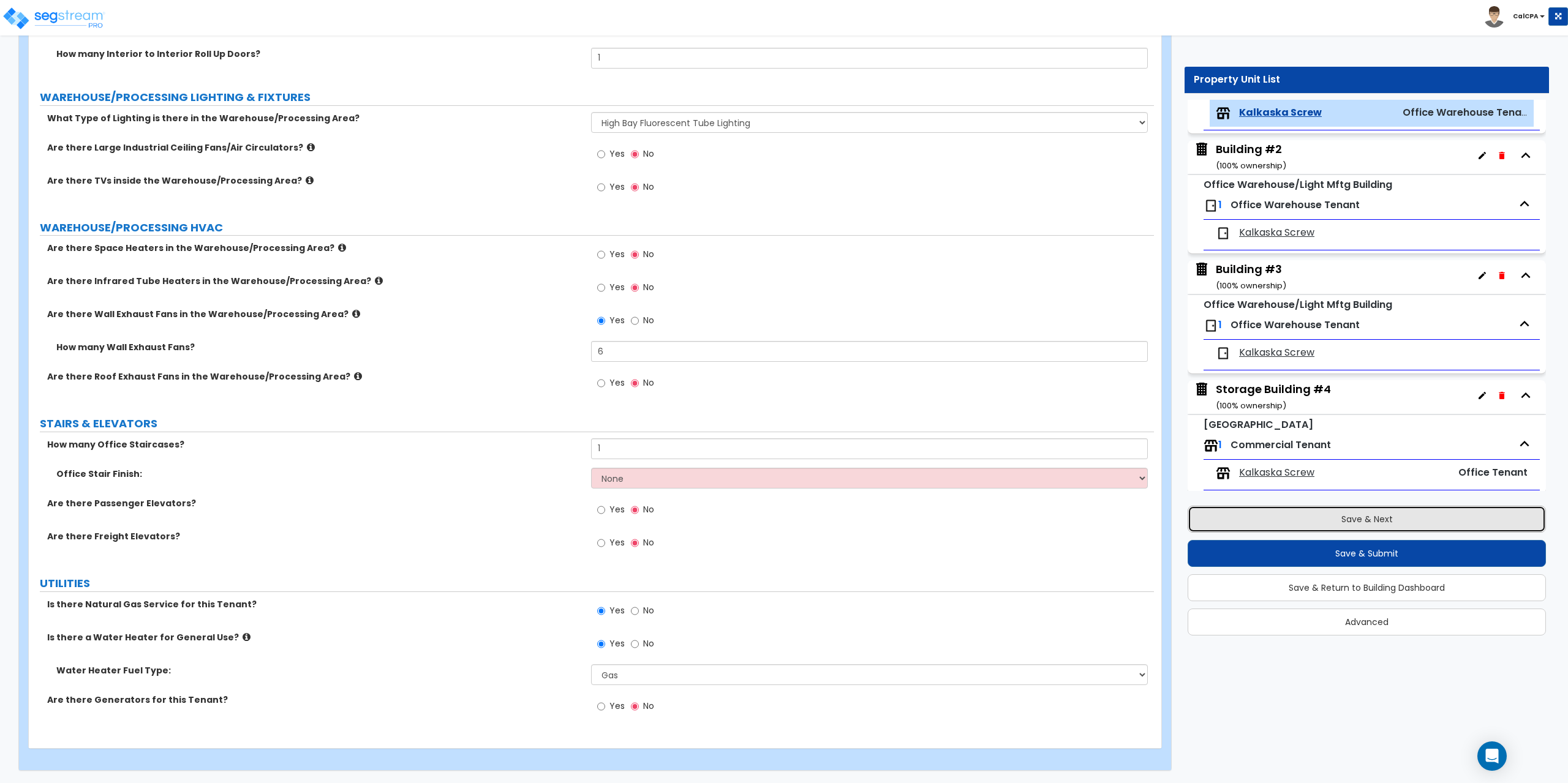
click at [1300, 513] on button "Save & Next" at bounding box center [1366, 519] width 358 height 27
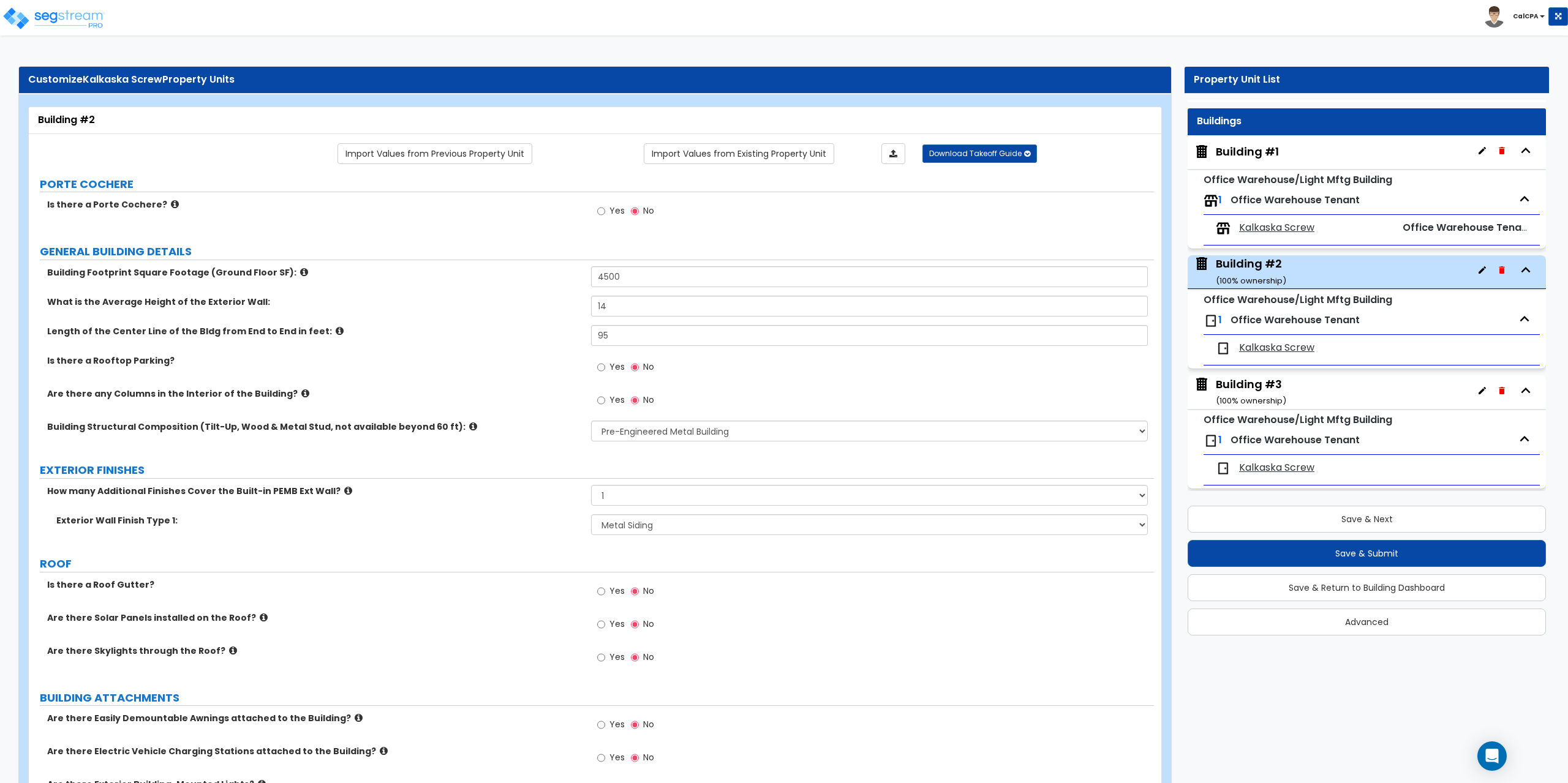
scroll to position [0, 0]
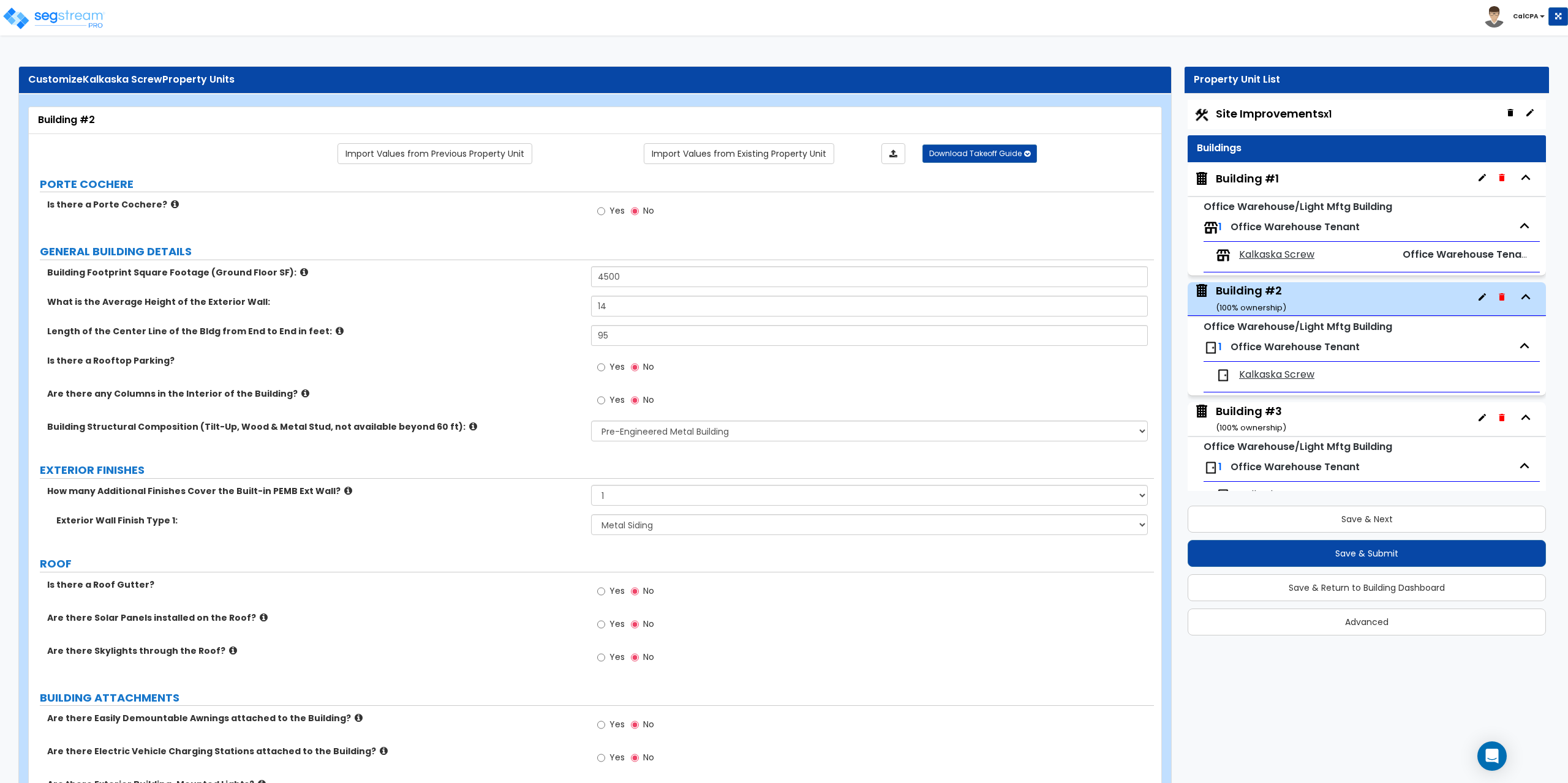
click at [1253, 174] on div "Building #1" at bounding box center [1248, 179] width 63 height 16
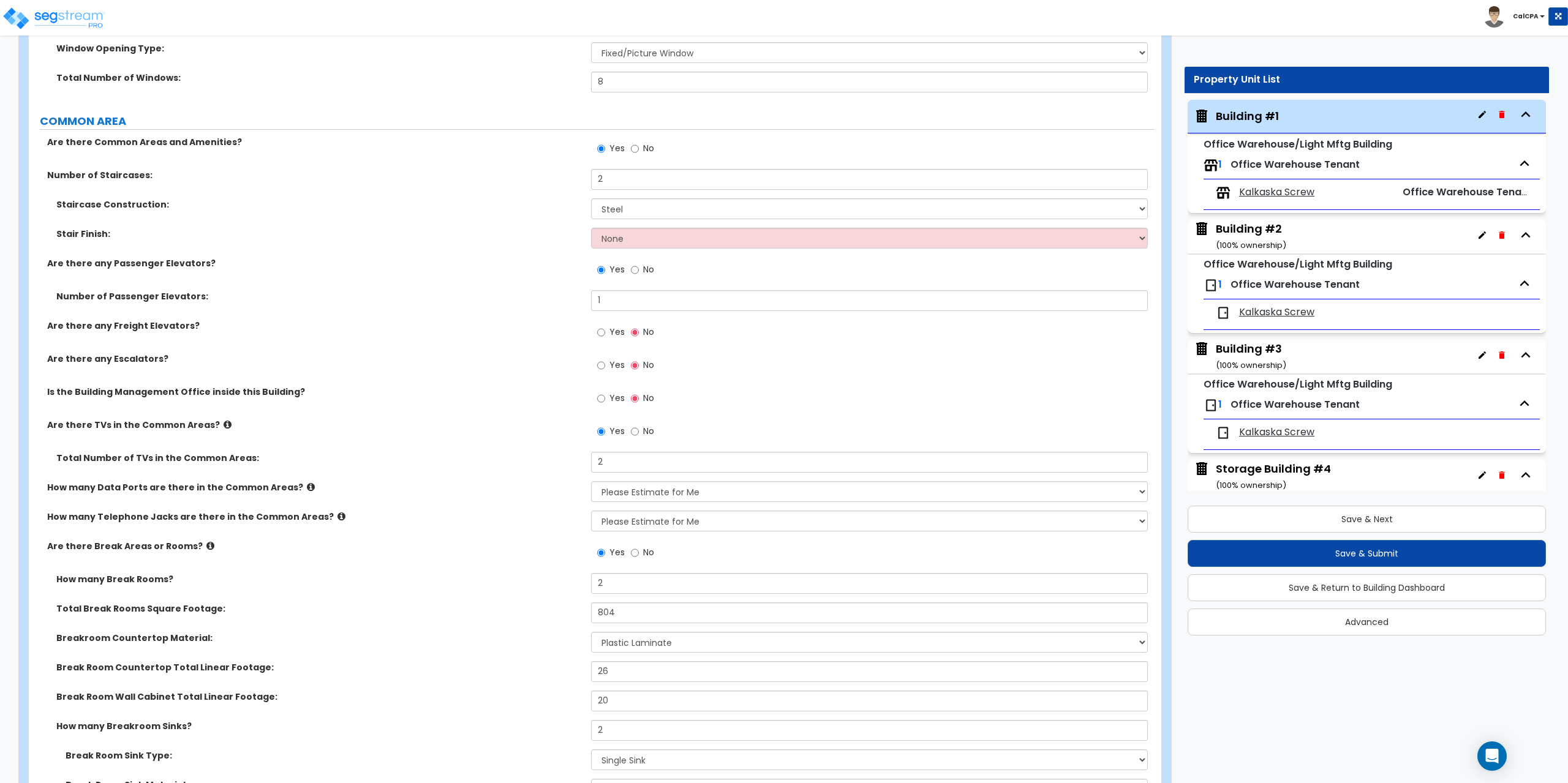
scroll to position [1837, 0]
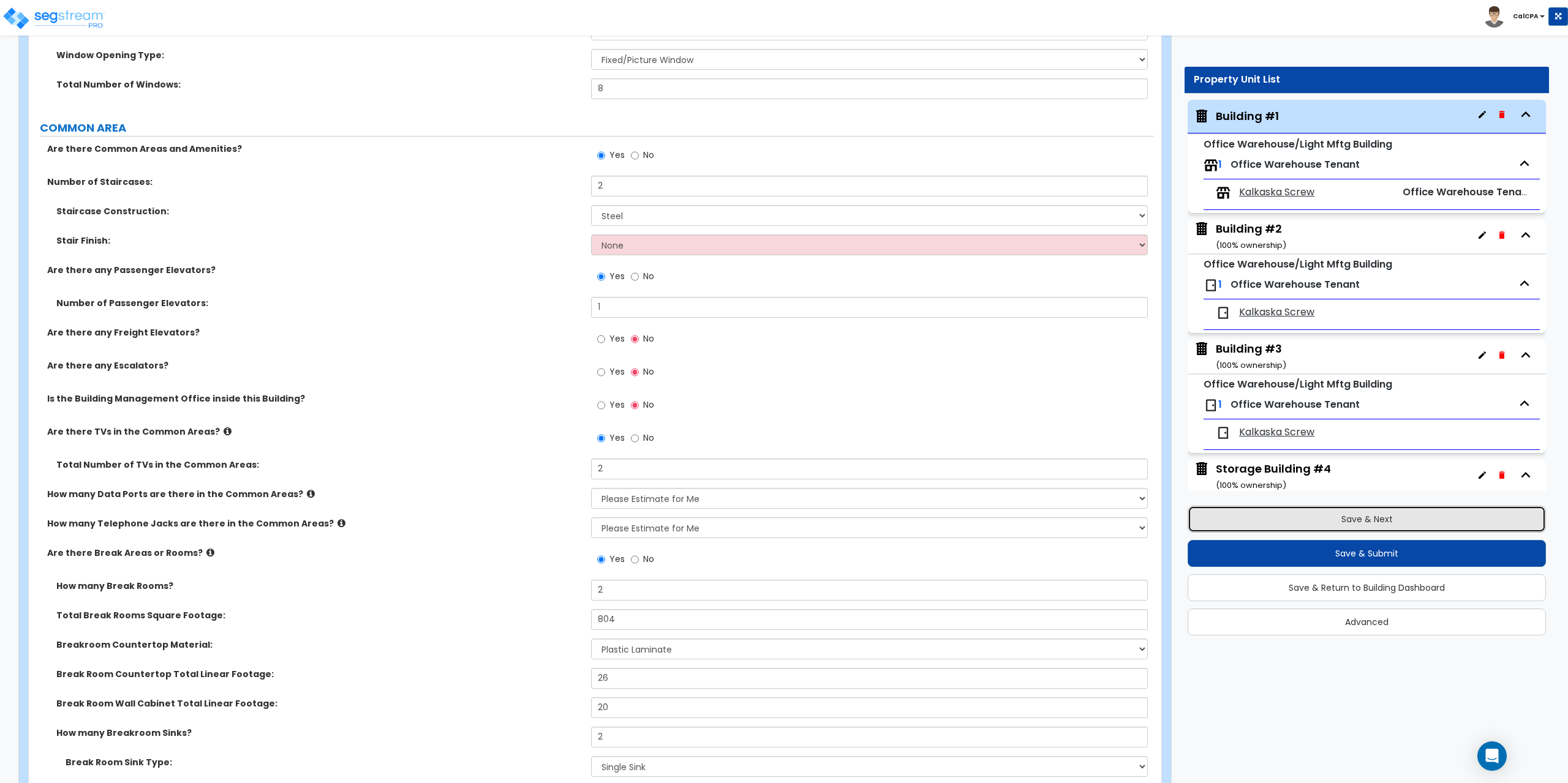
click at [1323, 511] on button "Save & Next" at bounding box center [1366, 519] width 358 height 27
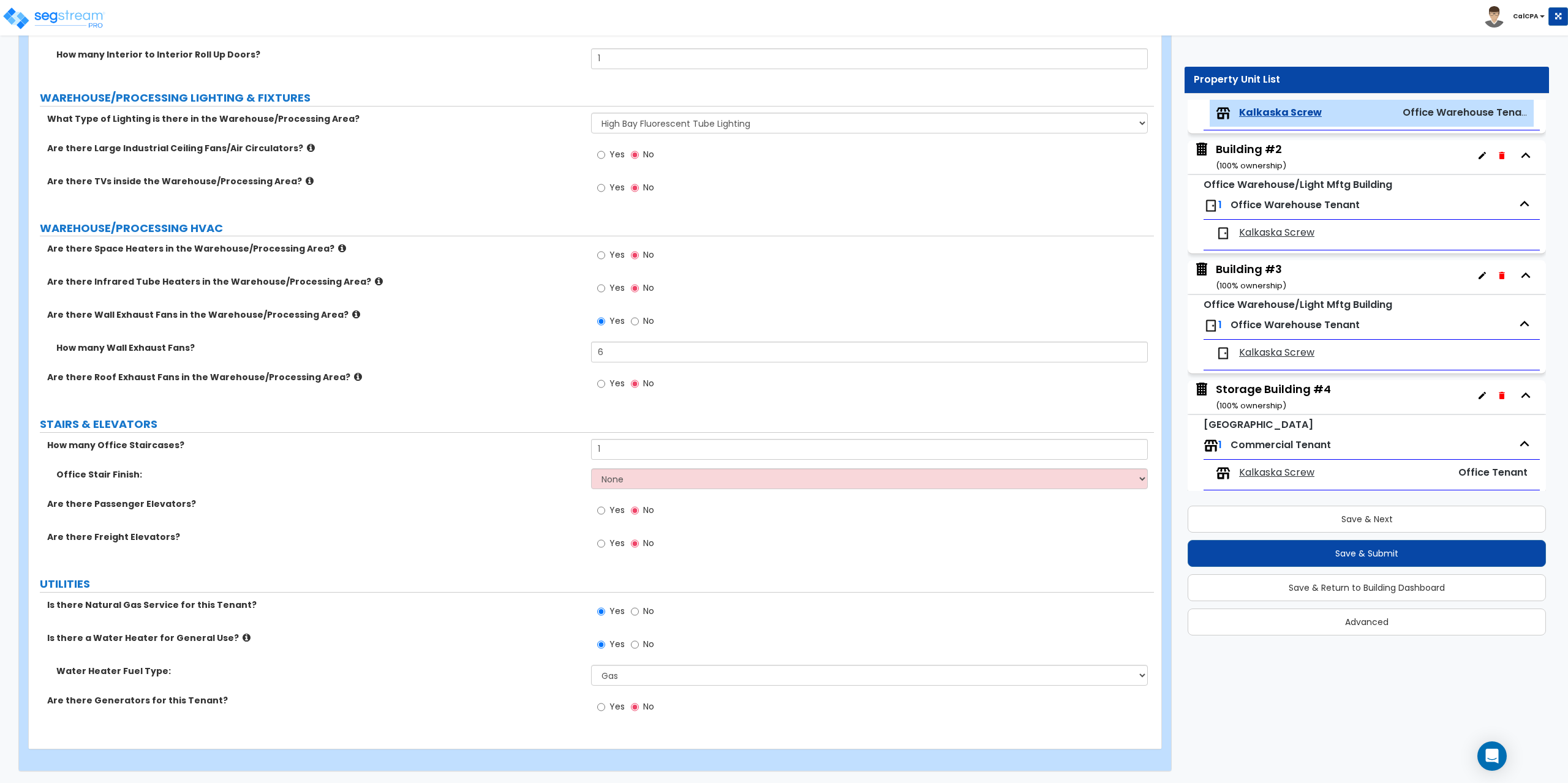
scroll to position [4436, 0]
drag, startPoint x: 651, startPoint y: 453, endPoint x: 590, endPoint y: 448, distance: 61.2
click at [590, 448] on div "How many Office Staircases? 1" at bounding box center [591, 453] width 1125 height 30
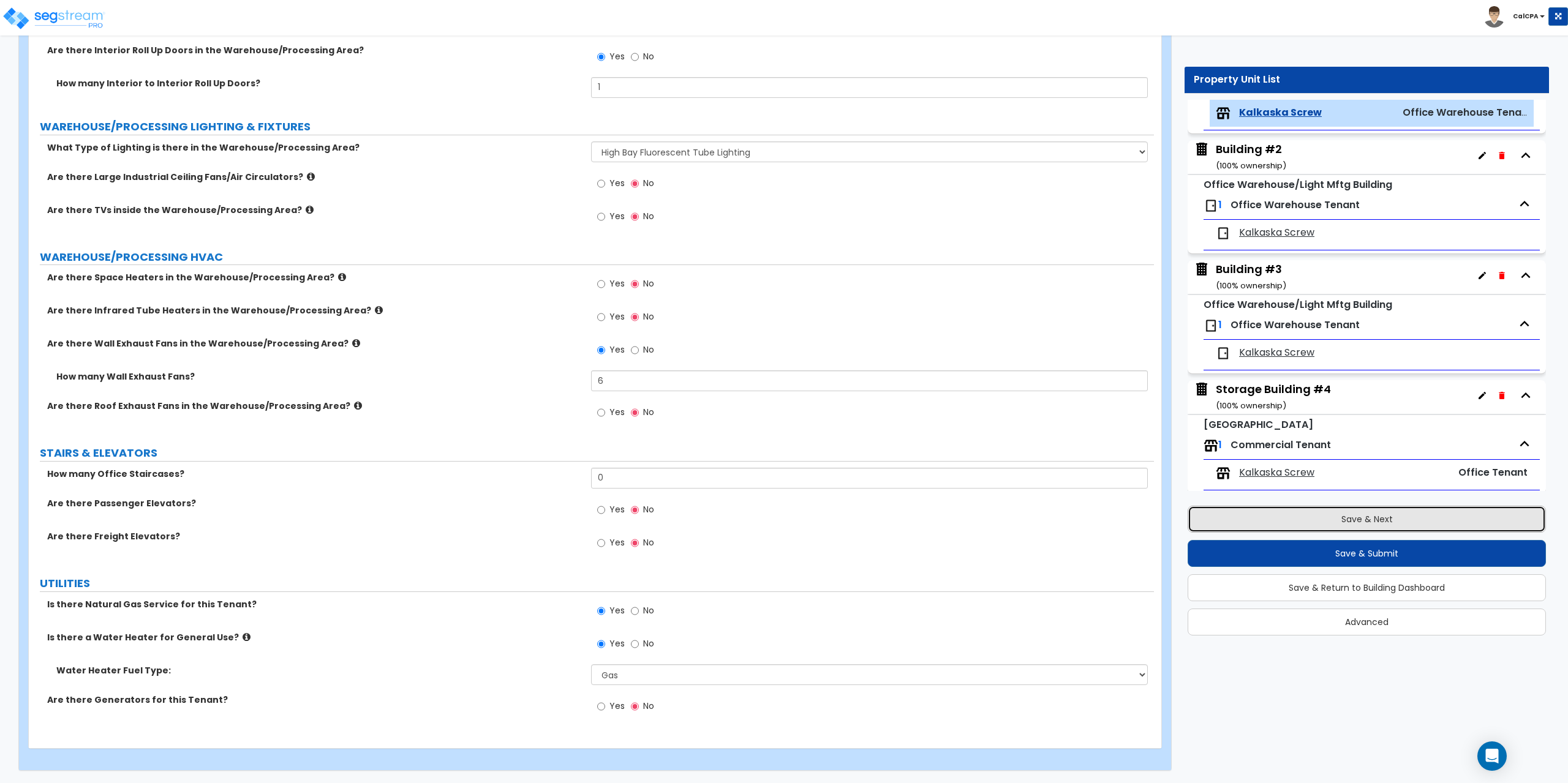
click at [1337, 513] on button "Save & Next" at bounding box center [1366, 519] width 358 height 27
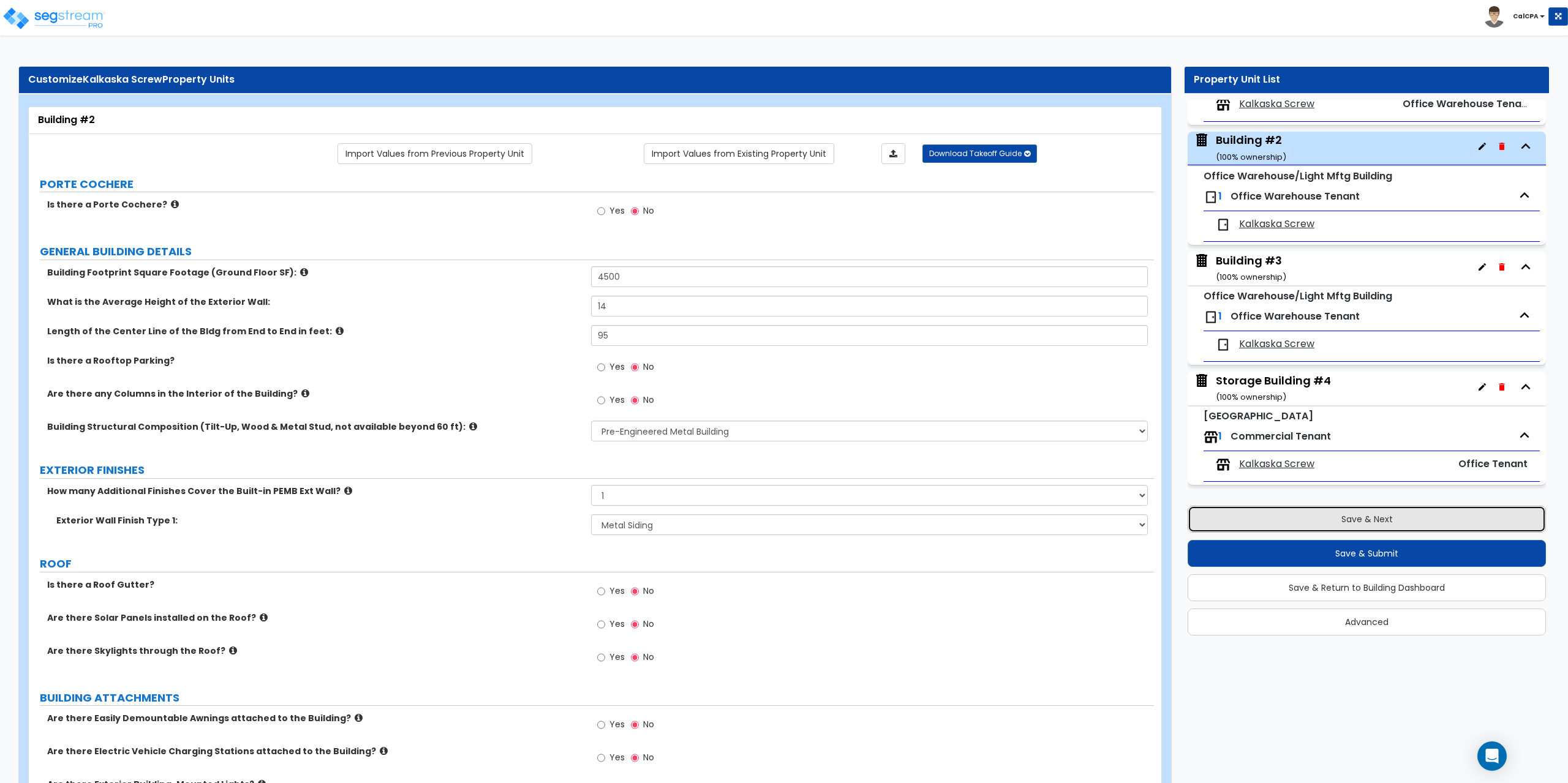
click at [1341, 515] on button "Save & Next" at bounding box center [1366, 519] width 358 height 27
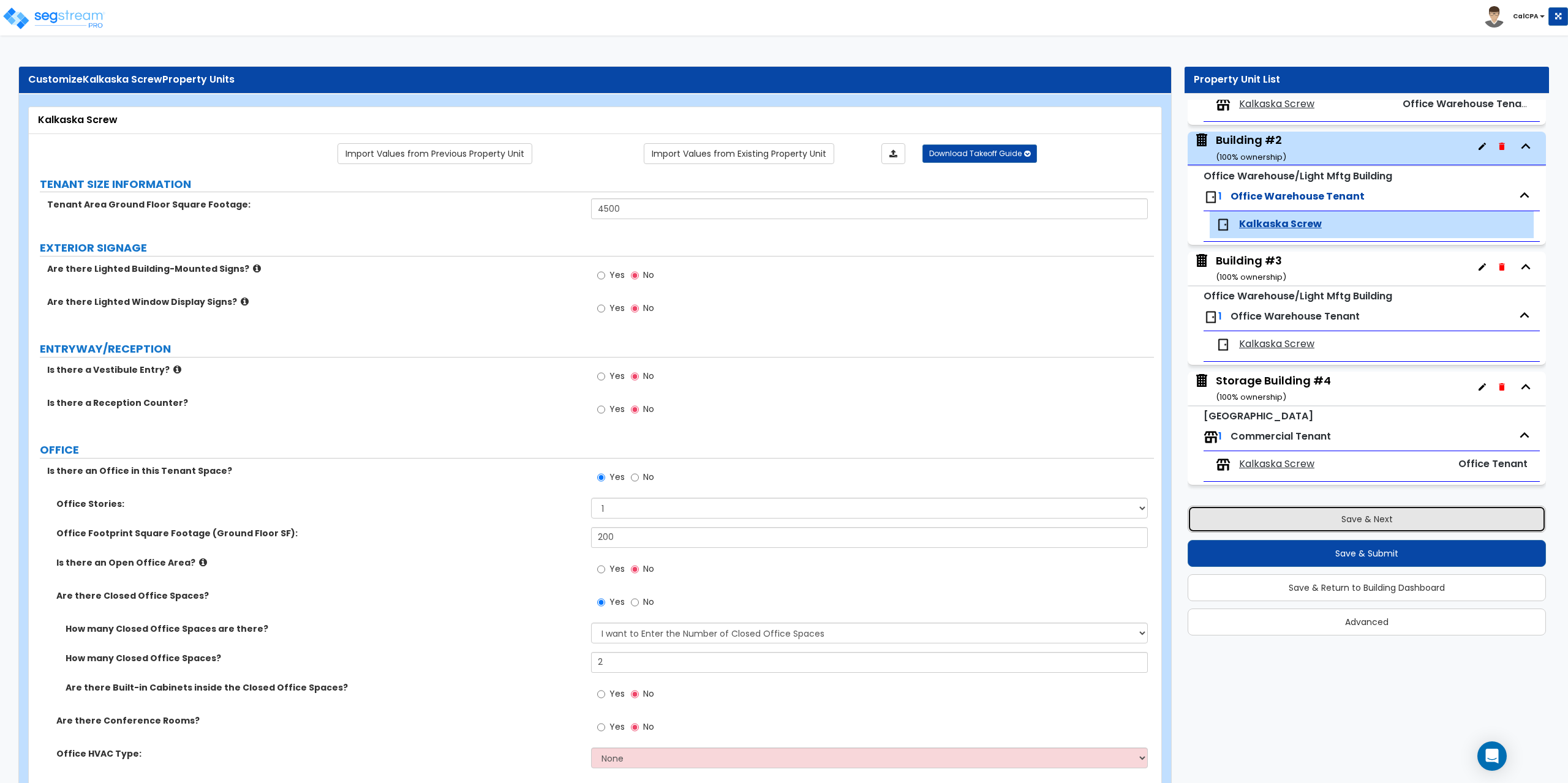
click at [1341, 515] on button "Save & Next" at bounding box center [1366, 519] width 358 height 27
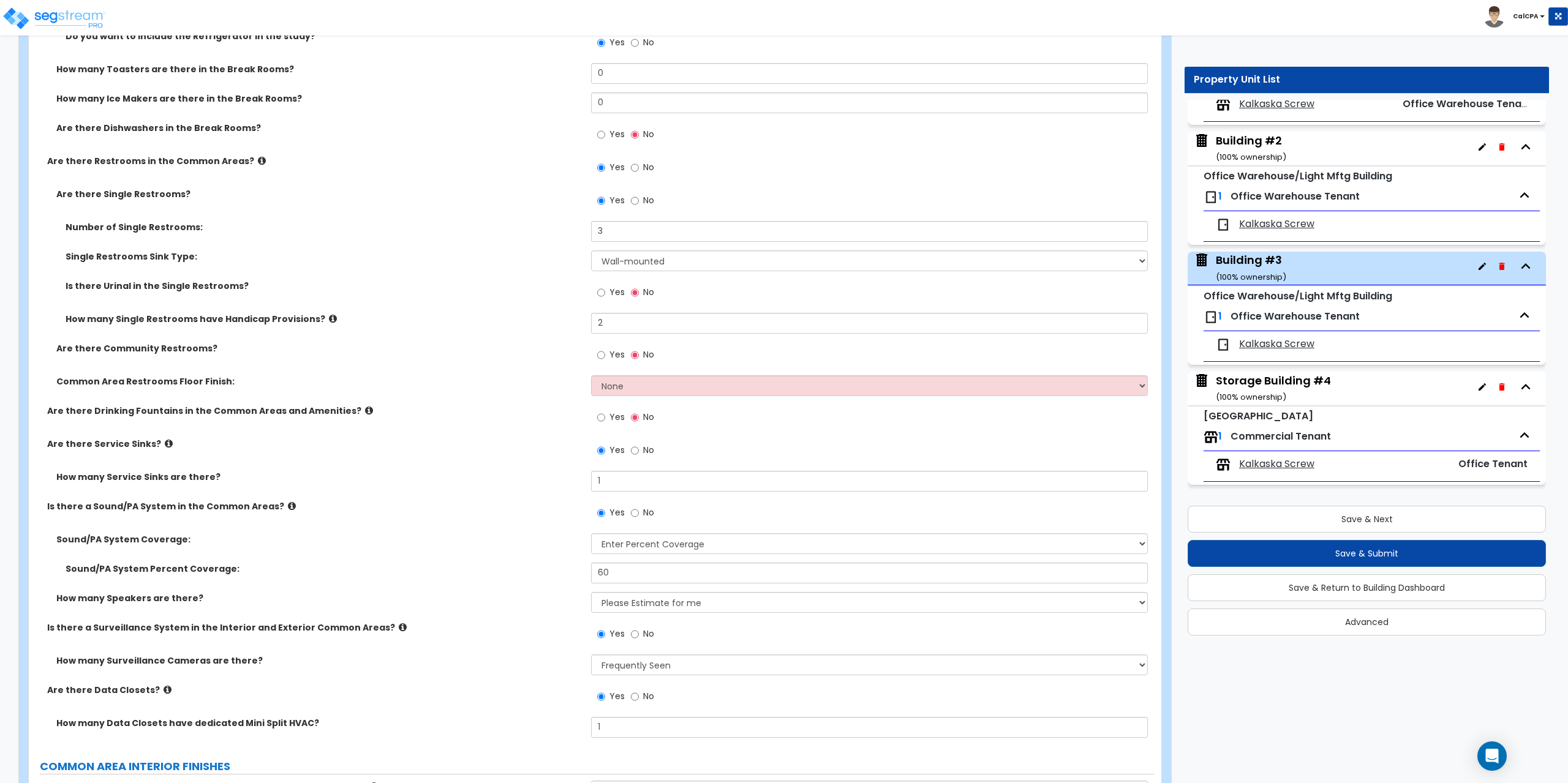
scroll to position [2449, 0]
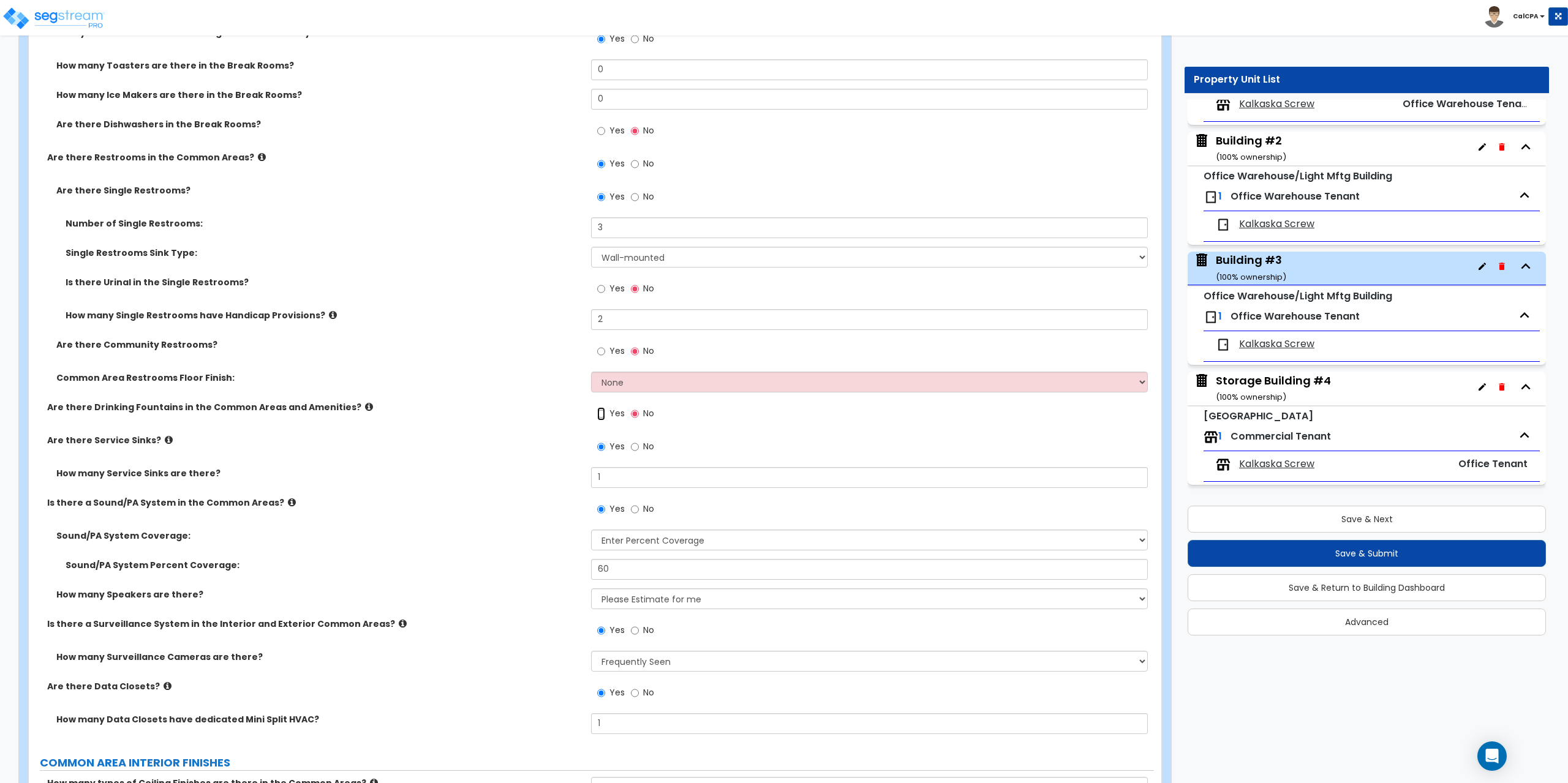
click at [601, 413] on input "Yes" at bounding box center [601, 414] width 8 height 13
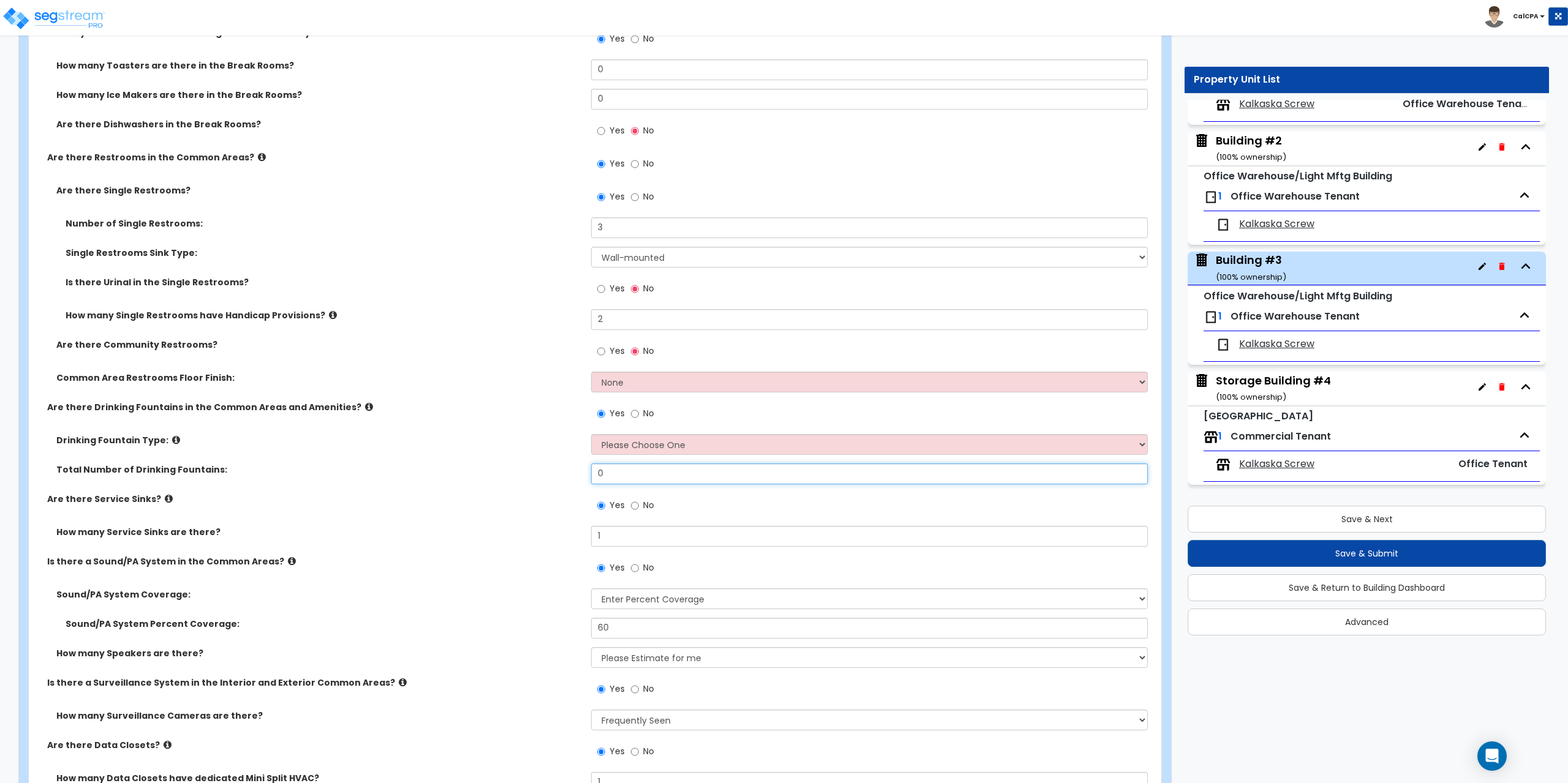
drag, startPoint x: 616, startPoint y: 473, endPoint x: 570, endPoint y: 471, distance: 46.0
click at [570, 471] on div "Total Number of Drinking Fountains: 0" at bounding box center [591, 478] width 1125 height 30
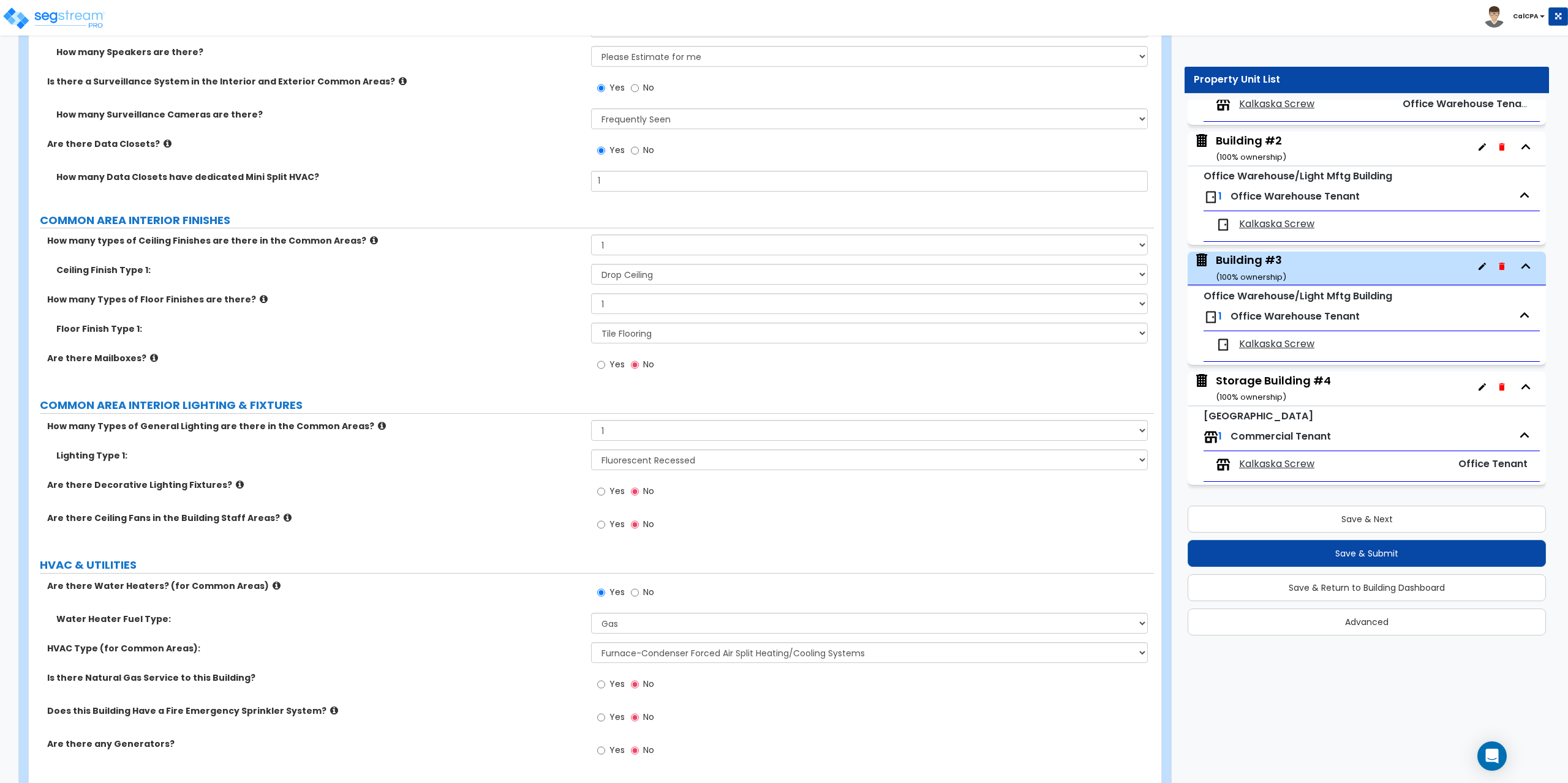
scroll to position [3094, 0]
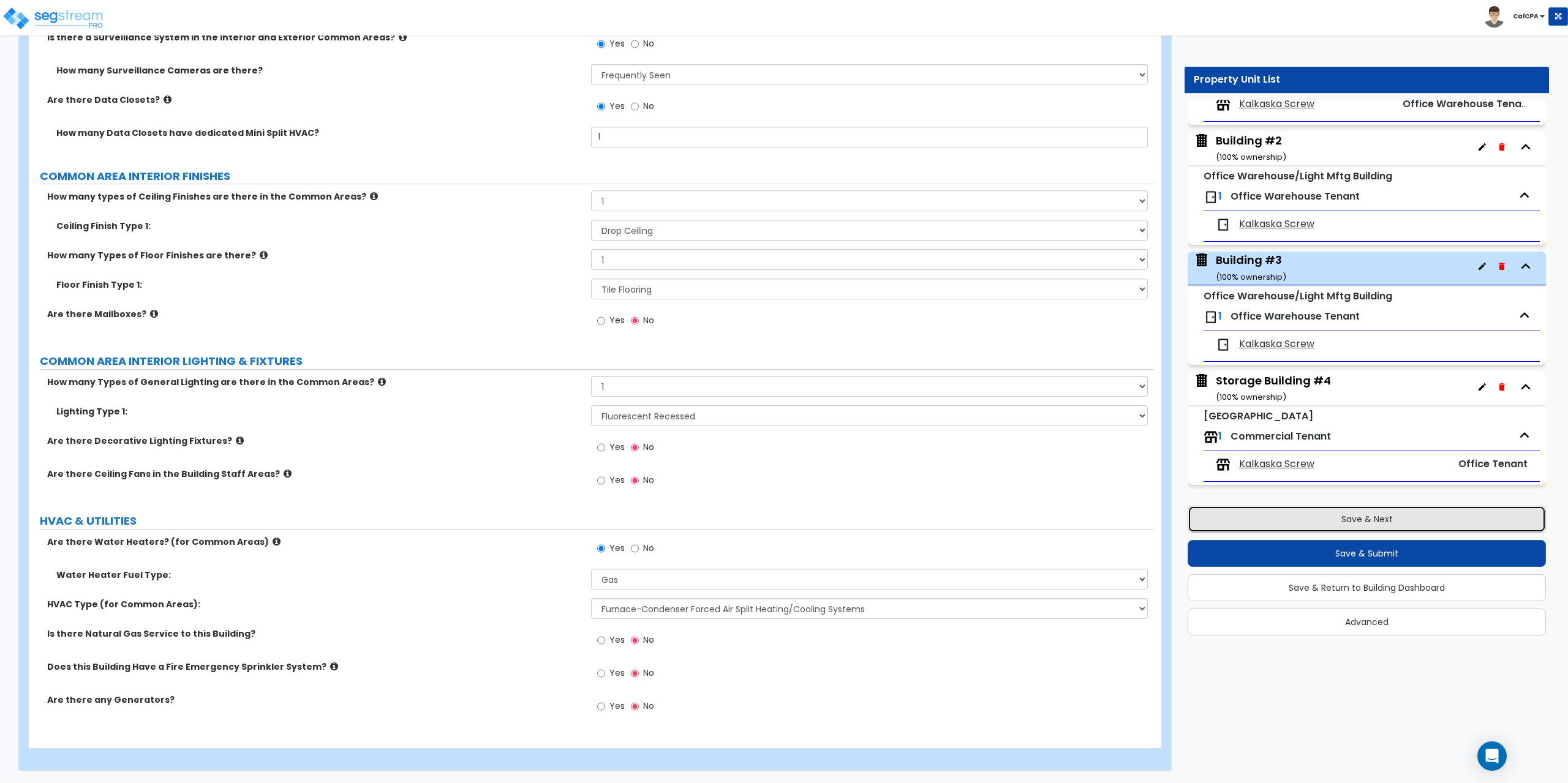
click at [1349, 520] on button "Save & Next" at bounding box center [1366, 519] width 358 height 27
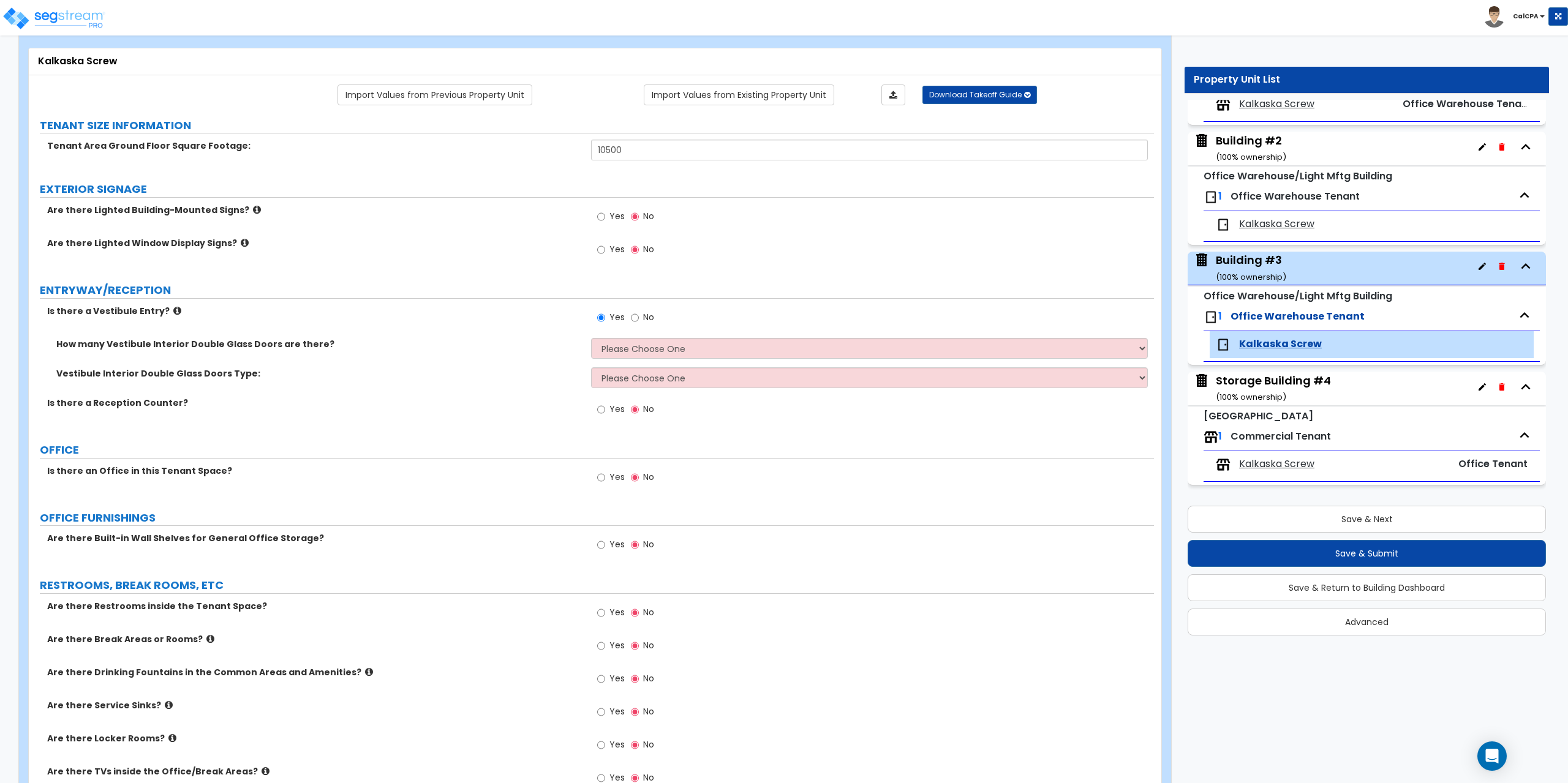
scroll to position [61, 0]
click at [1142, 373] on select "Please Choose One Hinged Sliding" at bounding box center [869, 375] width 556 height 21
click at [591, 365] on select "Please Choose One Hinged Sliding" at bounding box center [869, 375] width 556 height 21
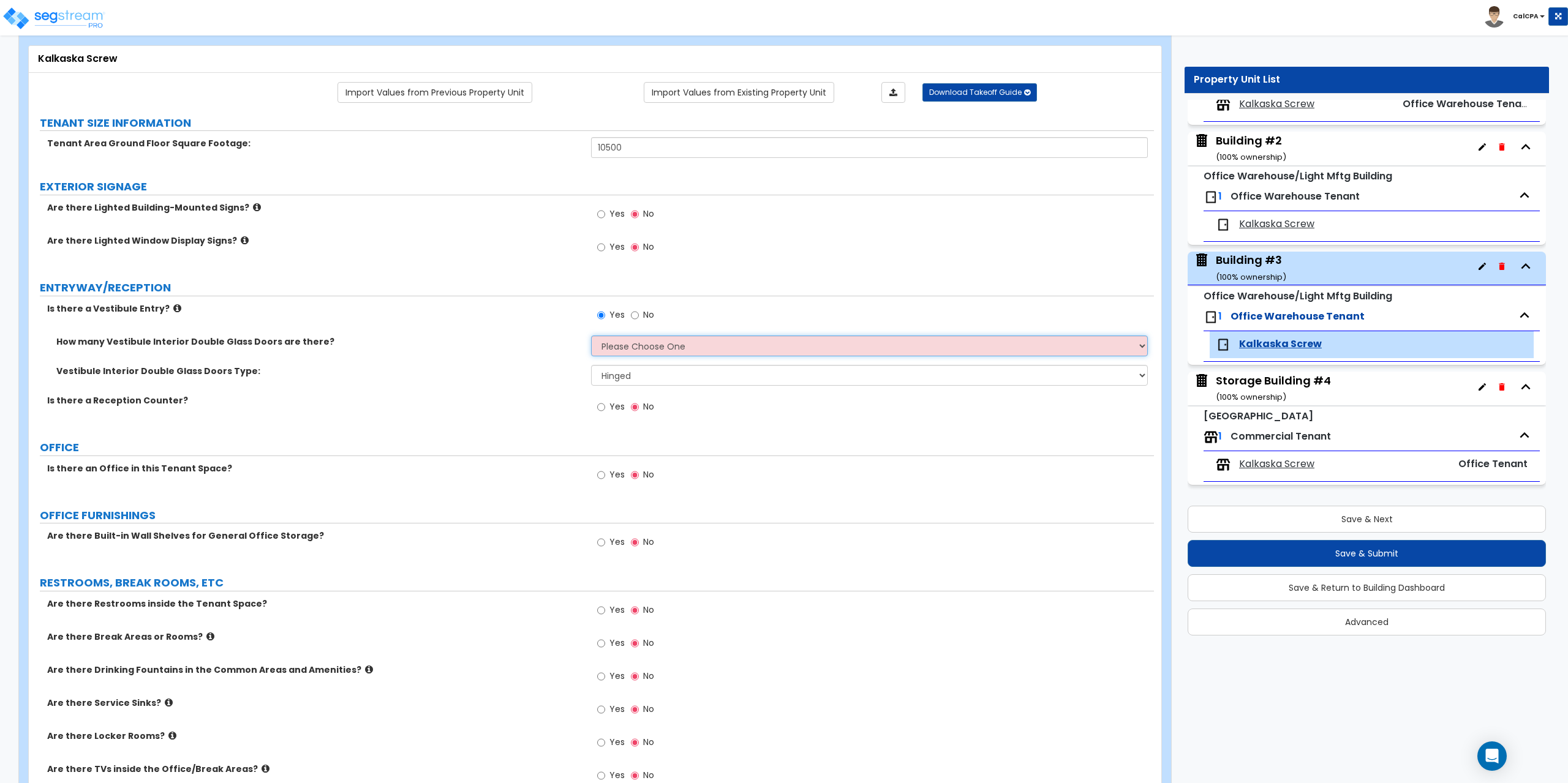
click at [1130, 345] on select "Please Choose One 1 2 3" at bounding box center [869, 345] width 556 height 21
click at [591, 335] on select "Please Choose One 1 2 3" at bounding box center [869, 345] width 556 height 21
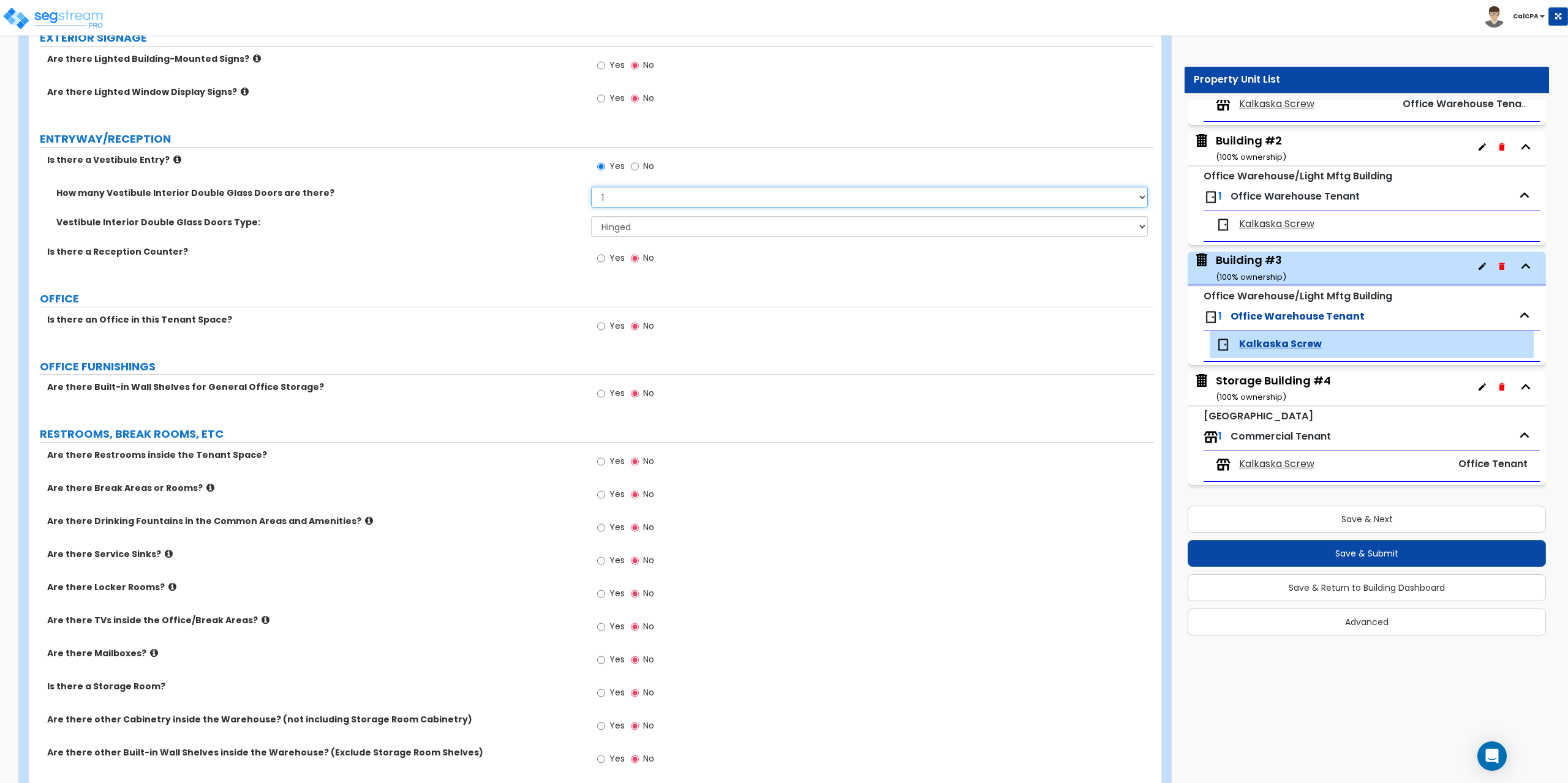
scroll to position [245, 0]
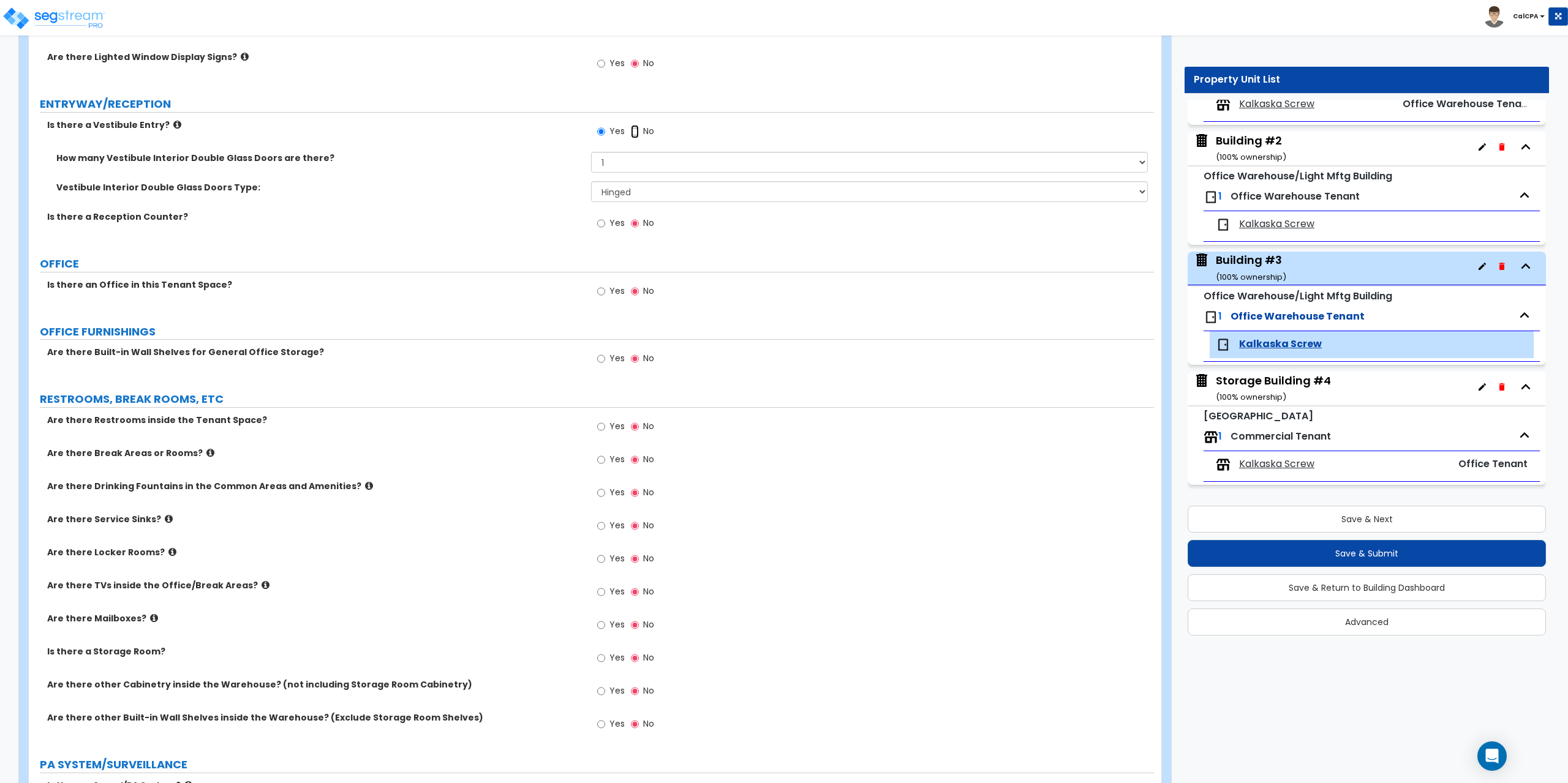
click at [633, 134] on input "No" at bounding box center [635, 131] width 8 height 13
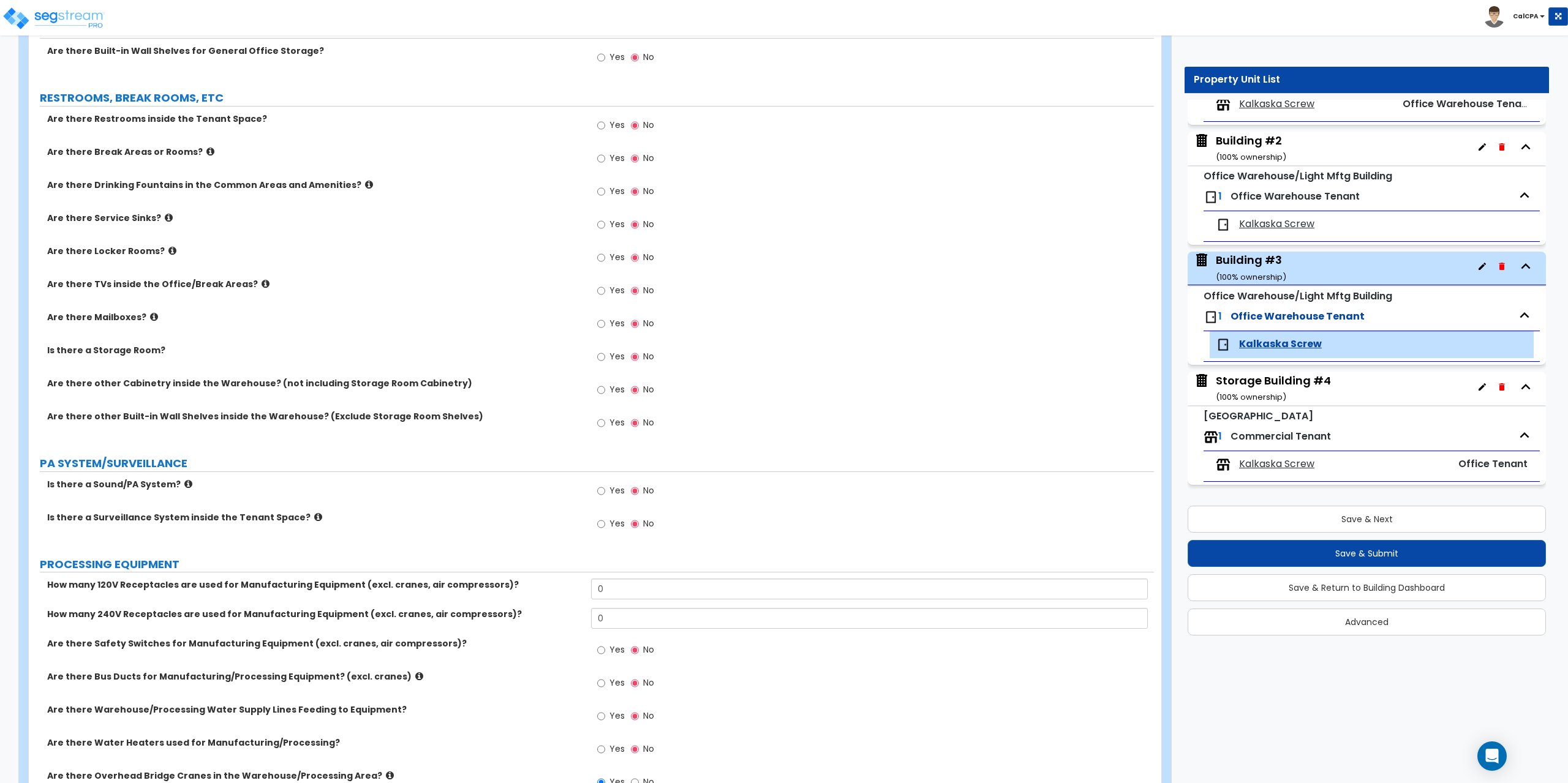
scroll to position [490, 0]
click at [1305, 268] on div "Building #3 ( 100 % ownership)" at bounding box center [1366, 268] width 358 height 33
click at [1219, 263] on div "Building #3 ( 100 % ownership)" at bounding box center [1251, 267] width 71 height 31
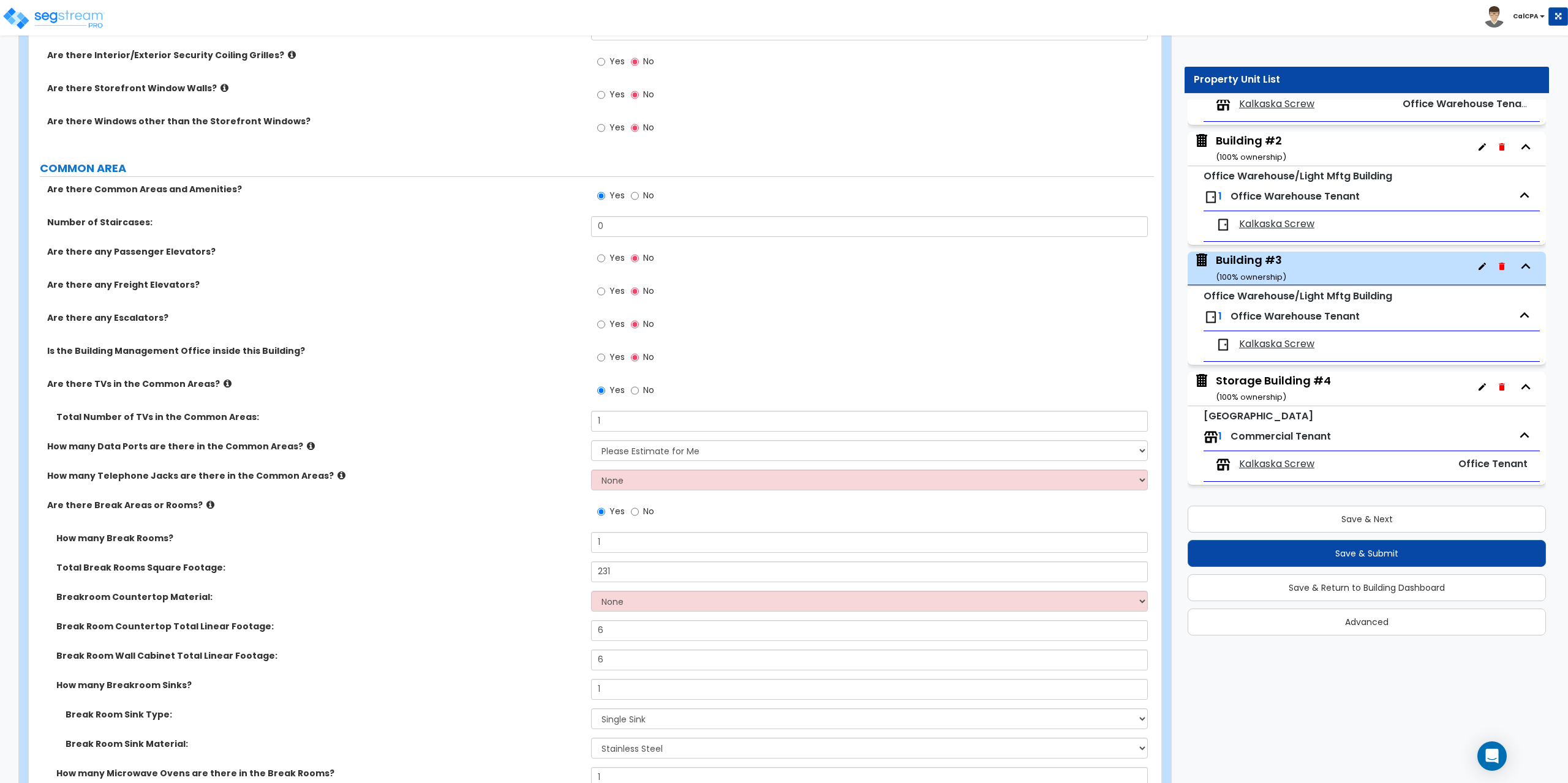
scroll to position [1592, 0]
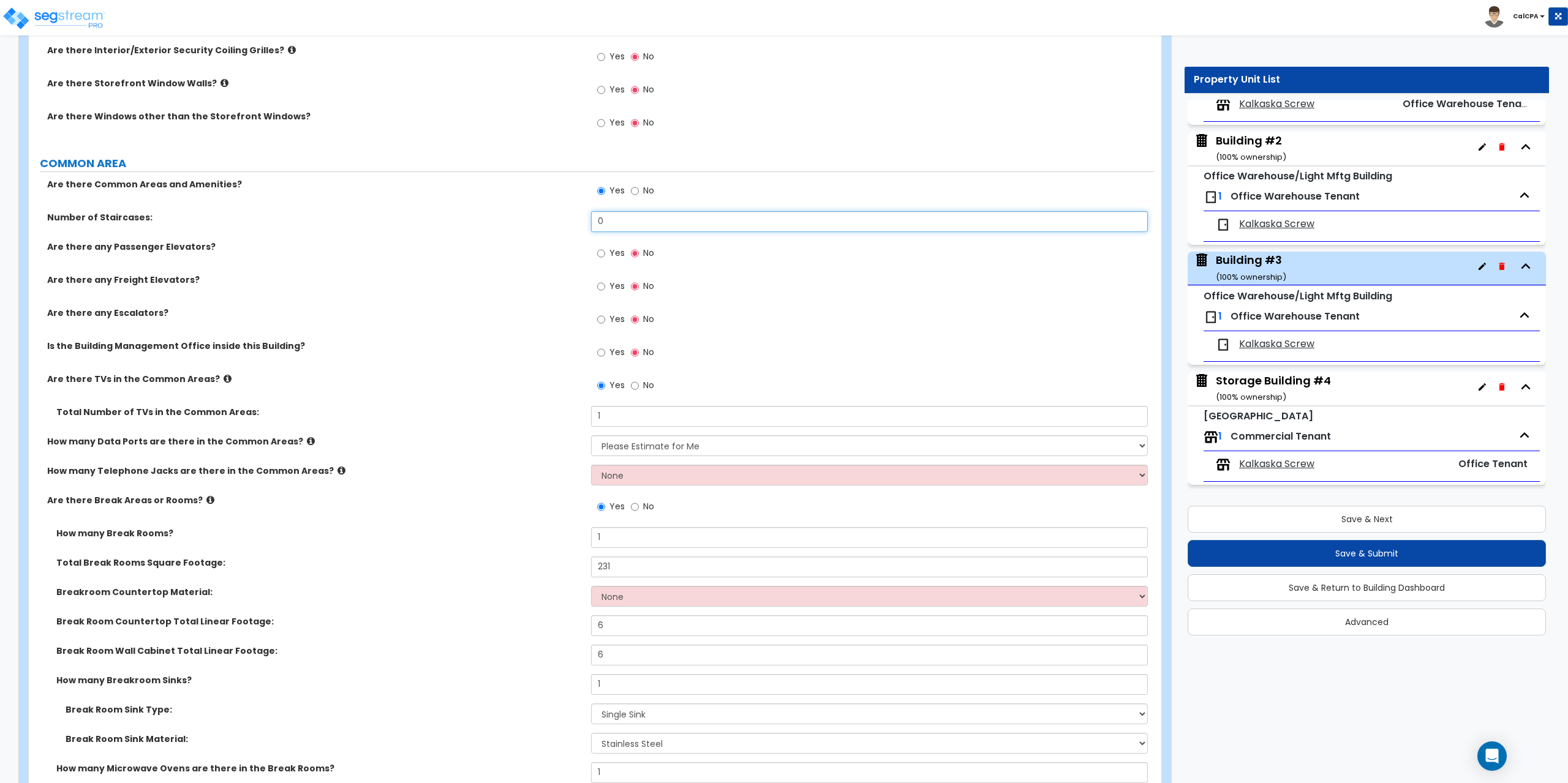
drag, startPoint x: 612, startPoint y: 217, endPoint x: 573, endPoint y: 222, distance: 39.3
click at [573, 222] on div "Number of Staircases: 0" at bounding box center [591, 226] width 1125 height 30
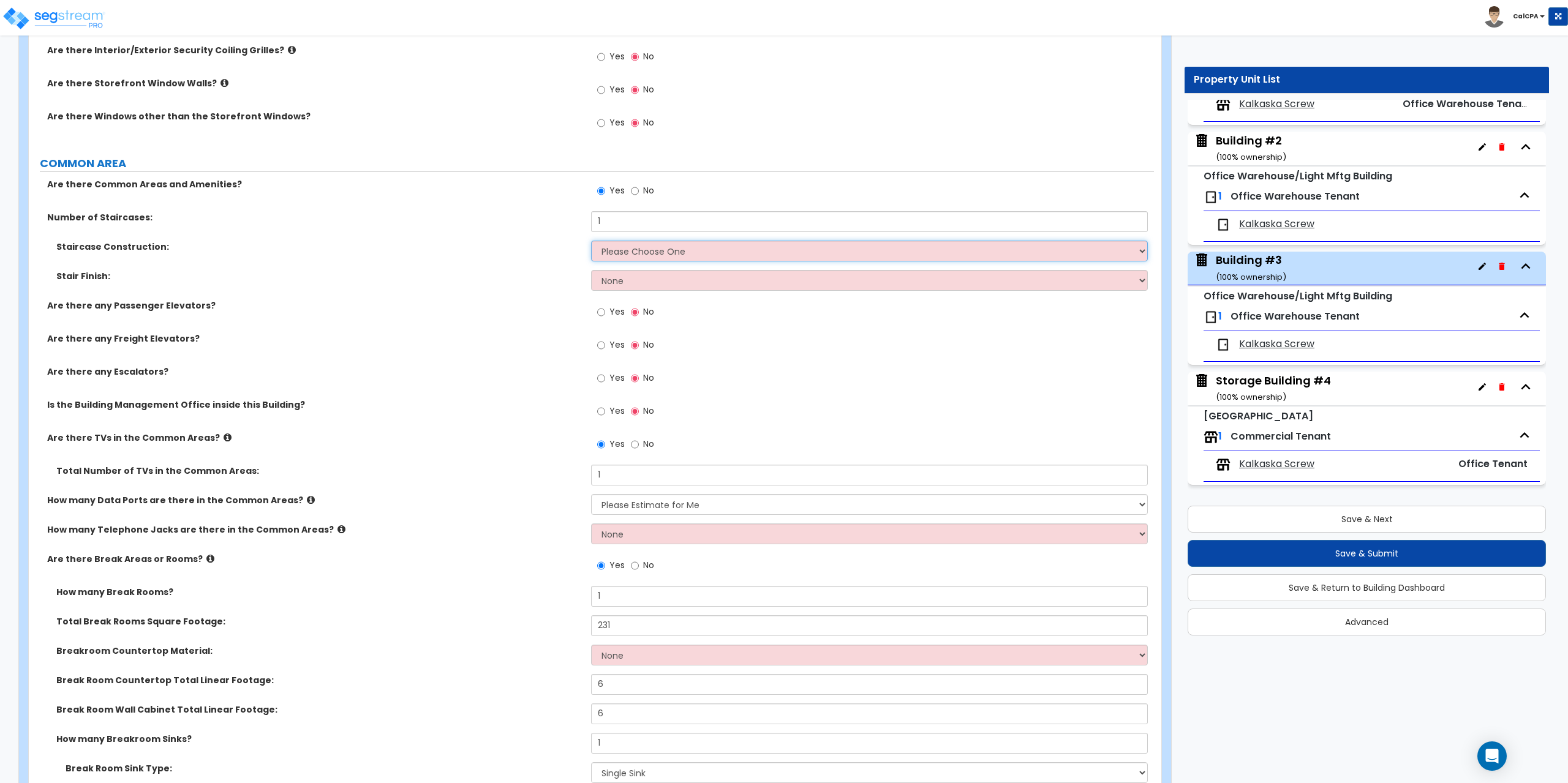
click at [1142, 252] on select "Please Choose One Concrete Steel Wood Please Choose For Me" at bounding box center [869, 251] width 556 height 21
click at [591, 241] on select "Please Choose One Concrete Steel Wood Please Choose For Me" at bounding box center [869, 251] width 556 height 21
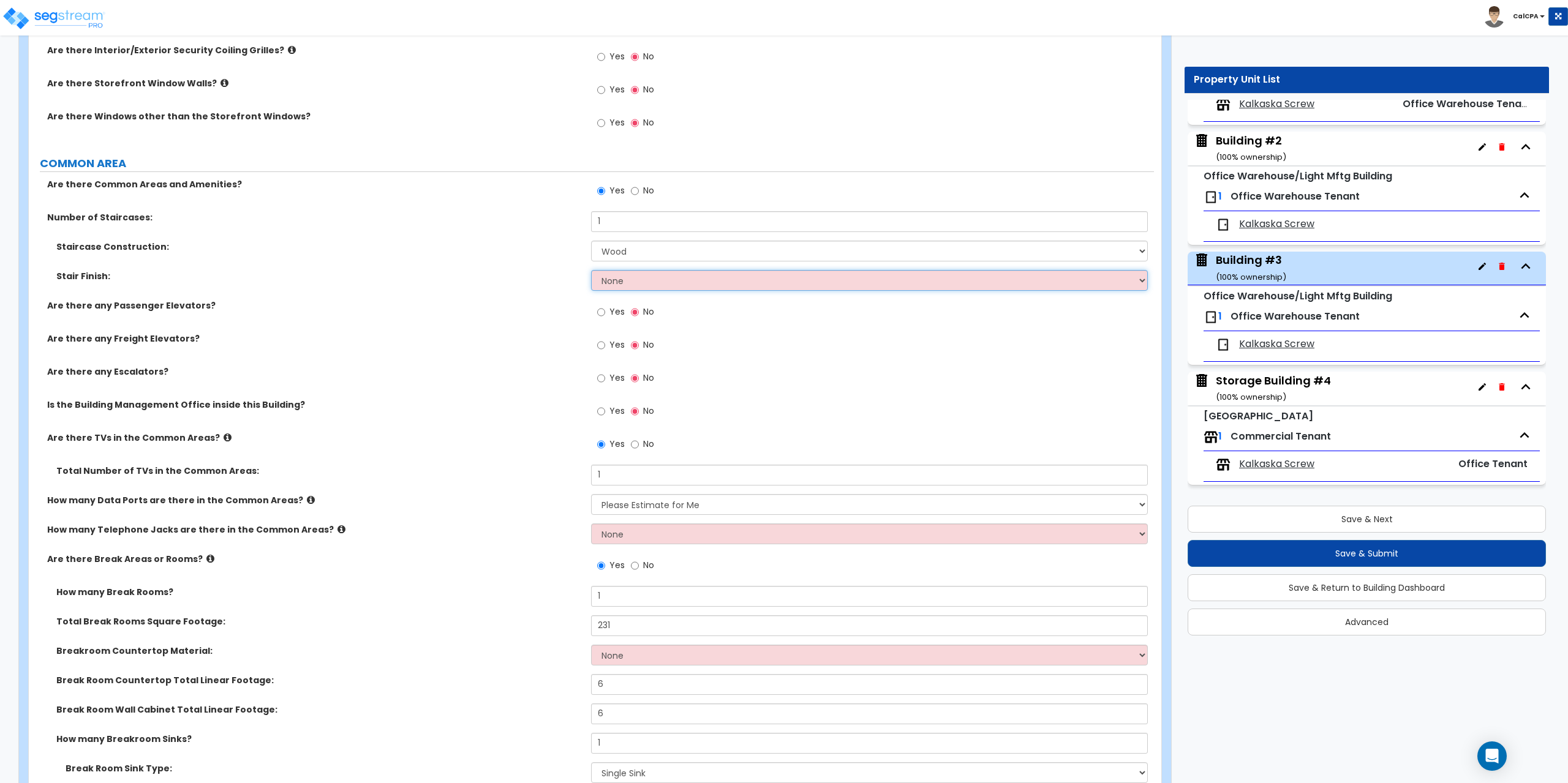
click at [1145, 281] on select "None Tile Wood Laminate VCT Sheet Carpet Sheet Vinyl Carpet Tile" at bounding box center [869, 280] width 556 height 21
click at [591, 270] on select "None Tile Wood Laminate VCT Sheet Carpet Sheet Vinyl Carpet Tile" at bounding box center [869, 280] width 556 height 21
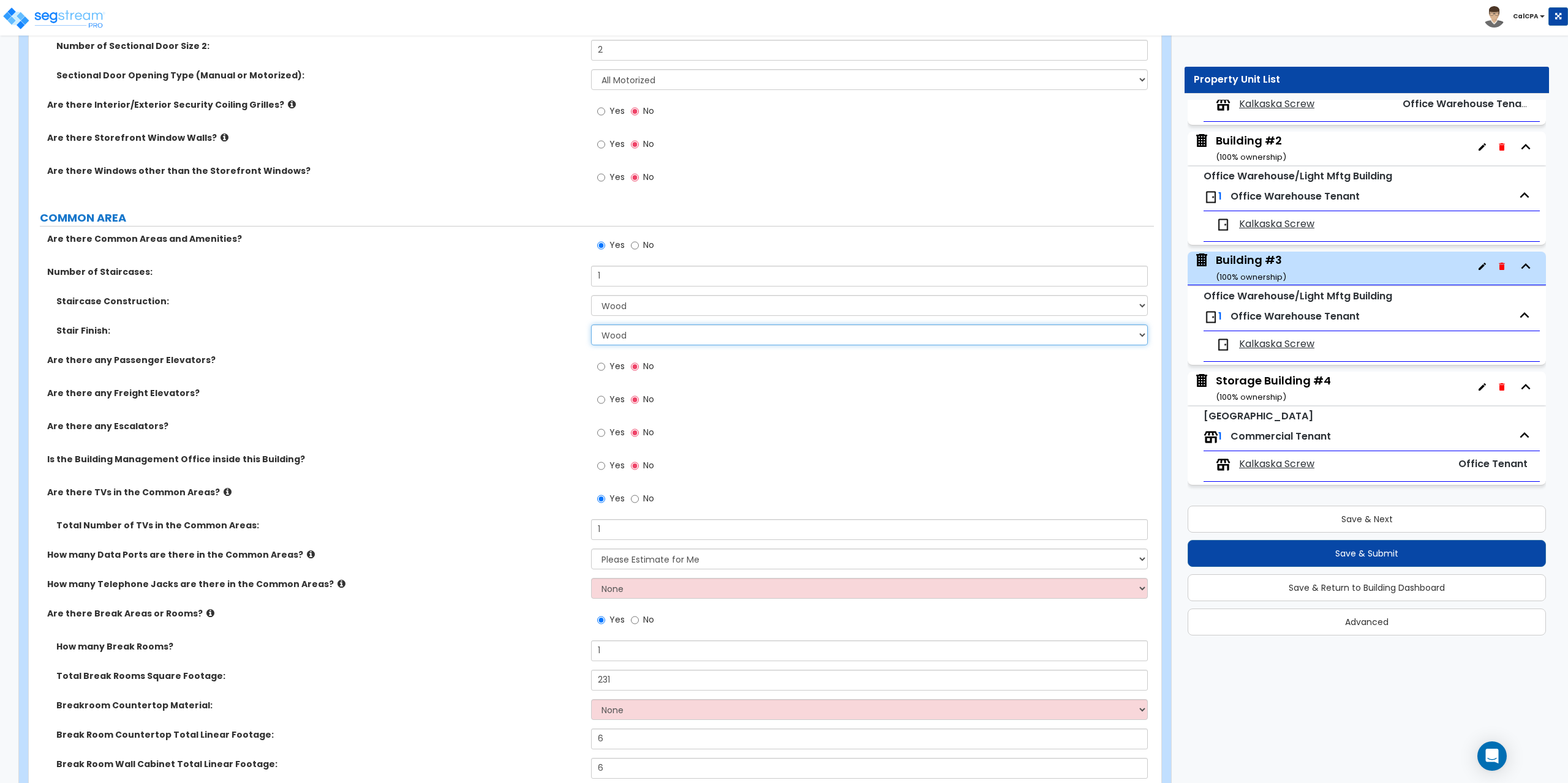
scroll to position [1531, 0]
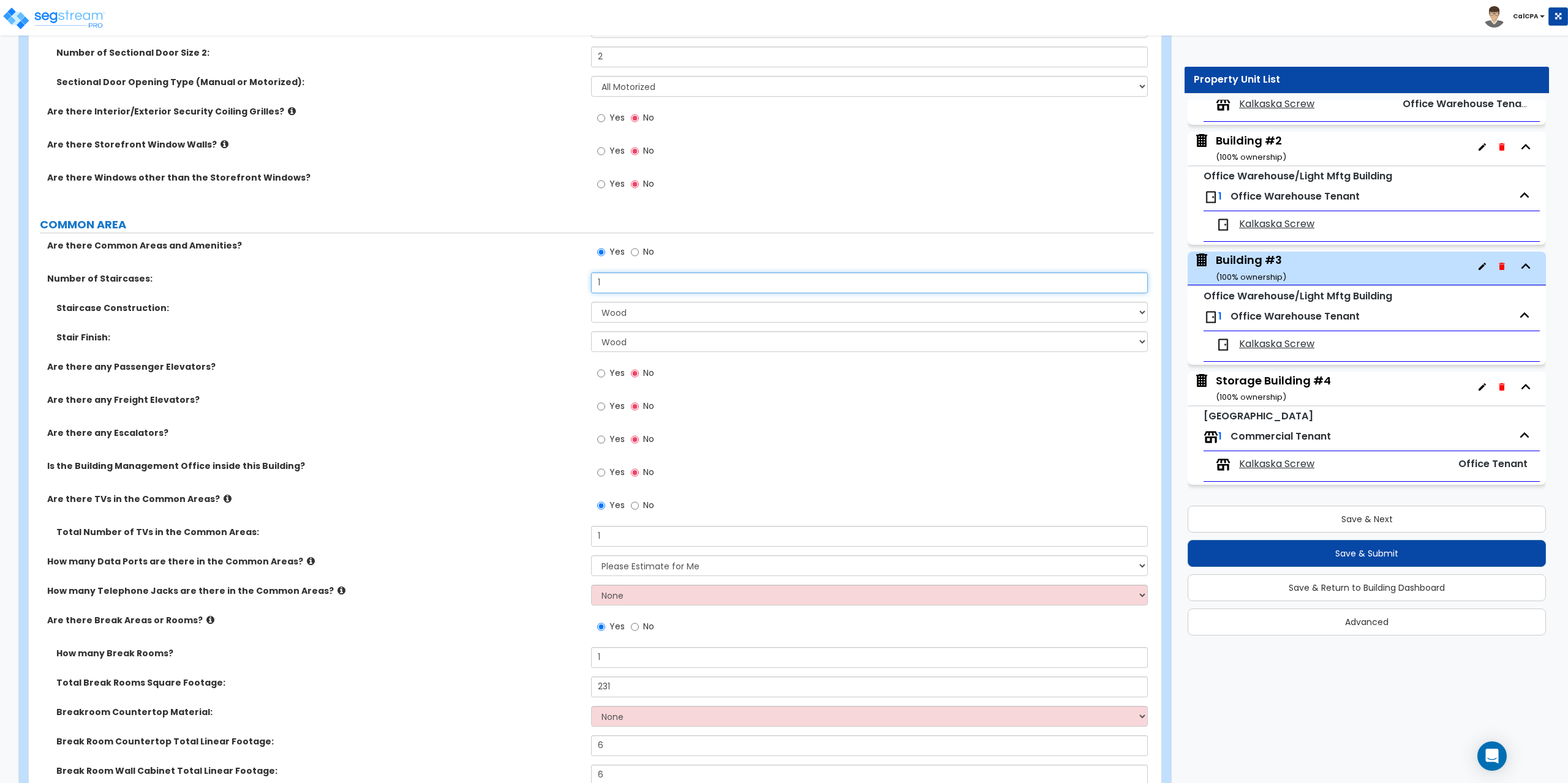
drag, startPoint x: 618, startPoint y: 282, endPoint x: 587, endPoint y: 280, distance: 31.1
click at [587, 280] on div "Number of Staircases: 1" at bounding box center [591, 287] width 1125 height 30
drag, startPoint x: 646, startPoint y: 311, endPoint x: 564, endPoint y: 319, distance: 82.4
click at [564, 319] on div "Staircase Construction: Please Choose One Concrete Steel Wood Please Choose For…" at bounding box center [591, 316] width 1125 height 30
click at [591, 302] on select "Please Choose One Concrete Steel Wood Please Choose For Me" at bounding box center [869, 312] width 556 height 21
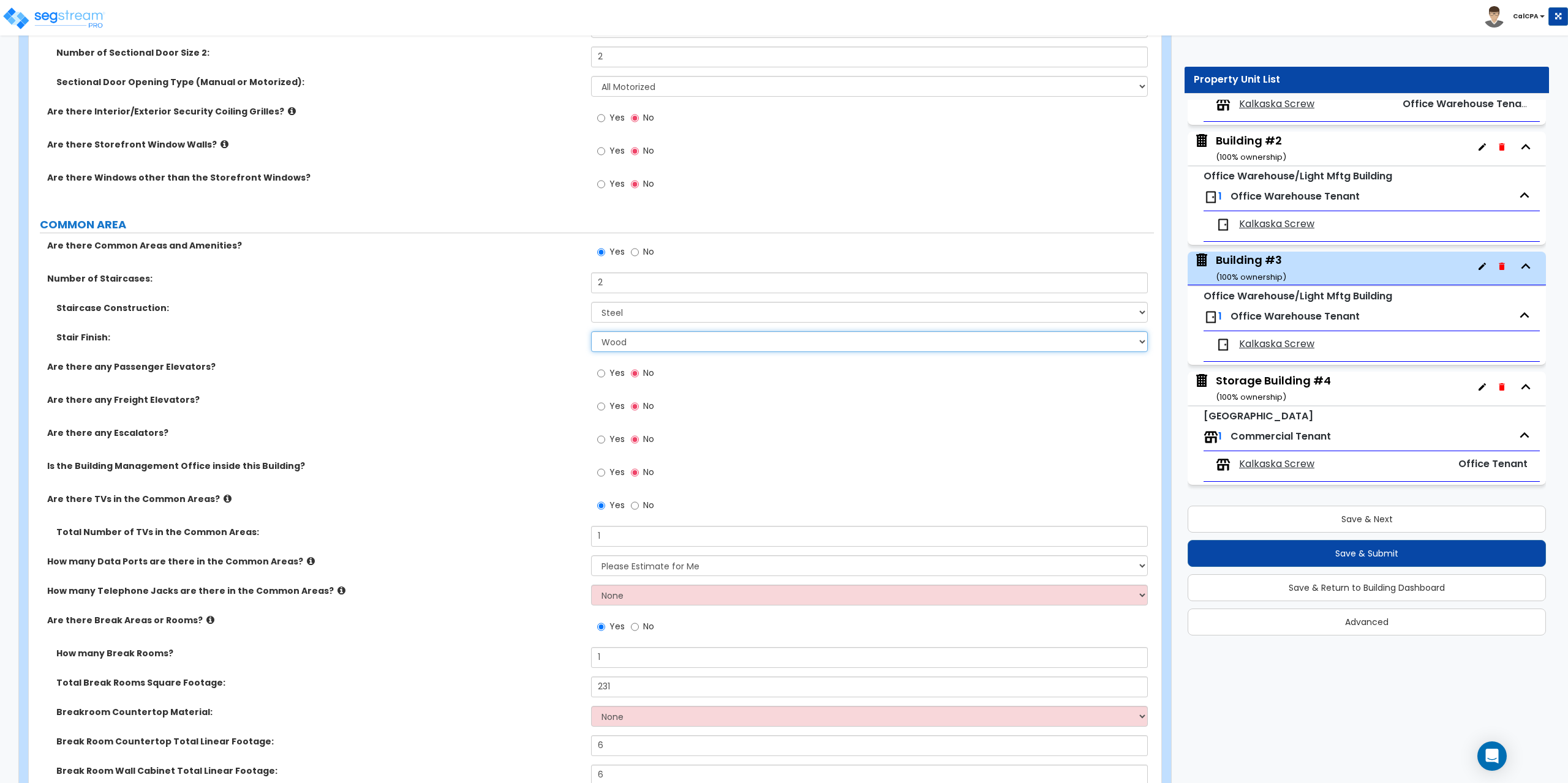
click at [1143, 340] on select "None Tile Wood Laminate VCT Sheet Carpet Sheet Vinyl Carpet Tile" at bounding box center [869, 342] width 556 height 21
click at [591, 332] on select "None Tile Wood Laminate VCT Sheet Carpet Sheet Vinyl Carpet Tile" at bounding box center [869, 342] width 556 height 21
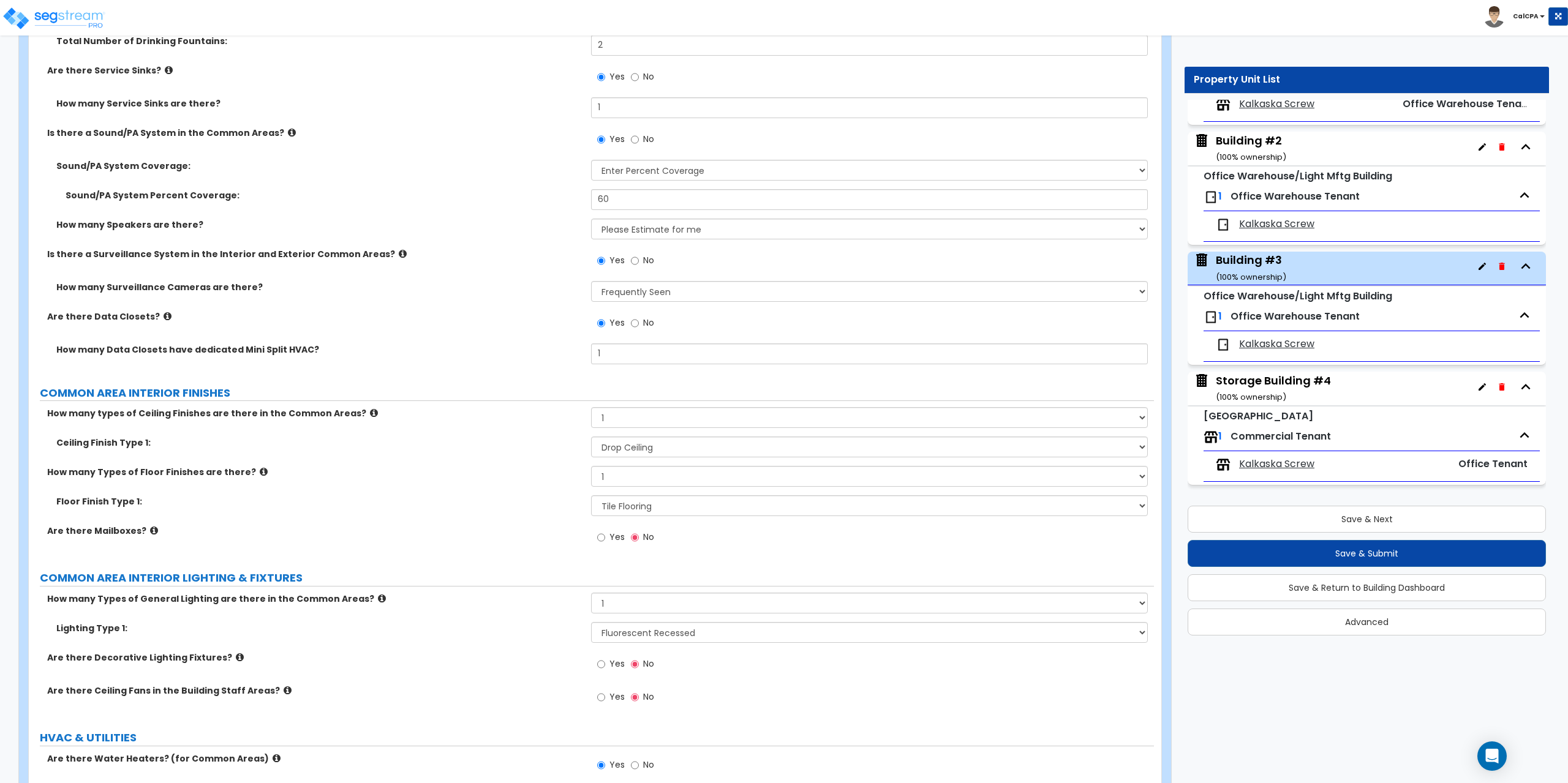
scroll to position [2939, 0]
drag, startPoint x: 620, startPoint y: 197, endPoint x: 580, endPoint y: 198, distance: 40.0
click at [580, 198] on div "Sound/PA System Percent Coverage: 60" at bounding box center [591, 201] width 1125 height 30
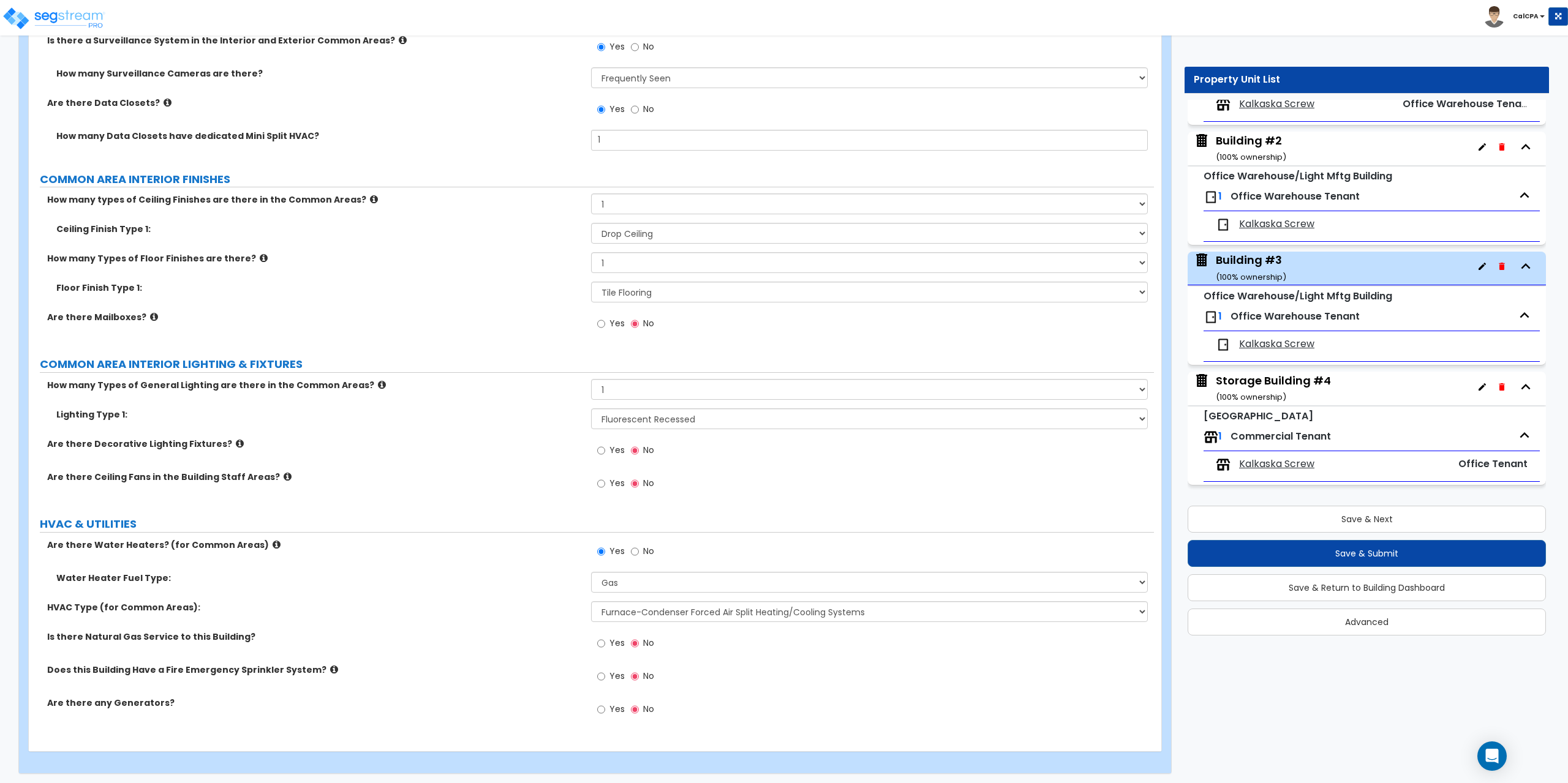
scroll to position [3153, 0]
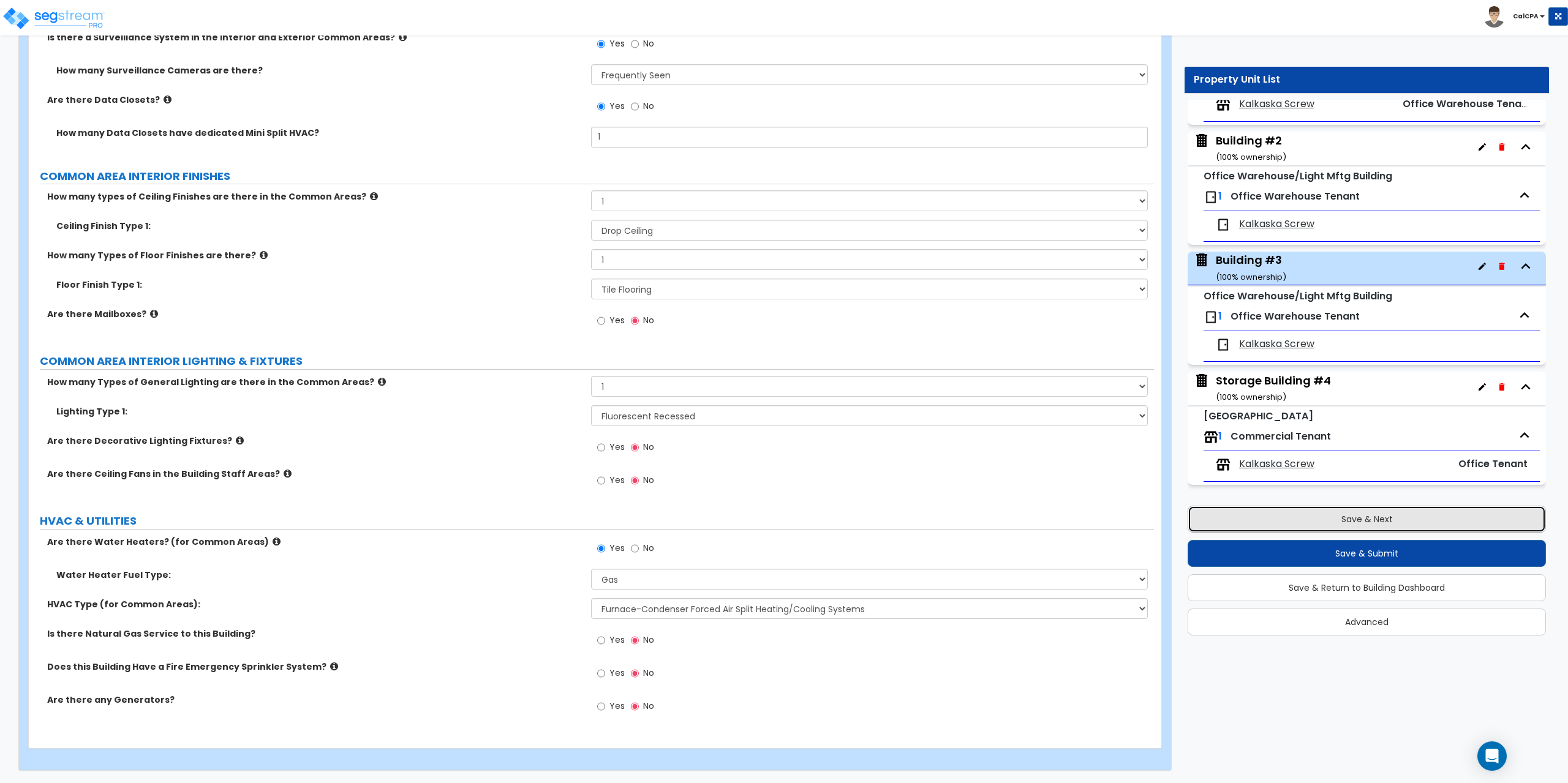
click at [1360, 517] on button "Save & Next" at bounding box center [1366, 519] width 358 height 27
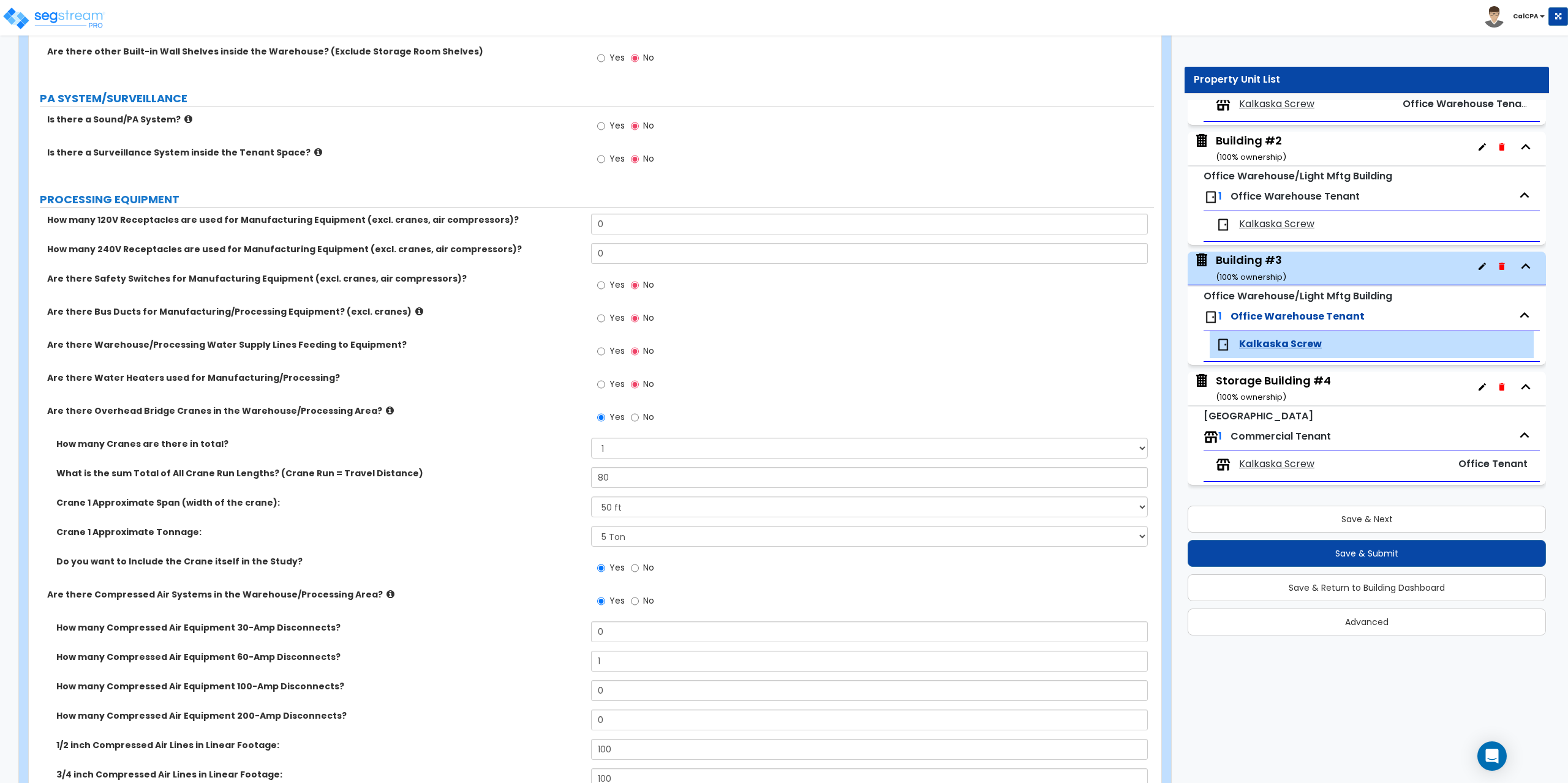
scroll to position [857, 0]
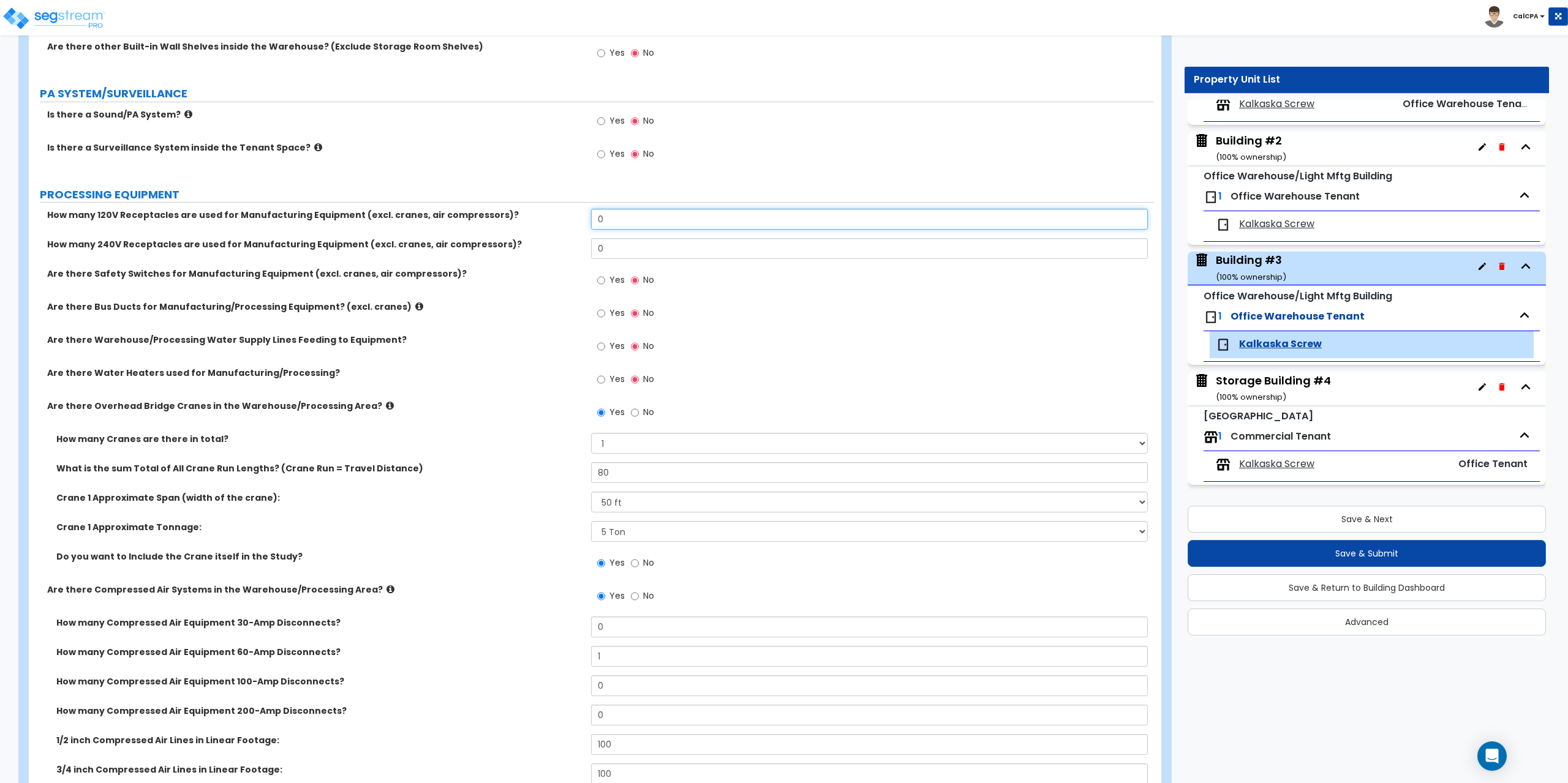
drag, startPoint x: 701, startPoint y: 218, endPoint x: 574, endPoint y: 218, distance: 127.0
click at [574, 218] on div "How many 120V Receptacles are used for Manufacturing Equipment (excl. cranes, a…" at bounding box center [591, 224] width 1125 height 30
click at [620, 249] on input "0" at bounding box center [869, 248] width 556 height 21
drag, startPoint x: 620, startPoint y: 249, endPoint x: 546, endPoint y: 246, distance: 74.1
click at [546, 246] on div "How many 240V Receptacles are used for Manufacturing Equipment (excl. cranes, a…" at bounding box center [591, 253] width 1125 height 30
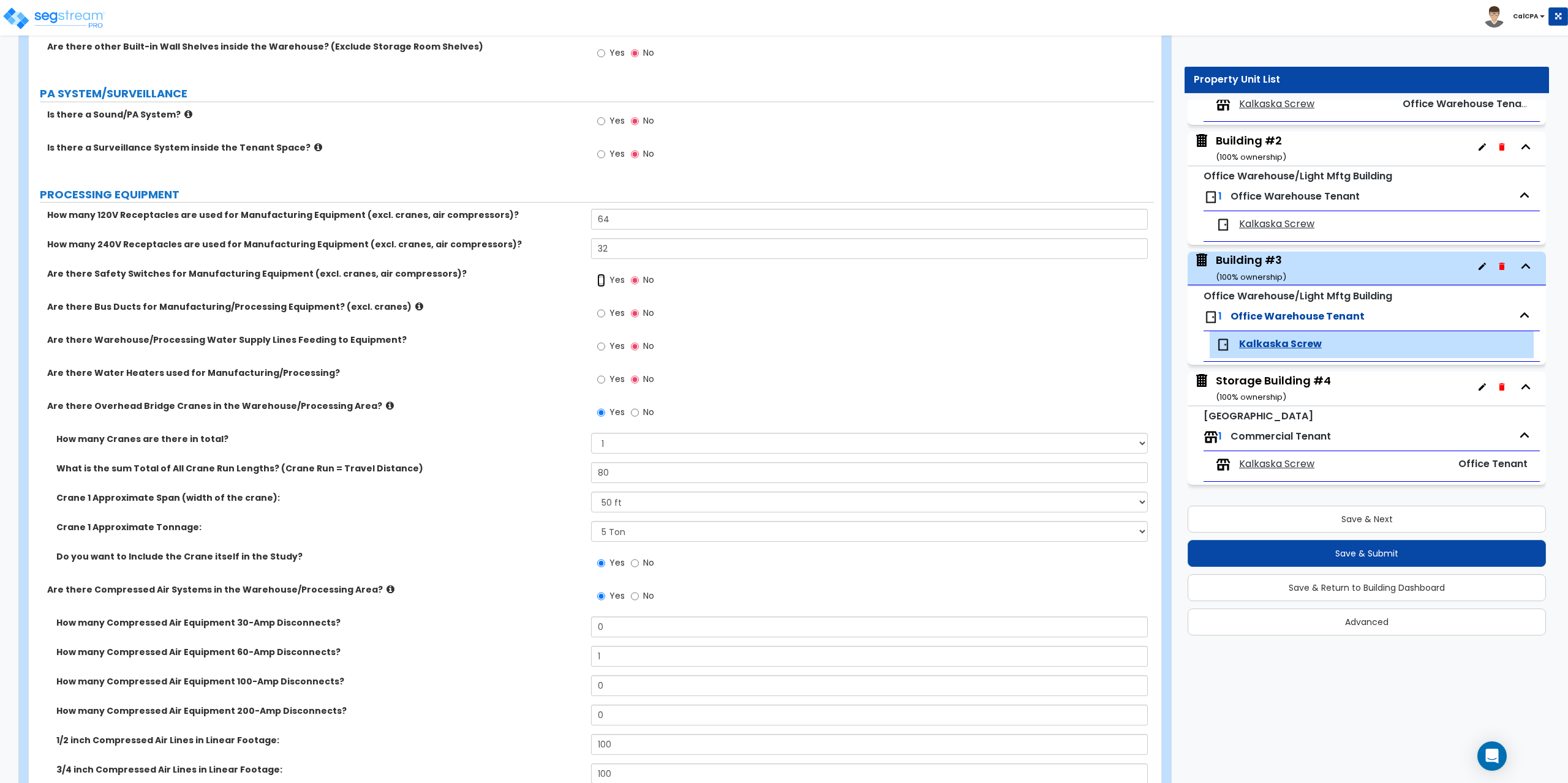
click at [600, 278] on input "Yes" at bounding box center [601, 280] width 8 height 13
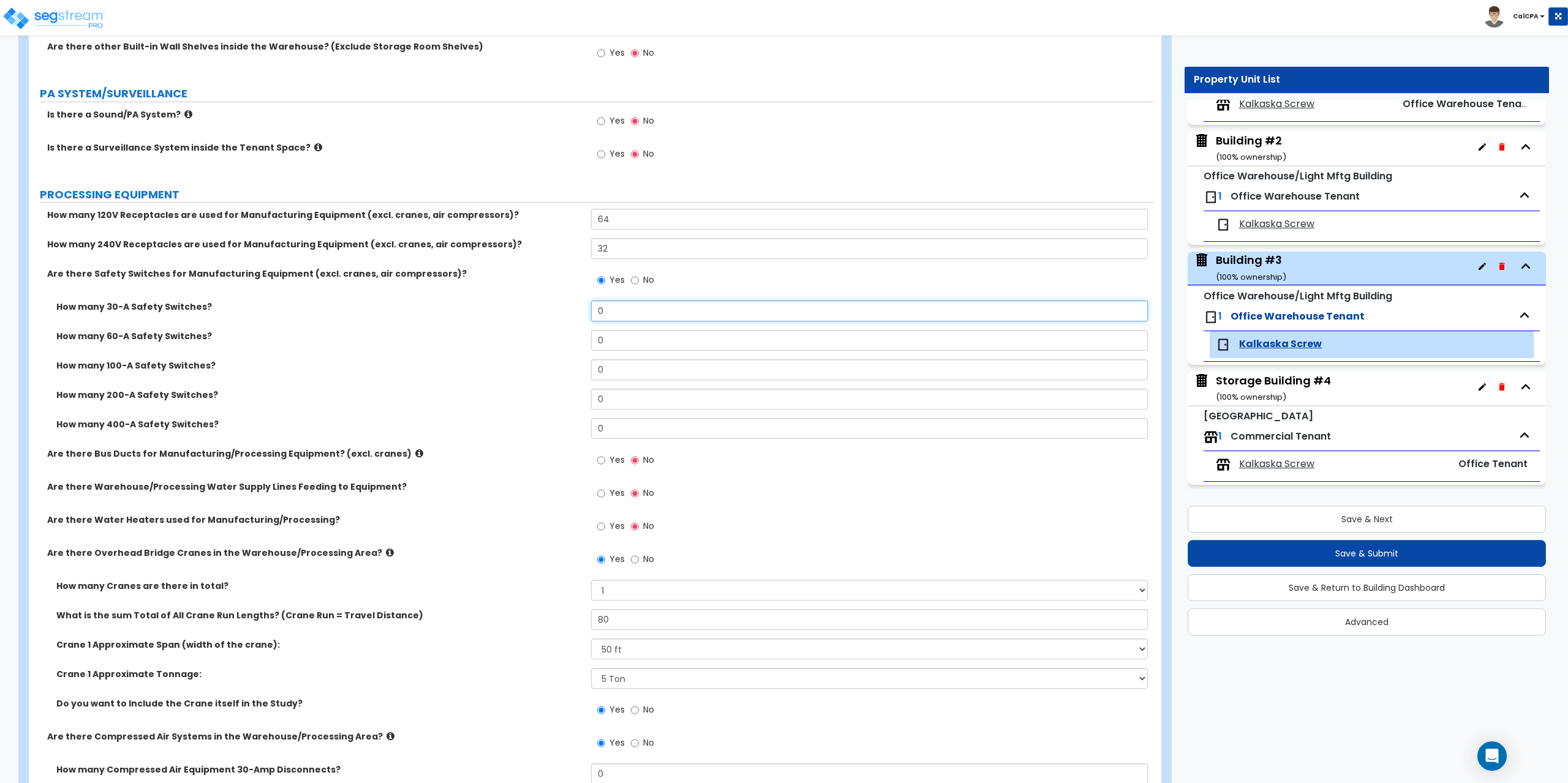
drag, startPoint x: 624, startPoint y: 313, endPoint x: 559, endPoint y: 307, distance: 65.3
click at [559, 307] on div "How many 30-A Safety Switches? 0" at bounding box center [591, 315] width 1125 height 30
drag, startPoint x: 622, startPoint y: 342, endPoint x: 542, endPoint y: 344, distance: 80.0
click at [542, 344] on div "How many 60-A Safety Switches? 0" at bounding box center [591, 345] width 1125 height 30
drag, startPoint x: 615, startPoint y: 373, endPoint x: 556, endPoint y: 369, distance: 59.1
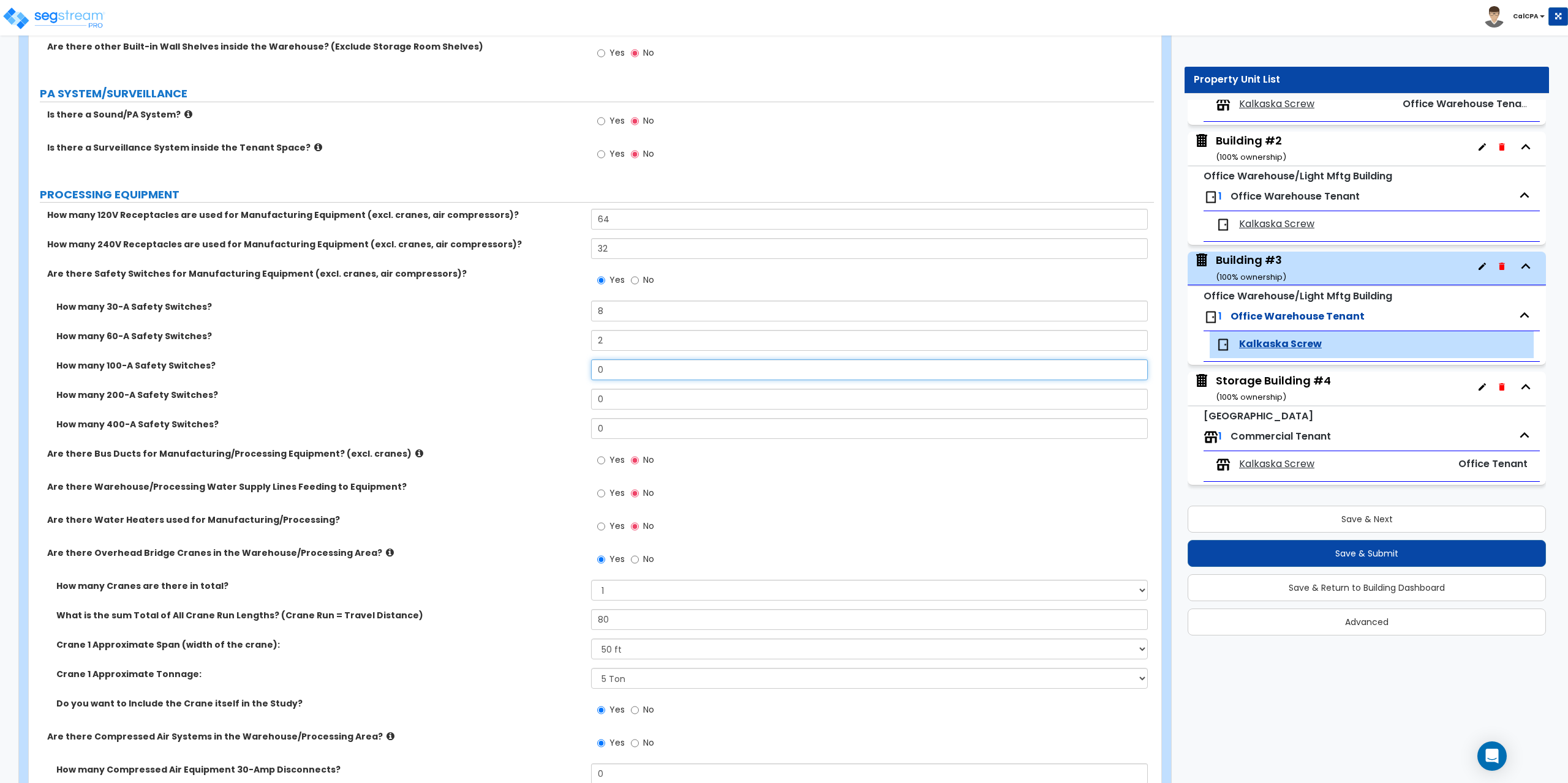
click at [557, 369] on div "How many 100-A Safety Switches? 0" at bounding box center [591, 374] width 1125 height 30
drag, startPoint x: 597, startPoint y: 337, endPoint x: 556, endPoint y: 339, distance: 41.0
click at [556, 338] on div "How many 60-A Safety Switches? 2" at bounding box center [591, 345] width 1125 height 30
drag, startPoint x: 617, startPoint y: 399, endPoint x: 579, endPoint y: 399, distance: 38.0
click at [579, 399] on div "How many 200-A Safety Switches? 0" at bounding box center [591, 403] width 1125 height 30
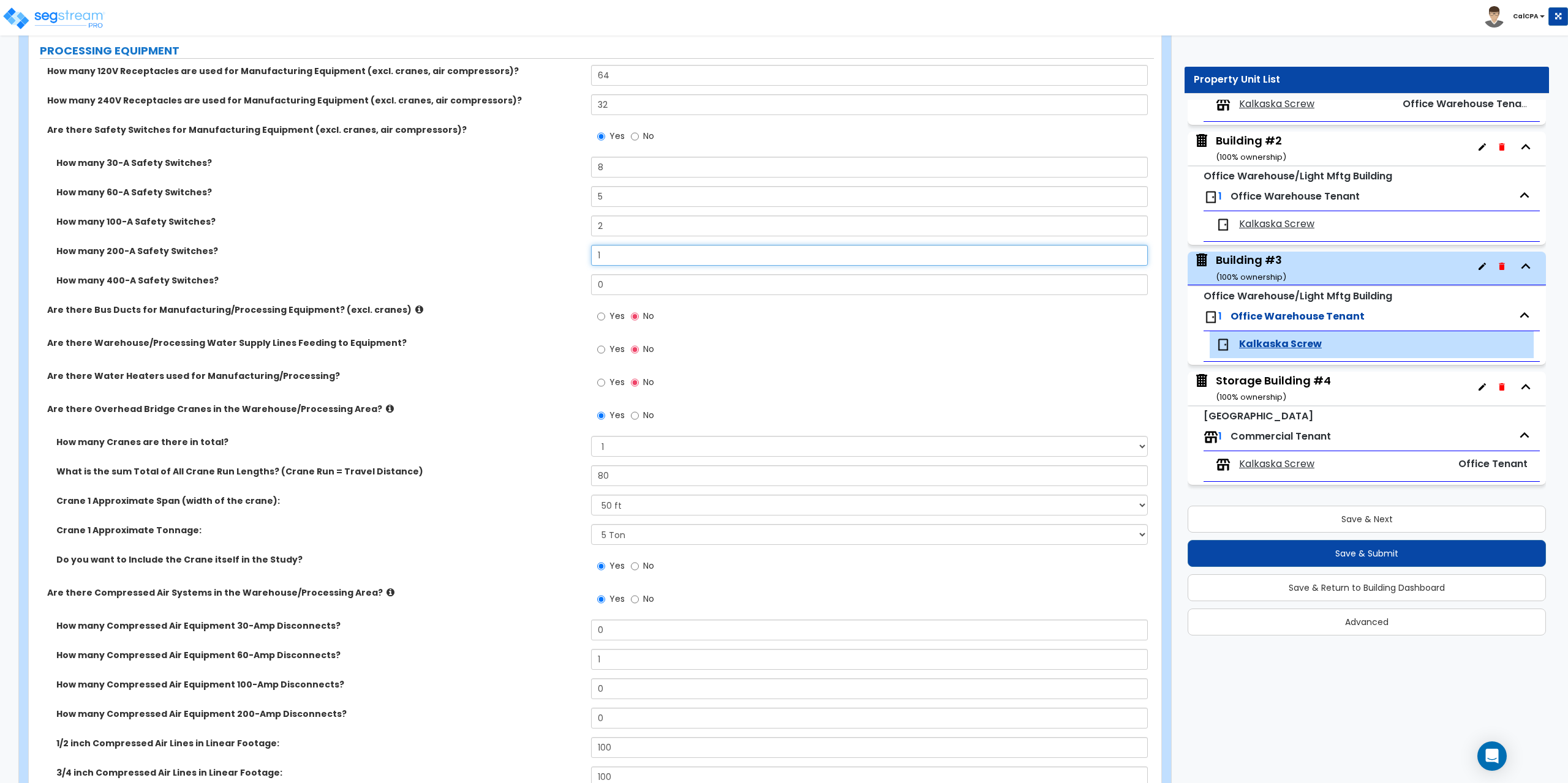
scroll to position [1041, 0]
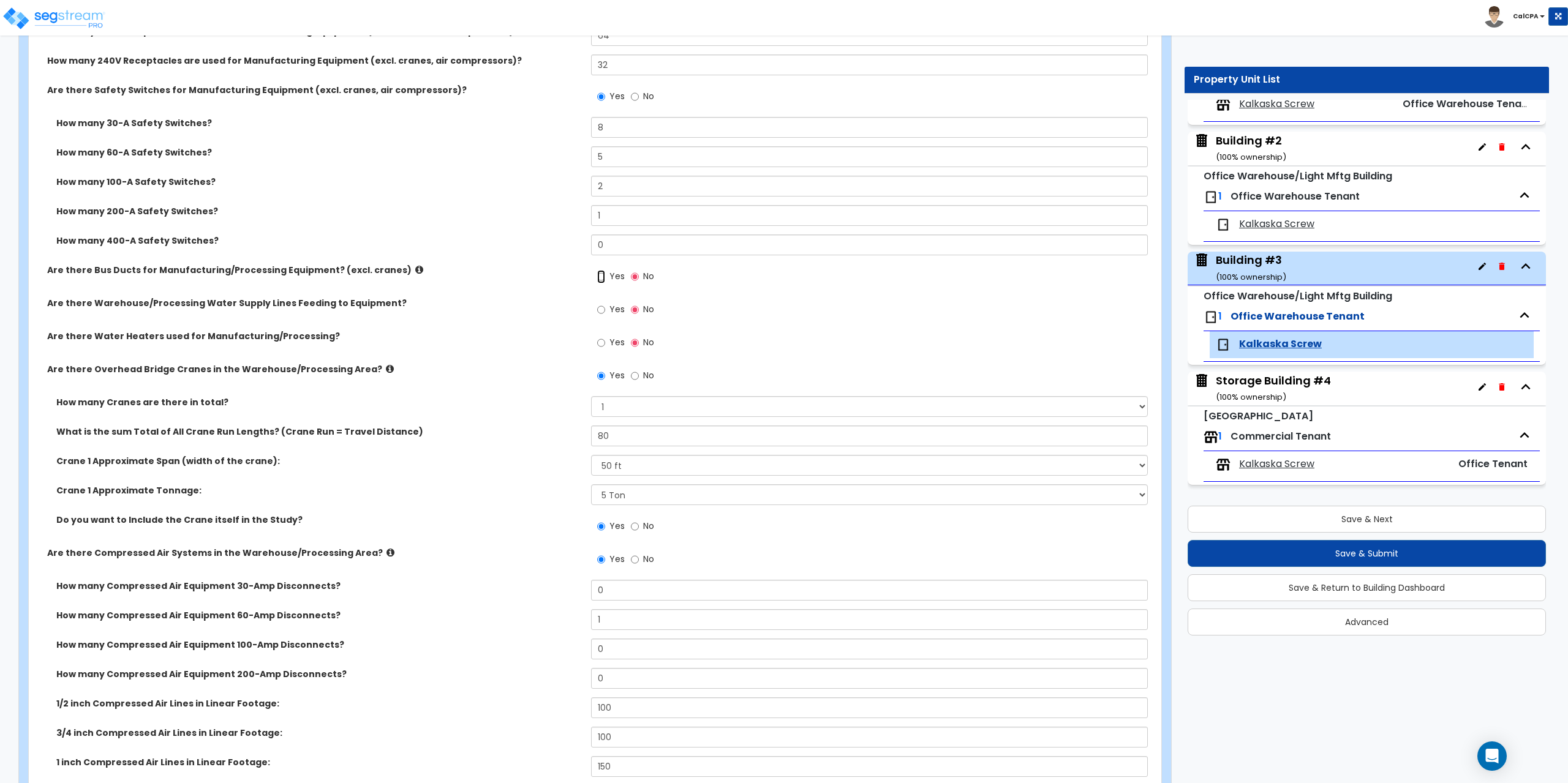
click at [599, 275] on input "Yes" at bounding box center [601, 277] width 8 height 13
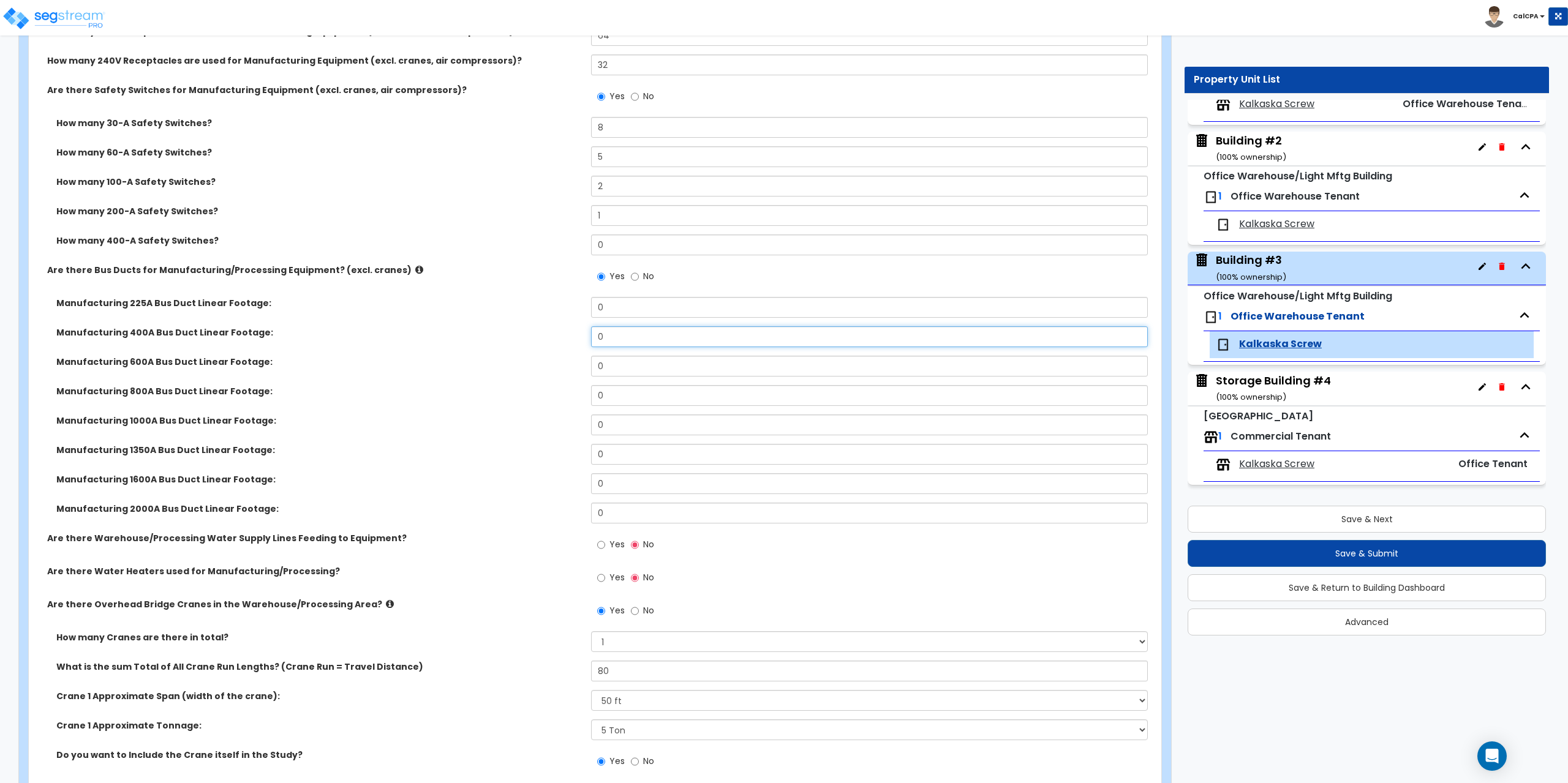
drag, startPoint x: 617, startPoint y: 337, endPoint x: 553, endPoint y: 336, distance: 64.0
click at [553, 336] on div "Manufacturing 400A Bus Duct Linear Footage: 0" at bounding box center [591, 341] width 1125 height 30
drag, startPoint x: 642, startPoint y: 309, endPoint x: 522, endPoint y: 313, distance: 120.1
click at [522, 313] on div "Manufacturing 225A Bus Duct Linear Footage: 0" at bounding box center [591, 311] width 1125 height 30
drag, startPoint x: 615, startPoint y: 335, endPoint x: 555, endPoint y: 338, distance: 60.1
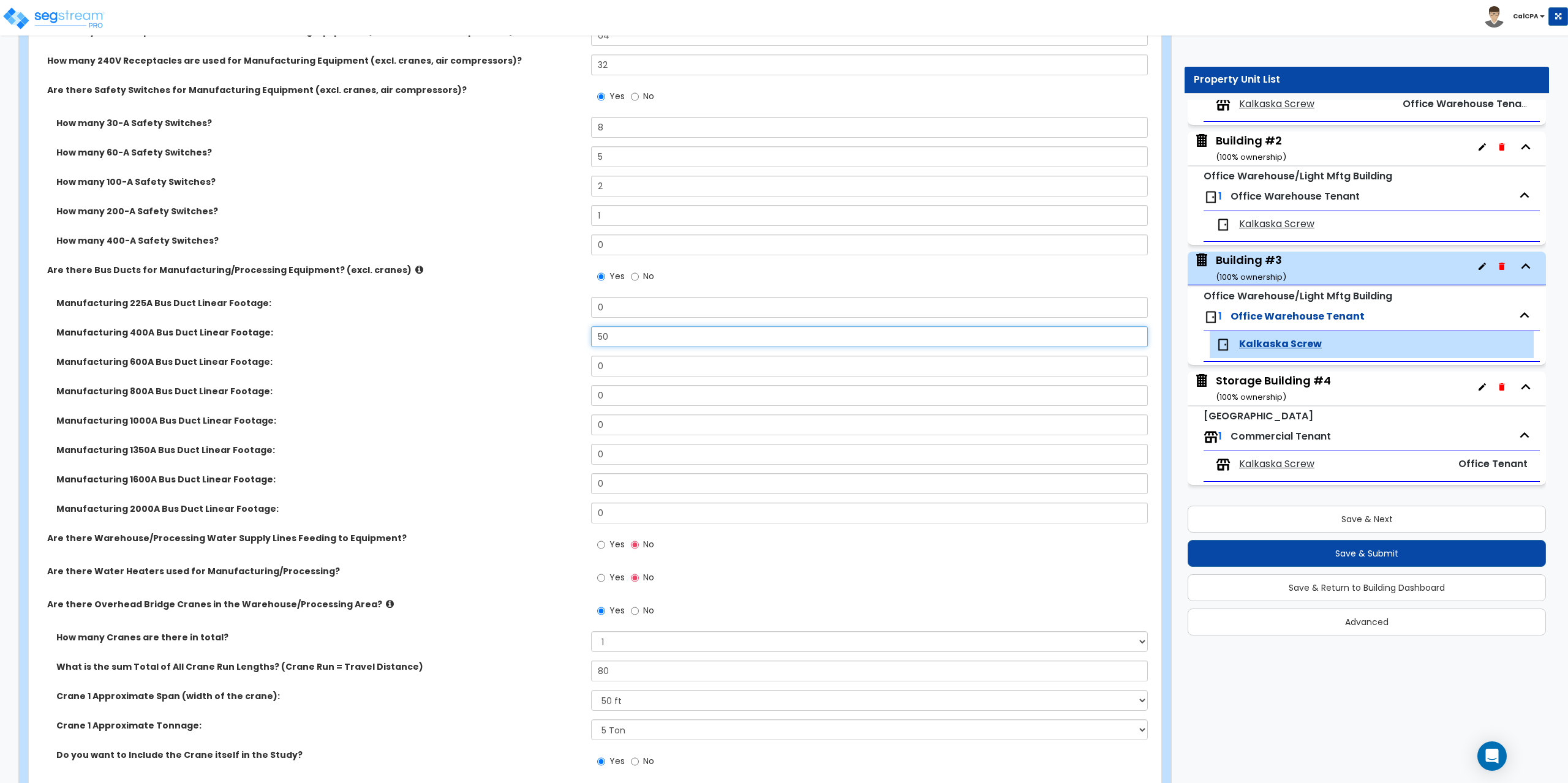
click at [555, 338] on div "Manufacturing 400A Bus Duct Linear Footage: 50" at bounding box center [591, 341] width 1125 height 30
drag, startPoint x: 608, startPoint y: 306, endPoint x: 586, endPoint y: 304, distance: 22.1
click at [586, 304] on div "Manufacturing 225A Bus Duct Linear Footage: 0" at bounding box center [591, 311] width 1125 height 30
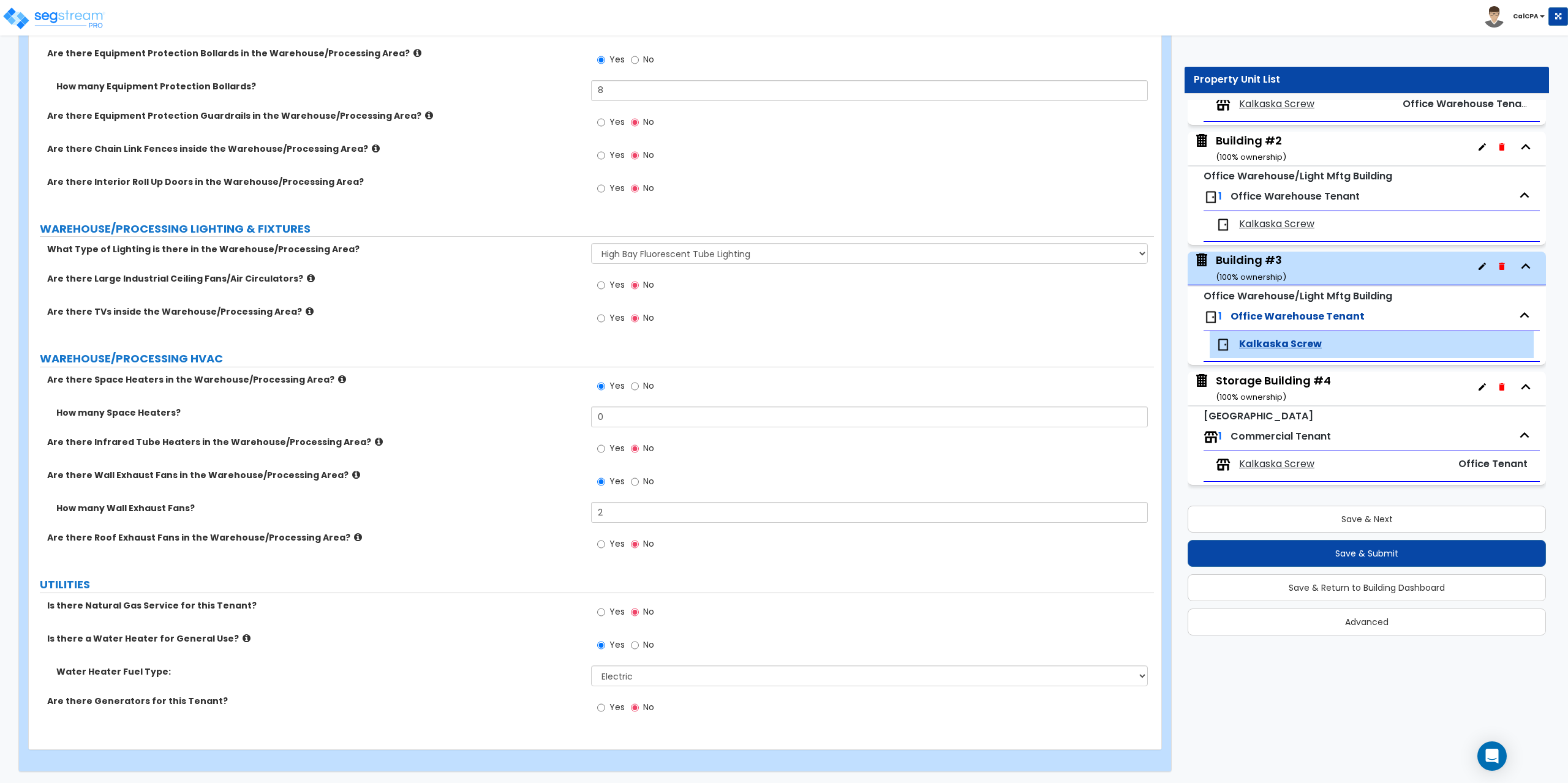
scroll to position [2717, 0]
drag, startPoint x: 632, startPoint y: 417, endPoint x: 545, endPoint y: 412, distance: 87.1
click at [545, 412] on div "How many Space Heaters? 0" at bounding box center [591, 420] width 1125 height 30
drag, startPoint x: 623, startPoint y: 513, endPoint x: 570, endPoint y: 511, distance: 53.0
click at [570, 511] on div "How many Wall Exhaust Fans? 2" at bounding box center [591, 515] width 1125 height 30
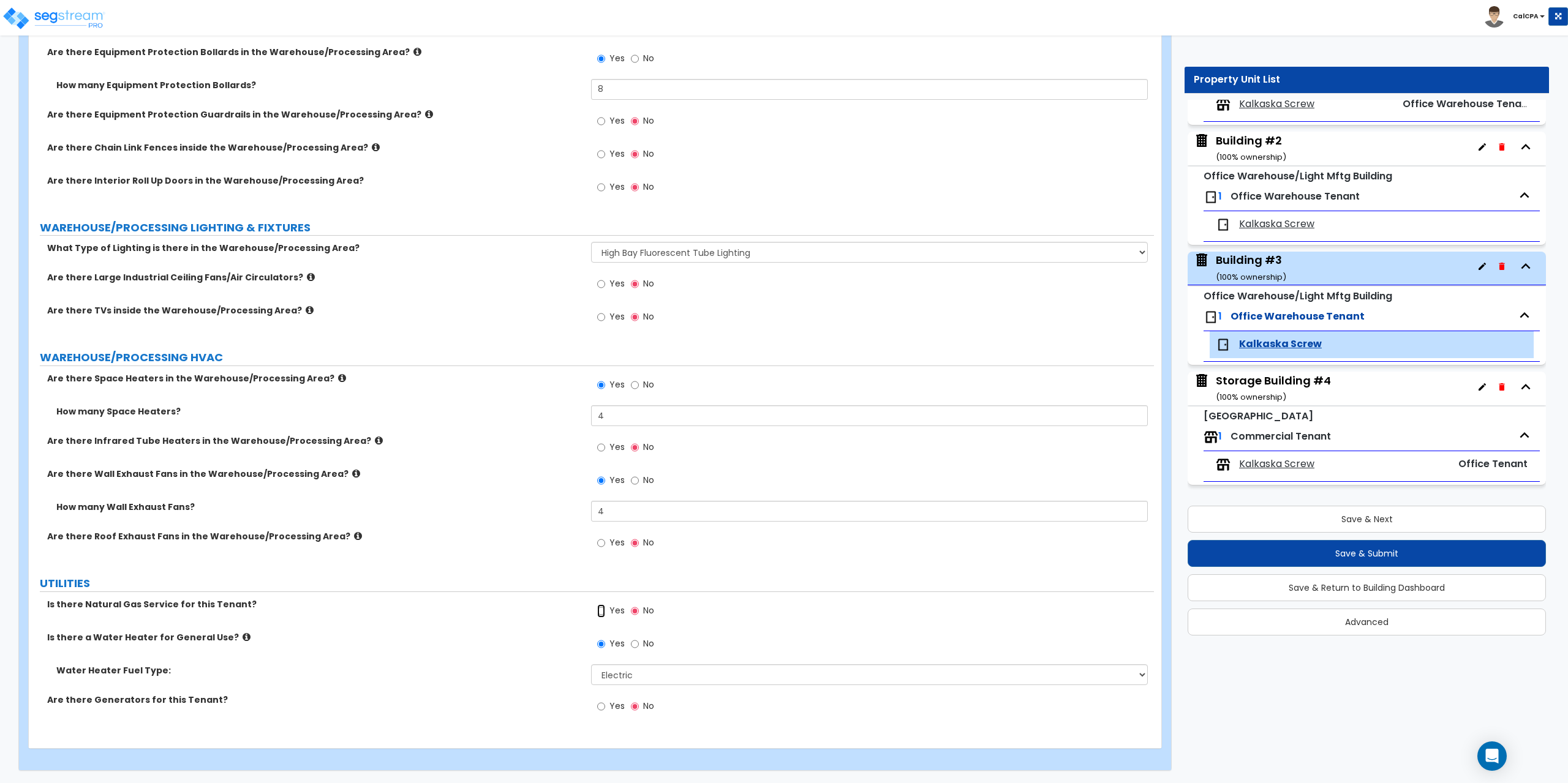
click at [601, 611] on input "Yes" at bounding box center [601, 611] width 8 height 13
click at [1136, 675] on select "Please Choose One Gas Electric" at bounding box center [869, 674] width 556 height 21
click at [591, 664] on select "Please Choose One Gas Electric" at bounding box center [869, 674] width 556 height 21
click at [1266, 520] on button "Save & Next" at bounding box center [1366, 519] width 358 height 27
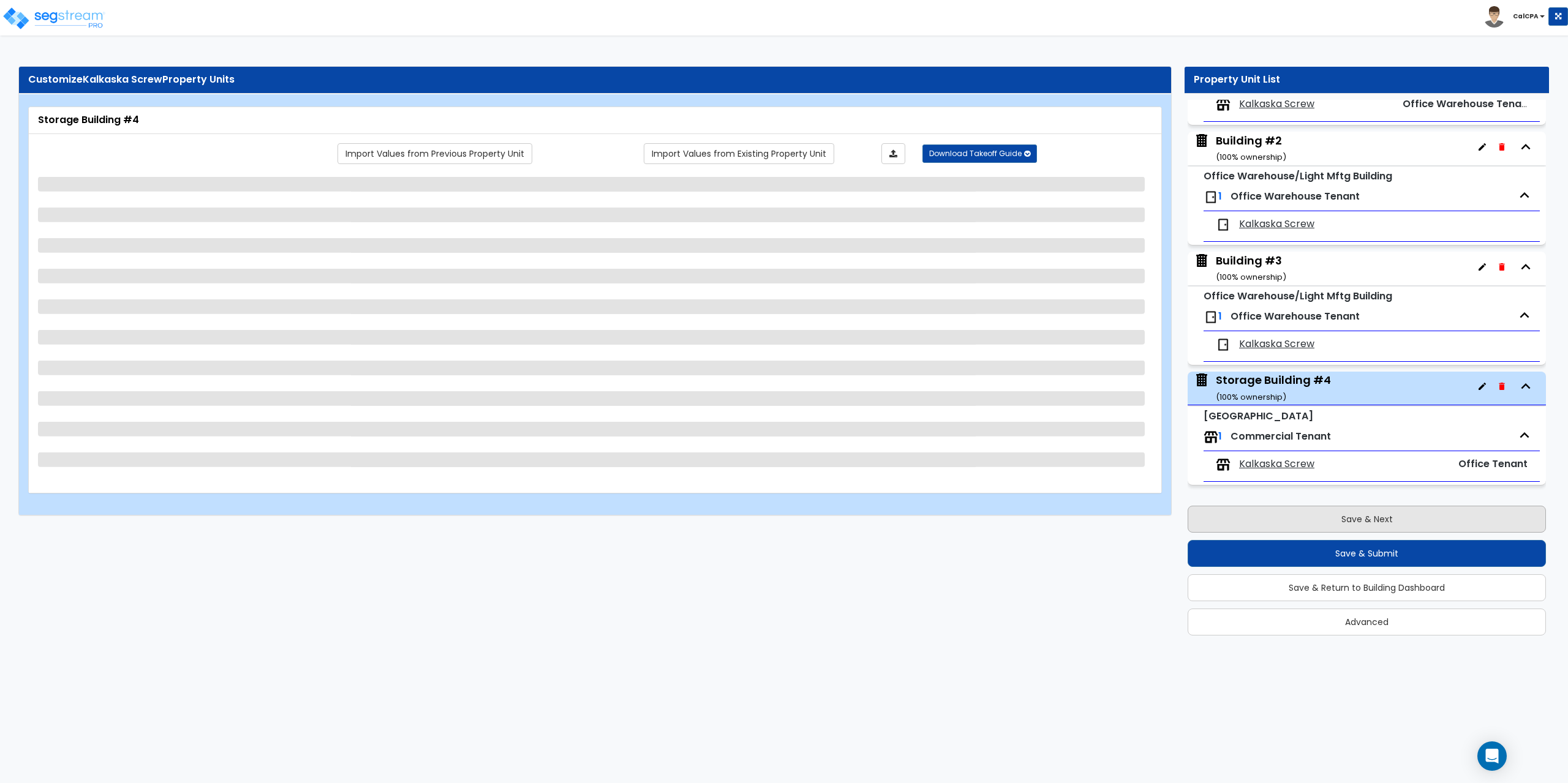
scroll to position [0, 0]
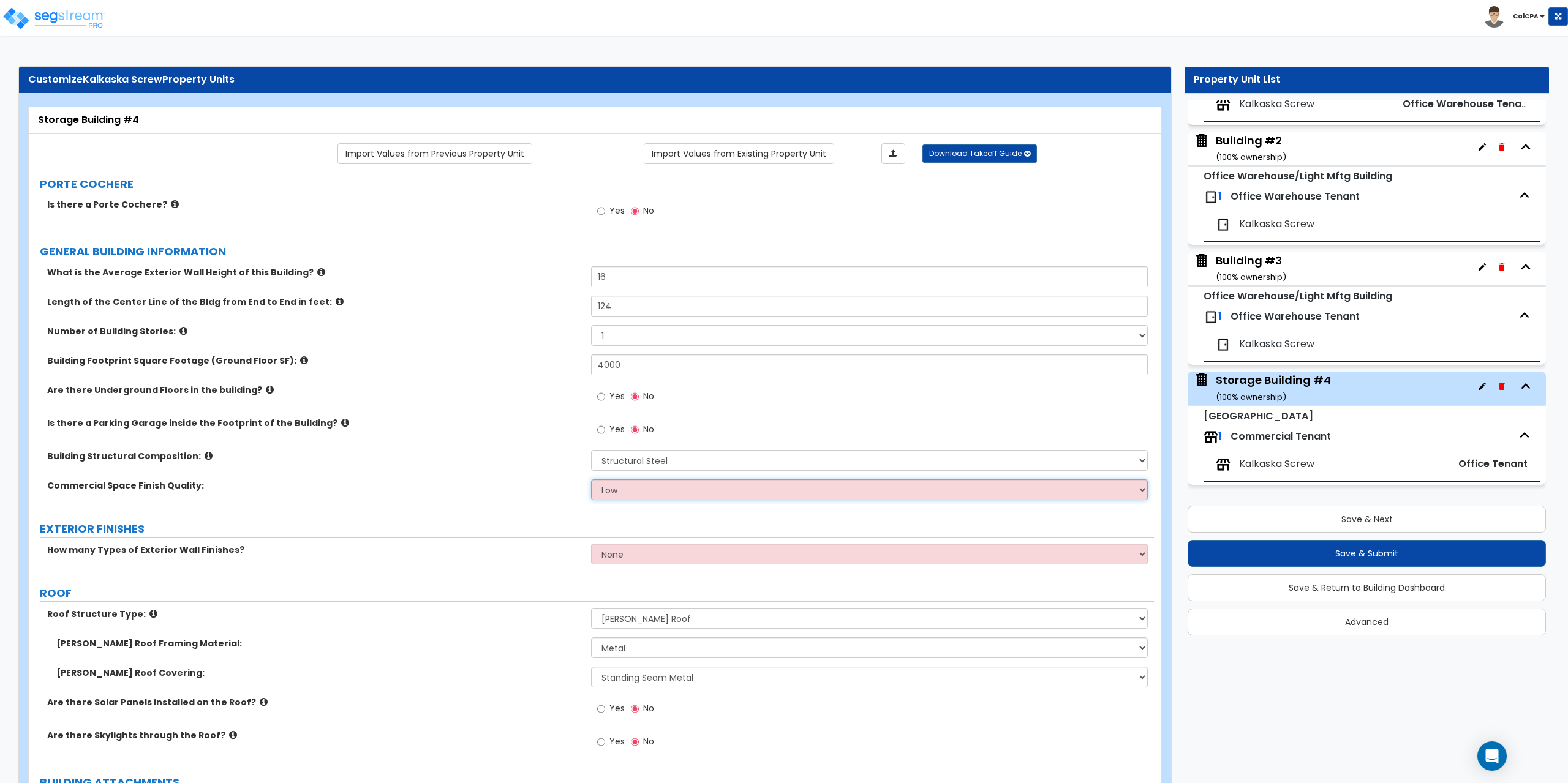
click at [1135, 489] on select "Low Average High" at bounding box center [869, 489] width 556 height 21
click at [591, 479] on select "Low Average High" at bounding box center [869, 489] width 556 height 21
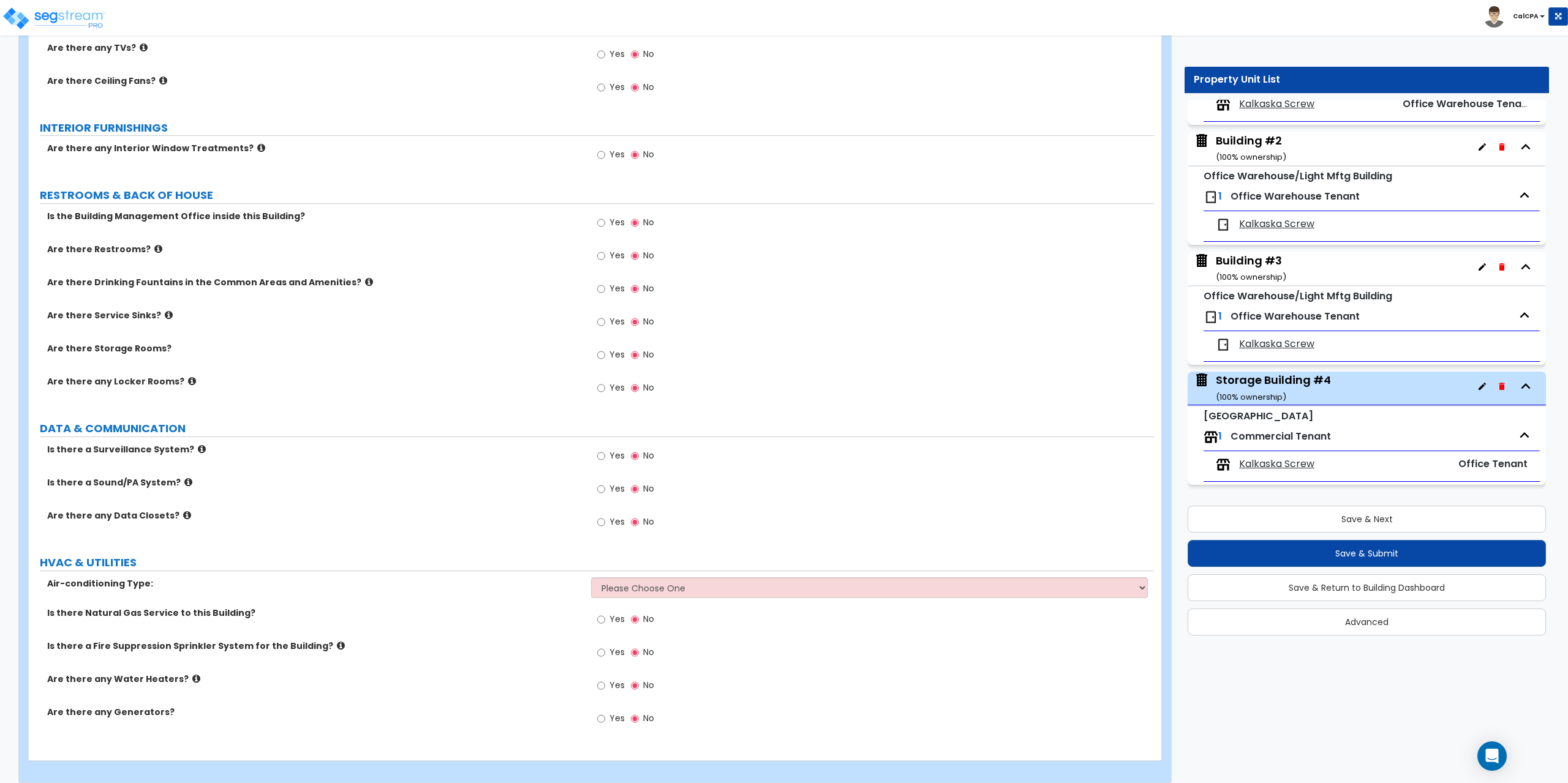
scroll to position [2425, 0]
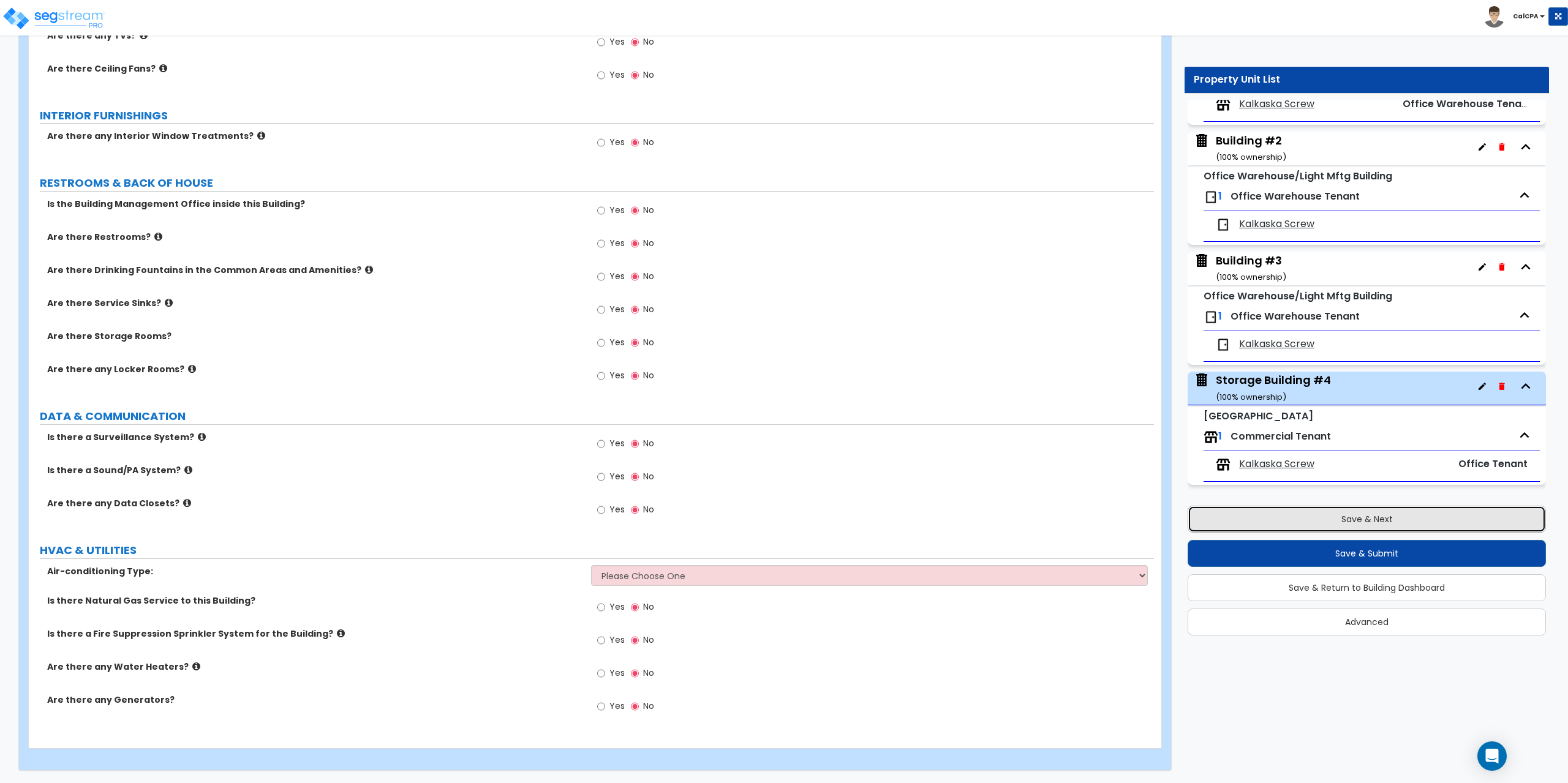
click at [1347, 513] on button "Save & Next" at bounding box center [1366, 519] width 358 height 27
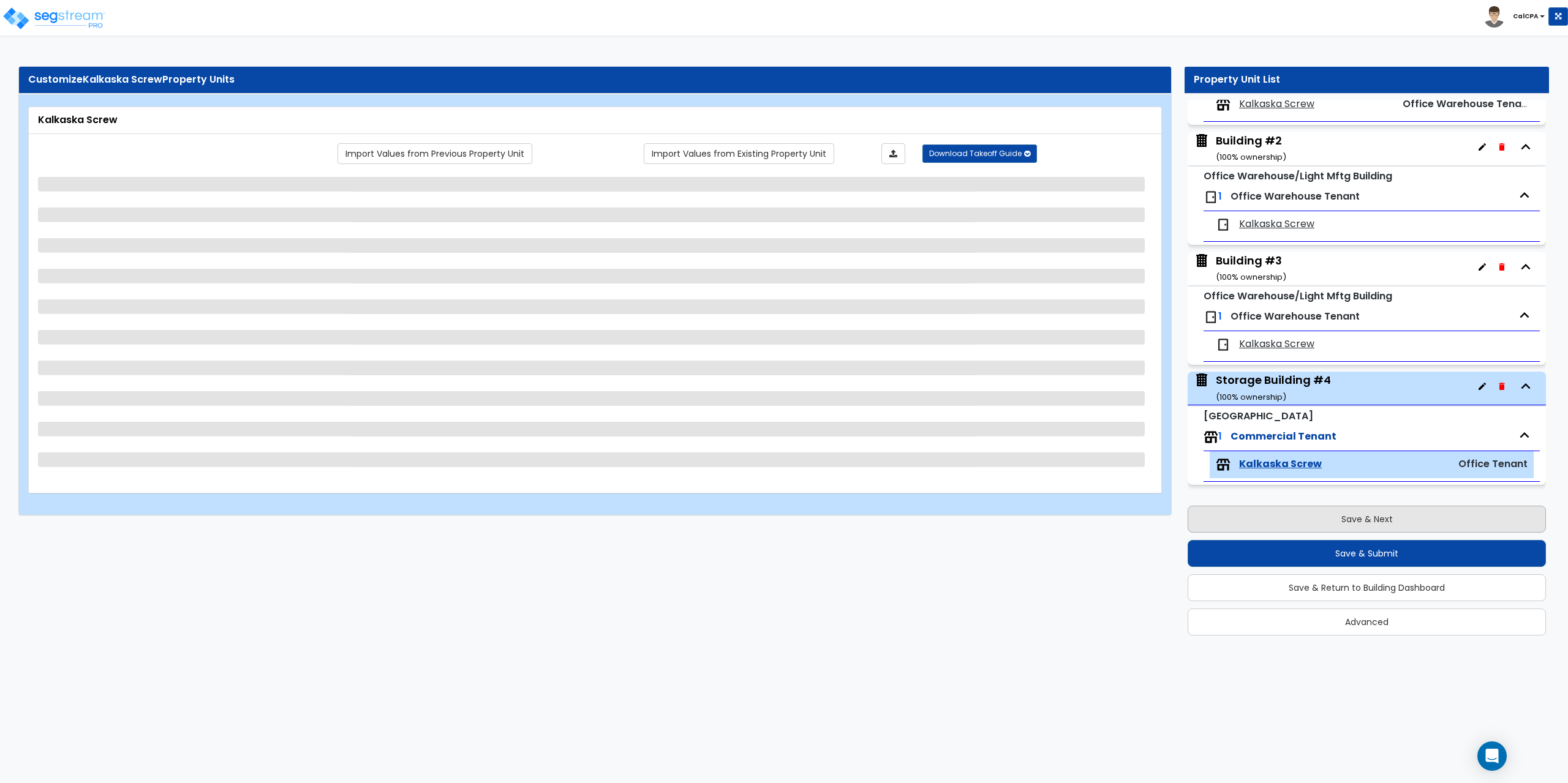
scroll to position [0, 0]
